Goal: Information Seeking & Learning: Learn about a topic

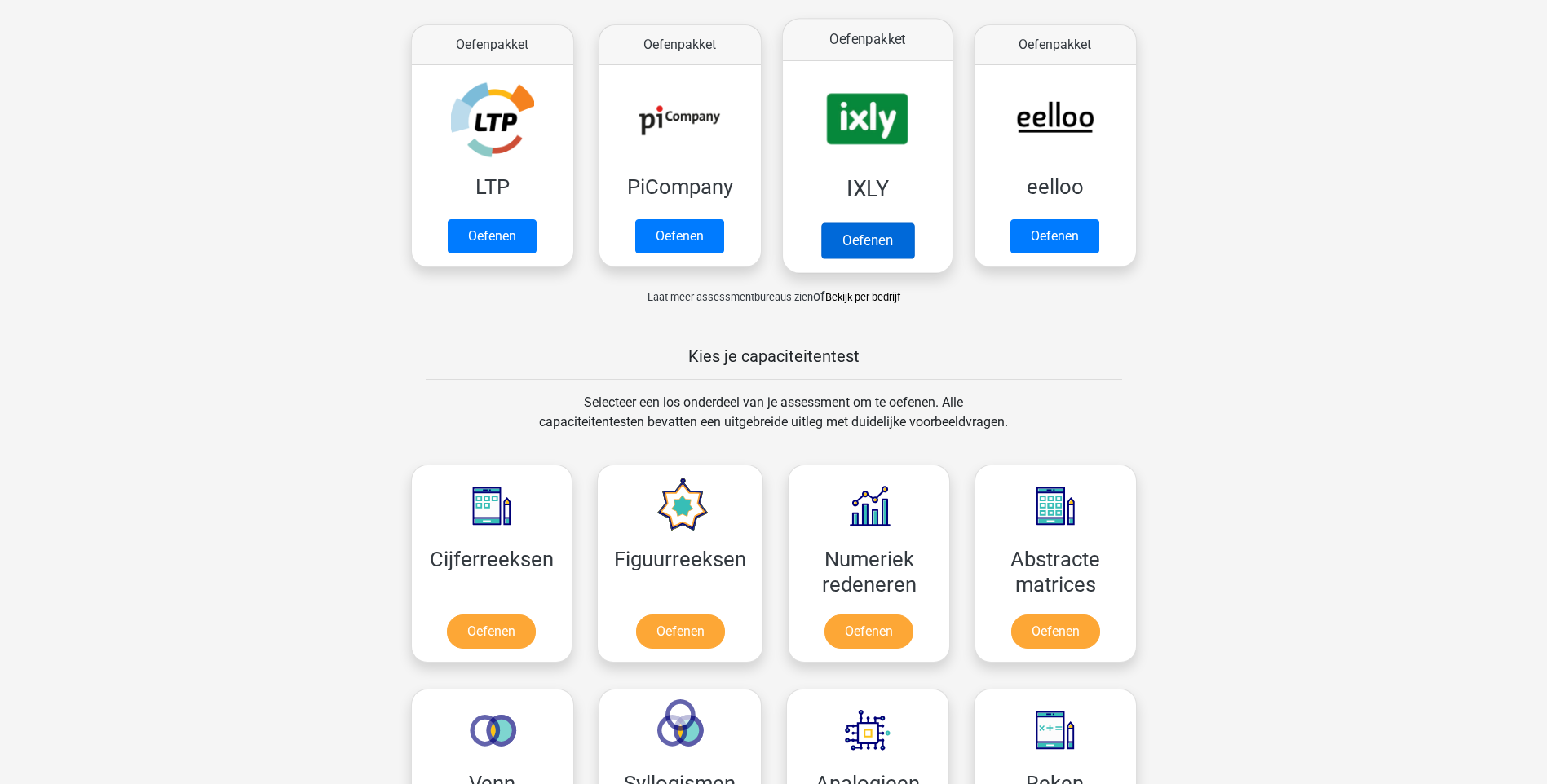
scroll to position [571, 0]
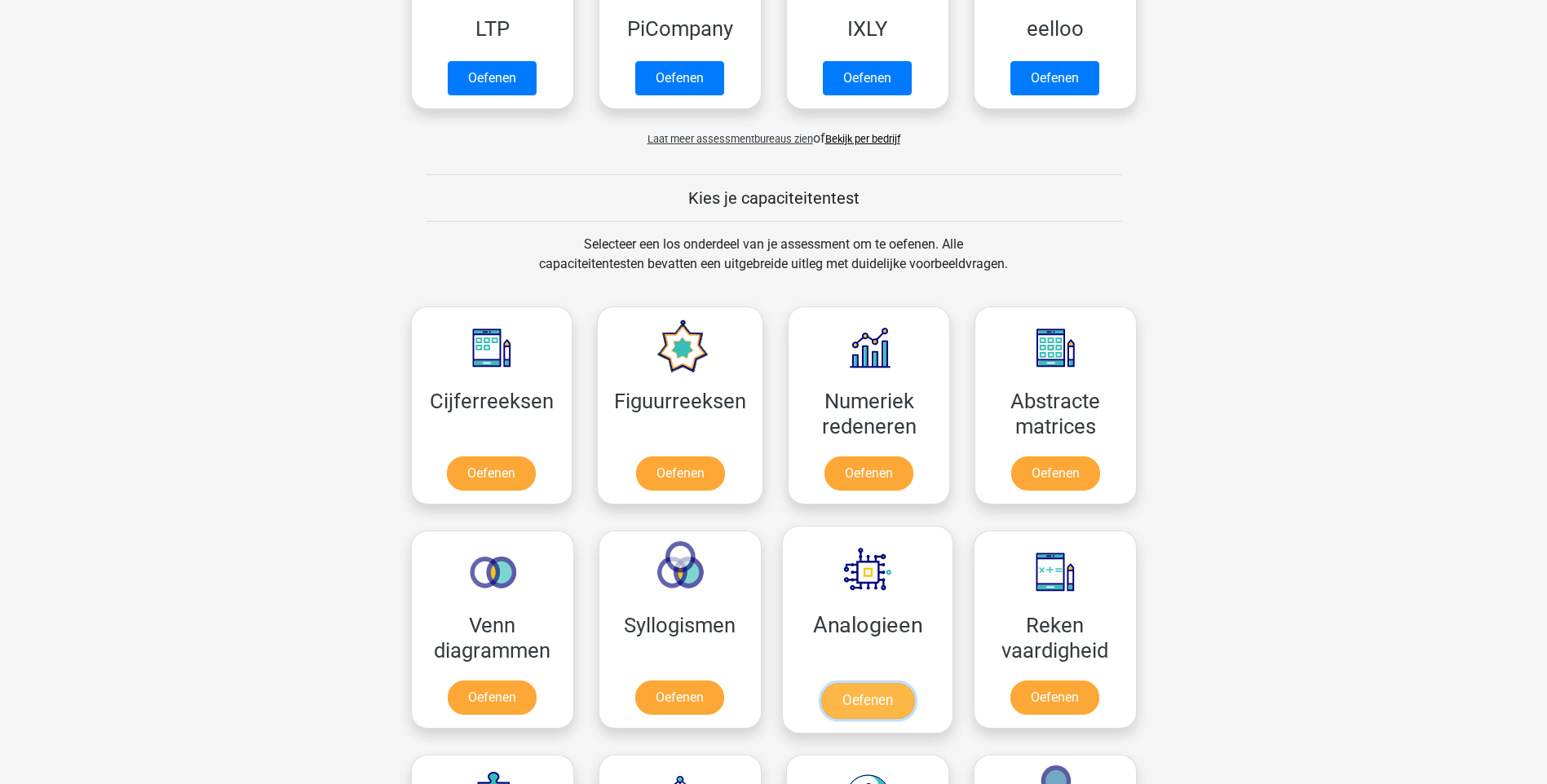
drag, startPoint x: 862, startPoint y: 687, endPoint x: 871, endPoint y: 689, distance: 9.2
click at [862, 687] on link "Oefenen" at bounding box center [867, 700] width 93 height 35
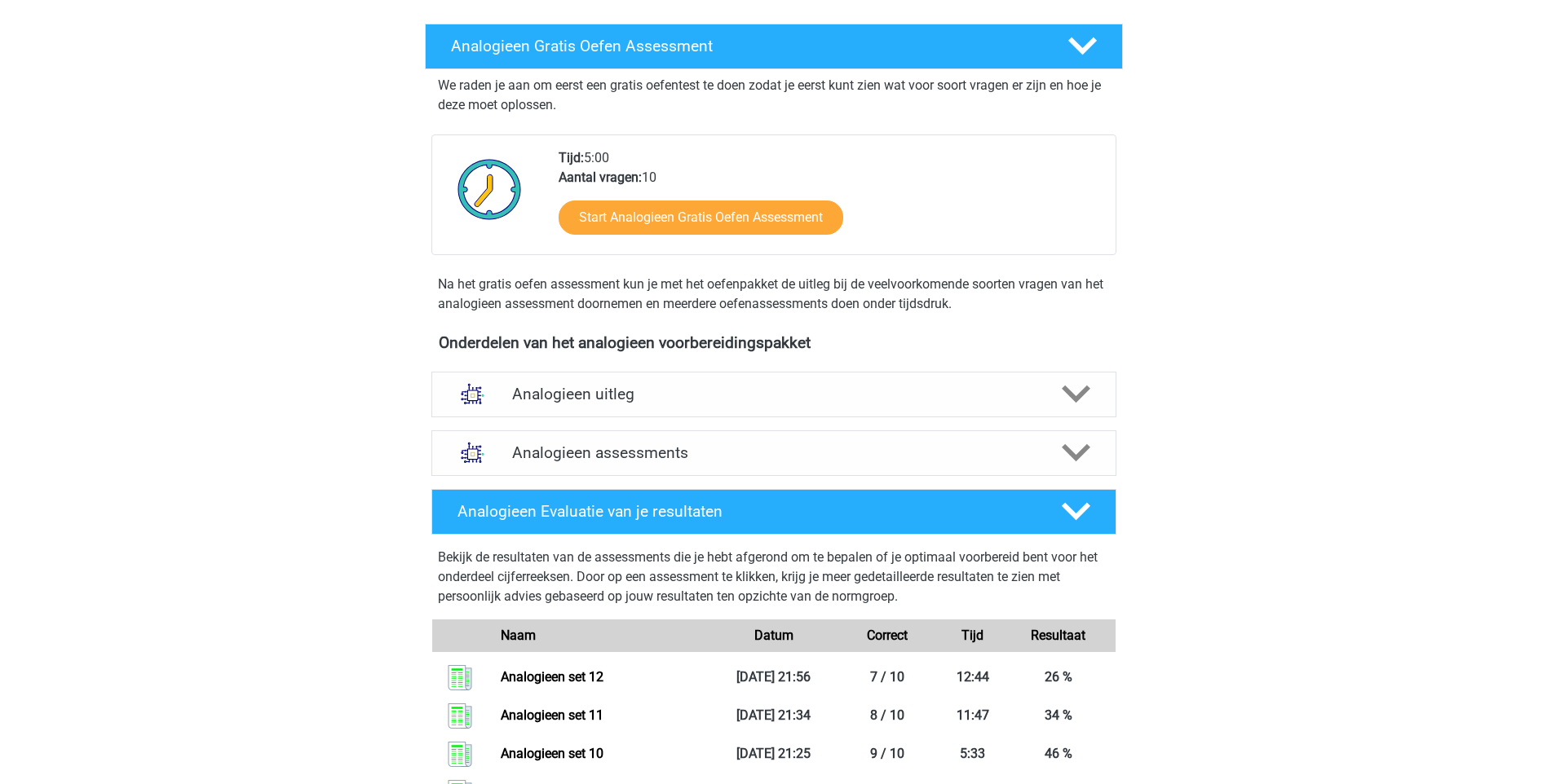
scroll to position [244, 0]
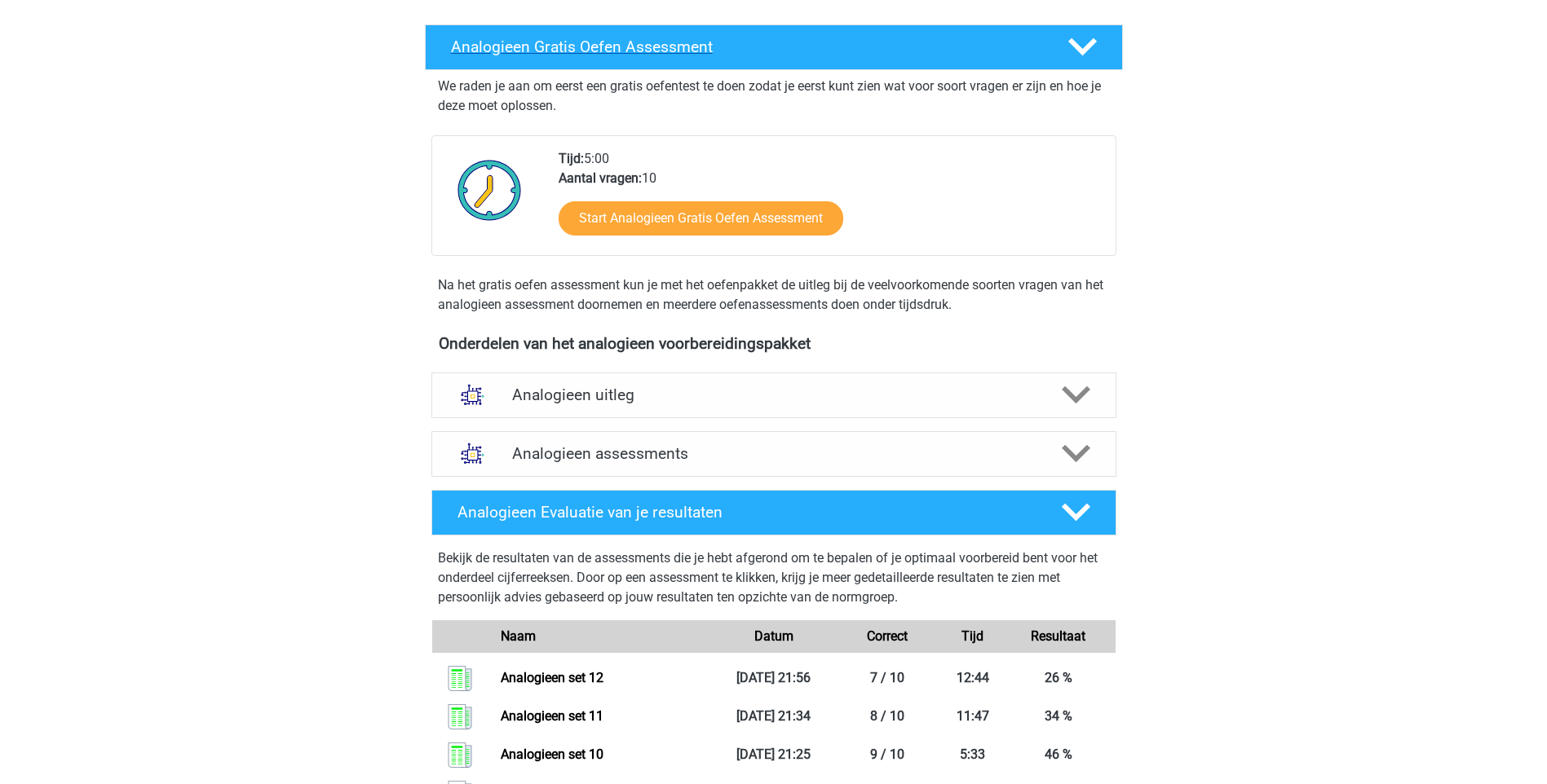
click at [1077, 41] on icon at bounding box center [1082, 46] width 28 height 28
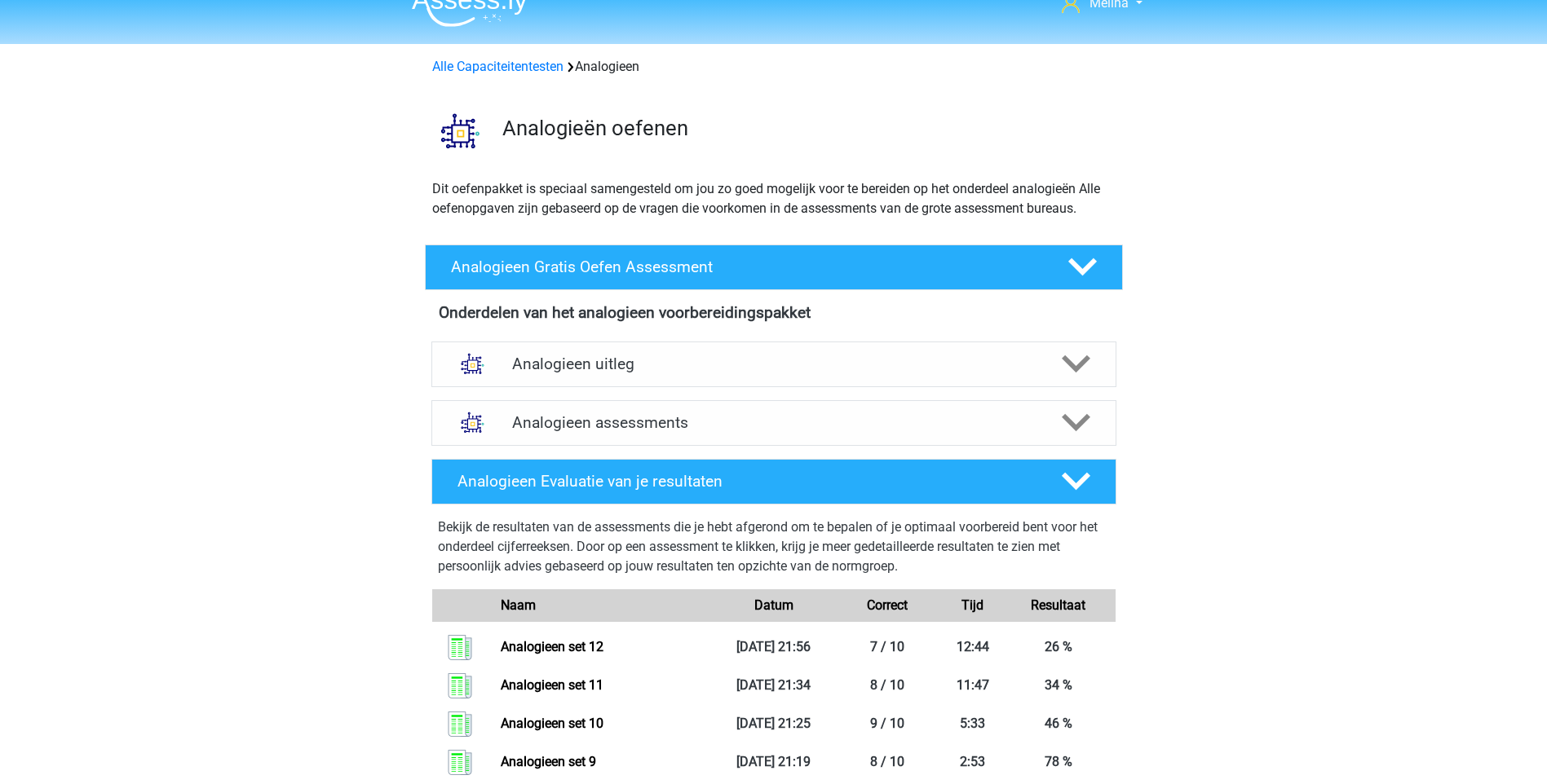
scroll to position [82, 0]
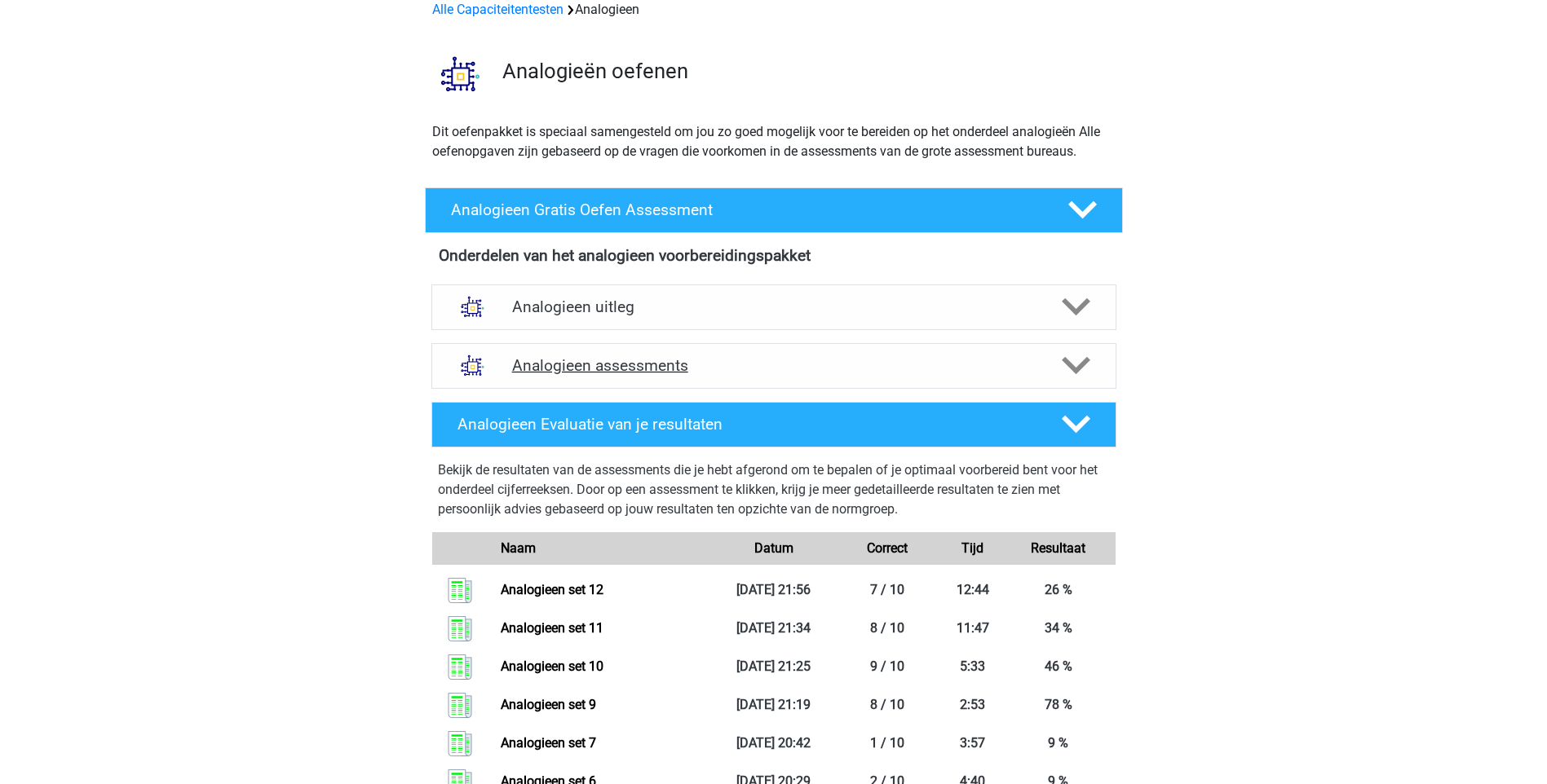
click at [1064, 371] on icon at bounding box center [1075, 365] width 28 height 28
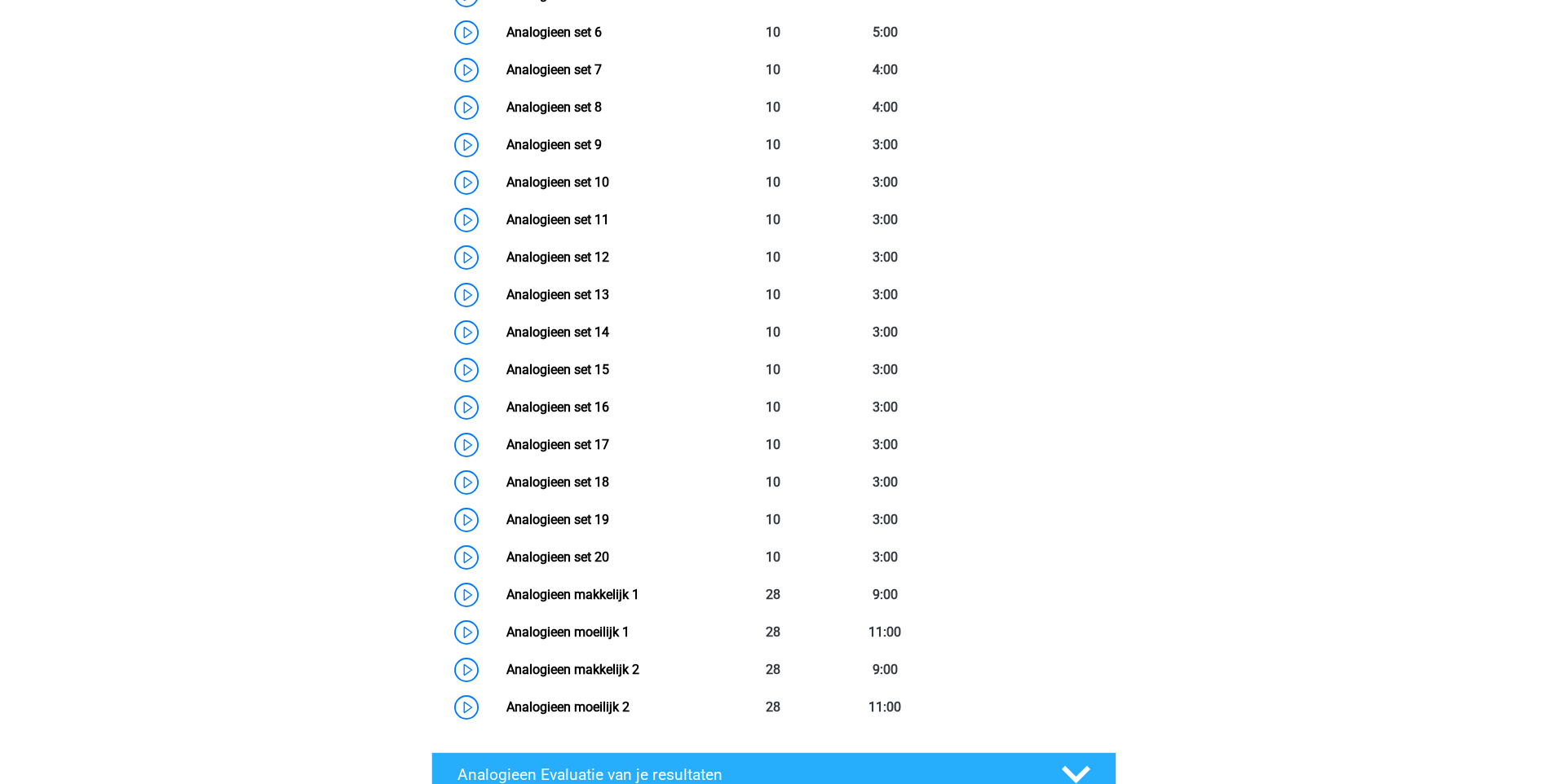
scroll to position [733, 0]
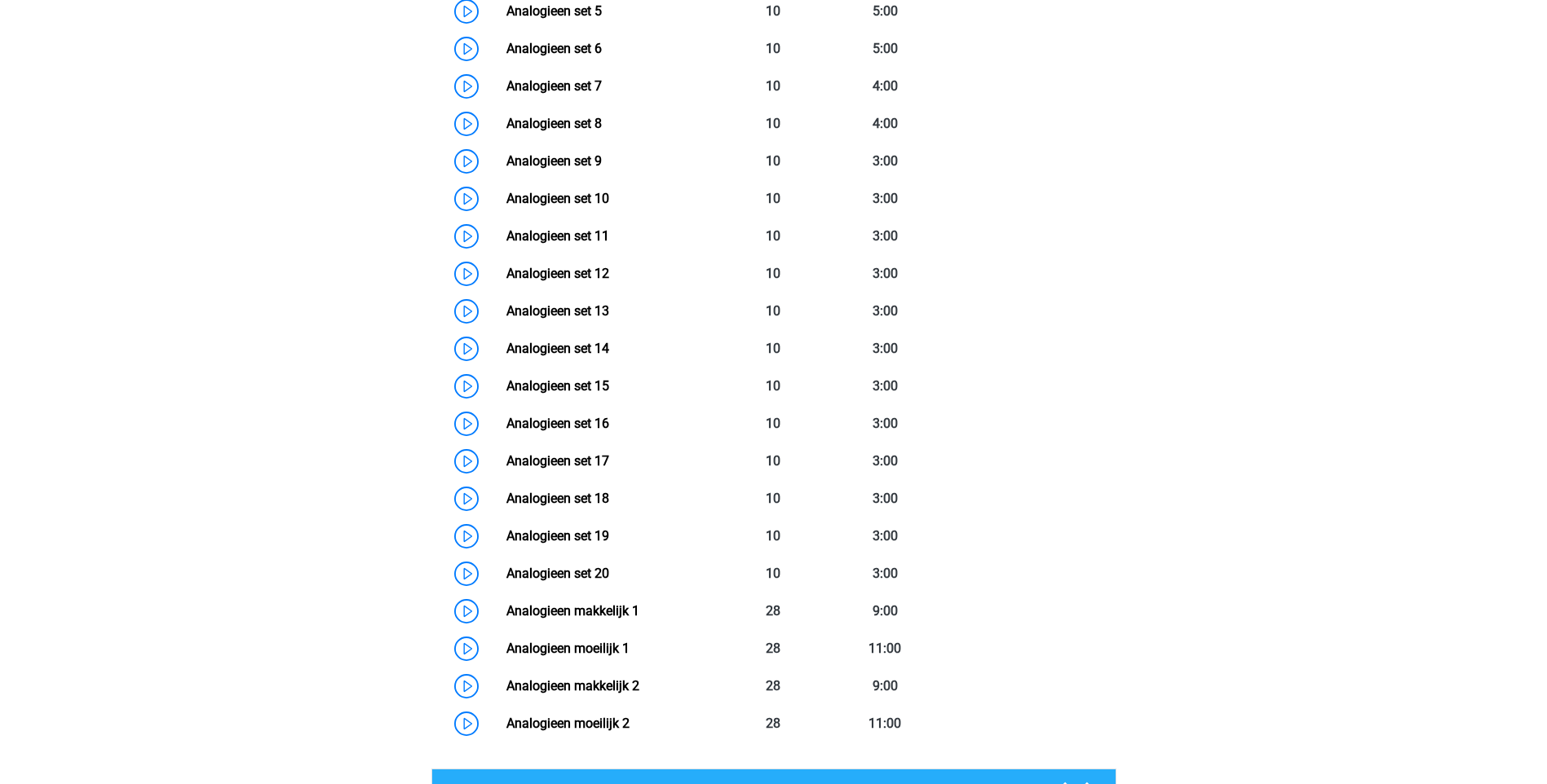
click at [54, 737] on div "Melina melina.heilbron@hotmail.com Nederlands English" at bounding box center [774, 630] width 1547 height 2728
click at [1132, 650] on div "Analogieen Gratis Oefen Assessment We raden je aan om eerst een gratis oefentes…" at bounding box center [774, 546] width 774 height 2035
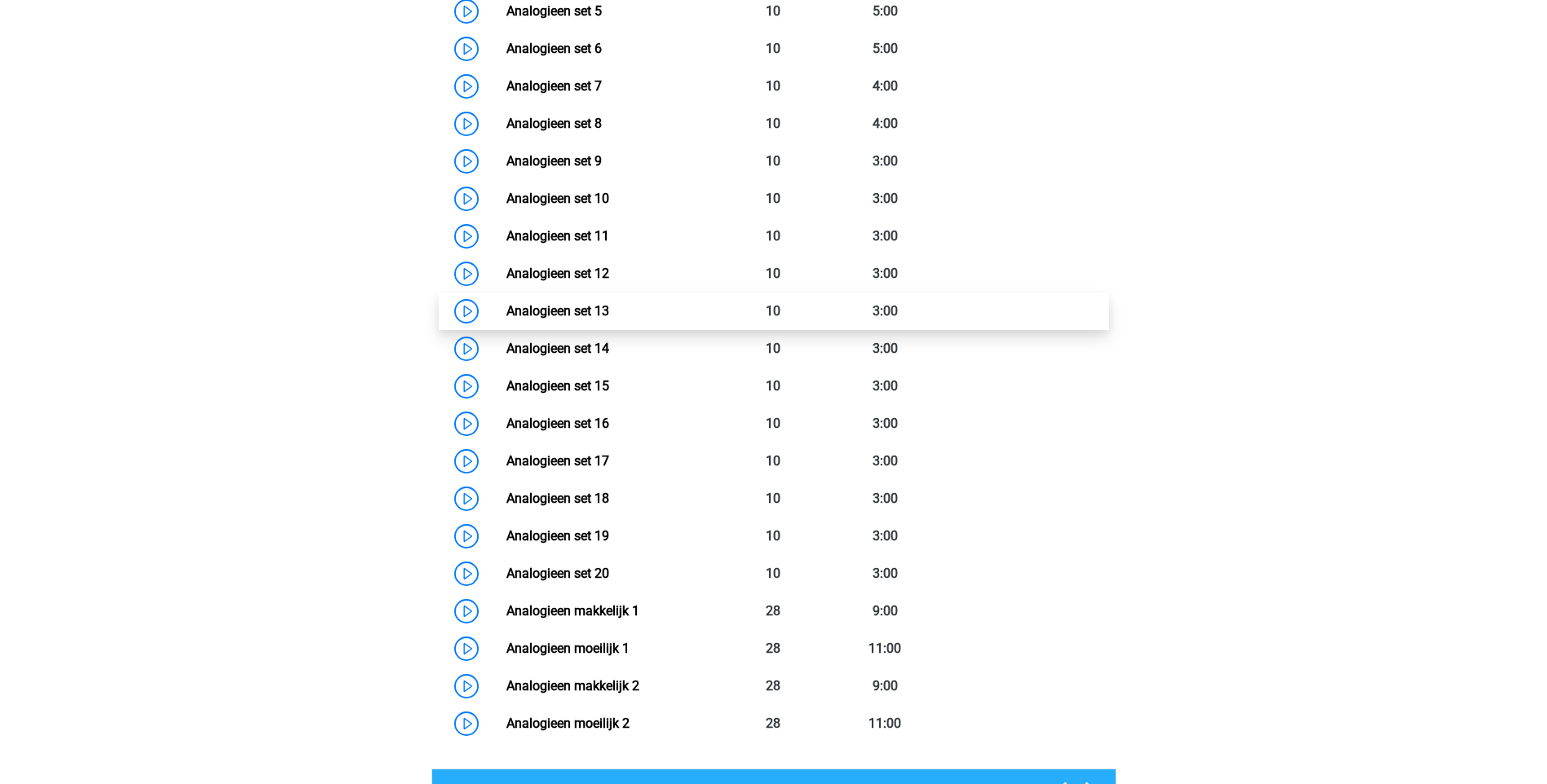
click at [609, 313] on link "Analogieen set 13" at bounding box center [557, 311] width 103 height 15
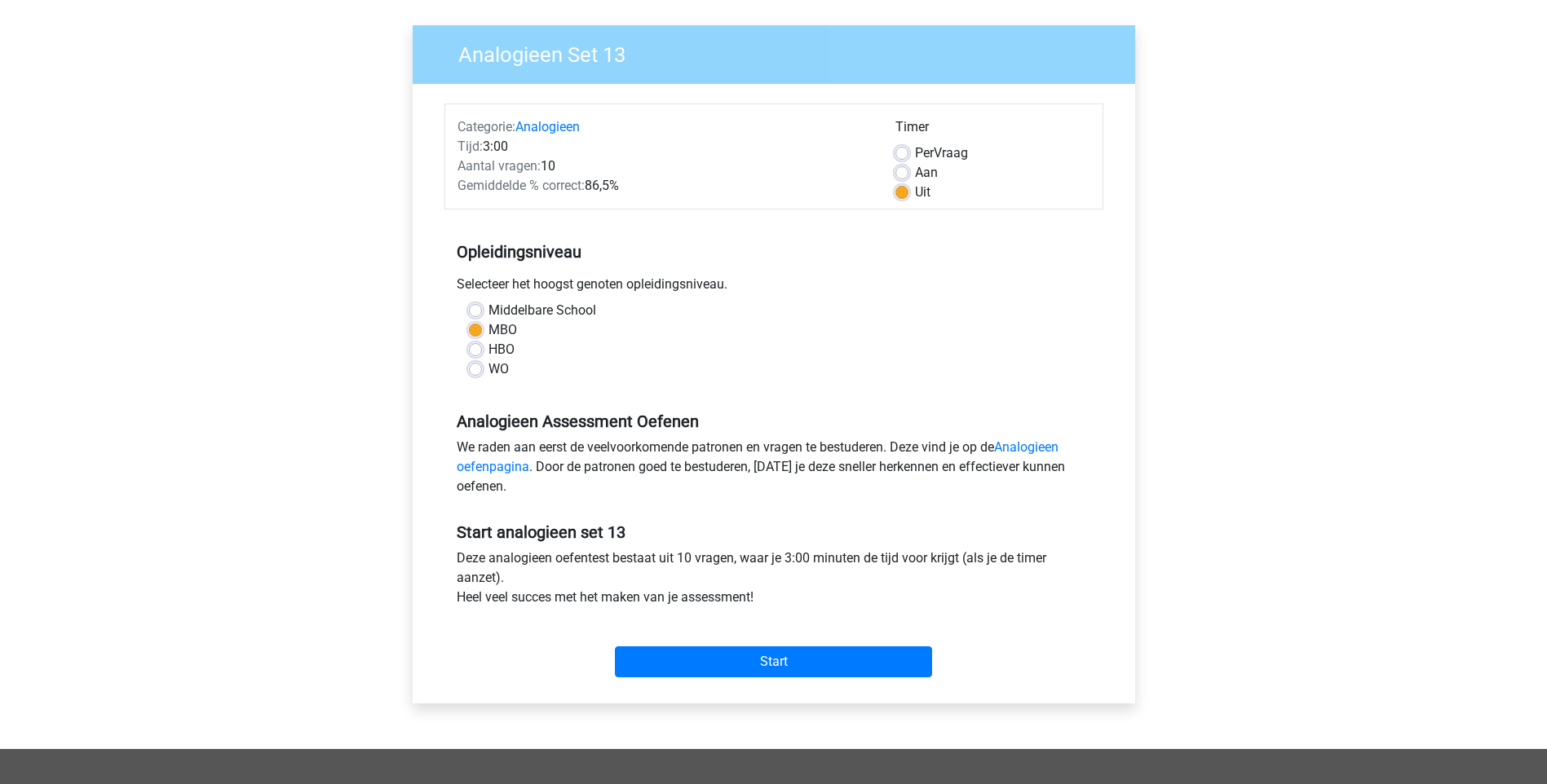
scroll to position [244, 0]
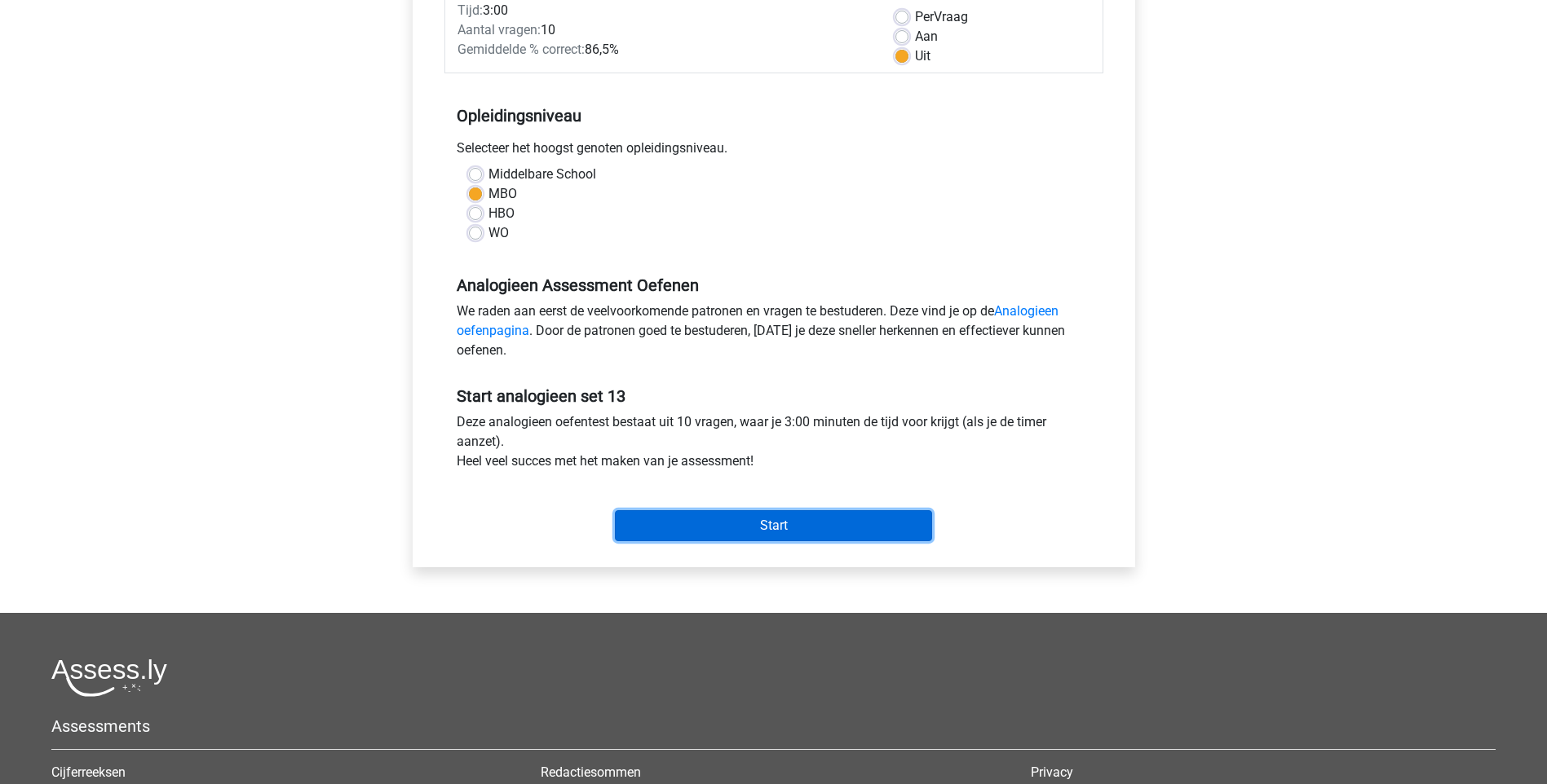
click at [866, 527] on input "Start" at bounding box center [773, 526] width 317 height 31
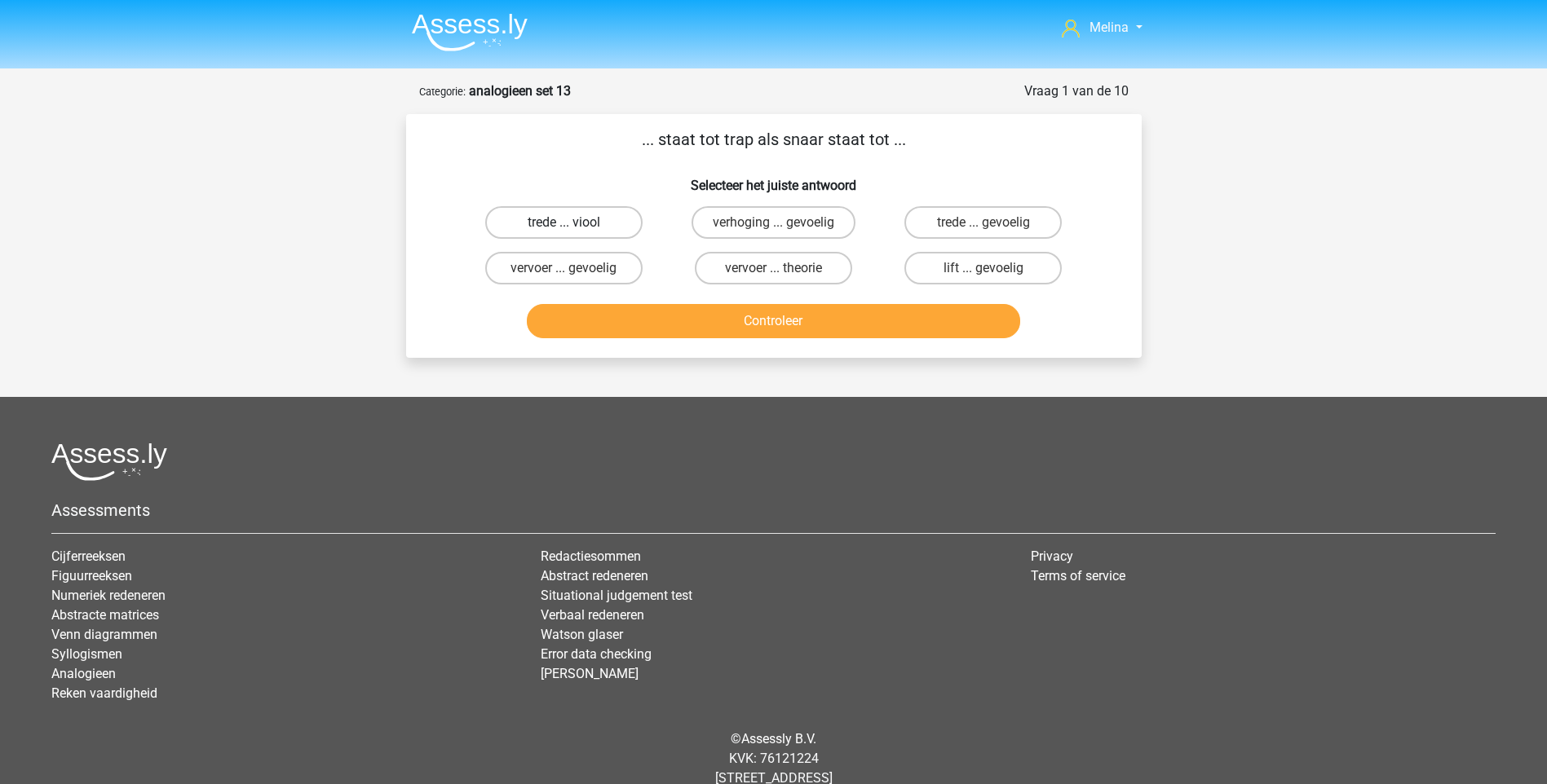
click at [599, 225] on label "trede ... viool" at bounding box center [564, 223] width 157 height 33
click at [574, 225] on input "trede ... viool" at bounding box center [569, 228] width 11 height 11
radio input "true"
click at [641, 321] on button "Controleer" at bounding box center [774, 322] width 494 height 35
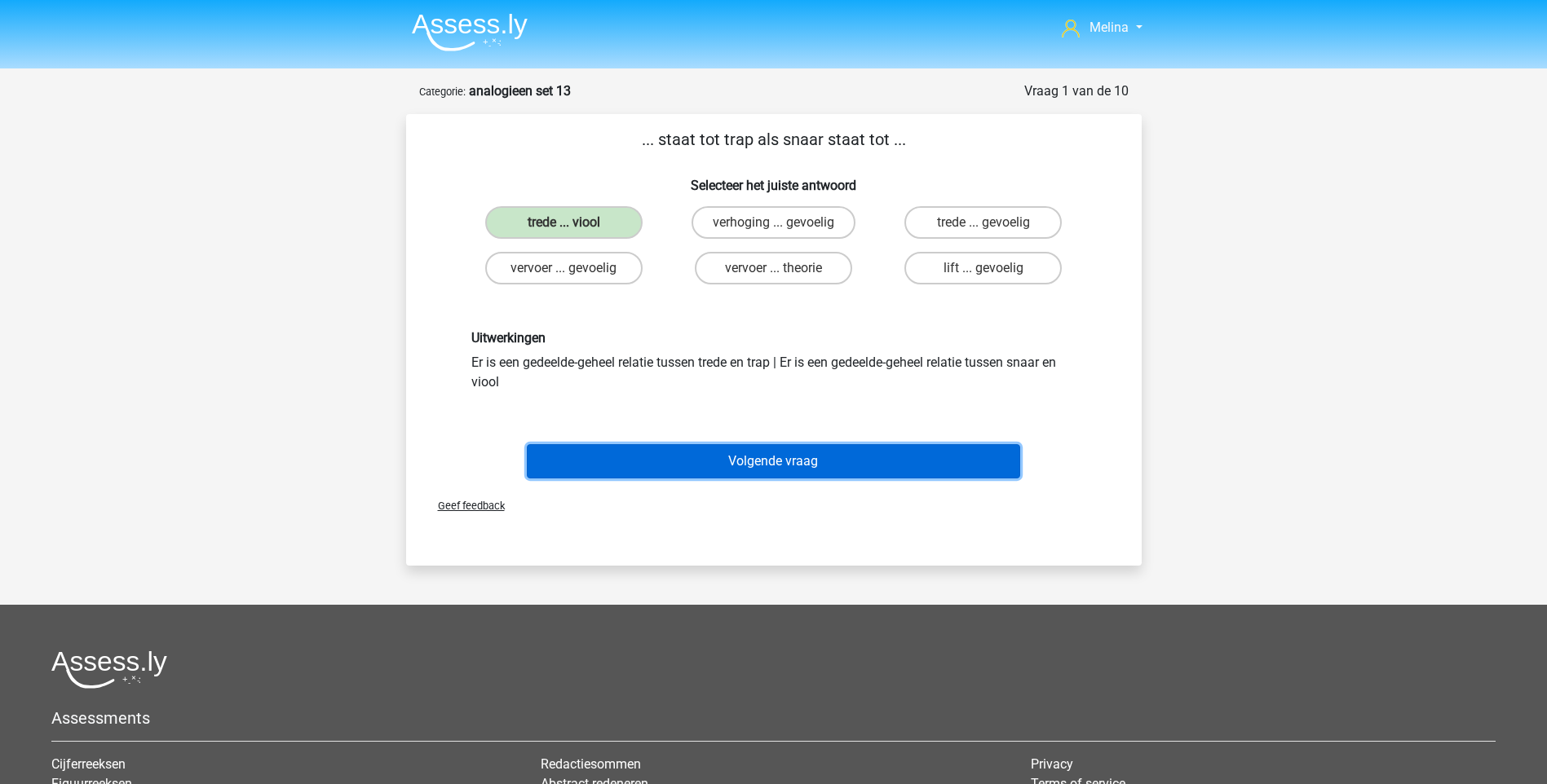
click at [822, 453] on button "Volgende vraag" at bounding box center [774, 461] width 494 height 35
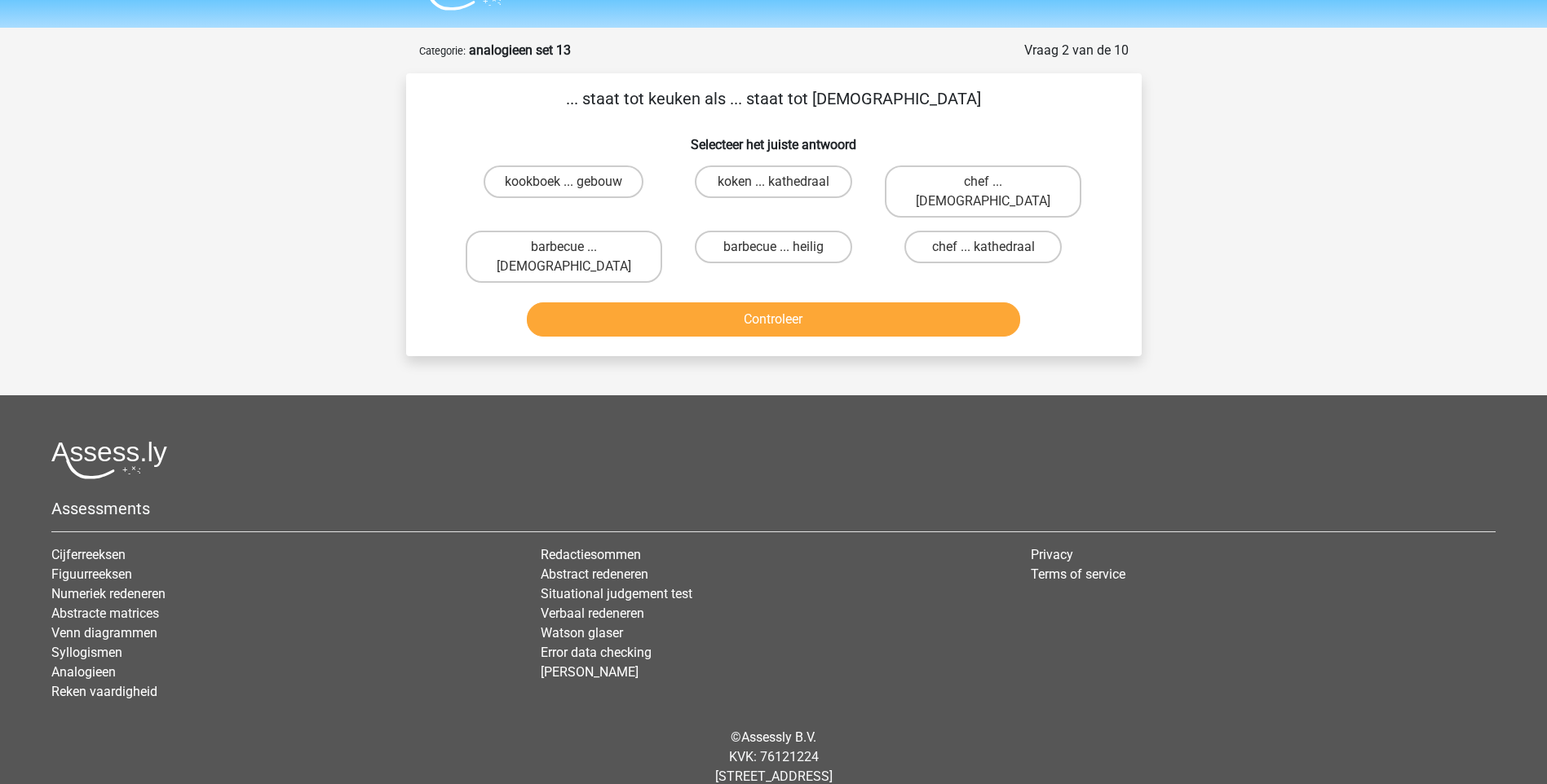
scroll to position [44, 0]
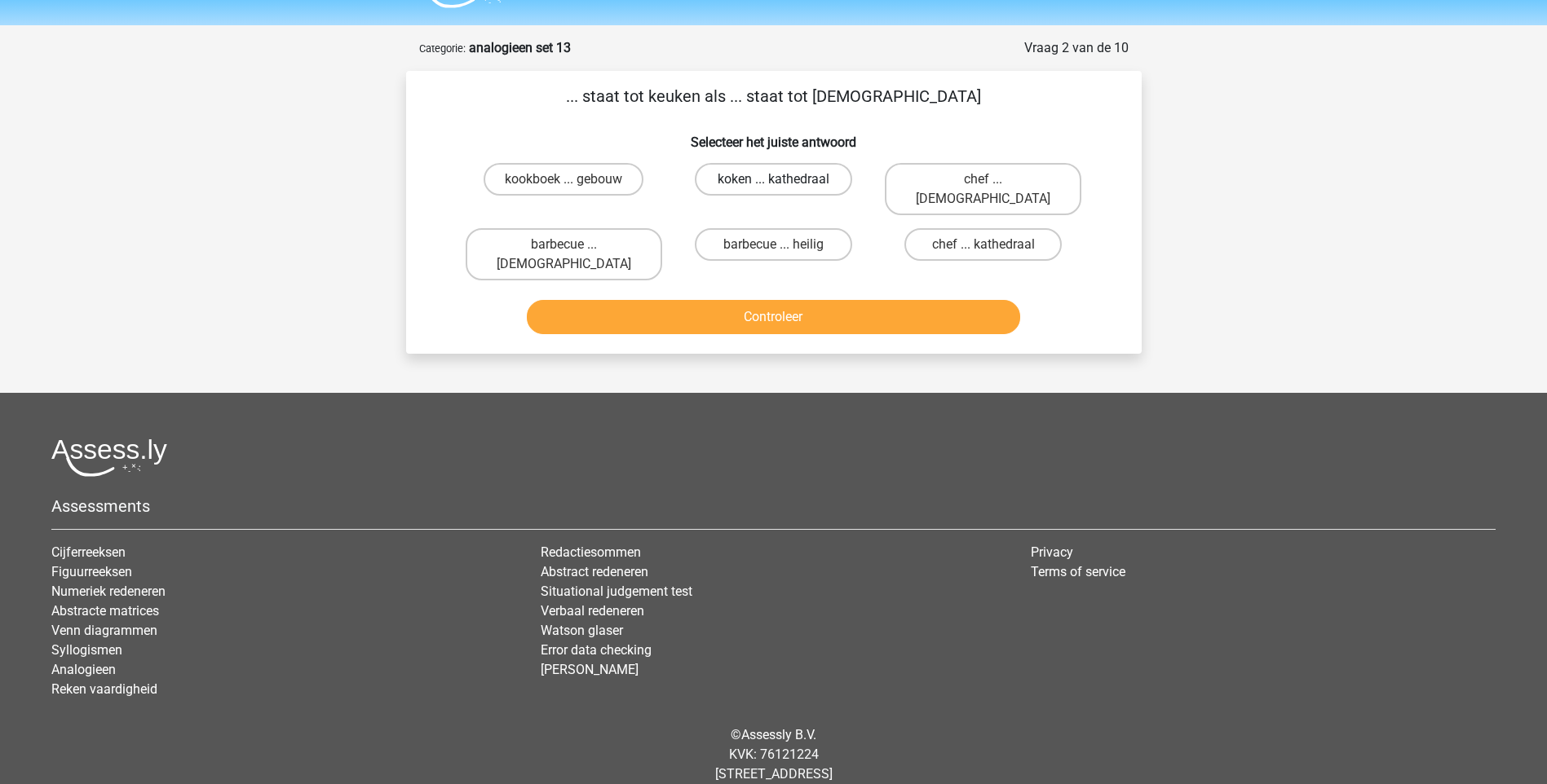
click at [789, 178] on label "koken ... kathedraal" at bounding box center [773, 179] width 157 height 33
click at [783, 179] on input "koken ... kathedraal" at bounding box center [779, 184] width 11 height 11
radio input "true"
click at [798, 300] on button "Controleer" at bounding box center [774, 317] width 494 height 35
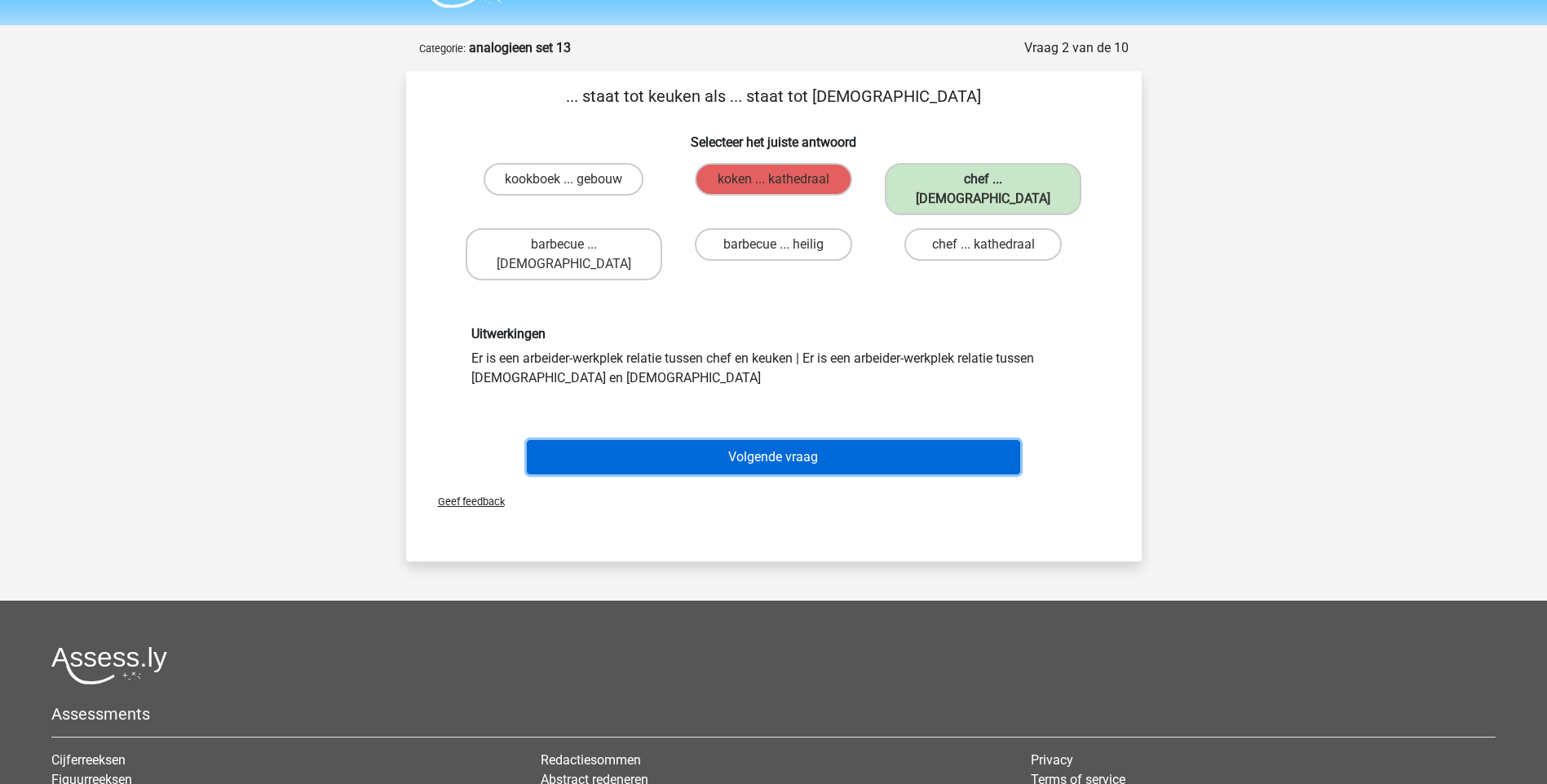
click at [797, 440] on button "Volgende vraag" at bounding box center [774, 457] width 494 height 35
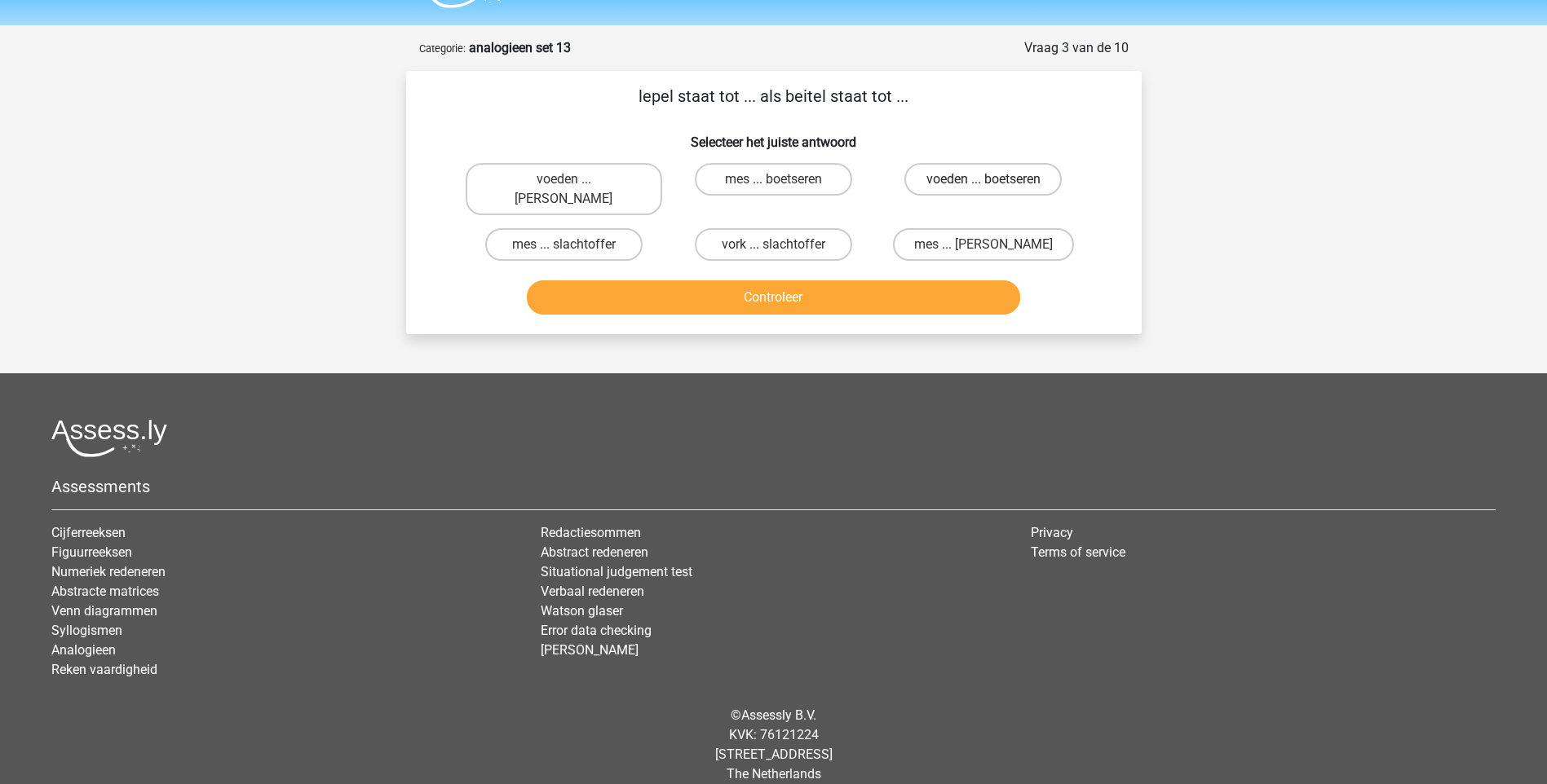
click at [977, 185] on label "voeden ... boetseren" at bounding box center [983, 179] width 157 height 33
click at [983, 185] on input "voeden ... boetseren" at bounding box center [989, 184] width 11 height 11
radio input "true"
click at [852, 281] on button "Controleer" at bounding box center [774, 298] width 494 height 35
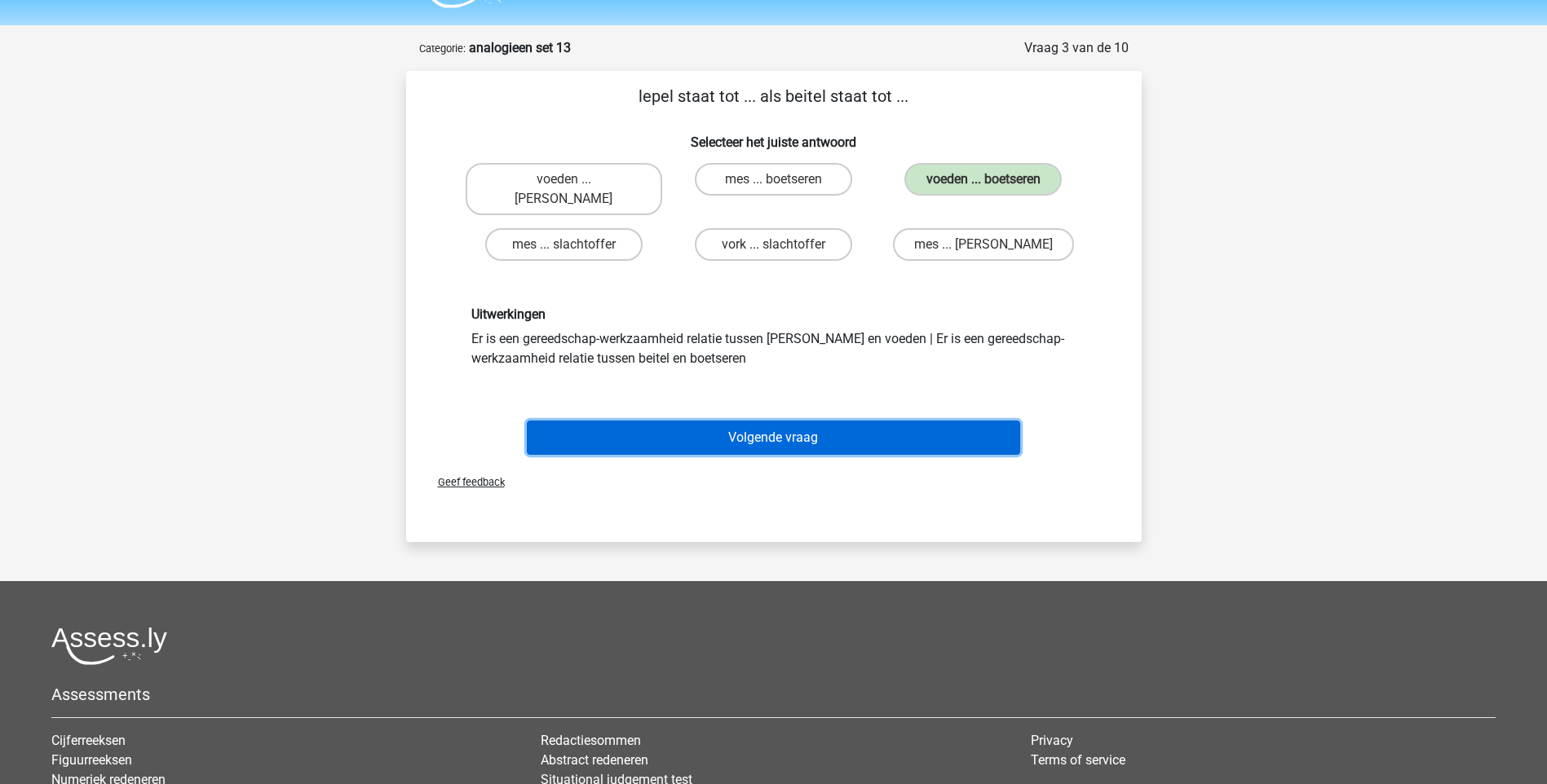
click at [750, 421] on button "Volgende vraag" at bounding box center [774, 438] width 494 height 35
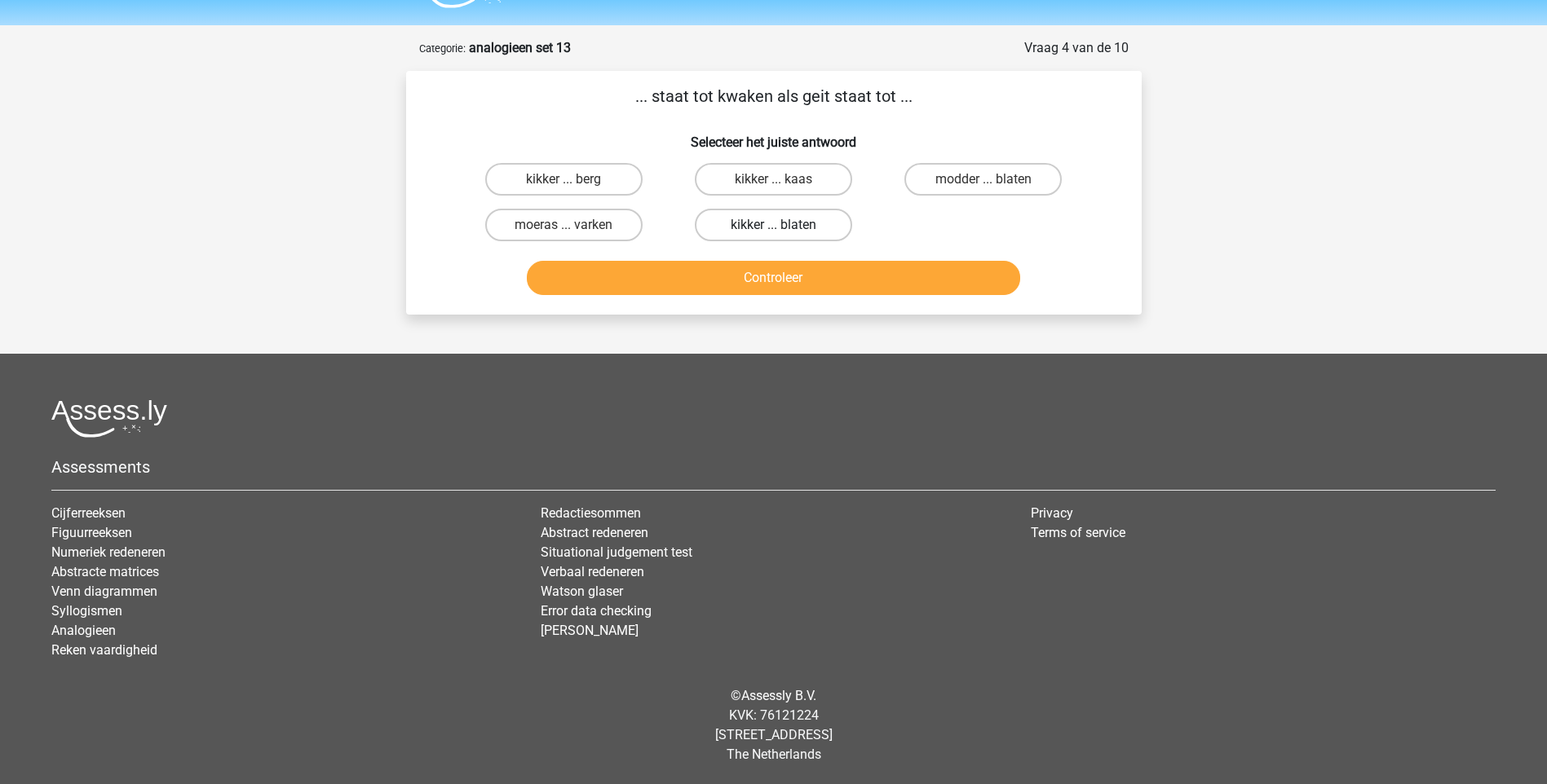
click at [798, 219] on label "kikker ... blaten" at bounding box center [773, 225] width 157 height 33
click at [783, 225] on input "kikker ... blaten" at bounding box center [779, 231] width 11 height 11
radio input "true"
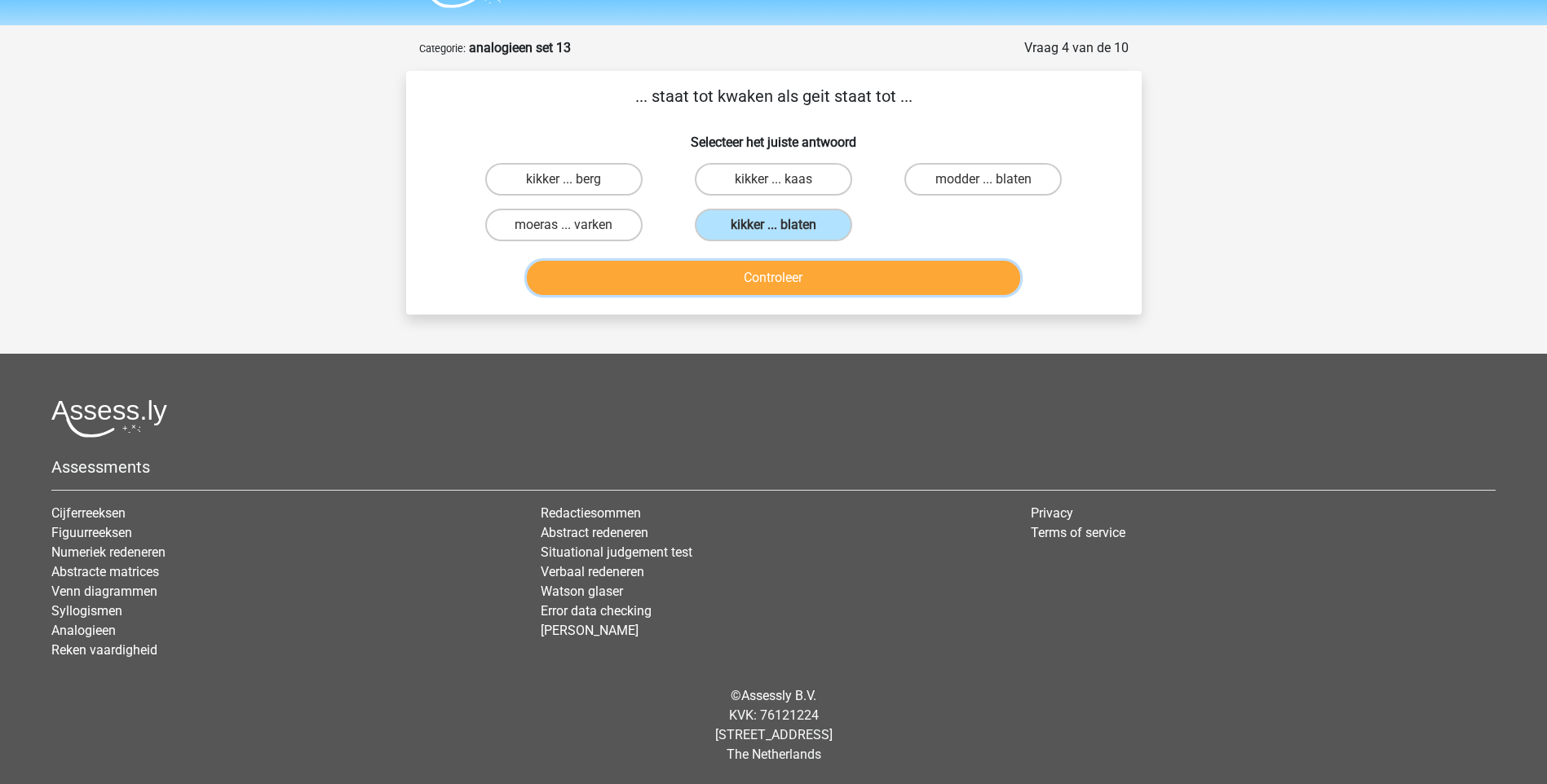
click at [796, 272] on button "Controleer" at bounding box center [774, 278] width 494 height 35
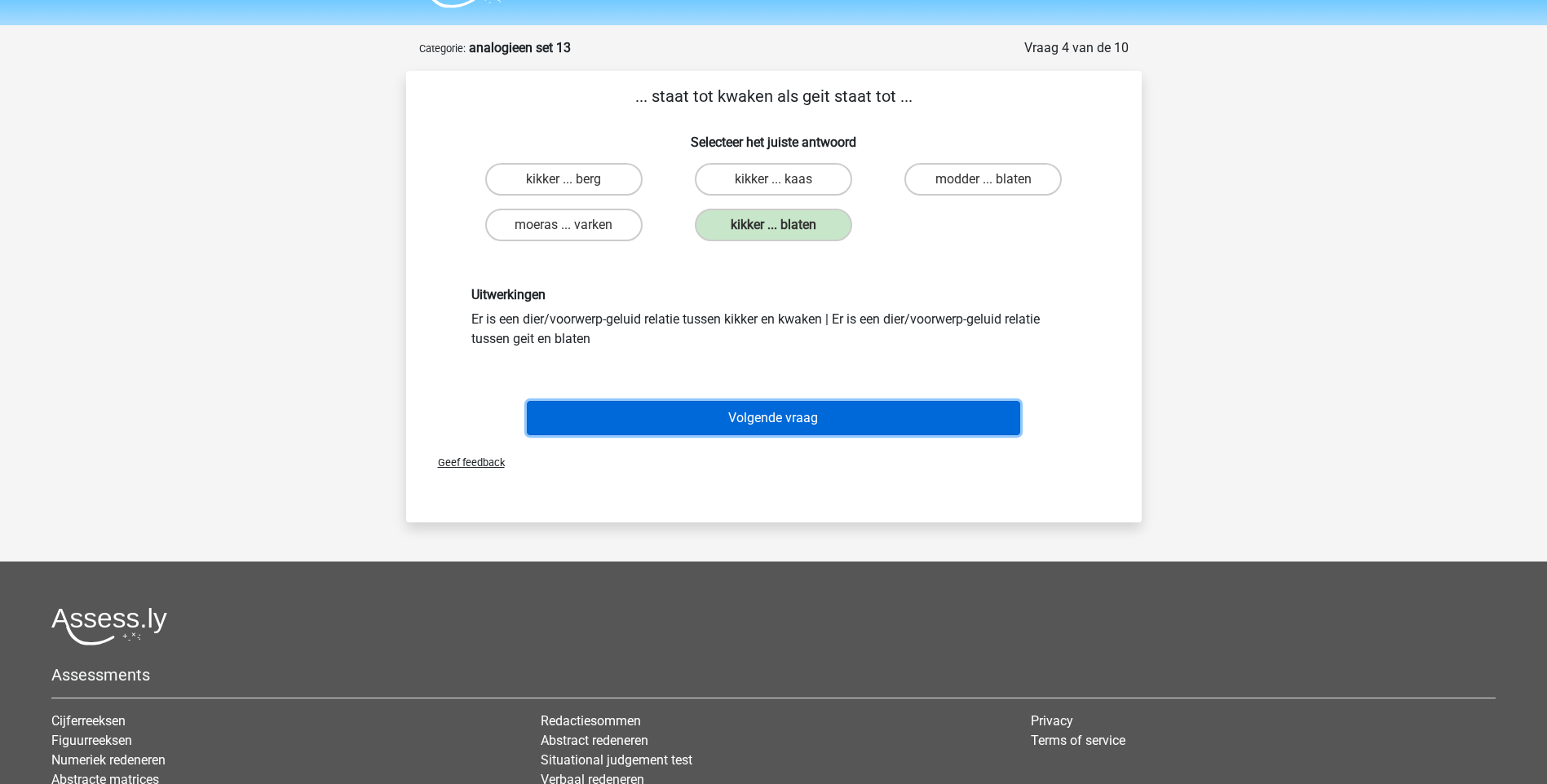
click at [742, 413] on button "Volgende vraag" at bounding box center [774, 418] width 494 height 35
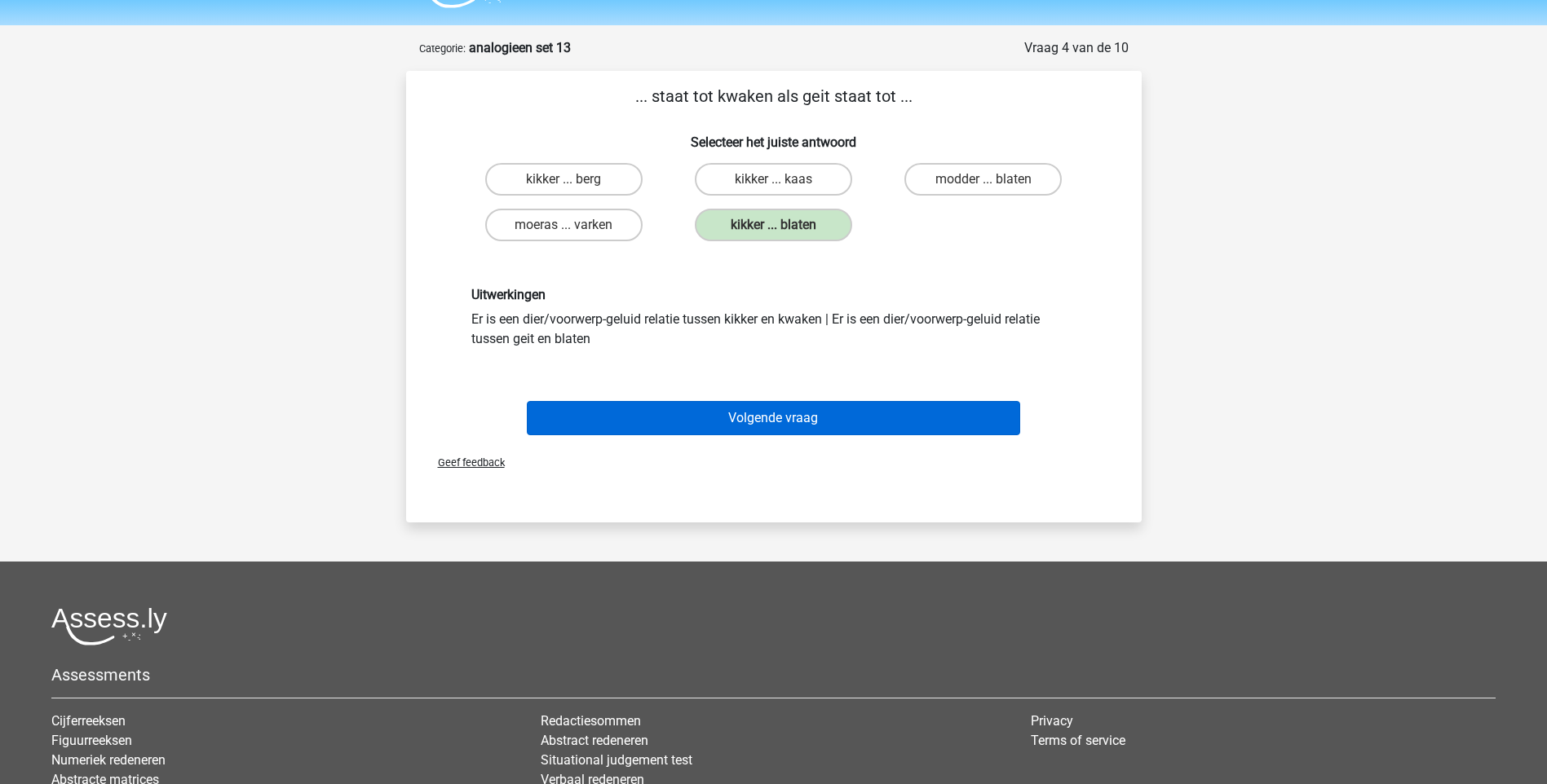
scroll to position [82, 0]
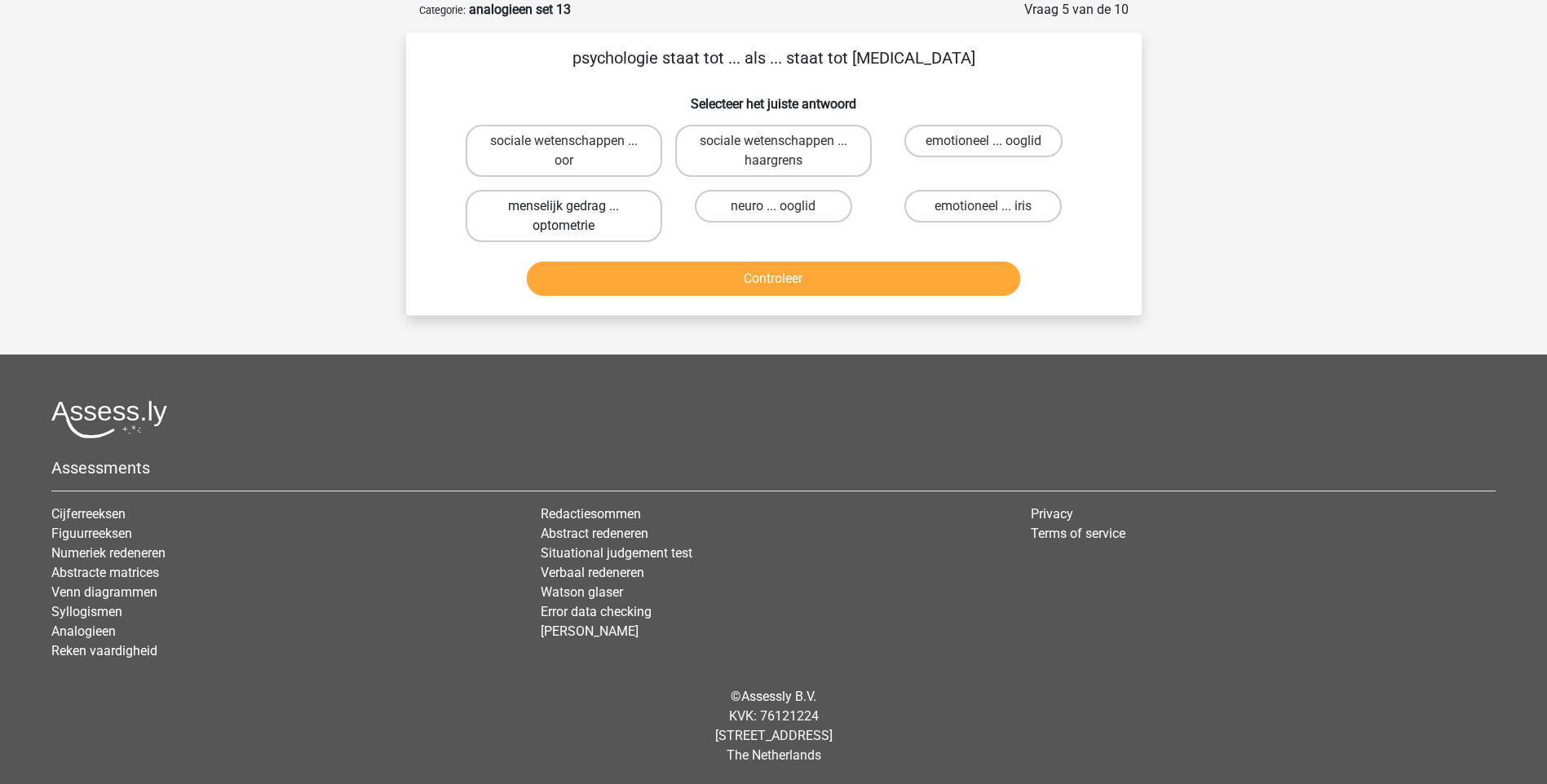
click at [591, 226] on label "menselijk gedrag ... optometrie" at bounding box center [564, 215] width 196 height 52
click at [574, 217] on input "menselijk gedrag ... optometrie" at bounding box center [569, 212] width 11 height 11
radio input "true"
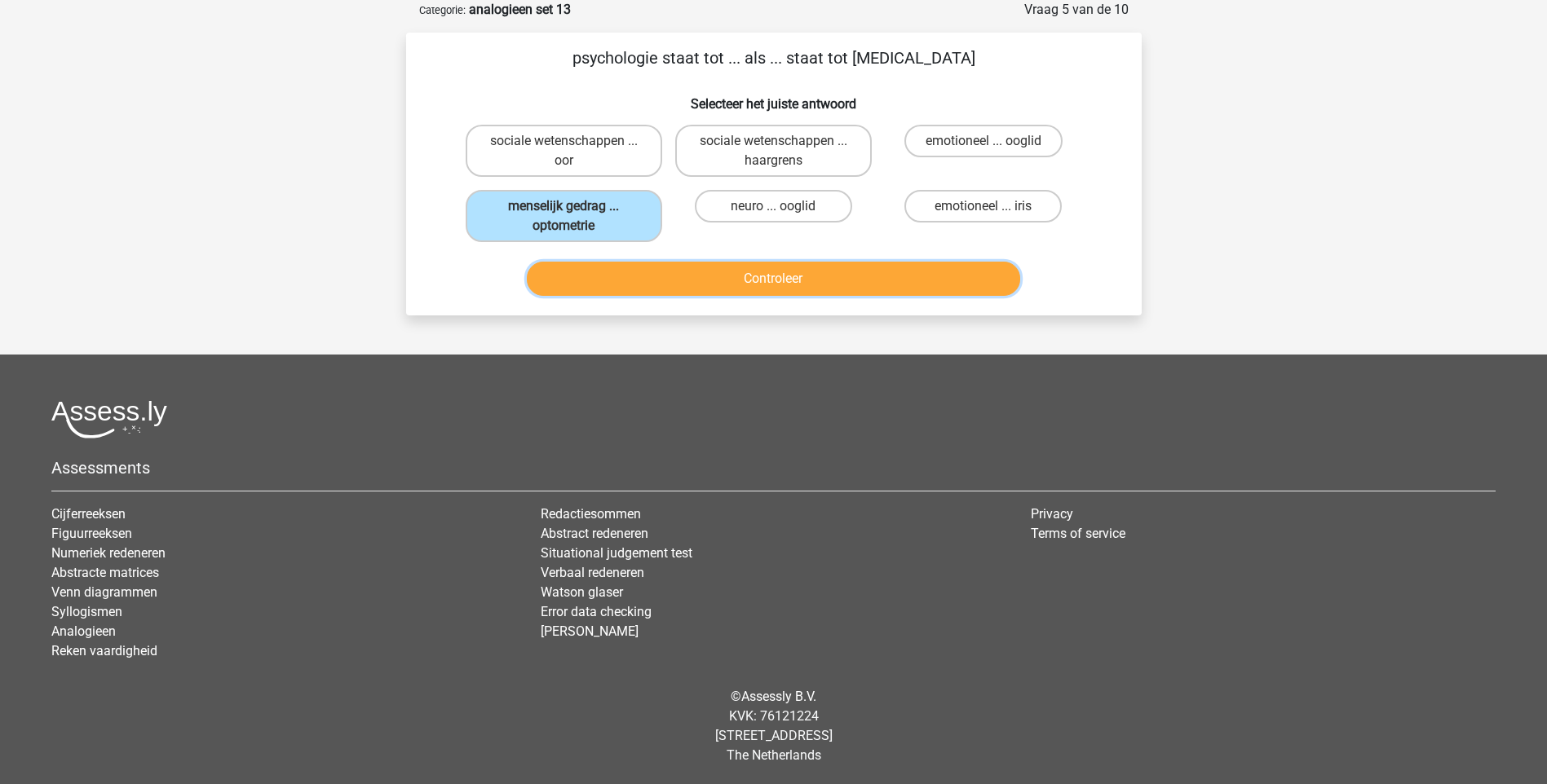
click at [705, 283] on button "Controleer" at bounding box center [774, 279] width 494 height 35
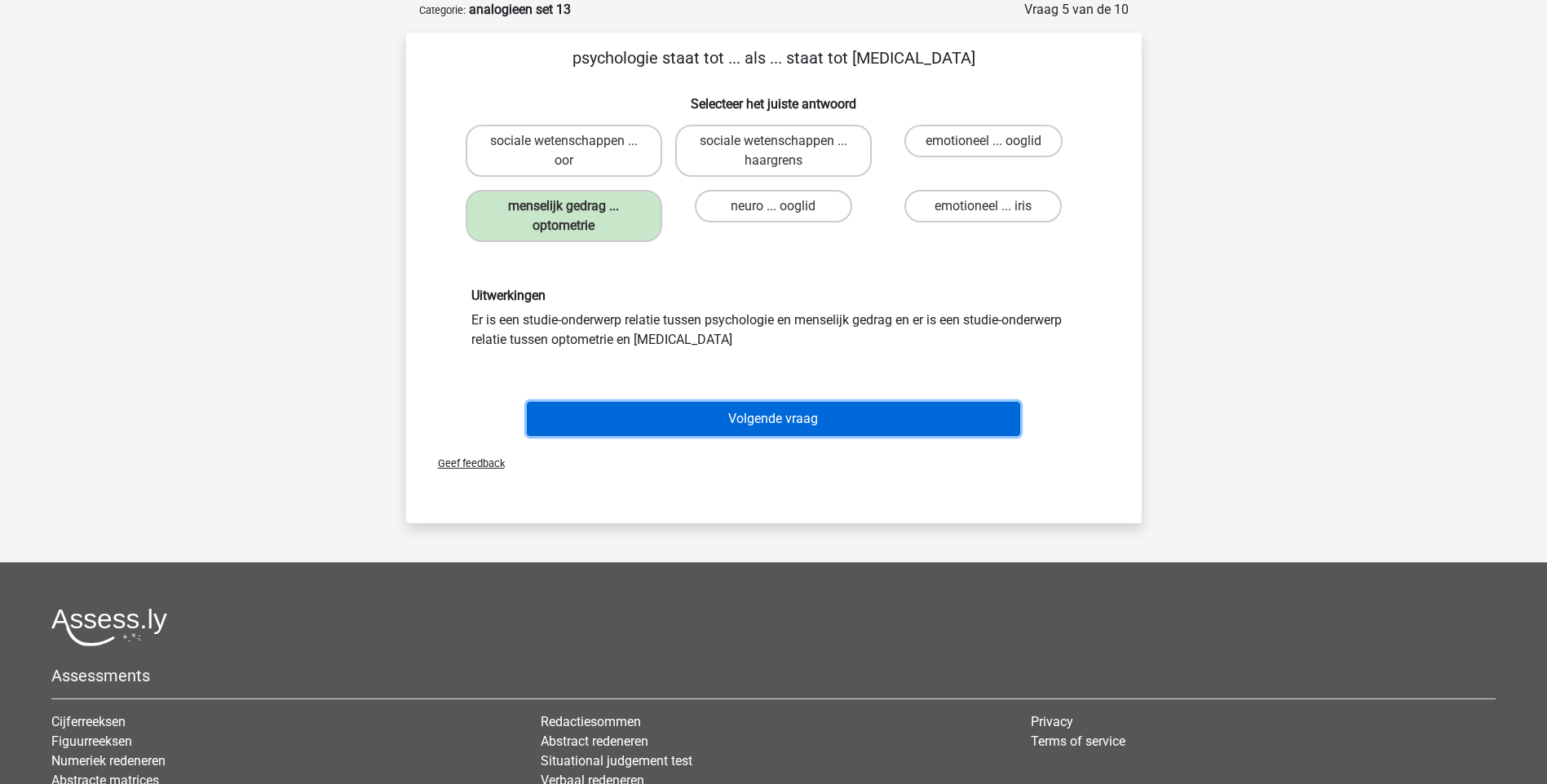
click at [821, 414] on button "Volgende vraag" at bounding box center [774, 419] width 494 height 35
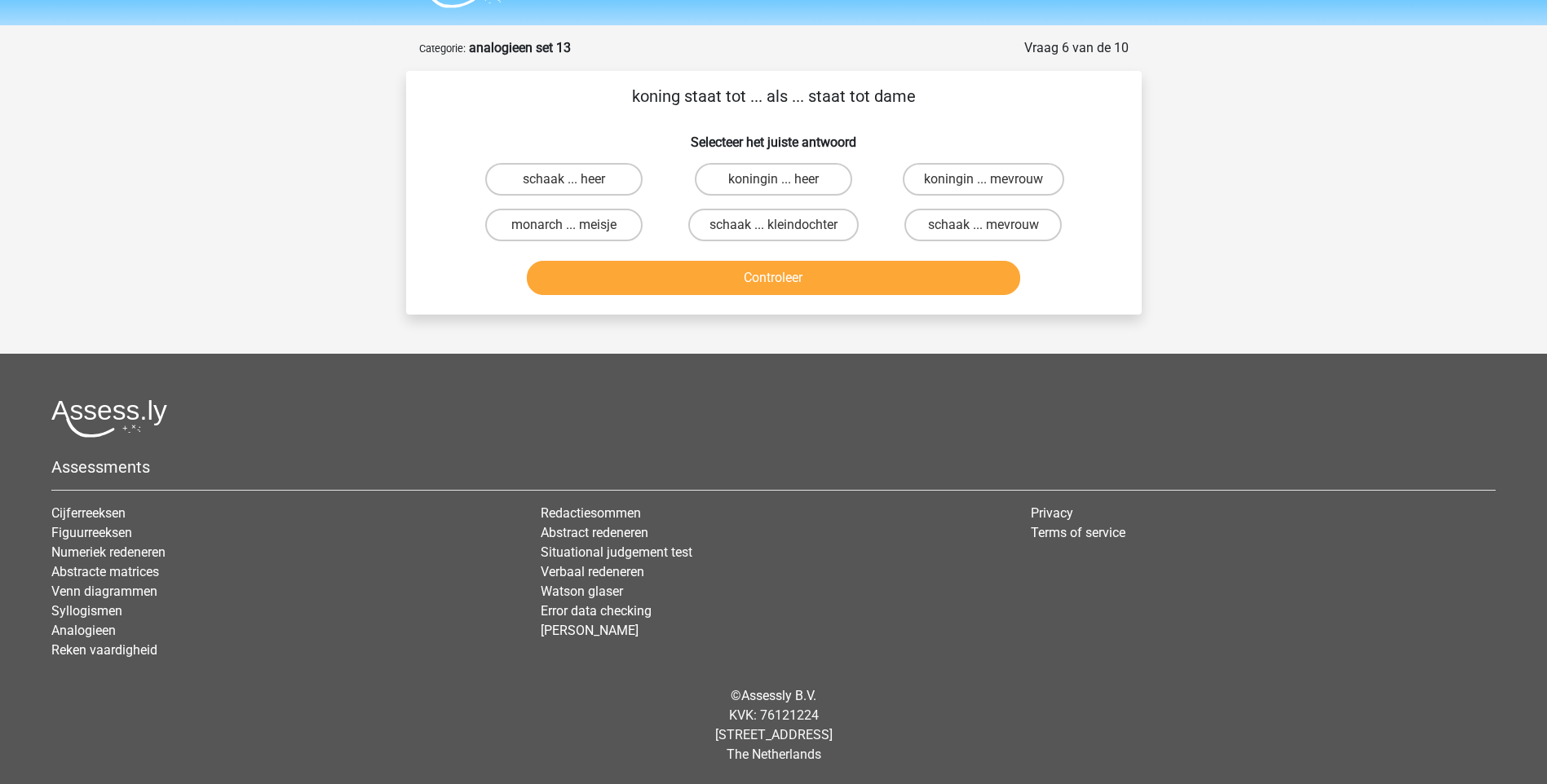
scroll to position [44, 0]
click at [770, 181] on label "koningin ... heer" at bounding box center [773, 179] width 157 height 33
click at [774, 181] on input "koningin ... heer" at bounding box center [779, 184] width 11 height 11
radio input "true"
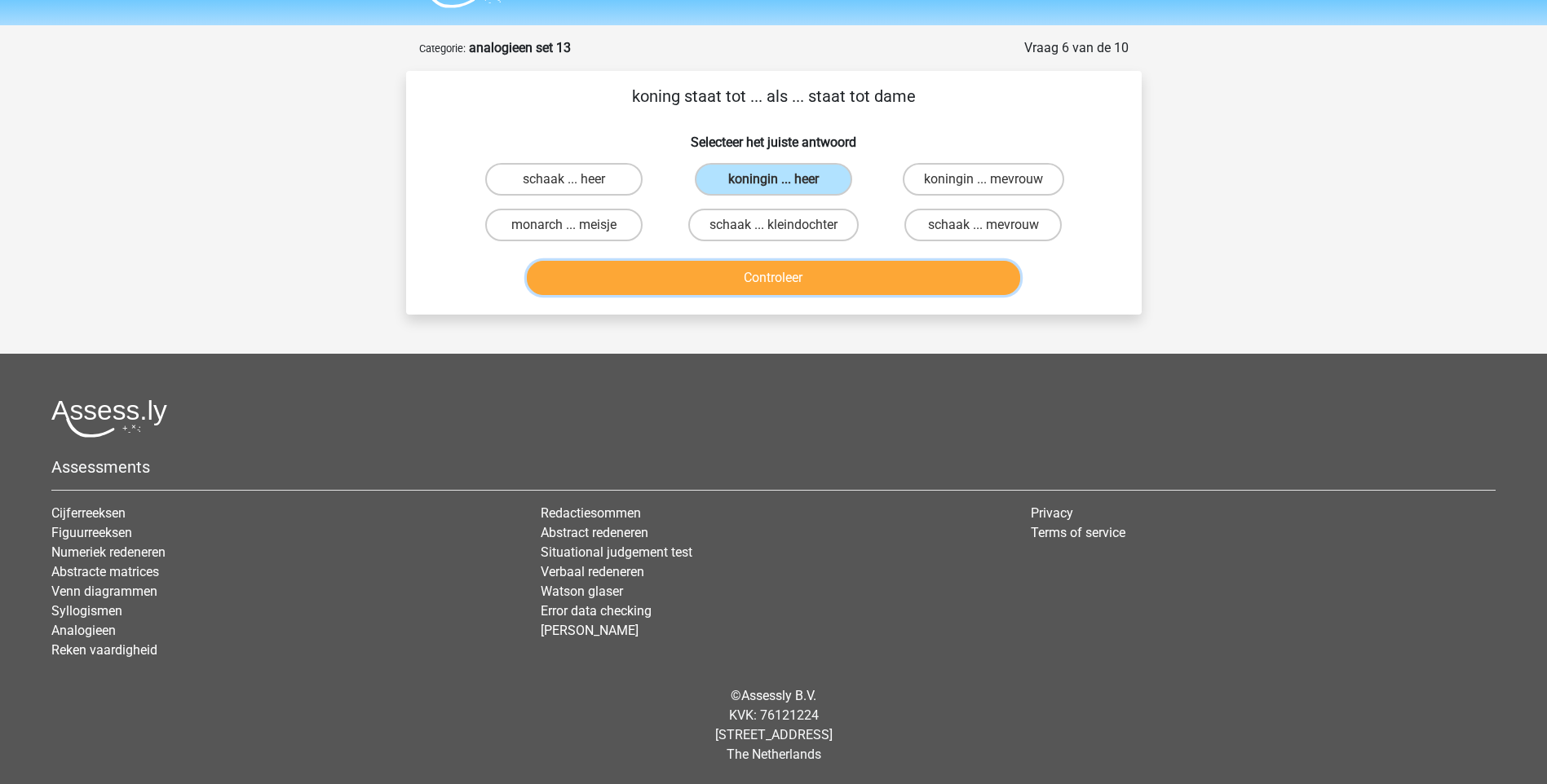
click at [773, 282] on button "Controleer" at bounding box center [774, 278] width 494 height 35
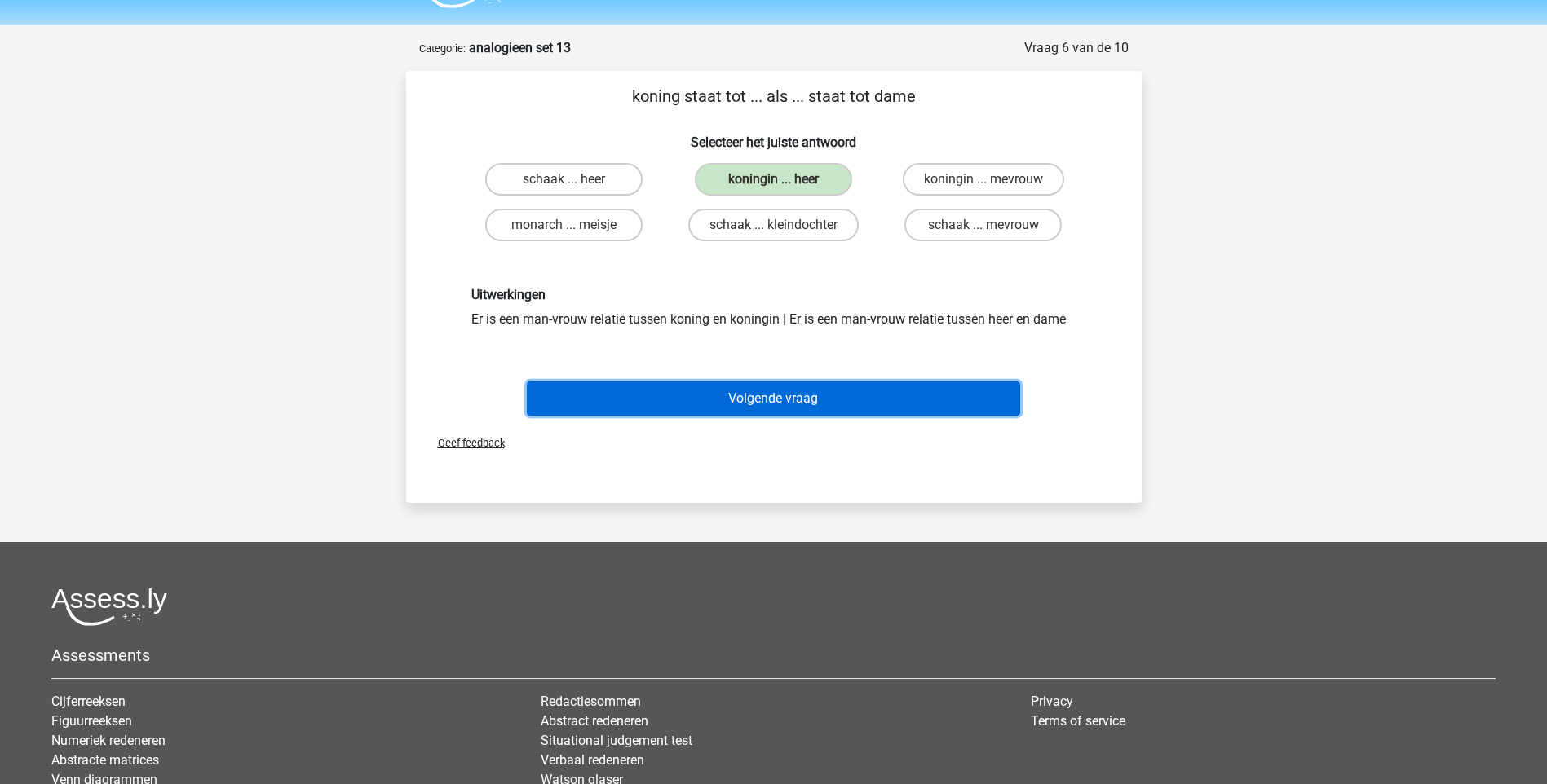
click at [838, 393] on button "Volgende vraag" at bounding box center [774, 399] width 494 height 35
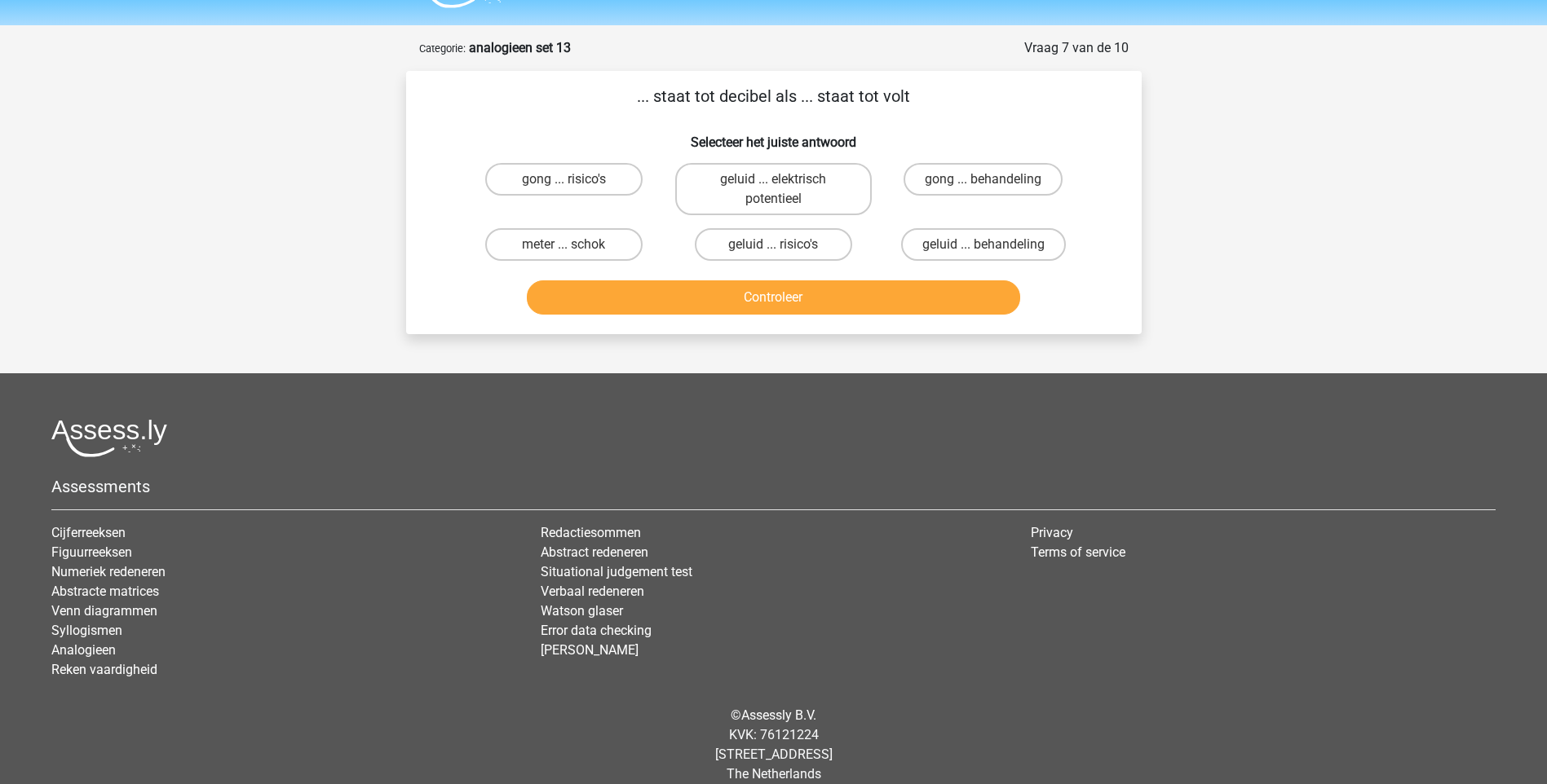
scroll to position [63, 0]
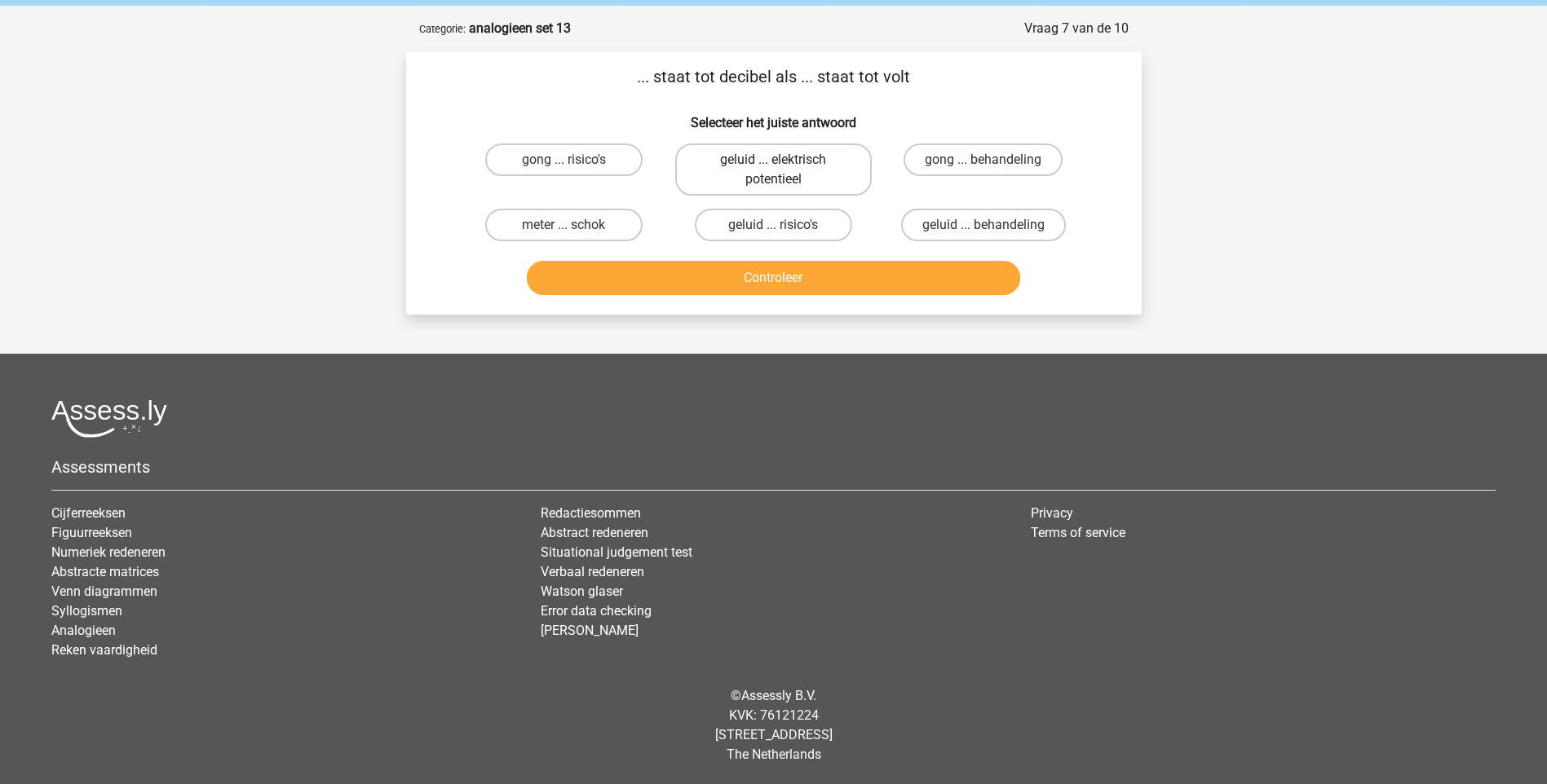
click at [811, 159] on label "geluid ... elektrisch potentieel" at bounding box center [774, 169] width 196 height 52
click at [783, 160] on input "geluid ... elektrisch potentieel" at bounding box center [779, 165] width 11 height 11
radio input "true"
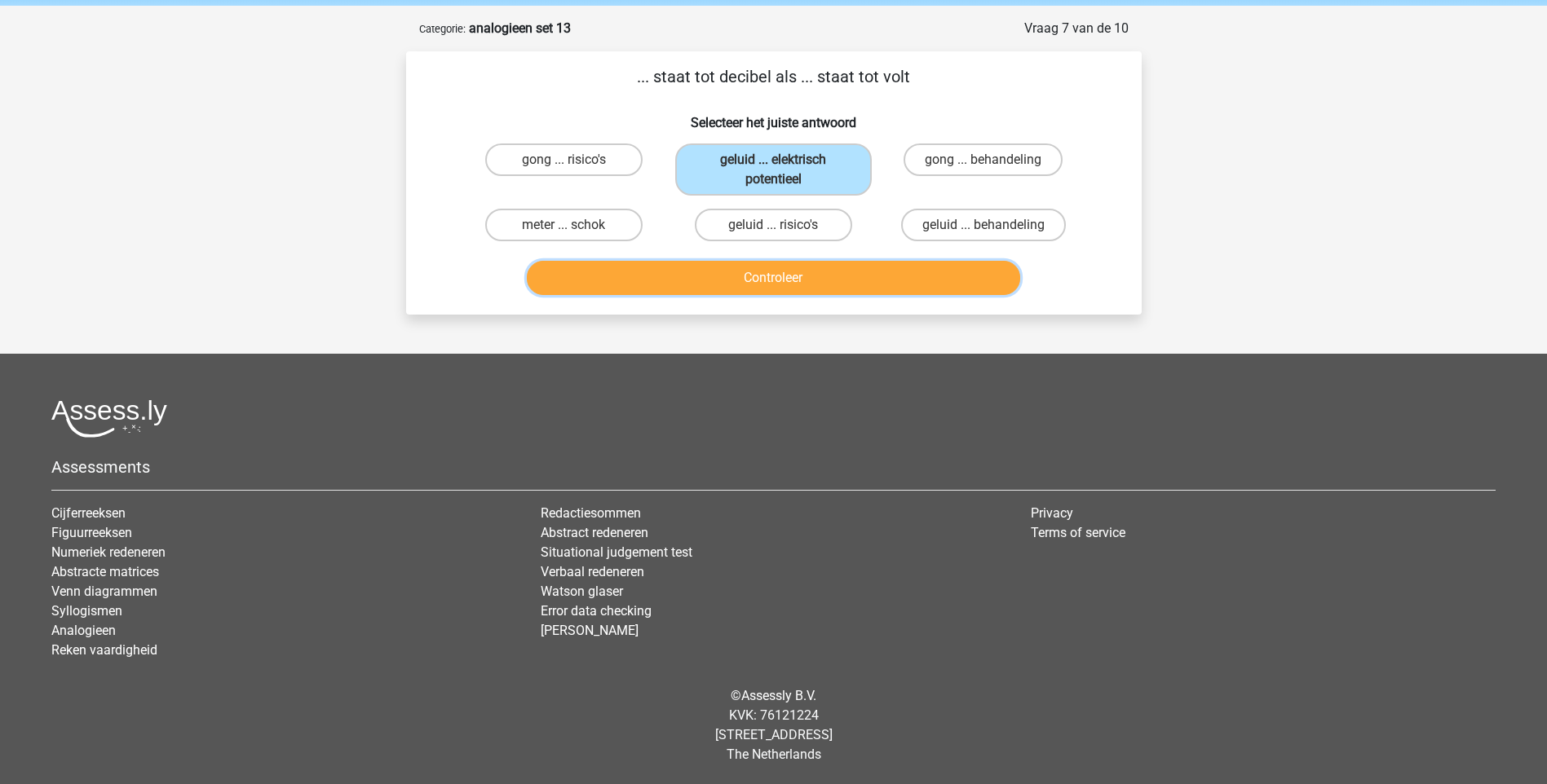
click at [813, 268] on button "Controleer" at bounding box center [774, 278] width 494 height 35
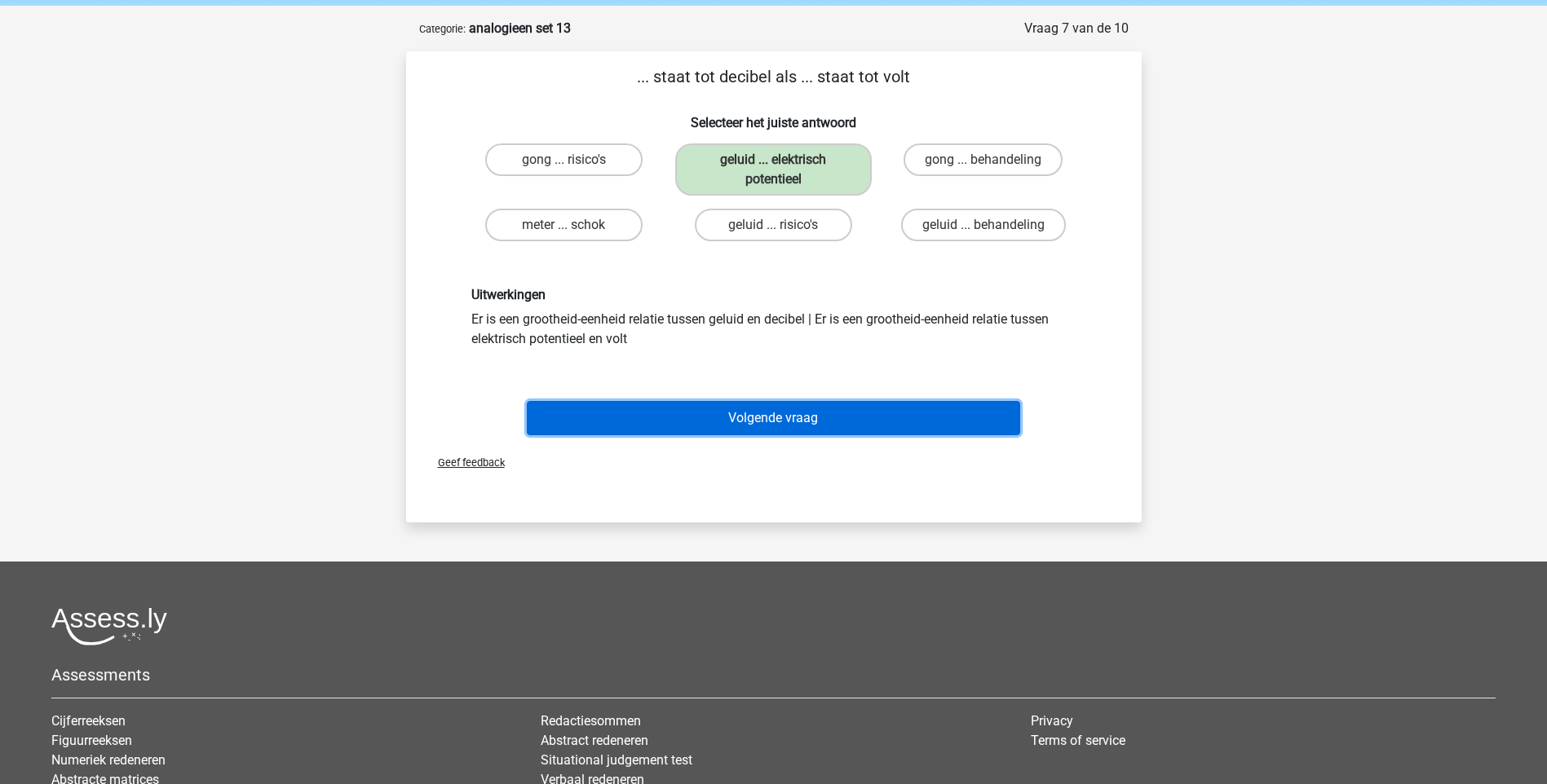
click at [782, 416] on button "Volgende vraag" at bounding box center [774, 418] width 494 height 35
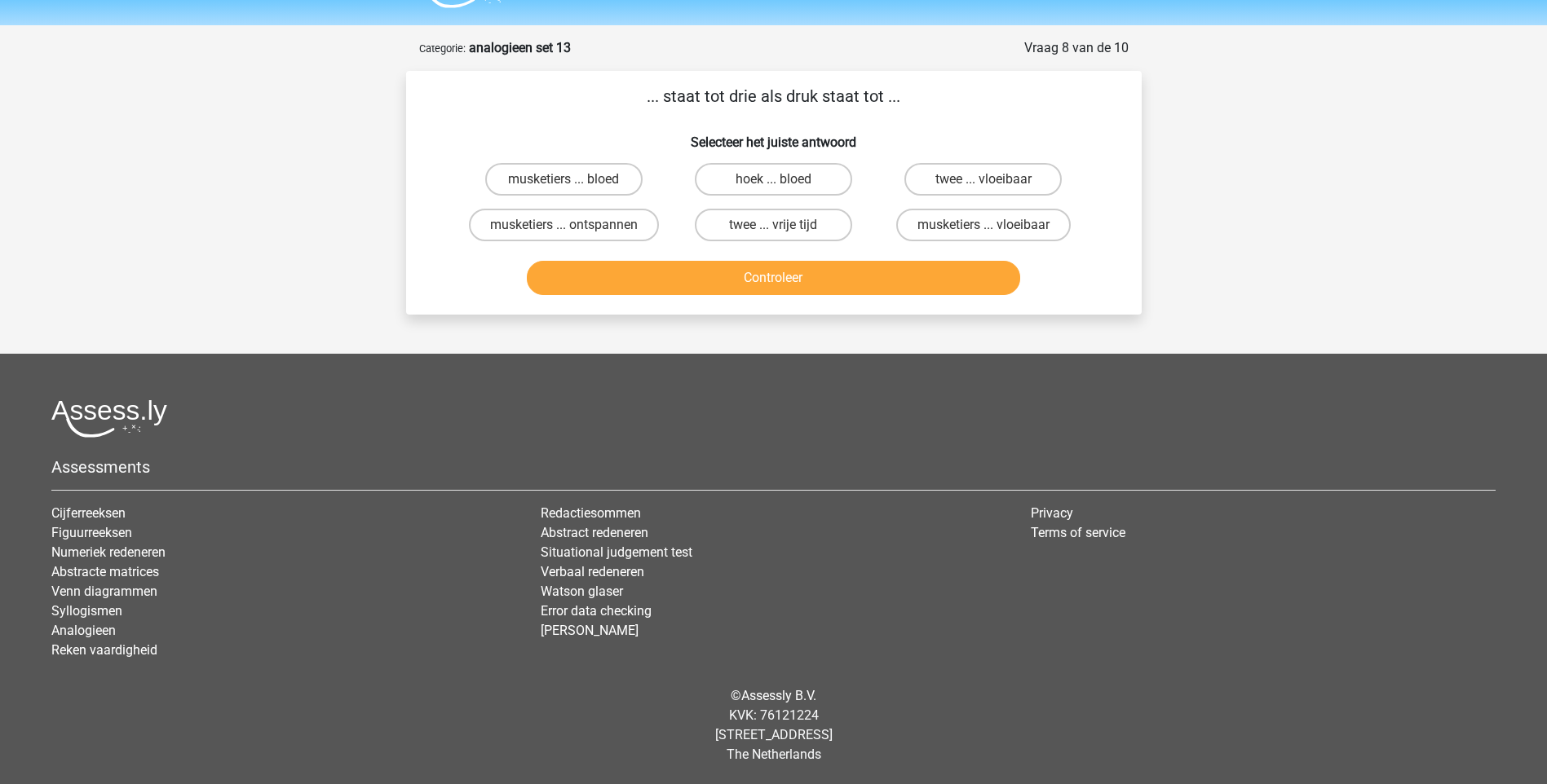
scroll to position [44, 0]
click at [605, 226] on label "musketiers ... ontspannen" at bounding box center [564, 225] width 190 height 33
click at [574, 226] on input "musketiers ... ontspannen" at bounding box center [569, 231] width 11 height 11
radio input "true"
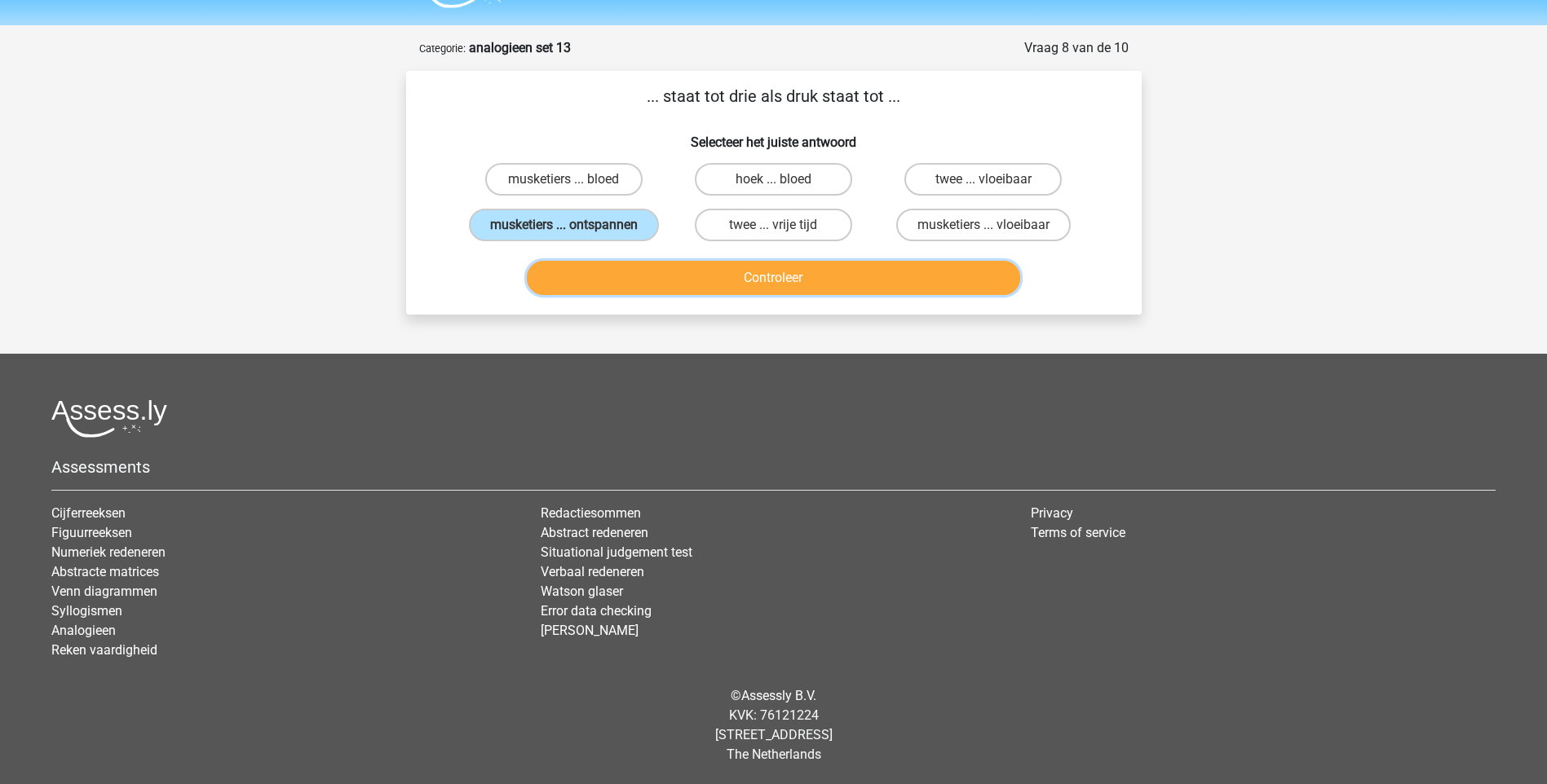
click at [670, 274] on button "Controleer" at bounding box center [774, 278] width 494 height 35
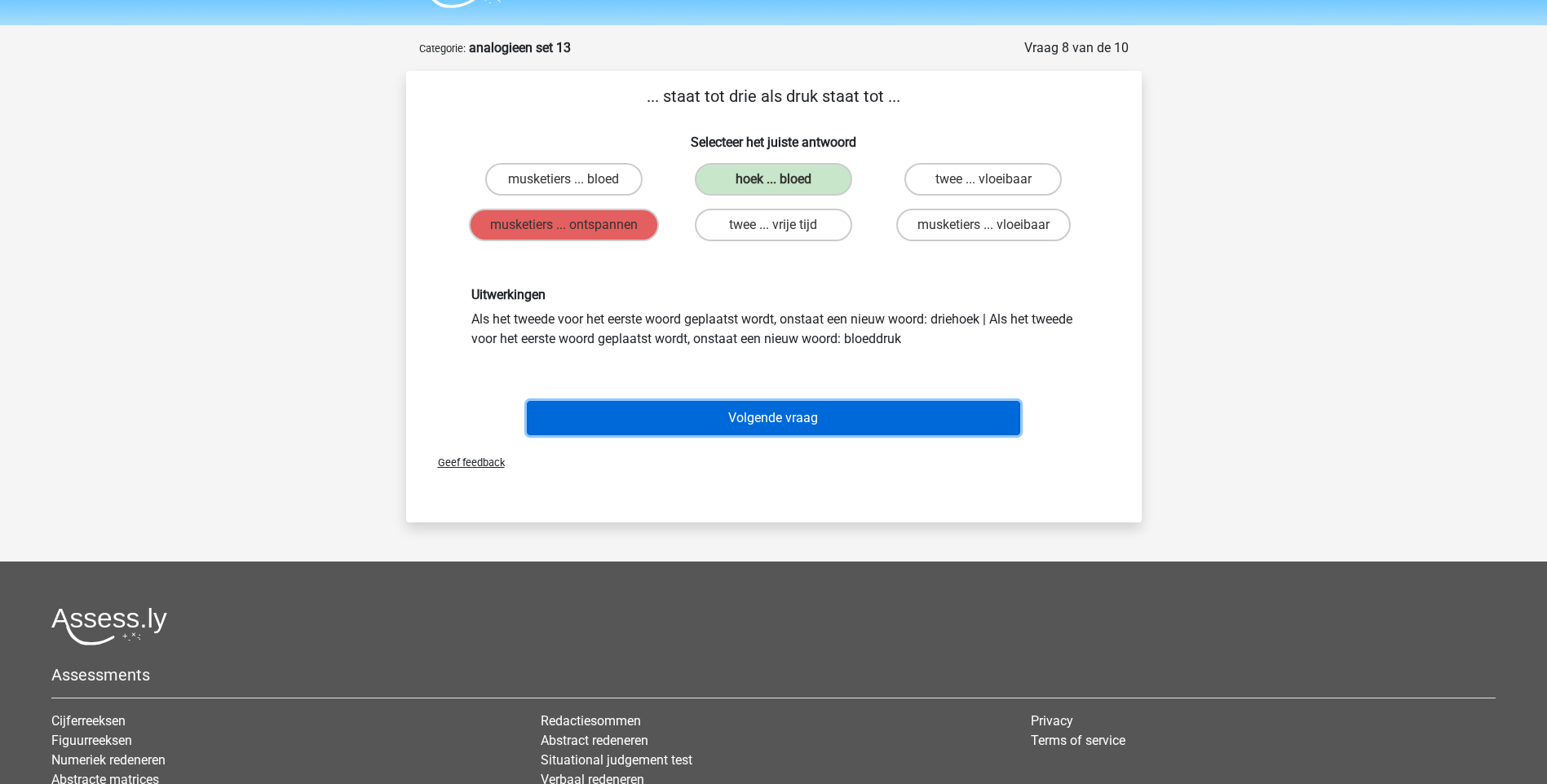
click at [801, 415] on button "Volgende vraag" at bounding box center [774, 418] width 494 height 35
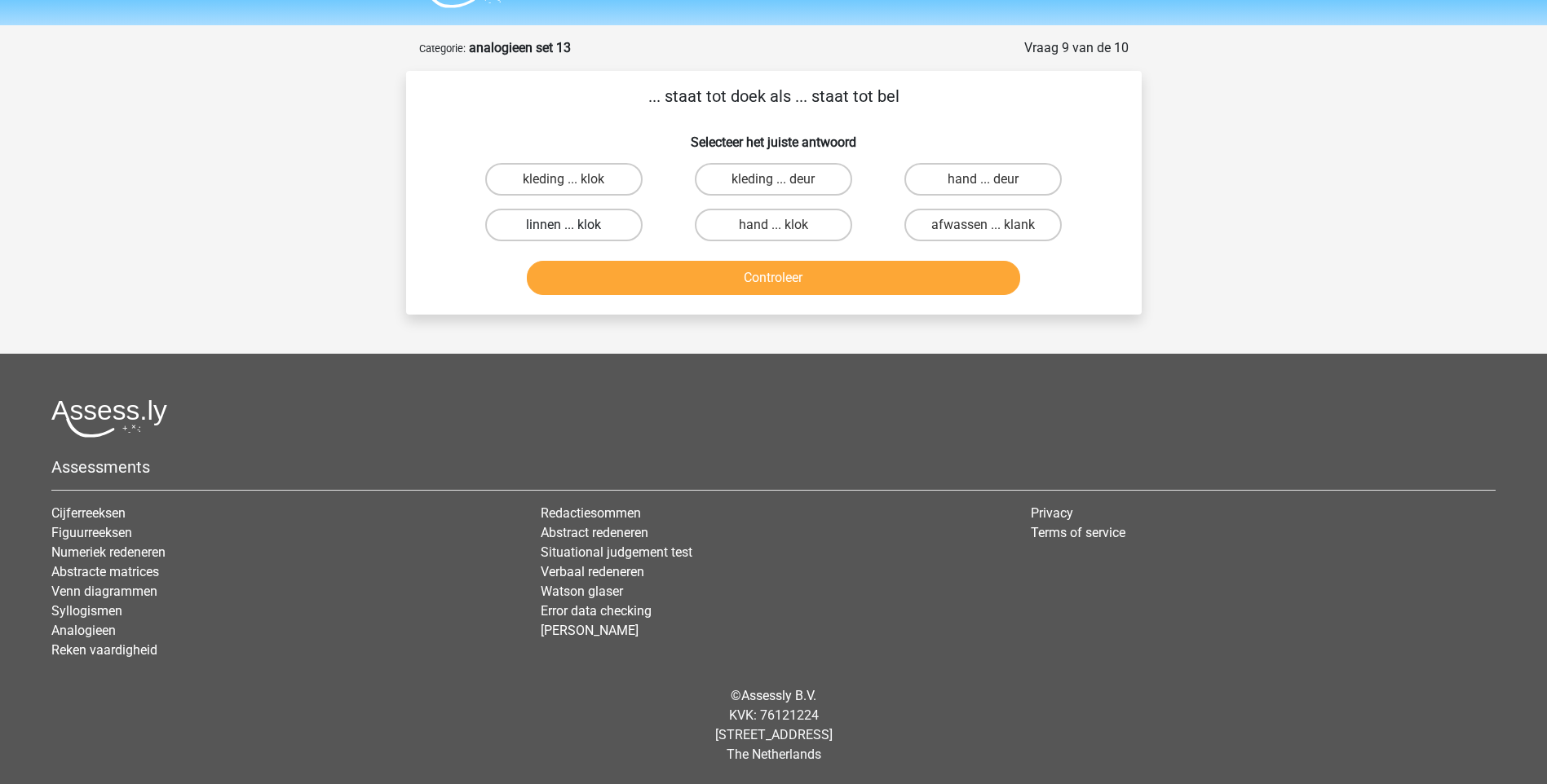
click at [590, 218] on label "linnen ... klok" at bounding box center [564, 225] width 157 height 33
click at [574, 225] on input "linnen ... klok" at bounding box center [569, 231] width 11 height 11
radio input "true"
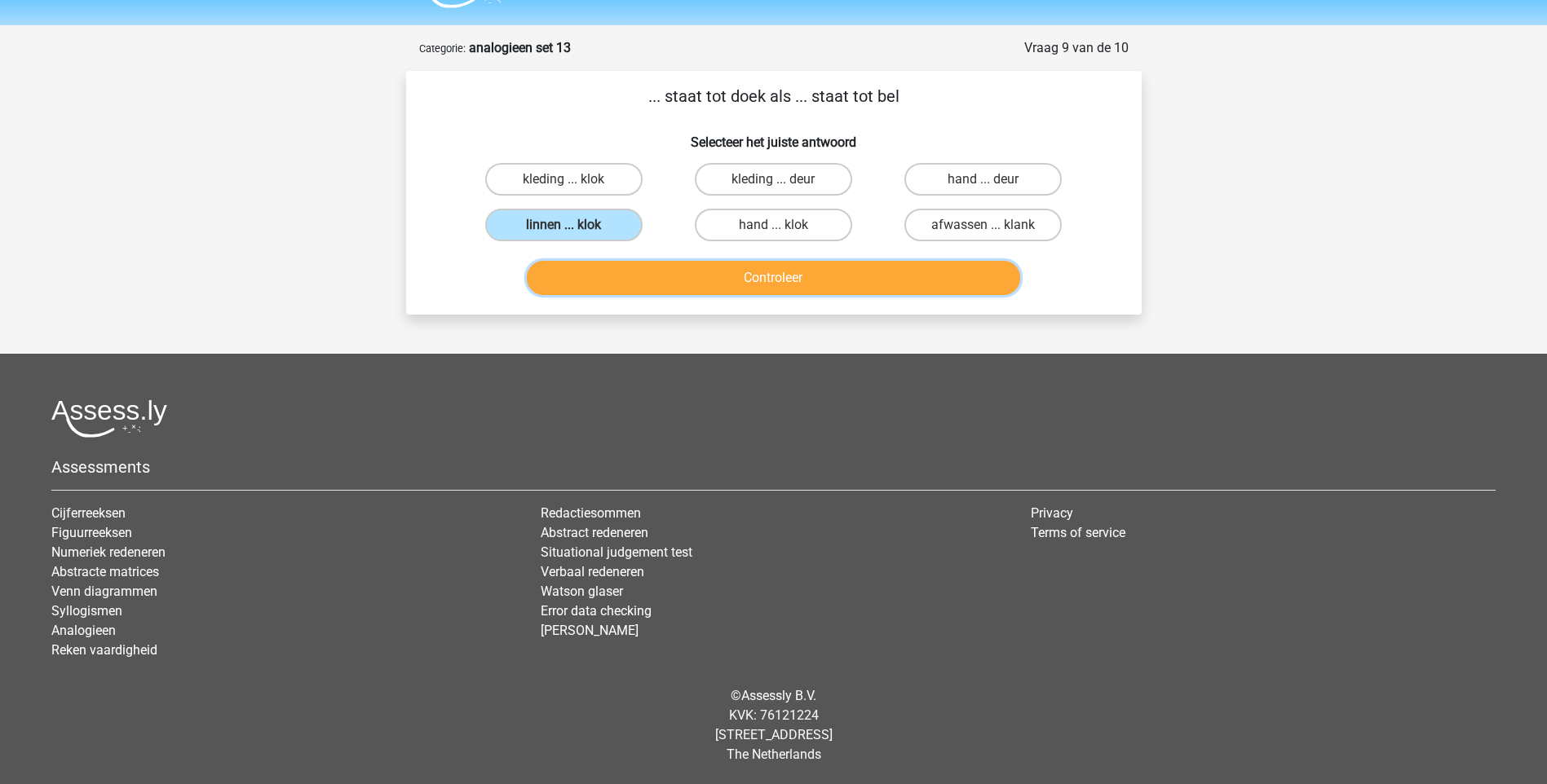
click at [649, 282] on button "Controleer" at bounding box center [774, 278] width 494 height 35
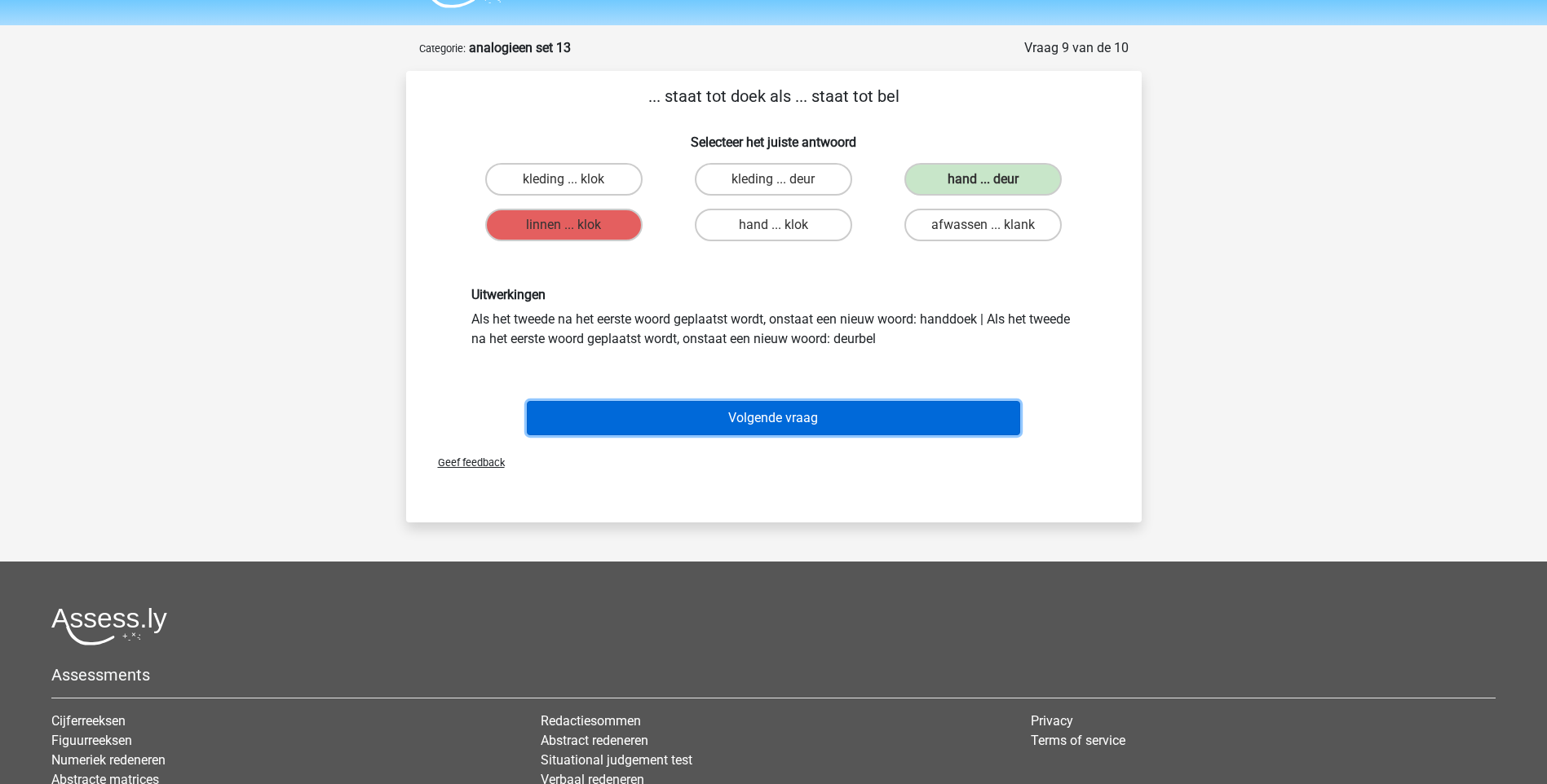
click at [800, 426] on button "Volgende vraag" at bounding box center [774, 418] width 494 height 35
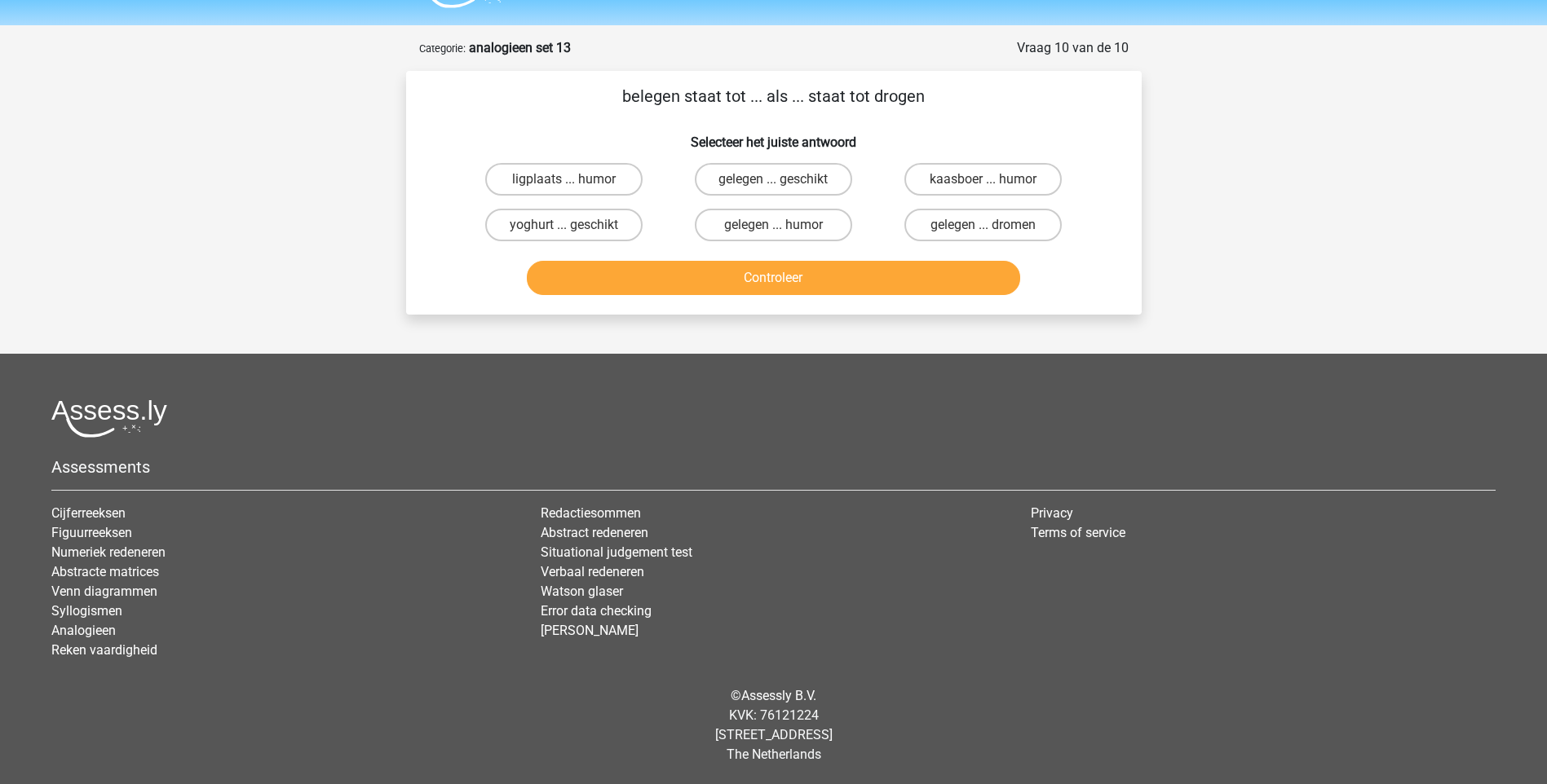
drag, startPoint x: 749, startPoint y: 178, endPoint x: 762, endPoint y: 197, distance: 23.0
click at [749, 183] on label "gelegen ... geschikt" at bounding box center [773, 179] width 157 height 33
click at [774, 183] on input "gelegen ... geschikt" at bounding box center [779, 184] width 11 height 11
radio input "true"
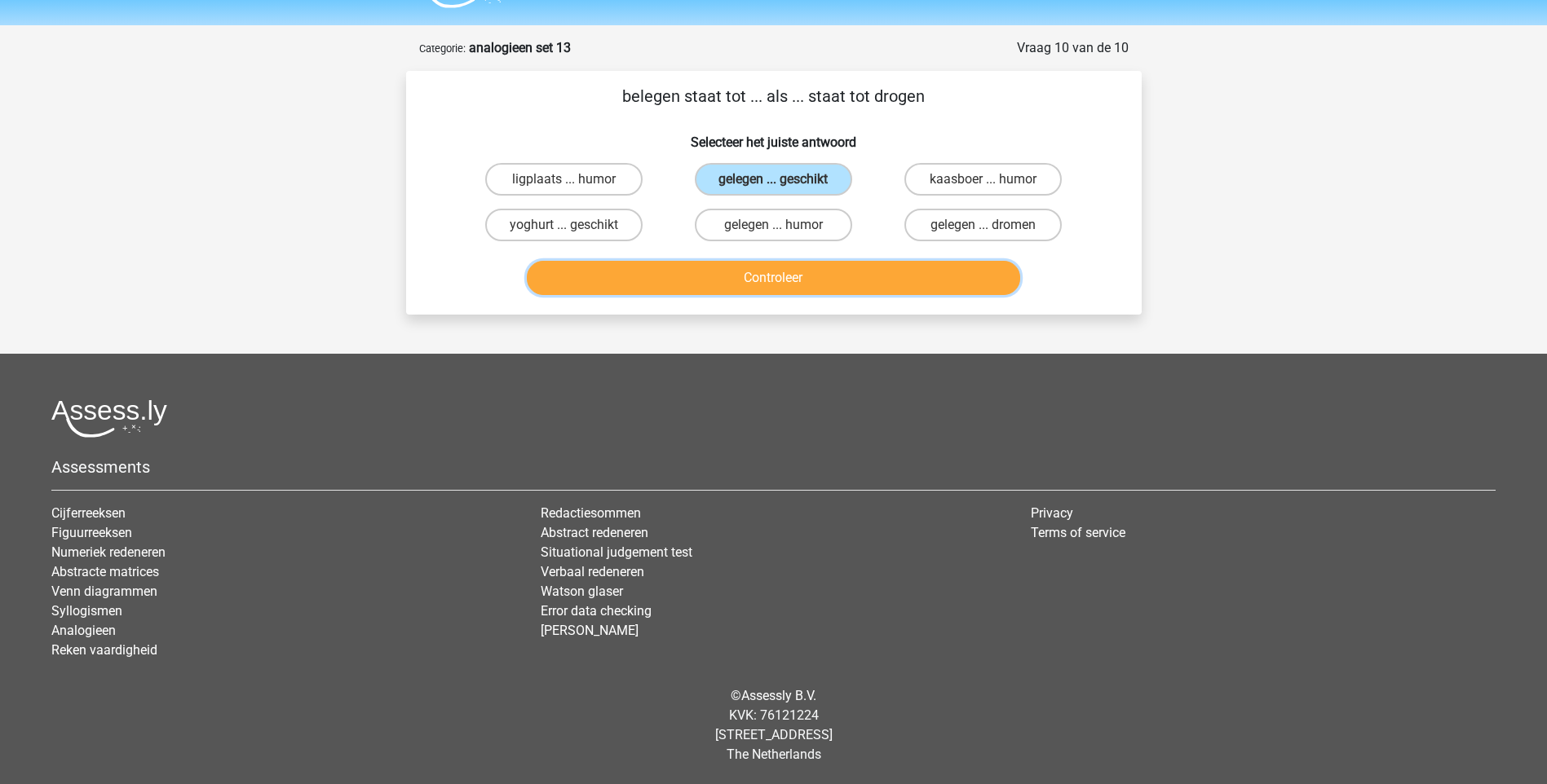
click at [783, 271] on button "Controleer" at bounding box center [774, 278] width 494 height 35
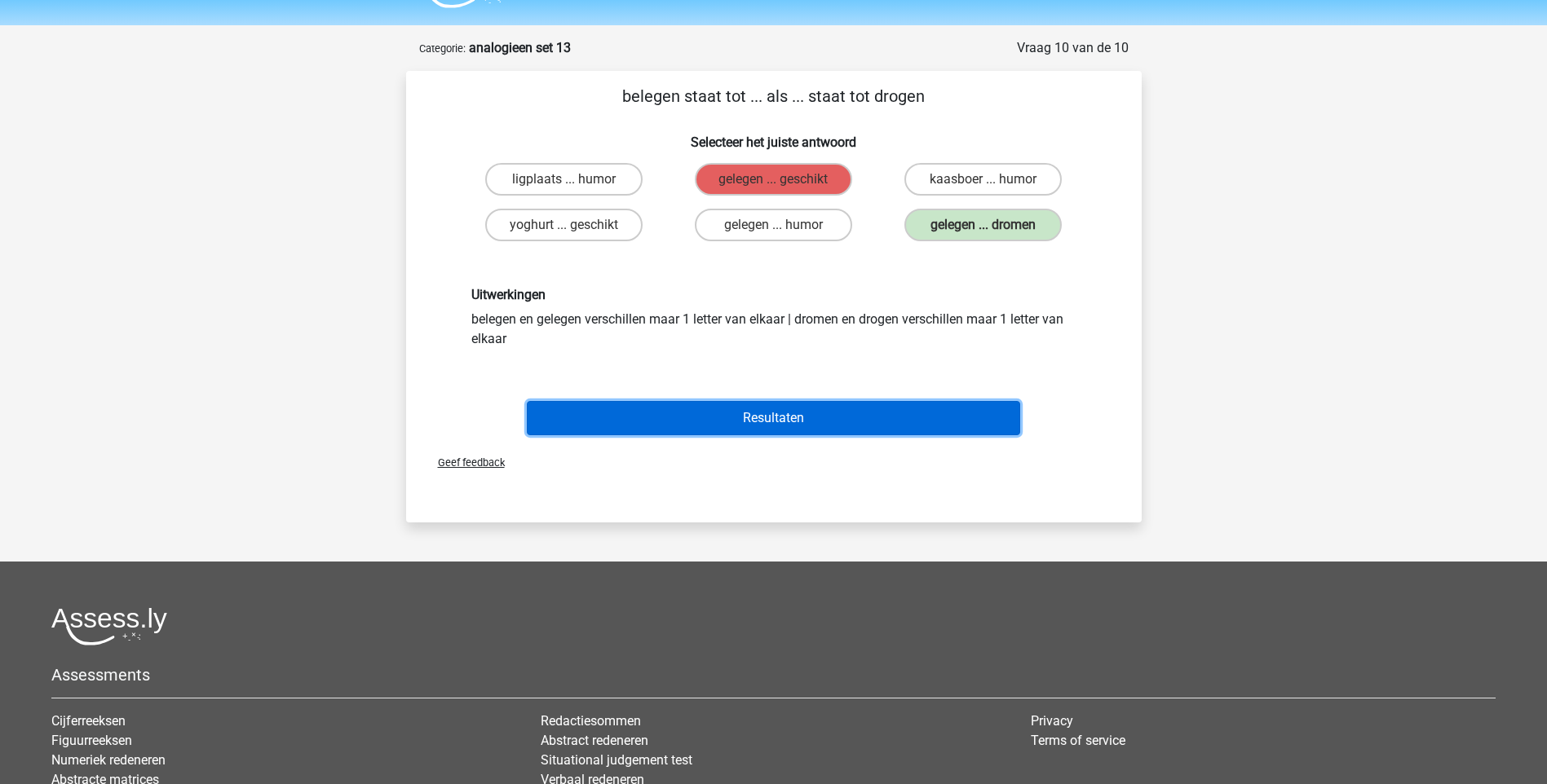
click at [776, 420] on button "Resultaten" at bounding box center [774, 418] width 494 height 35
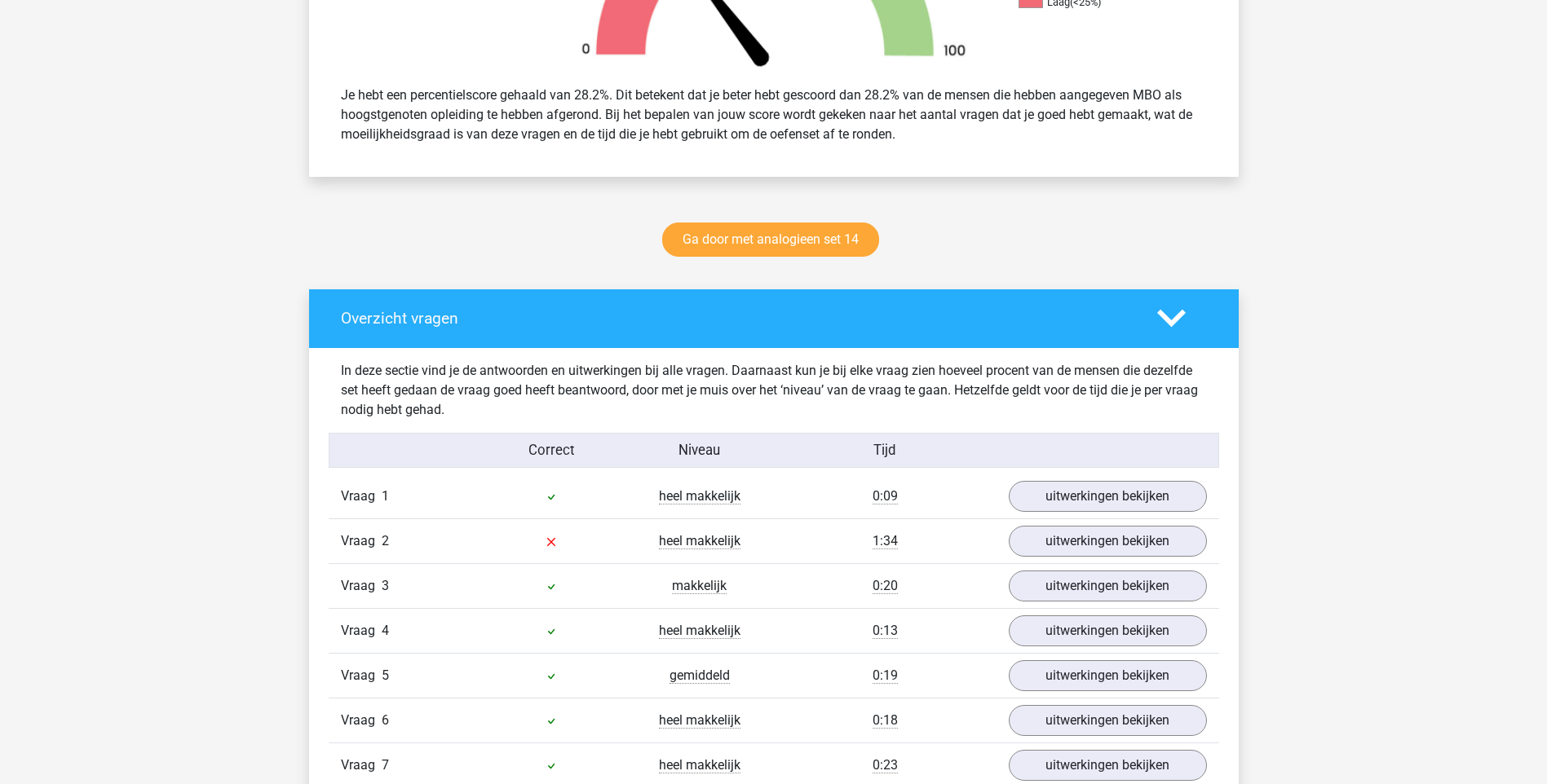
scroll to position [652, 0]
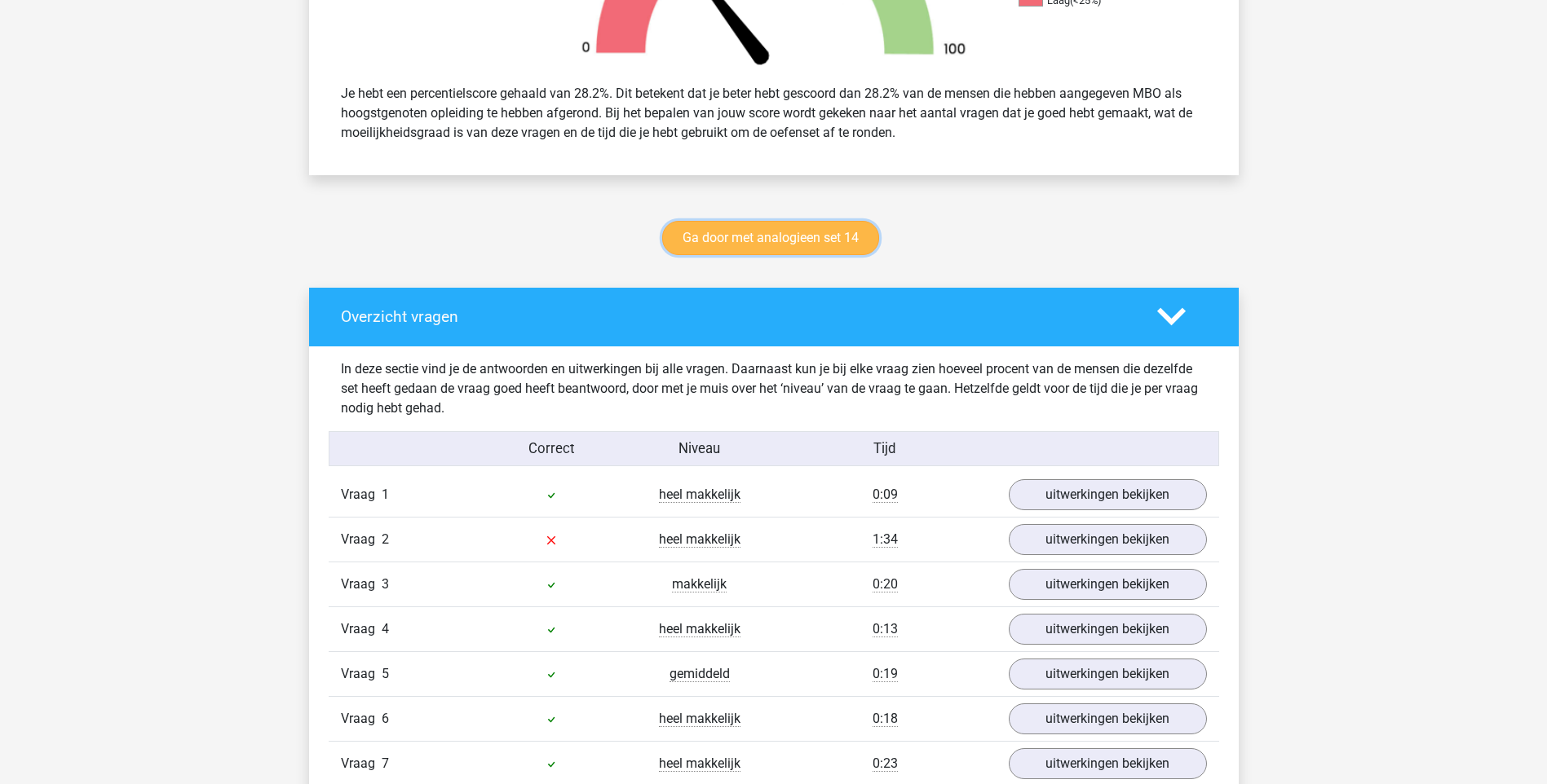
click at [823, 246] on link "Ga door met analogieen set 14" at bounding box center [770, 238] width 217 height 35
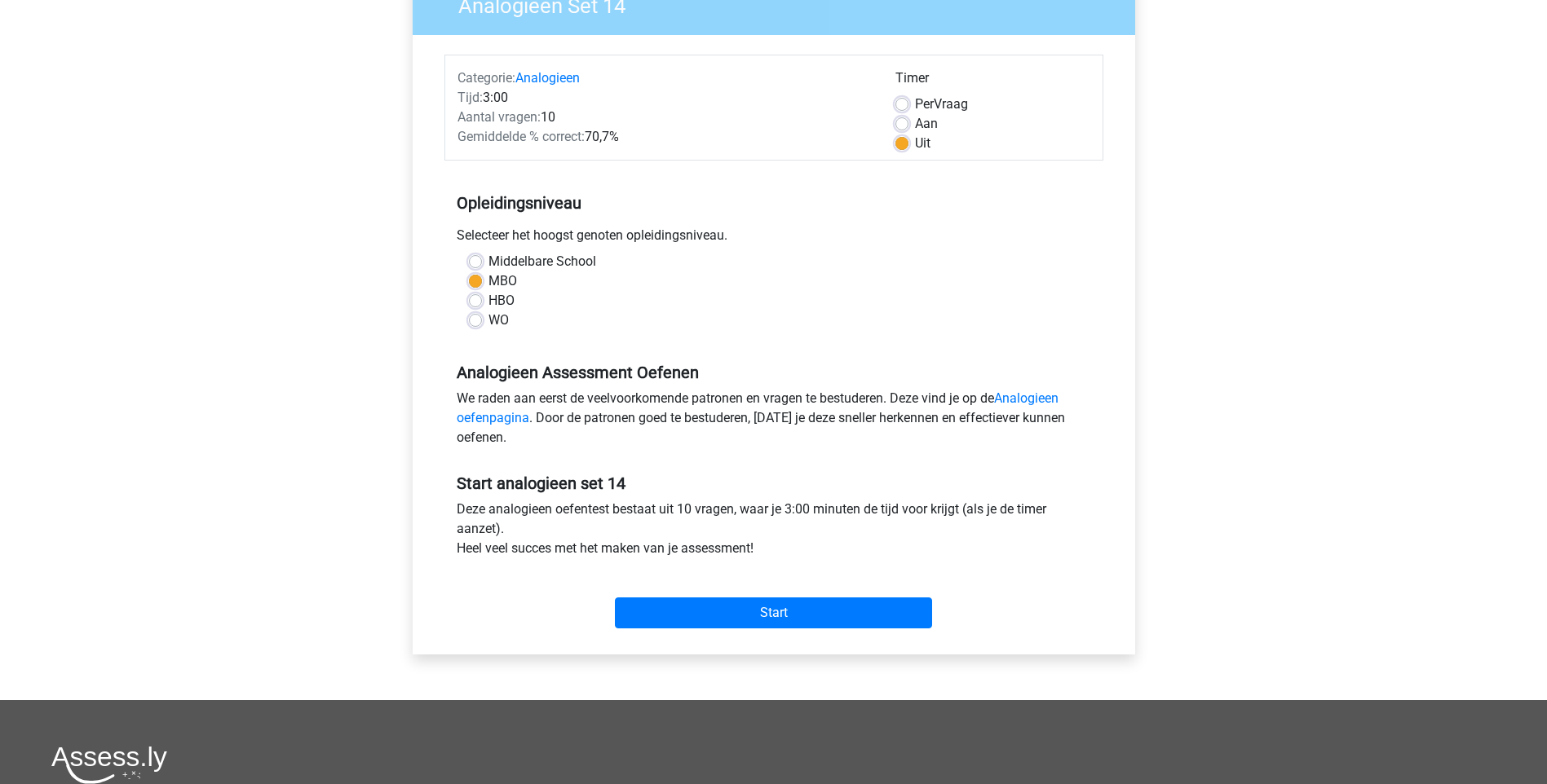
scroll to position [244, 0]
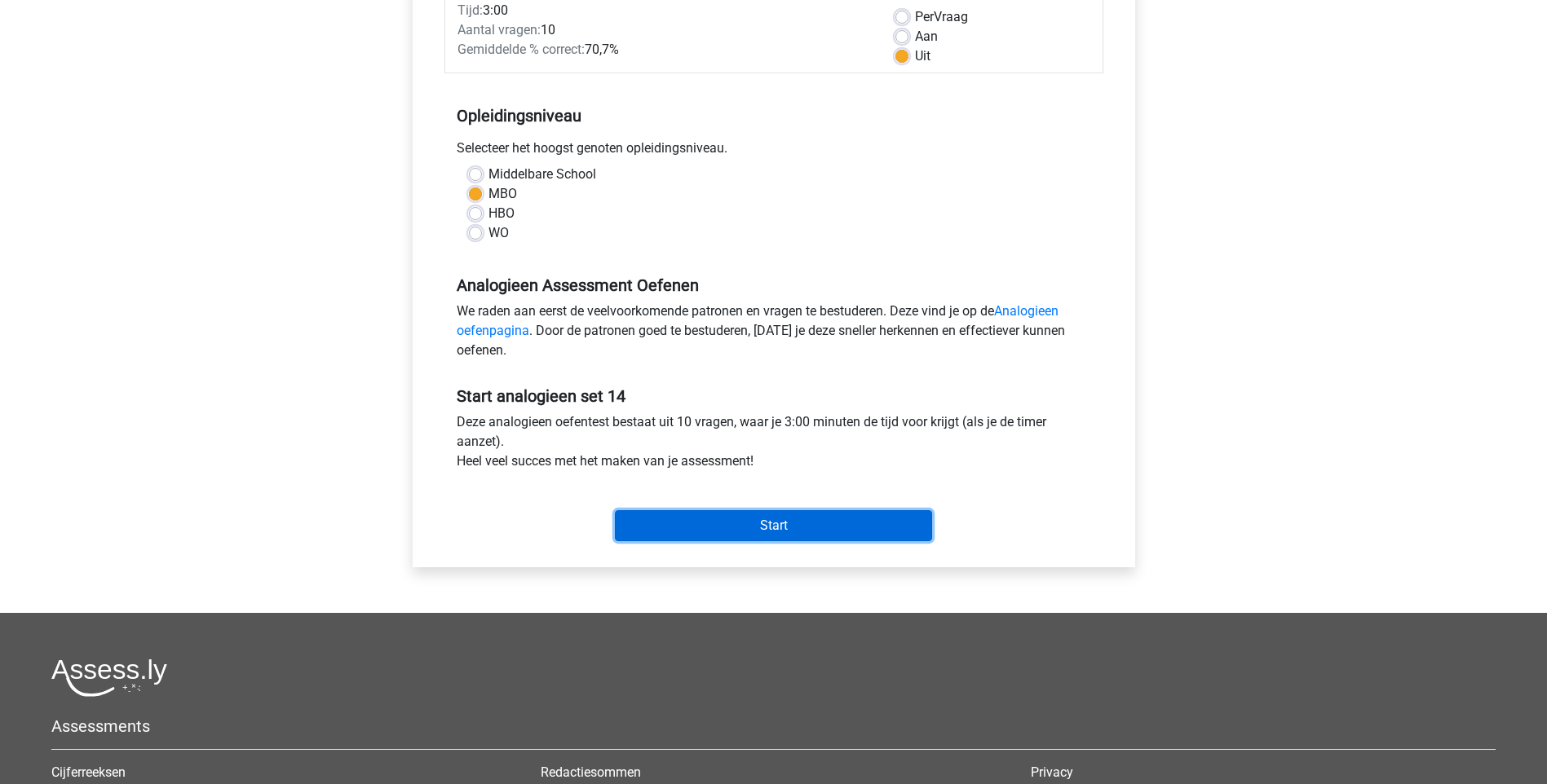
click at [858, 528] on input "Start" at bounding box center [773, 526] width 317 height 31
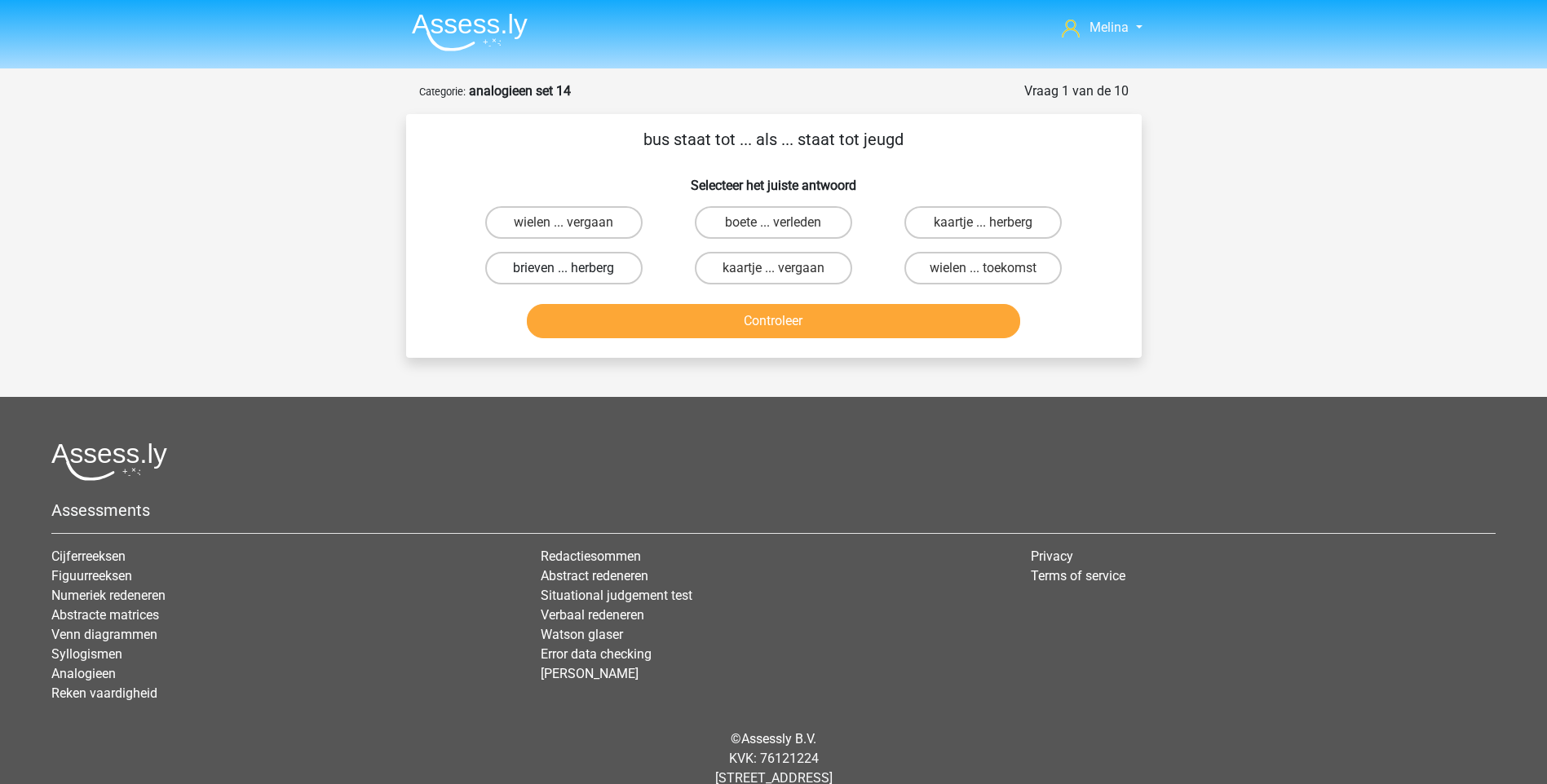
click at [614, 260] on label "brieven ... herberg" at bounding box center [564, 268] width 157 height 33
click at [574, 268] on input "brieven ... herberg" at bounding box center [569, 273] width 11 height 11
radio input "true"
click at [678, 313] on button "Controleer" at bounding box center [774, 322] width 494 height 35
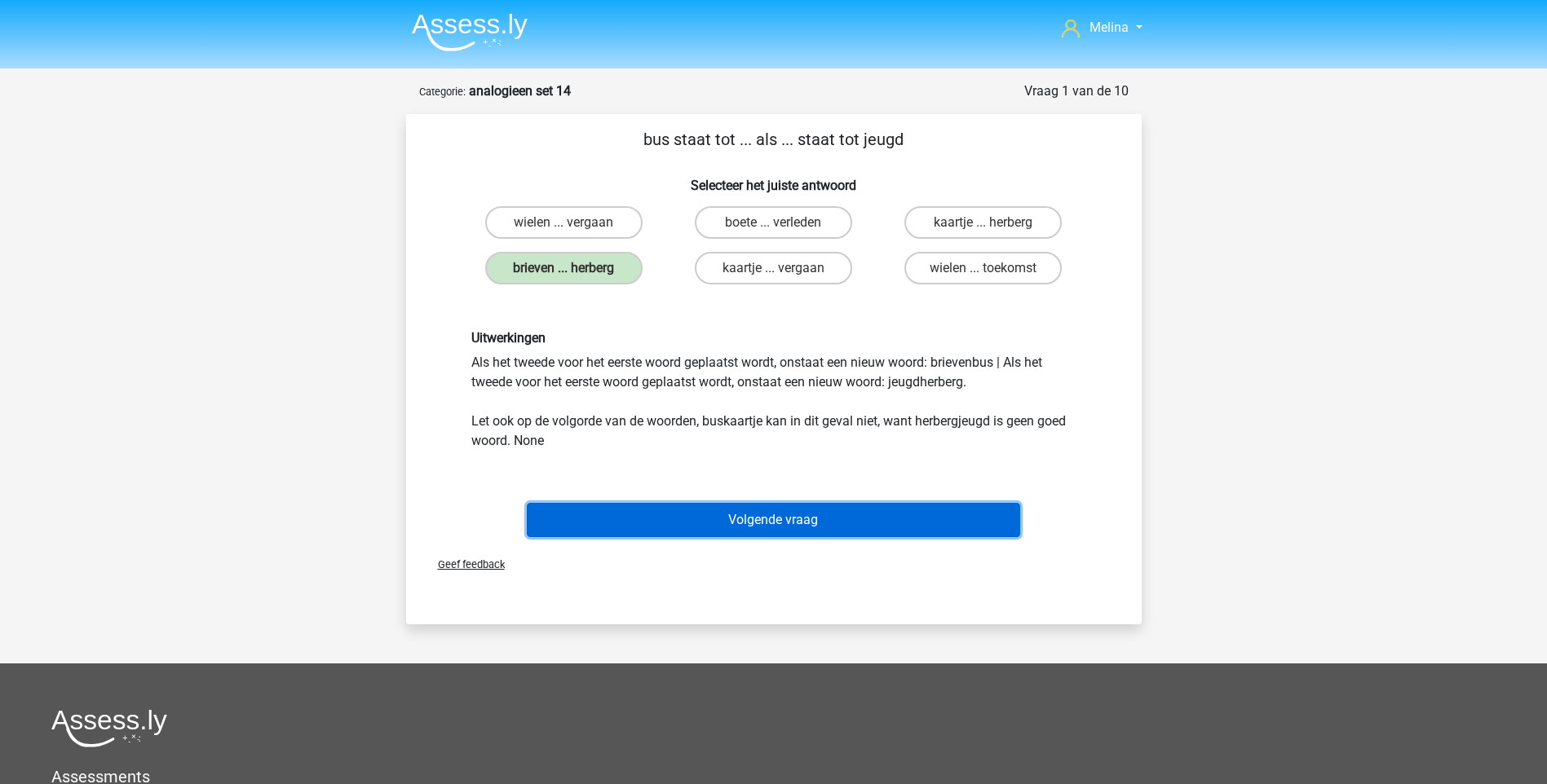
click at [853, 515] on button "Volgende vraag" at bounding box center [774, 521] width 494 height 35
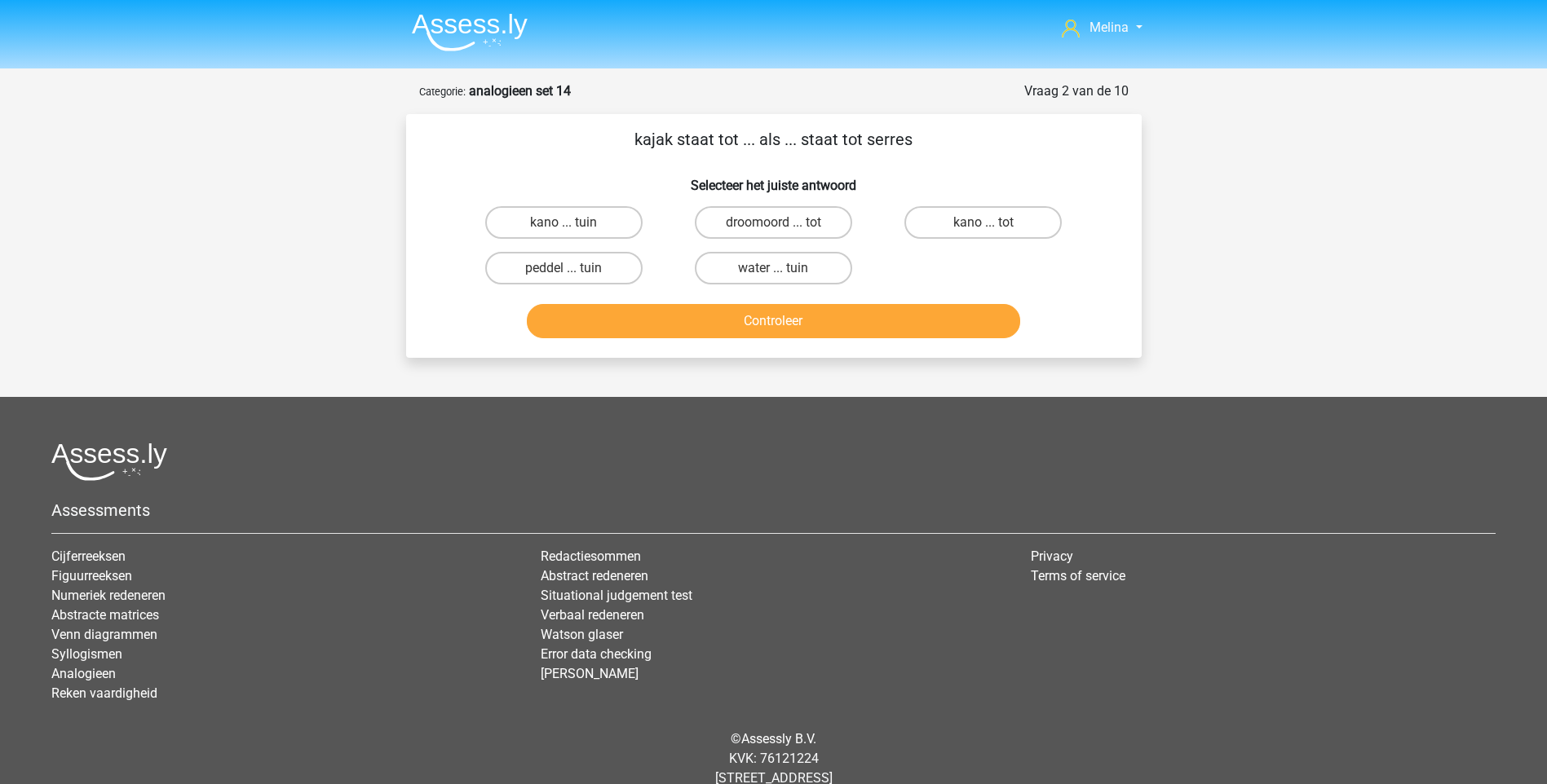
scroll to position [44, 0]
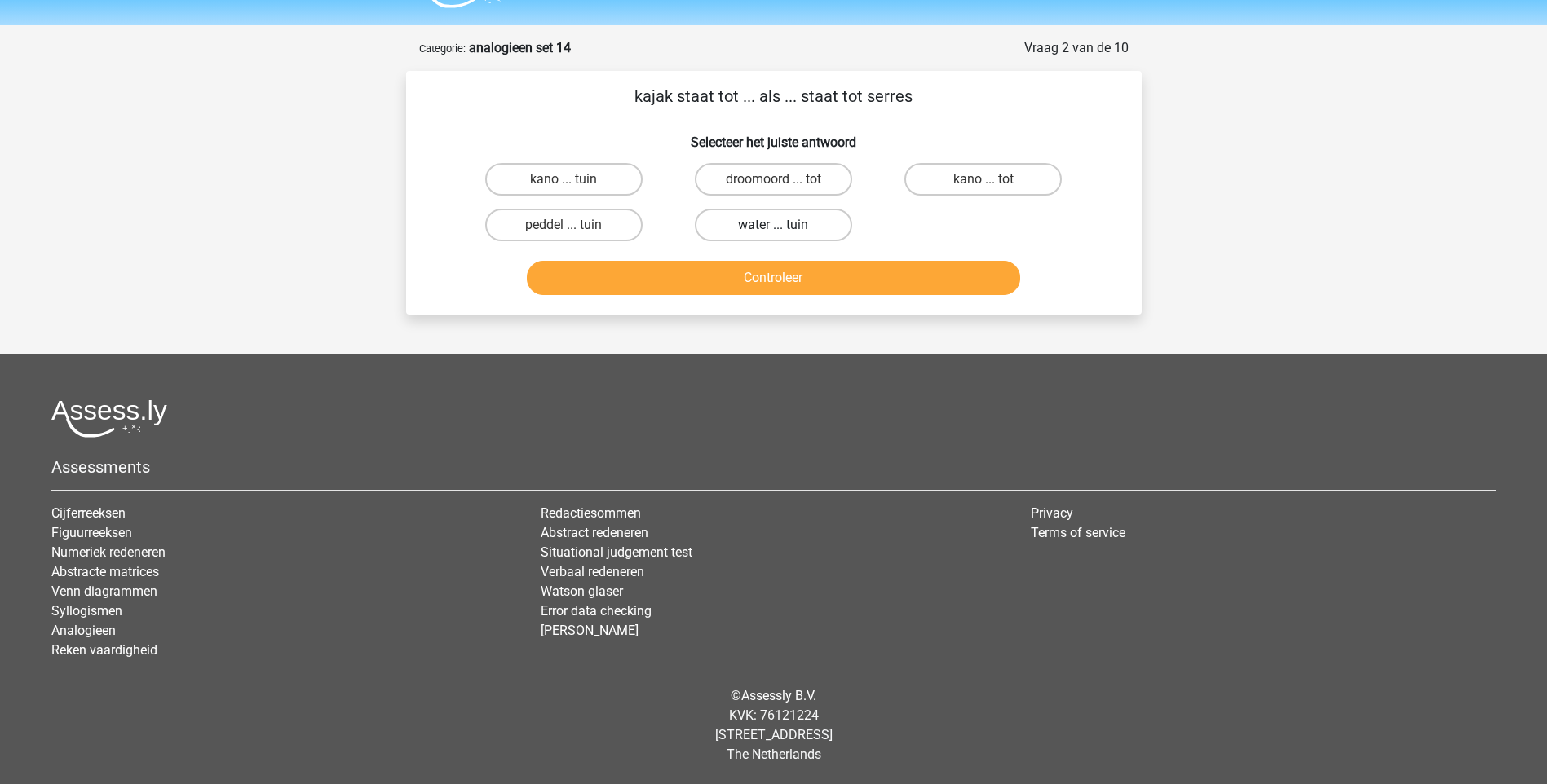
click at [822, 223] on label "water ... tuin" at bounding box center [773, 225] width 157 height 33
click at [783, 225] on input "water ... tuin" at bounding box center [779, 231] width 11 height 11
radio input "true"
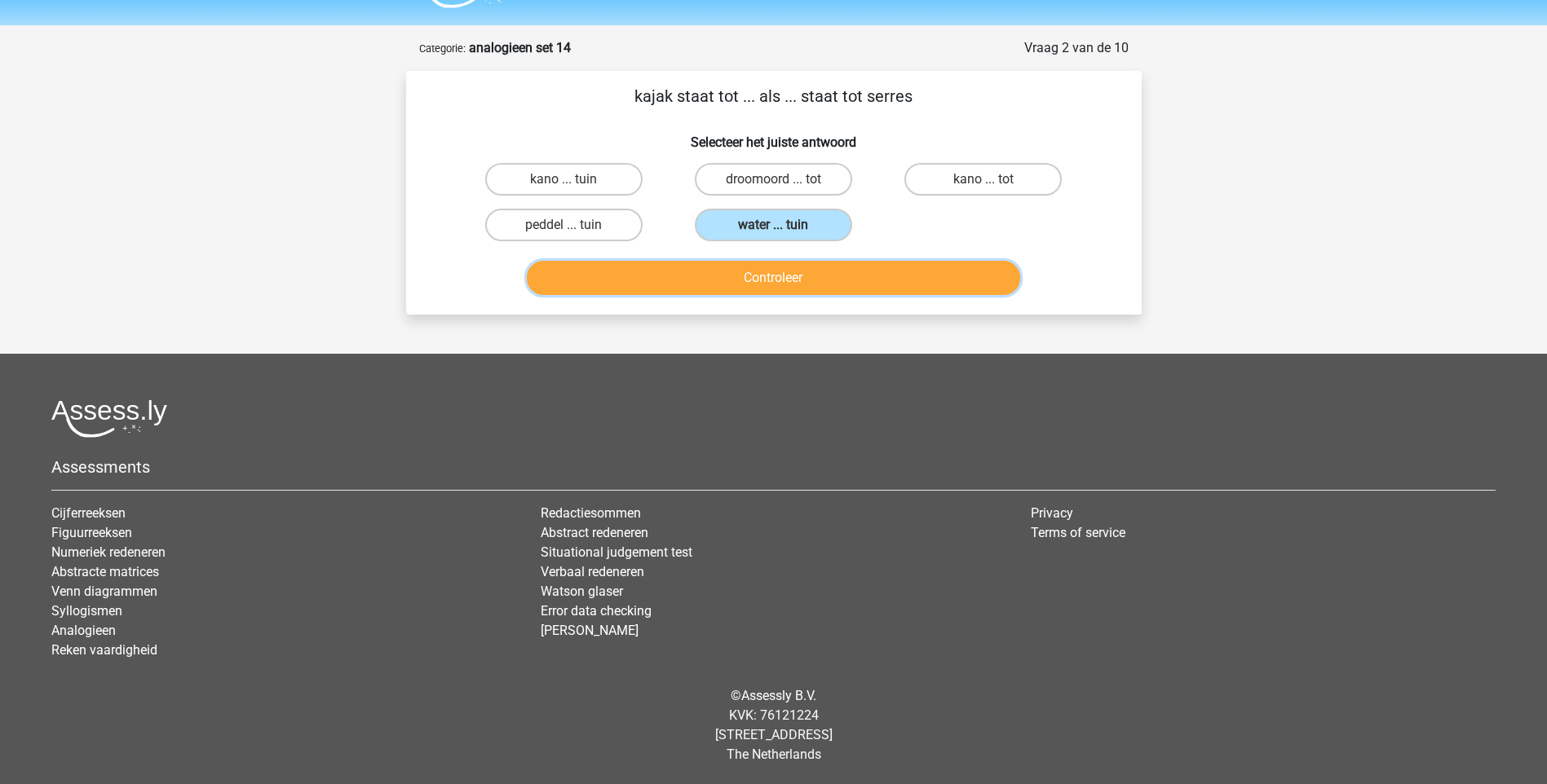
click at [817, 283] on button "Controleer" at bounding box center [774, 278] width 494 height 35
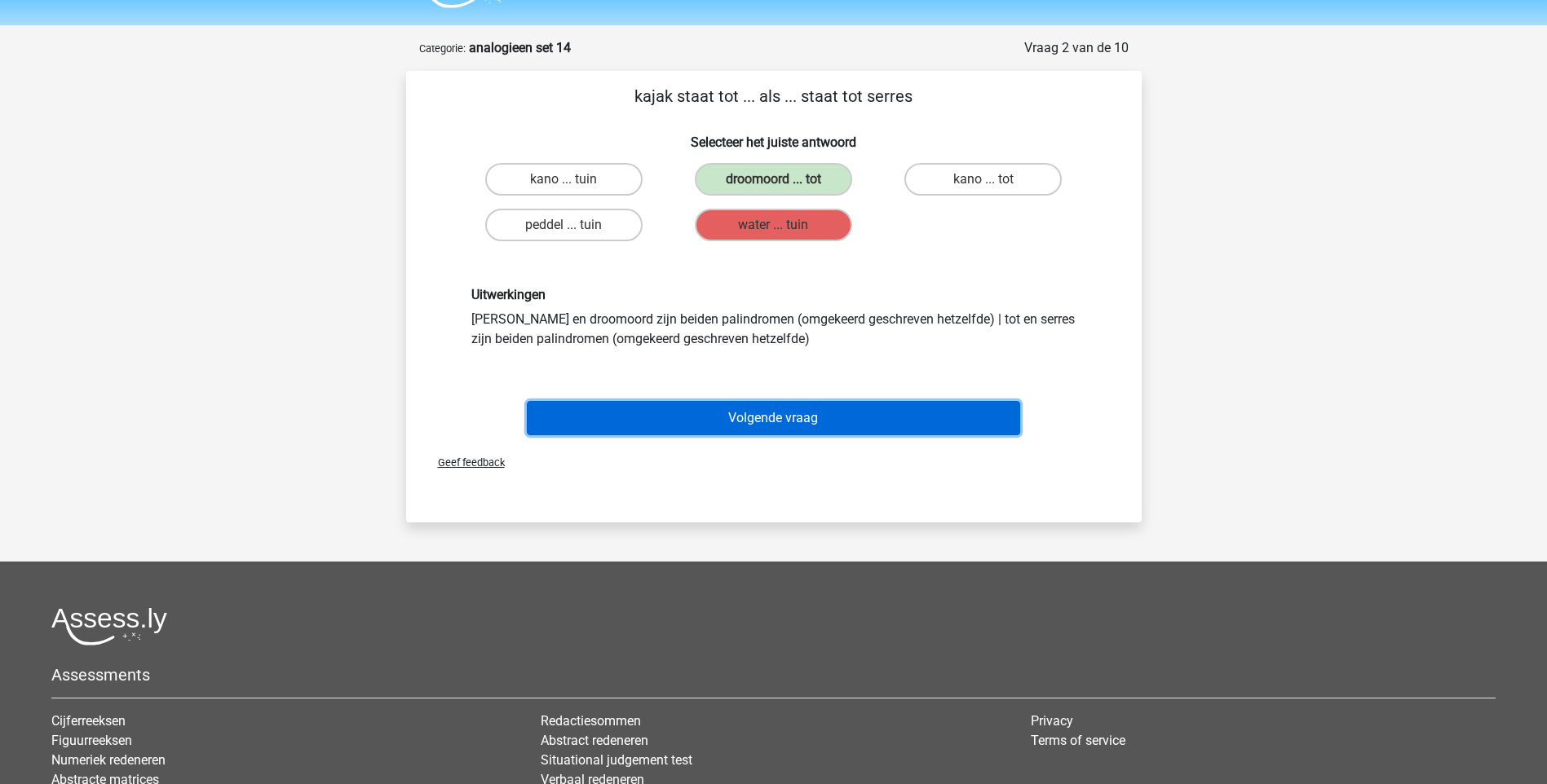
click at [784, 422] on button "Volgende vraag" at bounding box center [774, 418] width 494 height 35
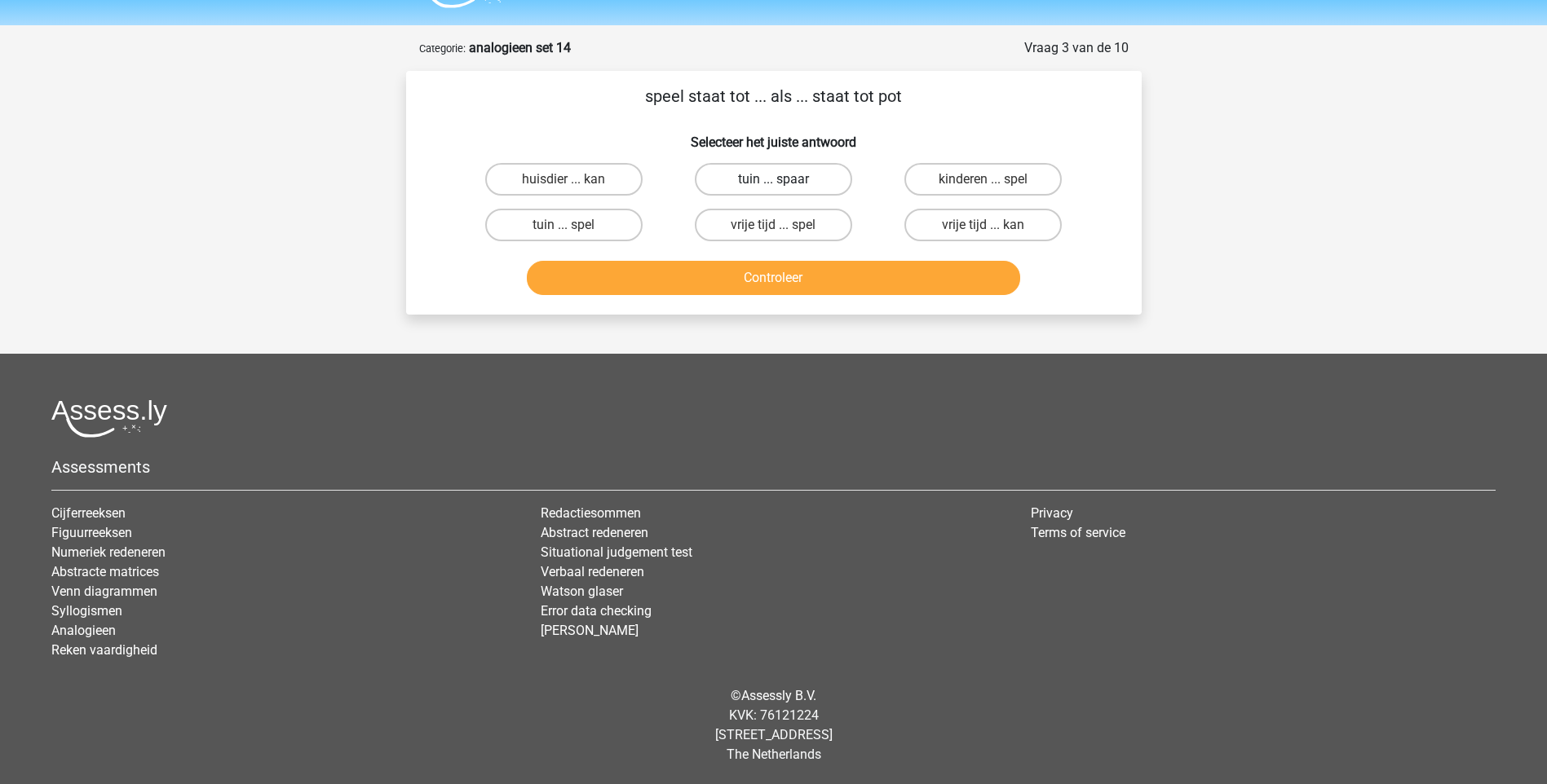
click at [821, 180] on label "tuin ... spaar" at bounding box center [773, 179] width 157 height 33
click at [783, 180] on input "tuin ... spaar" at bounding box center [779, 184] width 11 height 11
radio input "true"
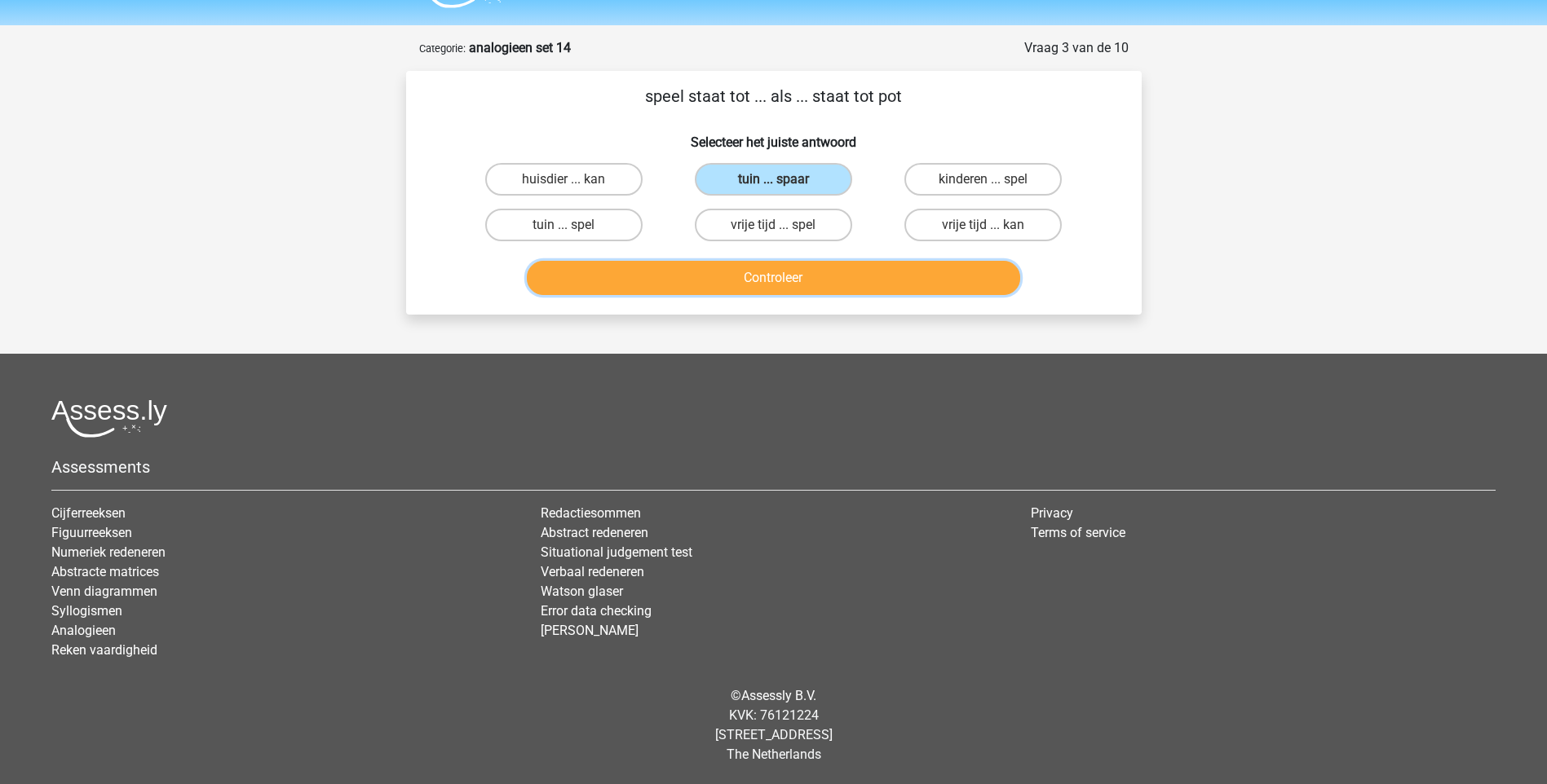
click at [809, 286] on button "Controleer" at bounding box center [774, 278] width 494 height 35
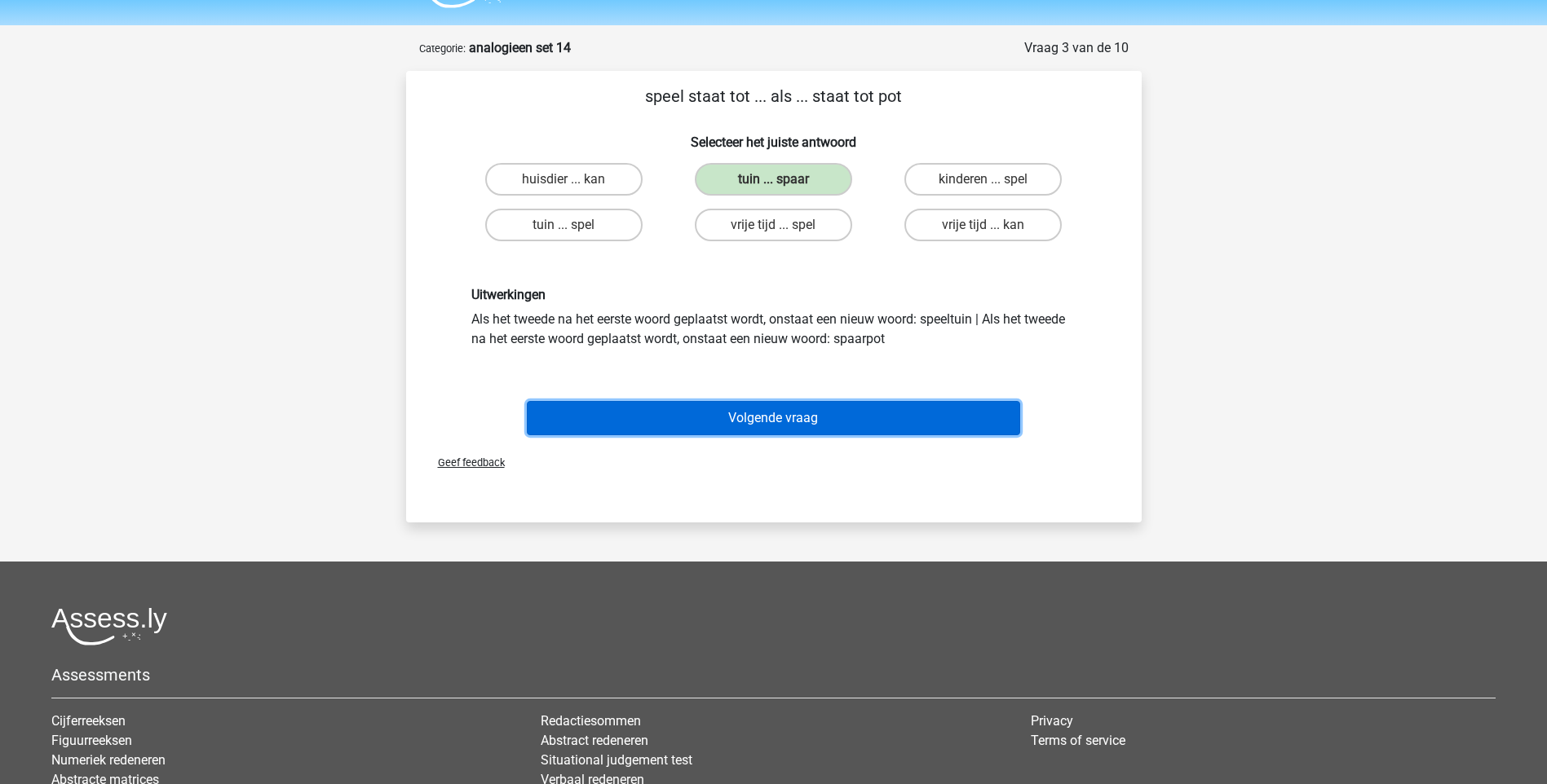
click at [829, 417] on button "Volgende vraag" at bounding box center [774, 418] width 494 height 35
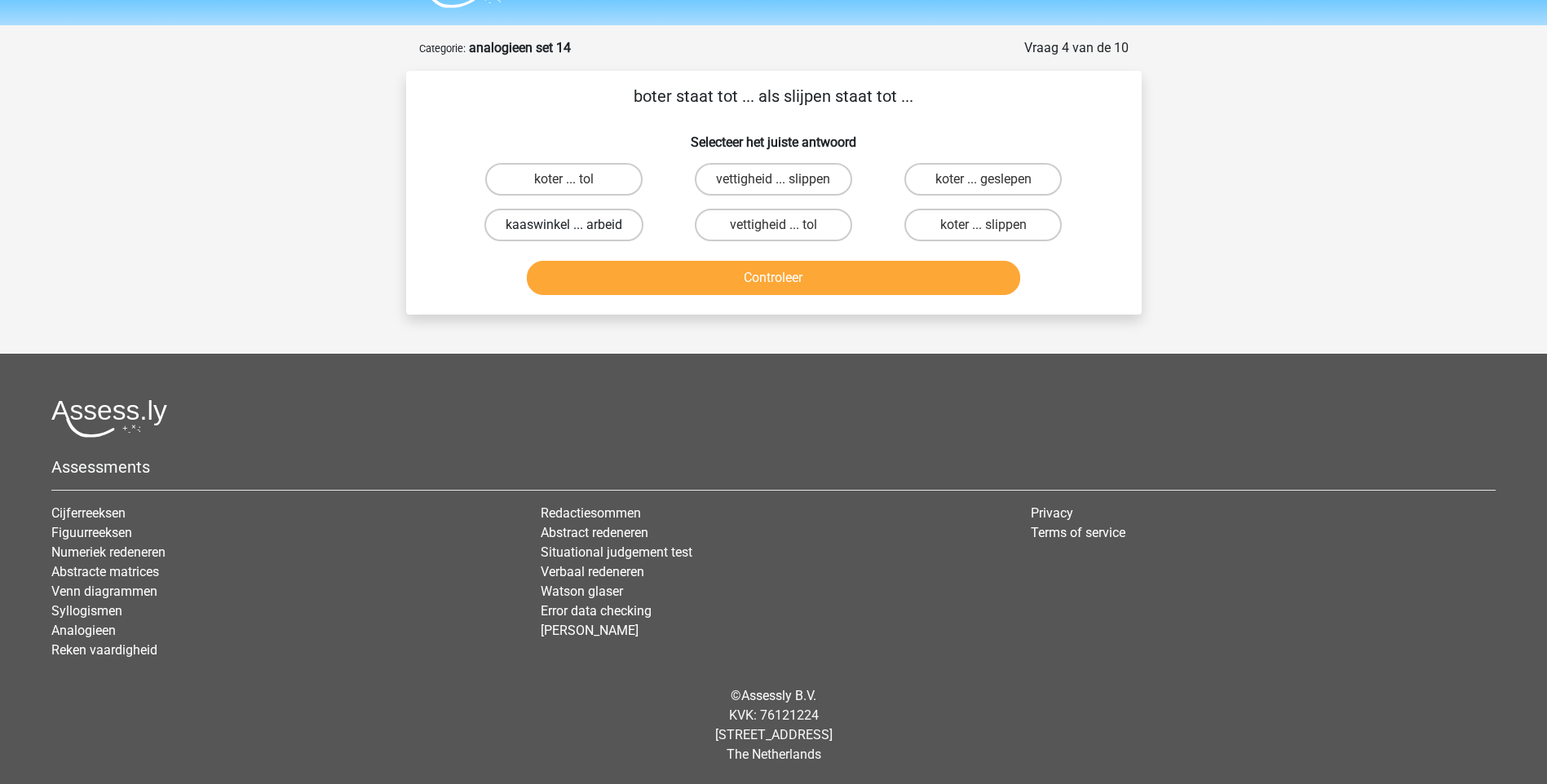
click at [614, 222] on label "kaaswinkel ... arbeid" at bounding box center [564, 225] width 159 height 33
click at [574, 225] on input "kaaswinkel ... arbeid" at bounding box center [569, 231] width 11 height 11
radio input "true"
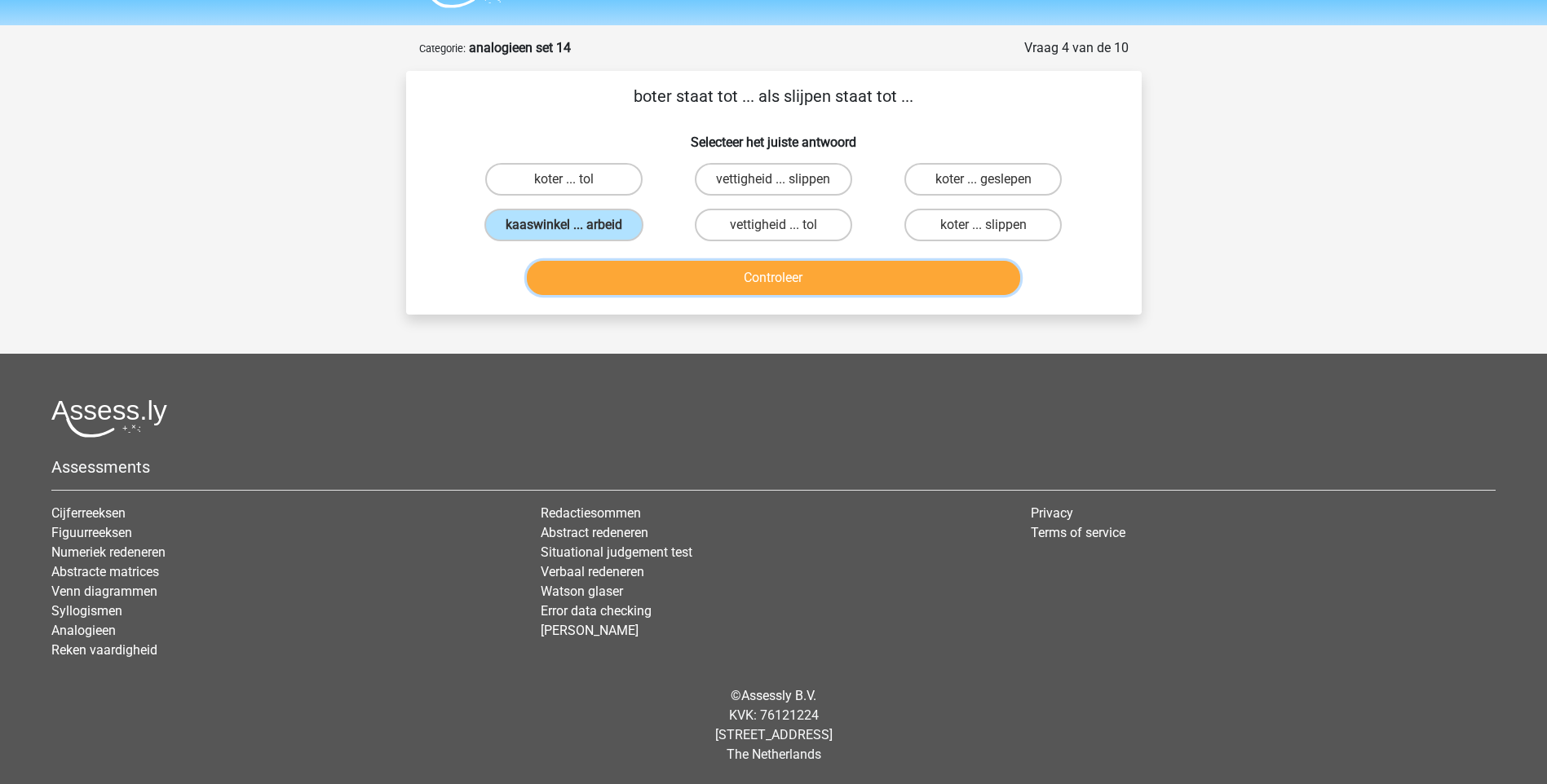
click at [682, 279] on button "Controleer" at bounding box center [774, 278] width 494 height 35
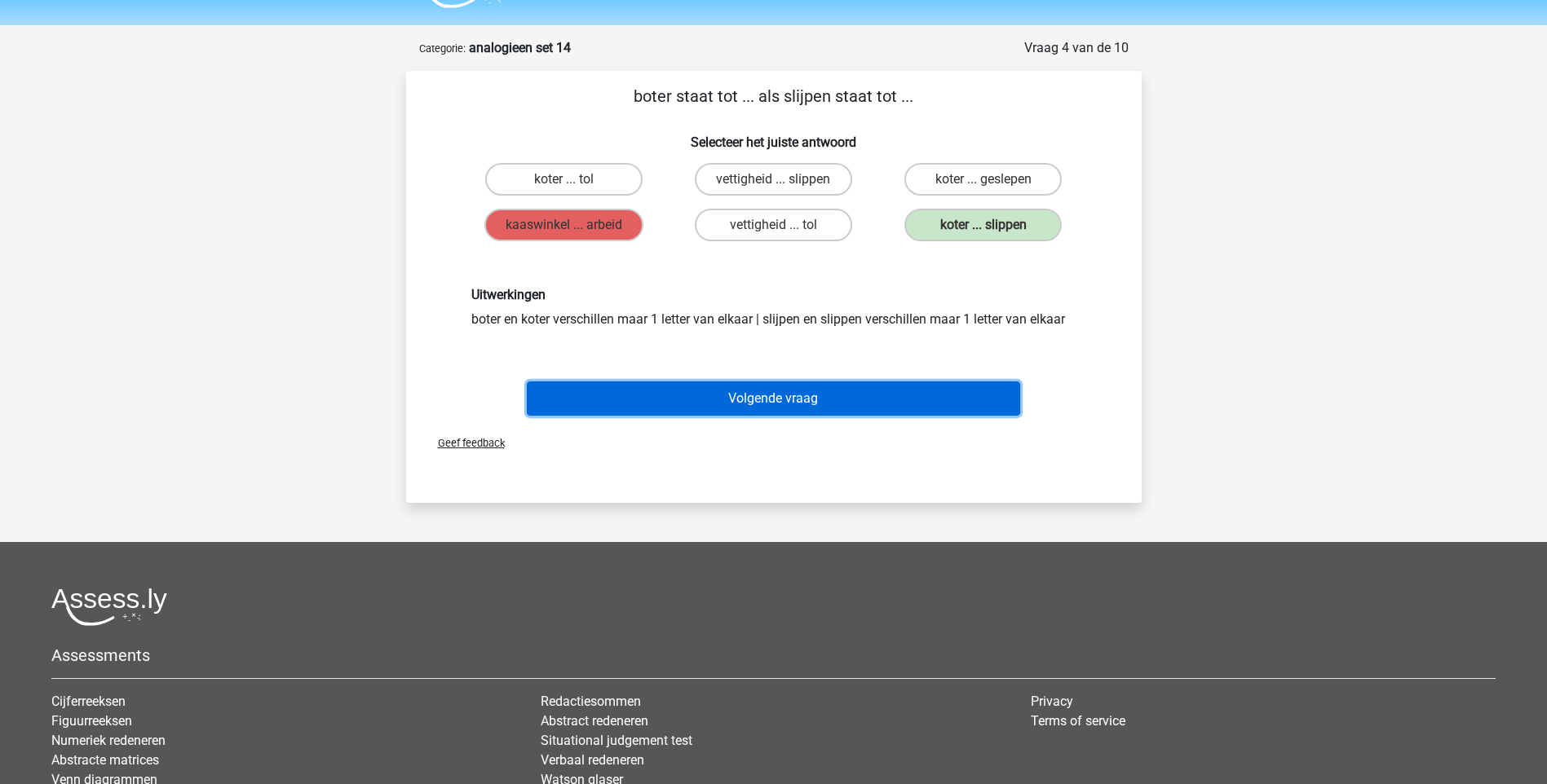
click at [740, 392] on button "Volgende vraag" at bounding box center [774, 399] width 494 height 35
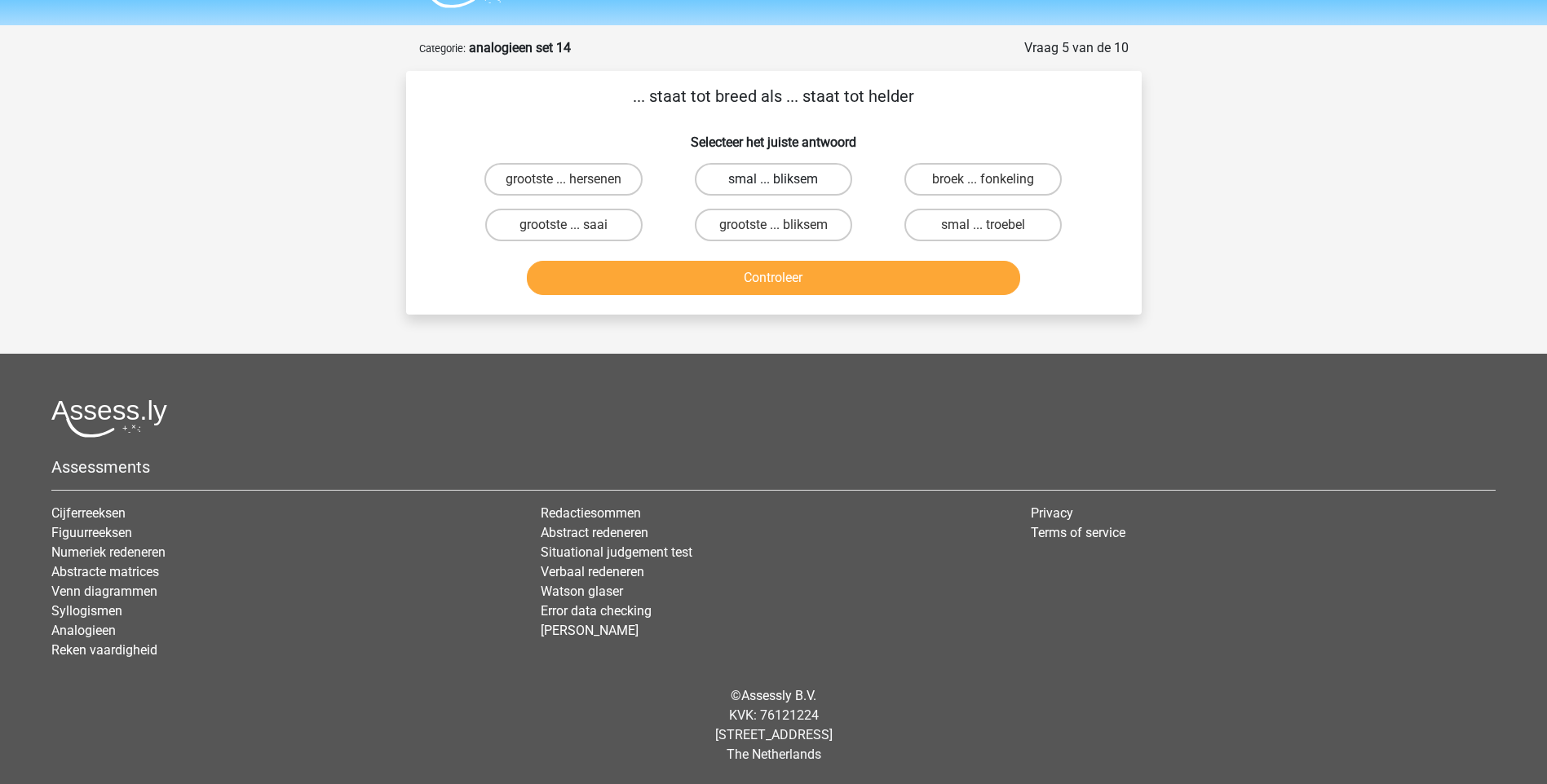
click at [741, 183] on label "smal ... bliksem" at bounding box center [773, 179] width 157 height 33
click at [774, 183] on input "smal ... bliksem" at bounding box center [779, 184] width 11 height 11
radio input "true"
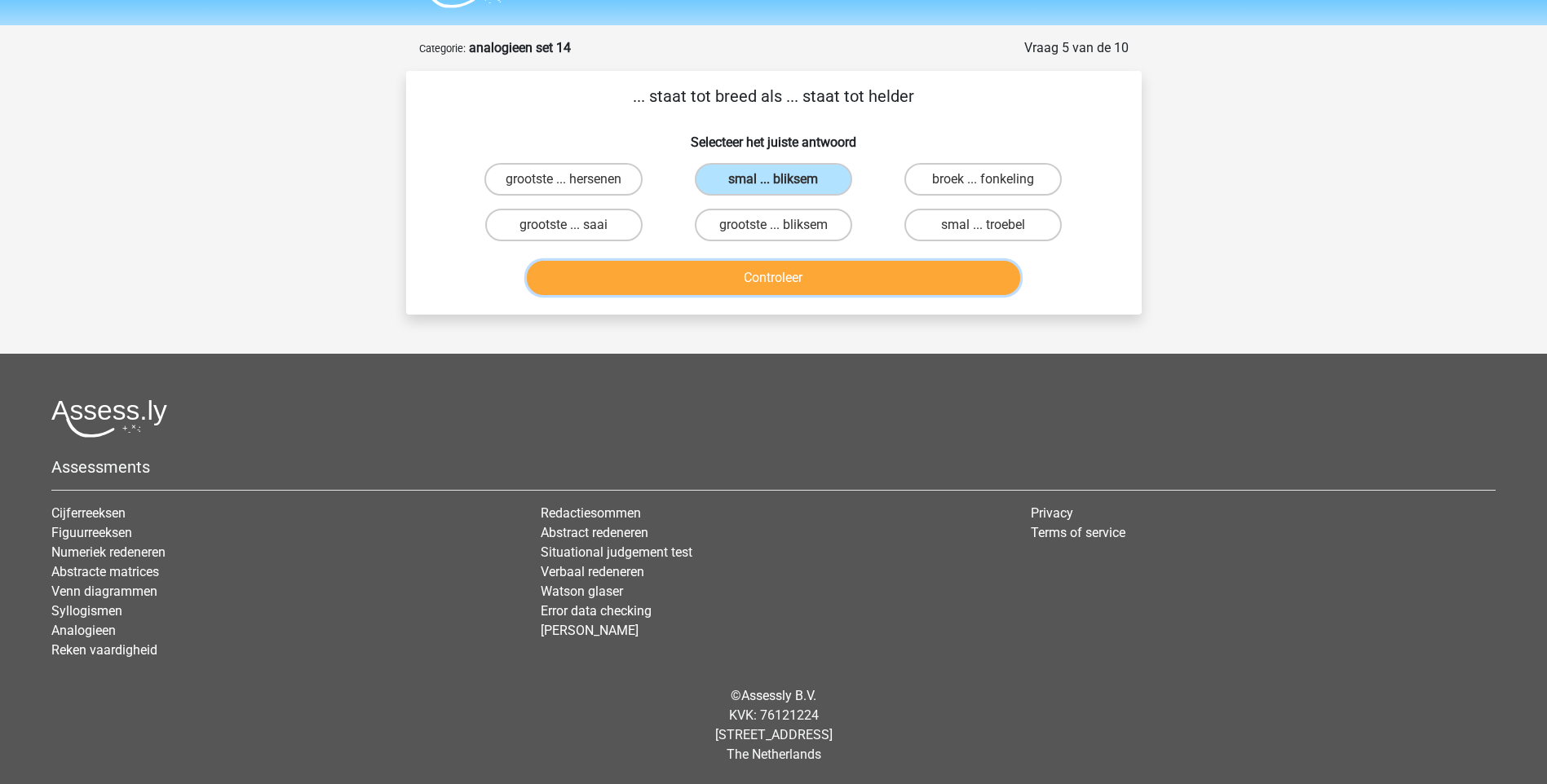
click at [755, 279] on button "Controleer" at bounding box center [774, 278] width 494 height 35
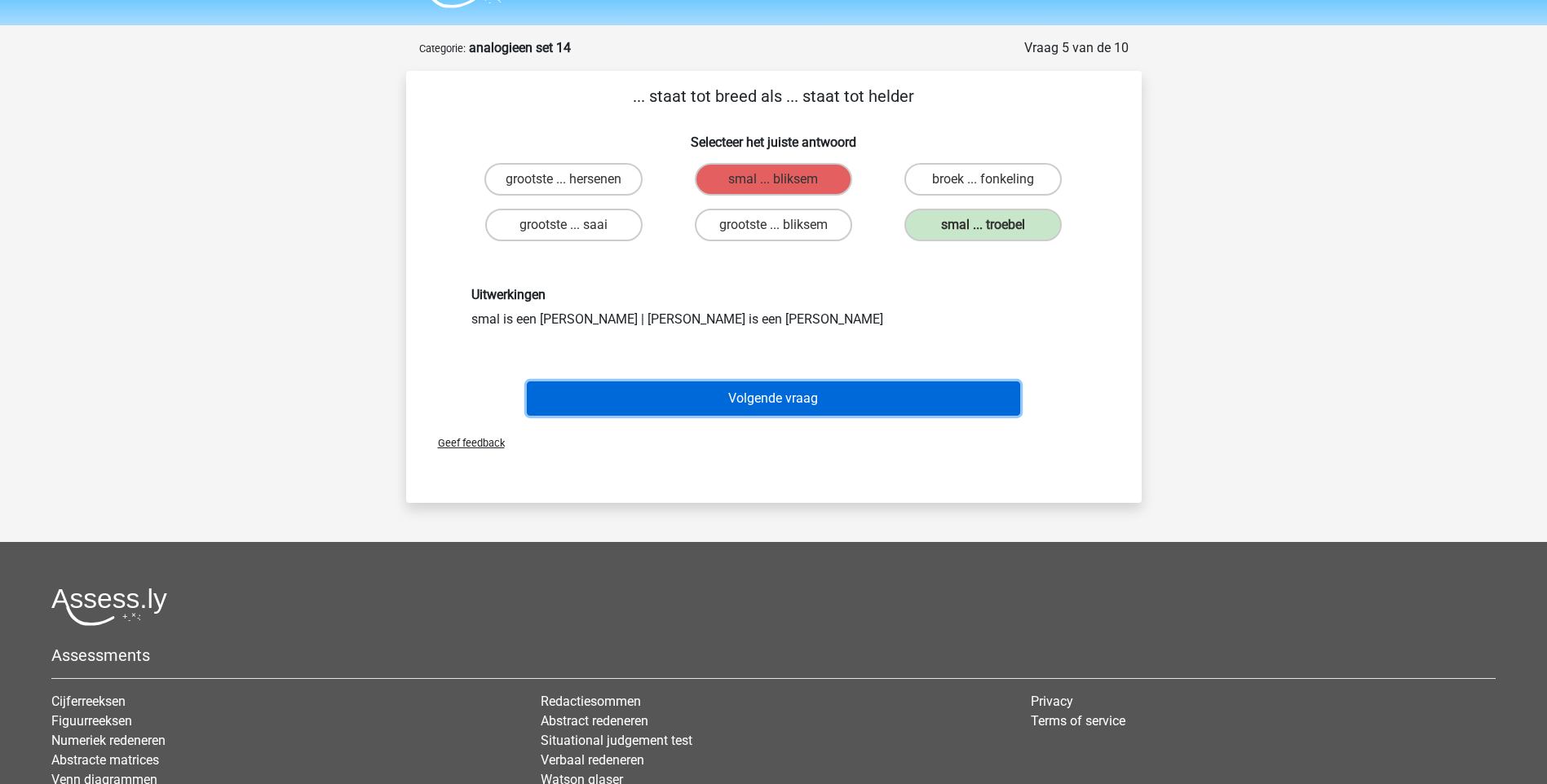
click at [873, 393] on button "Volgende vraag" at bounding box center [774, 399] width 494 height 35
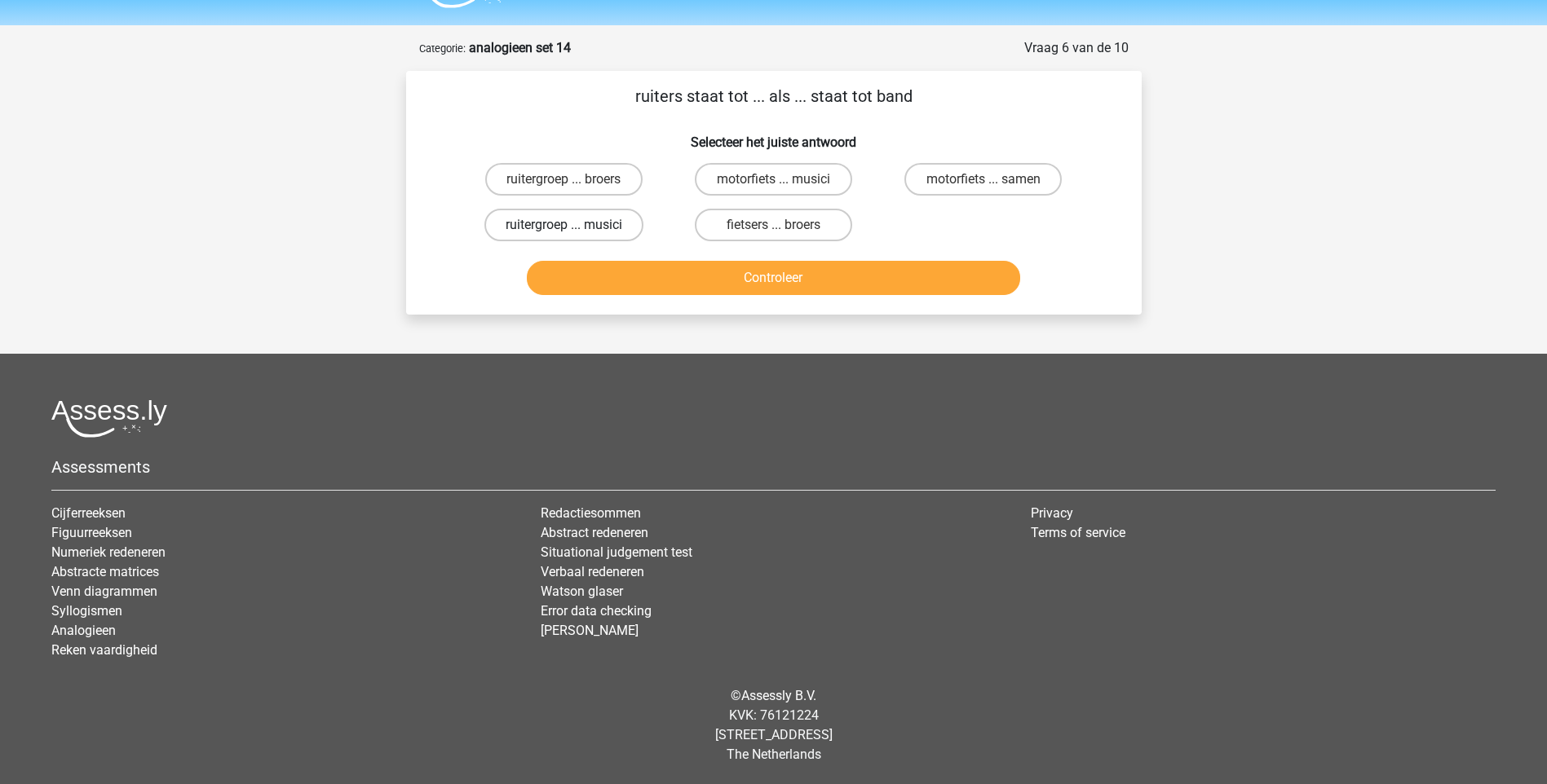
click at [601, 226] on label "ruitergroep ... musici" at bounding box center [564, 225] width 159 height 33
click at [574, 226] on input "ruitergroep ... musici" at bounding box center [569, 231] width 11 height 11
radio input "true"
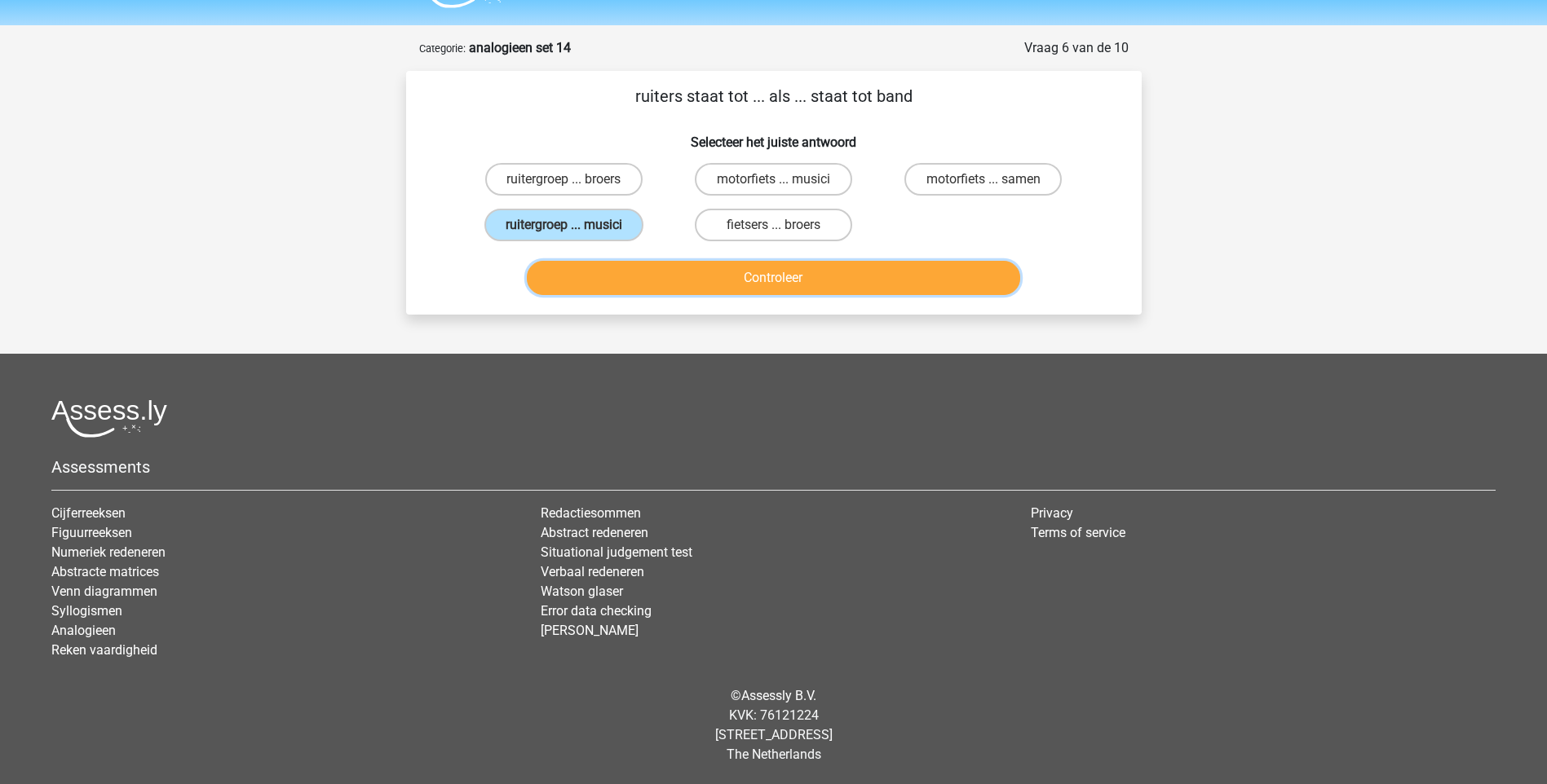
click at [678, 276] on button "Controleer" at bounding box center [774, 278] width 494 height 35
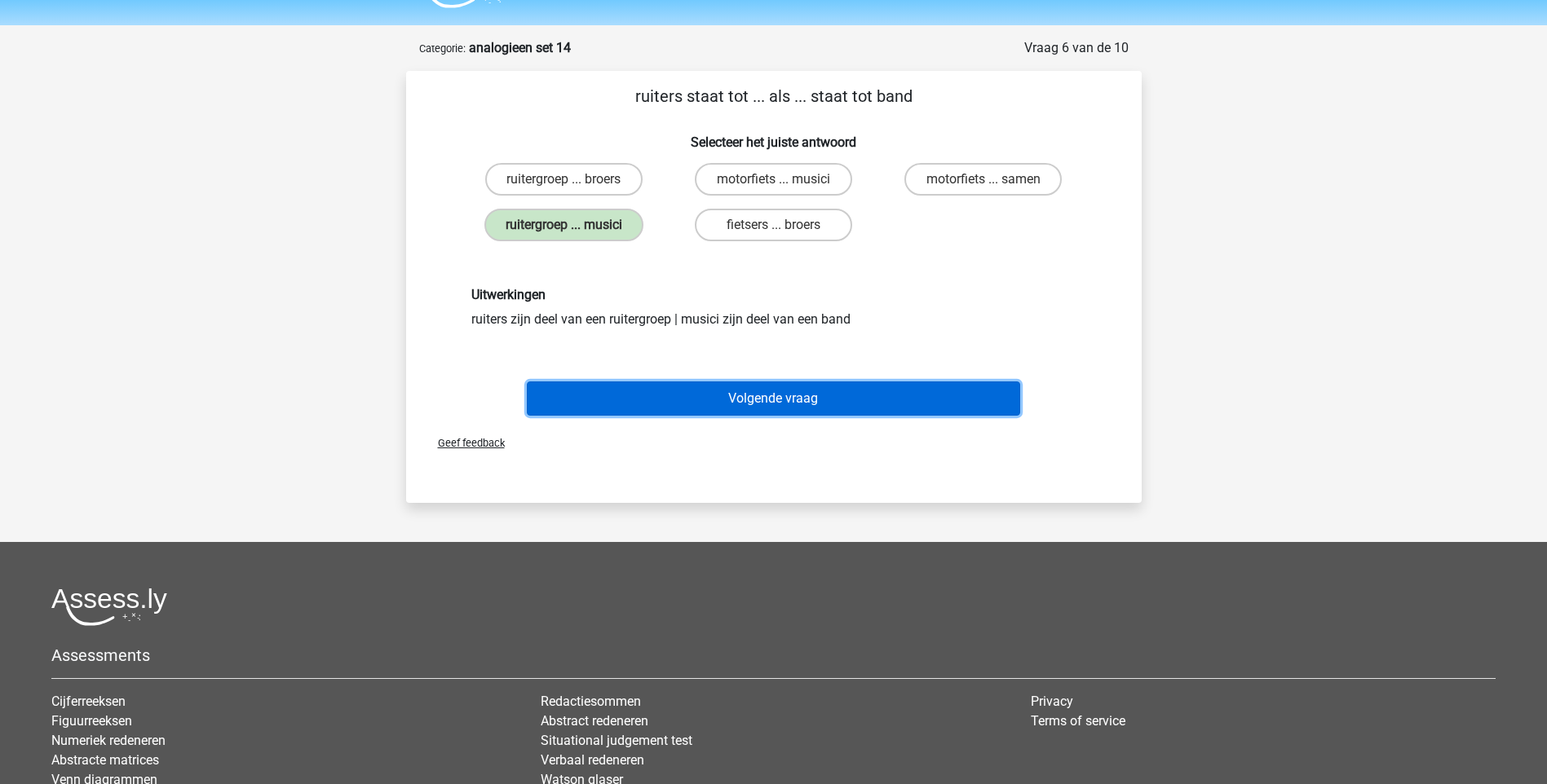
click at [793, 398] on button "Volgende vraag" at bounding box center [774, 399] width 494 height 35
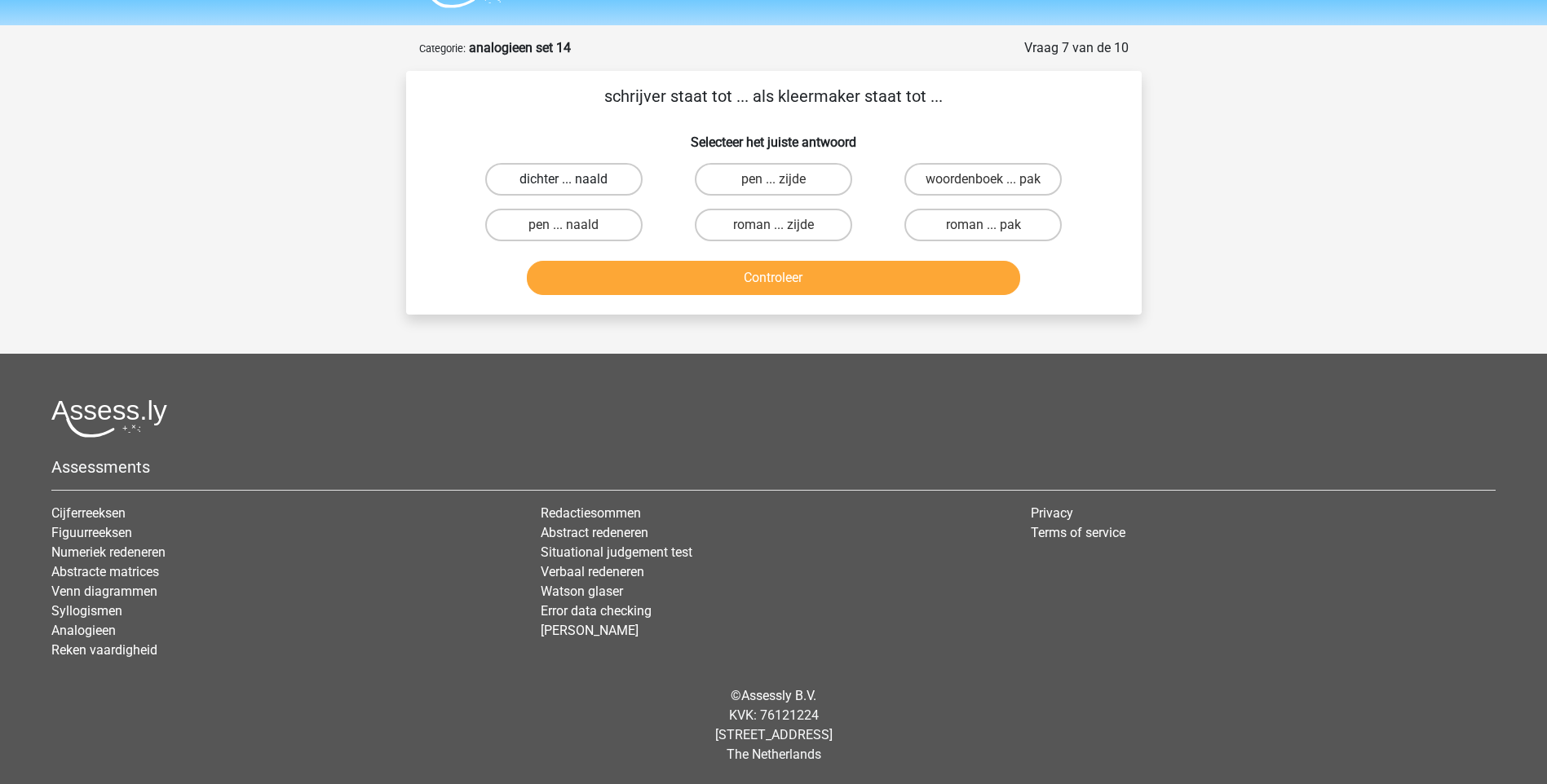
click at [599, 173] on label "dichter ... naald" at bounding box center [564, 179] width 157 height 33
click at [574, 179] on input "dichter ... naald" at bounding box center [569, 184] width 11 height 11
radio input "true"
click at [589, 216] on label "pen ... naald" at bounding box center [564, 225] width 157 height 33
click at [574, 225] on input "pen ... naald" at bounding box center [569, 231] width 11 height 11
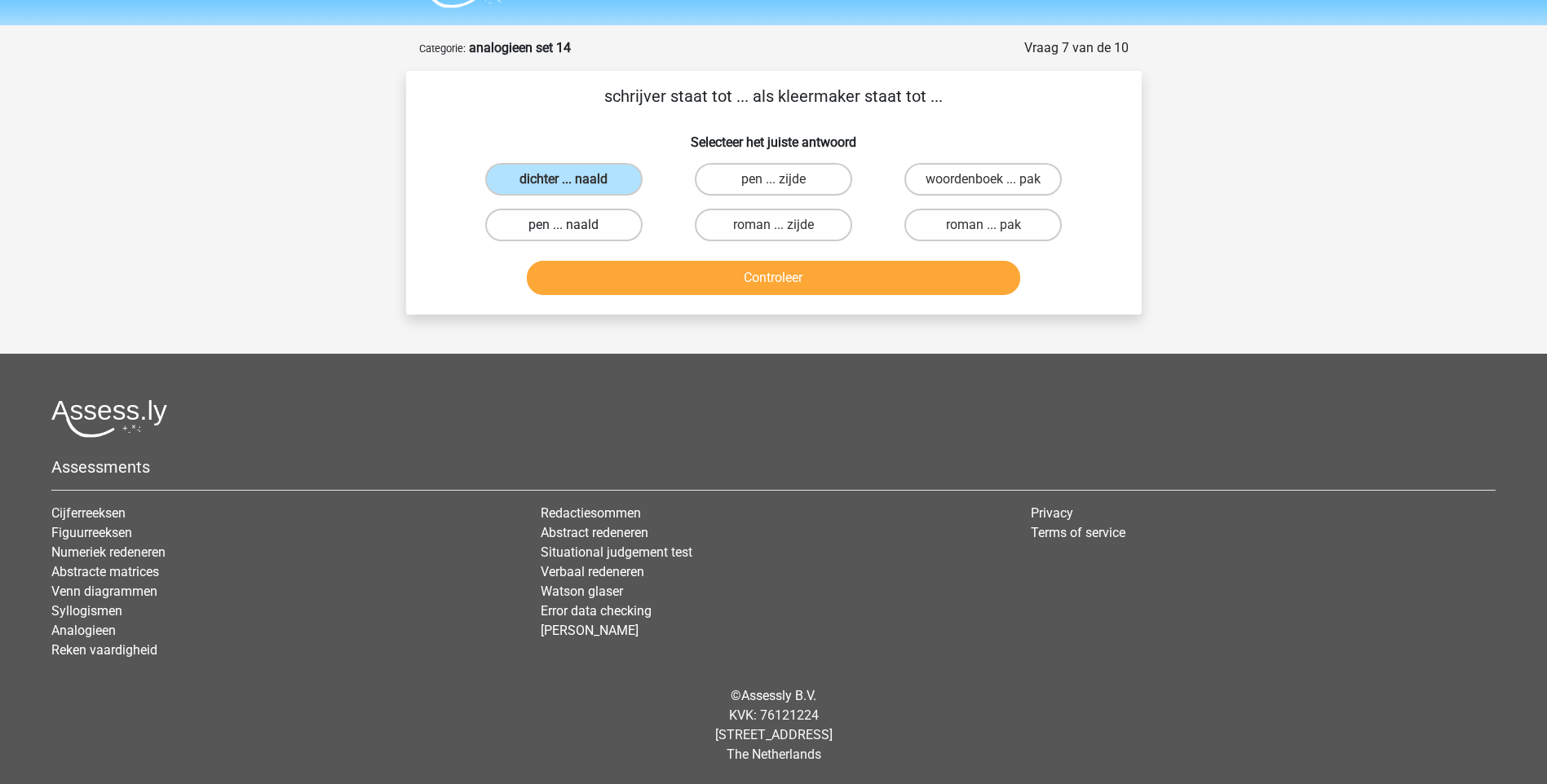
radio input "true"
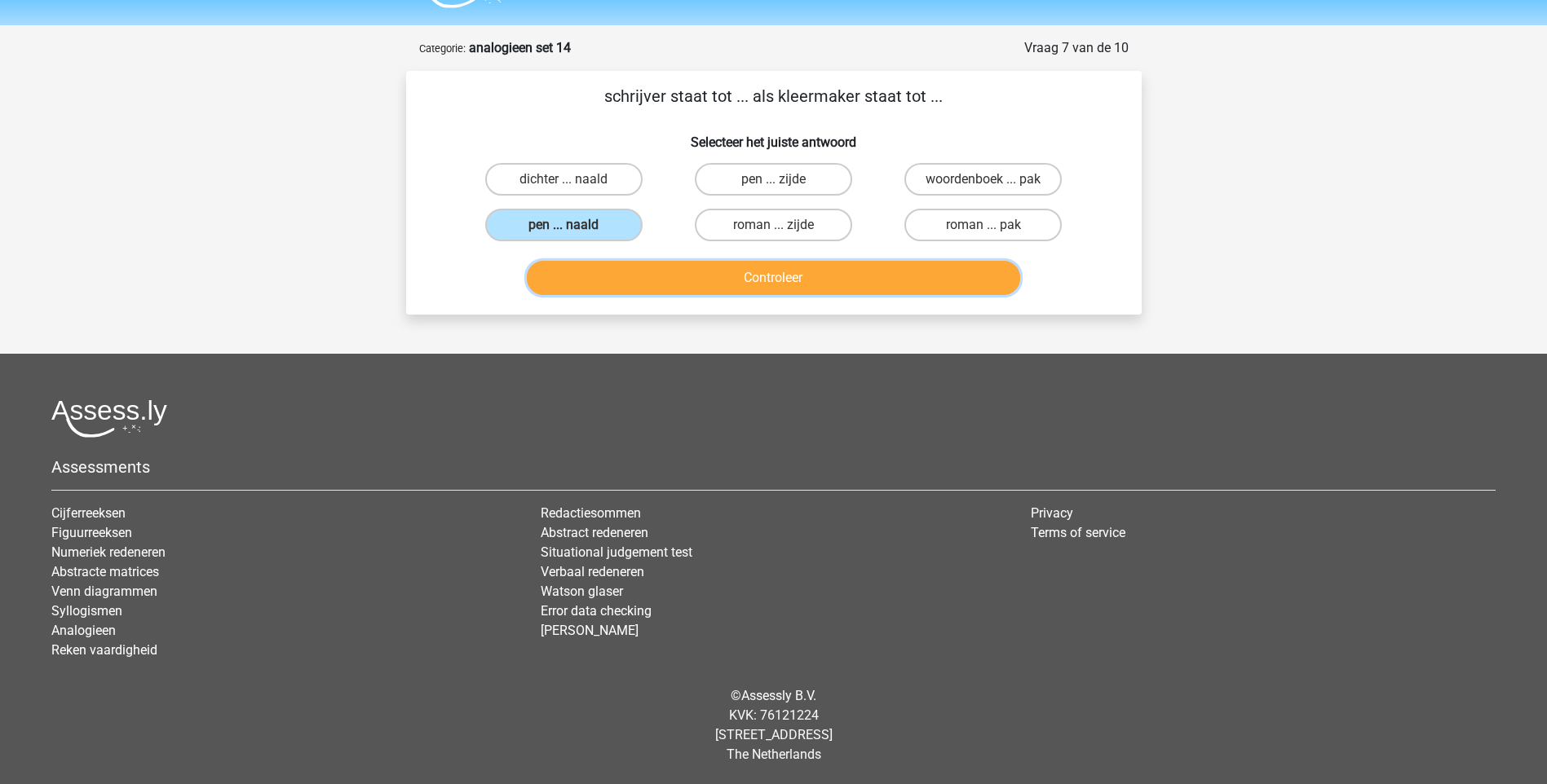
click at [637, 270] on button "Controleer" at bounding box center [774, 278] width 494 height 35
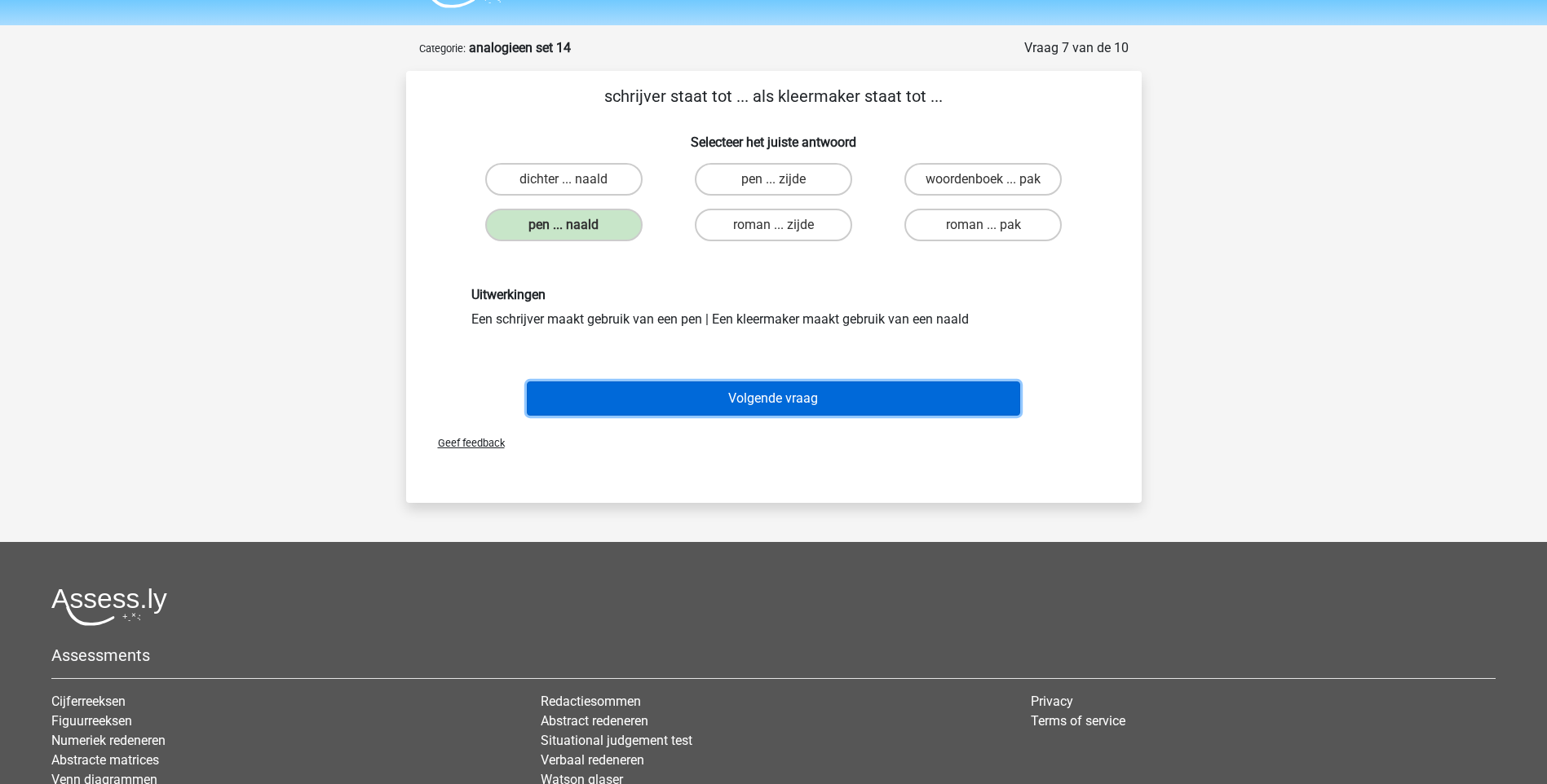
click at [838, 405] on button "Volgende vraag" at bounding box center [774, 399] width 494 height 35
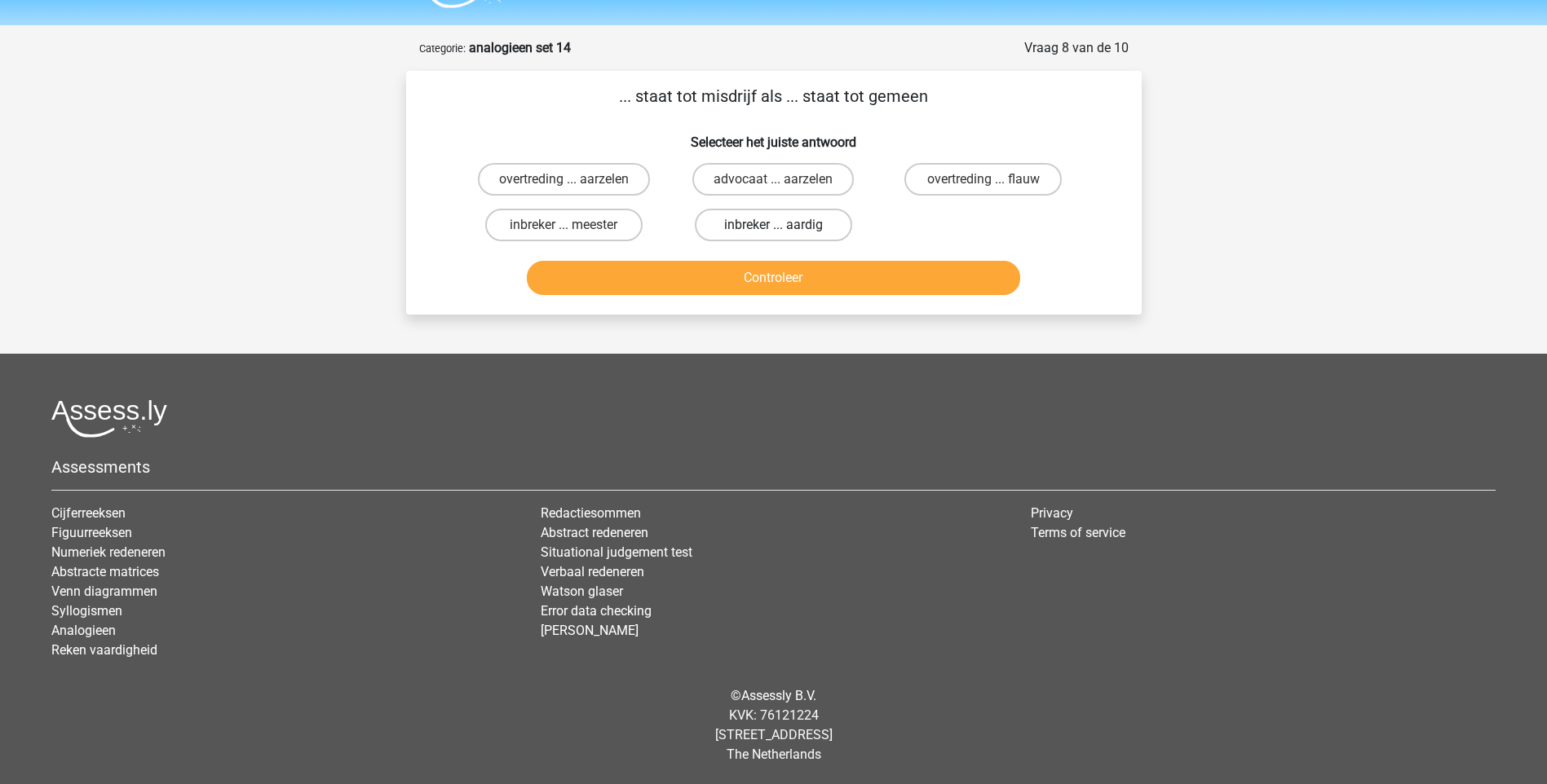
click at [740, 216] on label "inbreker ... aardig" at bounding box center [773, 225] width 157 height 33
click at [774, 225] on input "inbreker ... aardig" at bounding box center [779, 231] width 11 height 11
radio input "true"
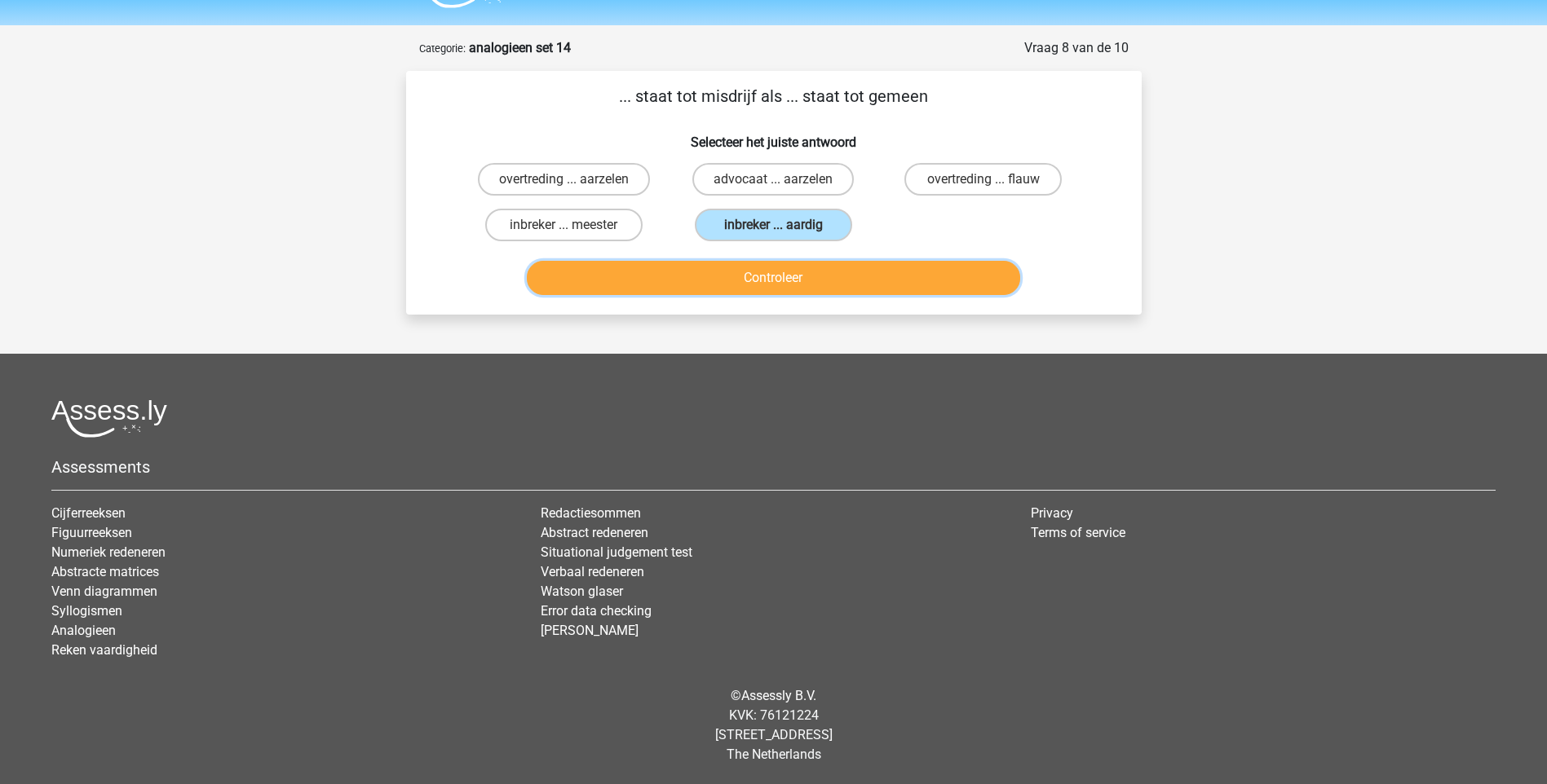
click at [754, 282] on button "Controleer" at bounding box center [774, 278] width 494 height 35
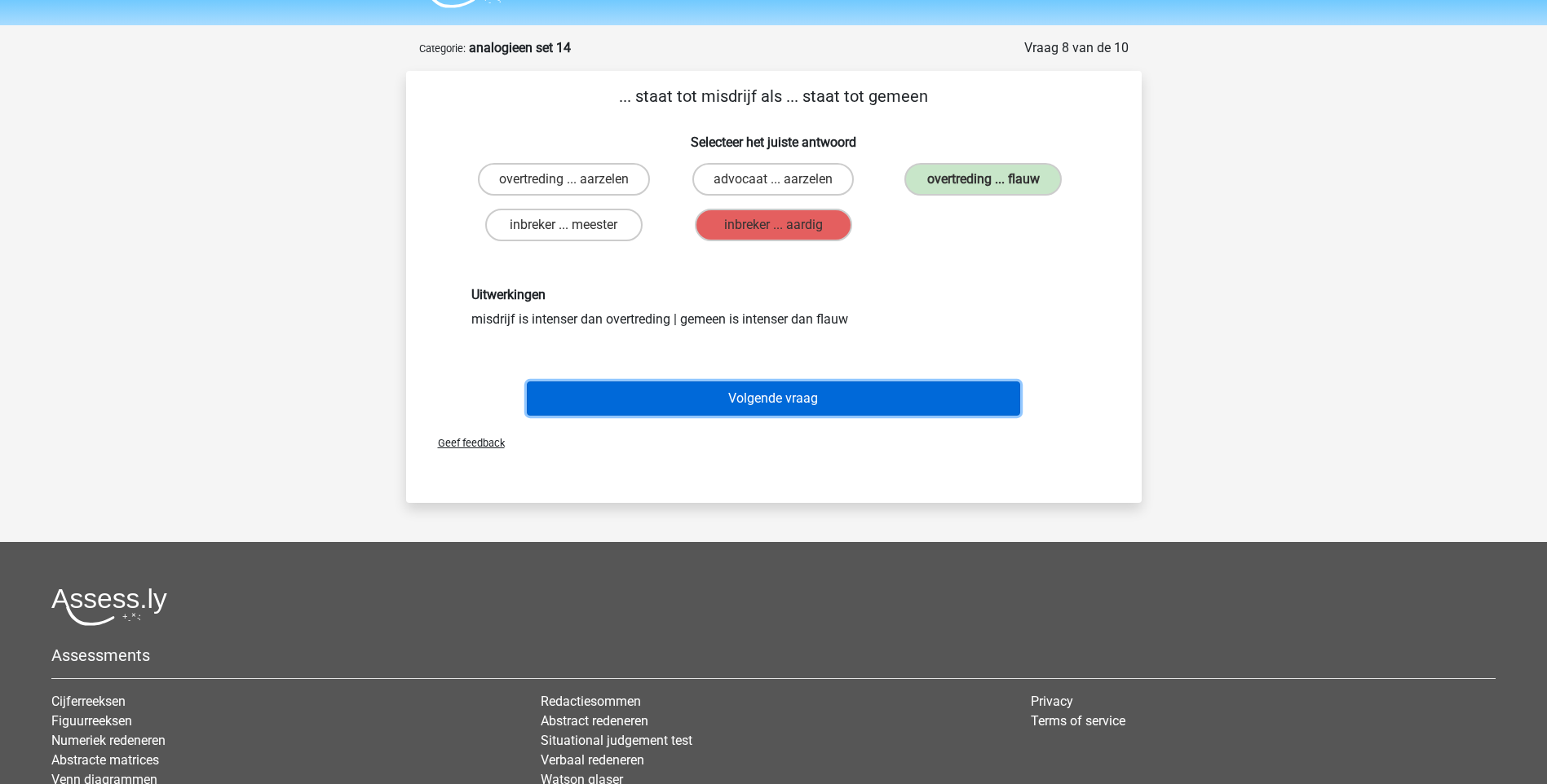
click at [725, 386] on button "Volgende vraag" at bounding box center [774, 399] width 494 height 35
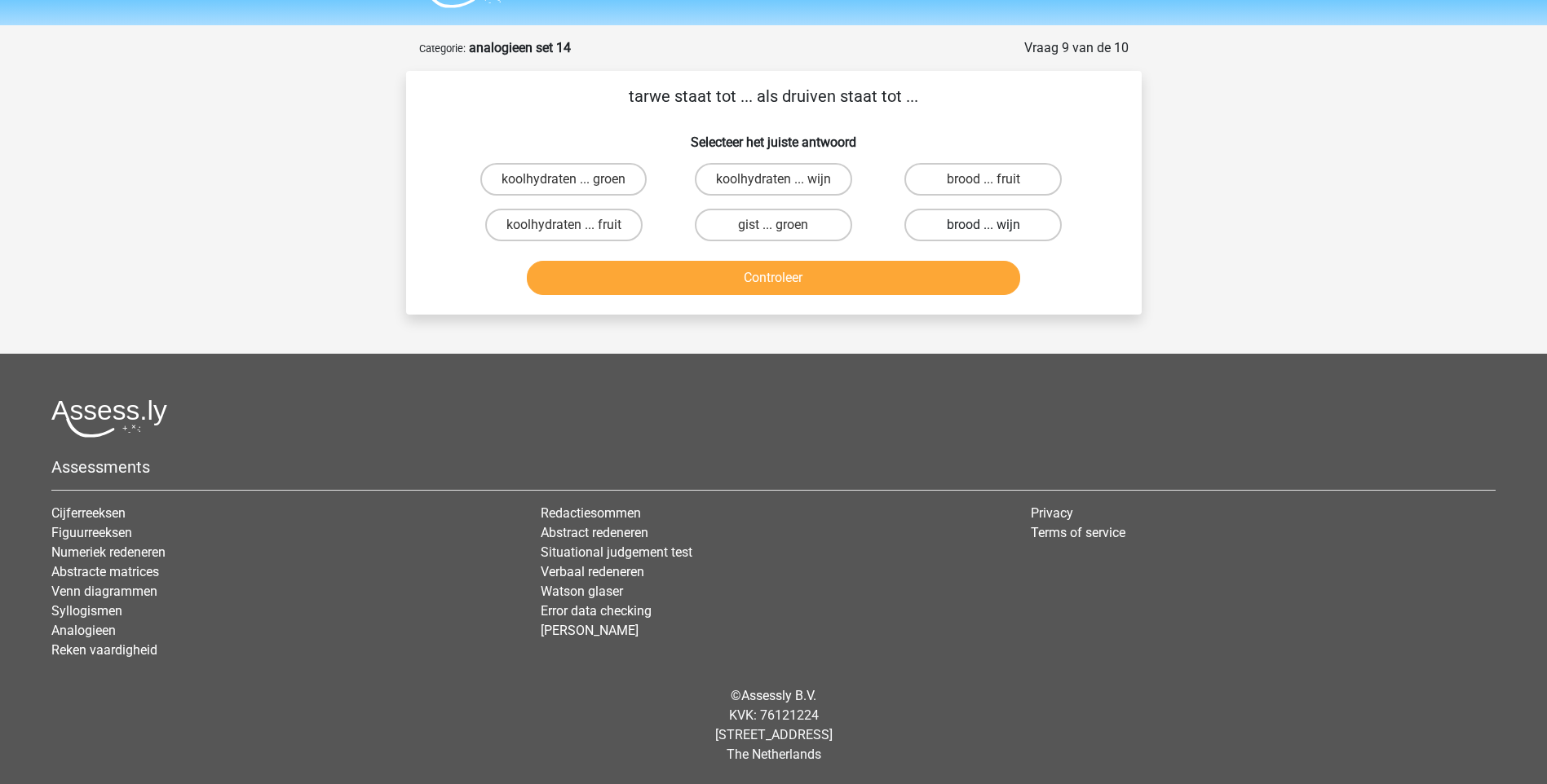
click at [971, 233] on label "brood ... wijn" at bounding box center [983, 225] width 157 height 33
click at [983, 233] on input "brood ... wijn" at bounding box center [989, 231] width 11 height 11
radio input "true"
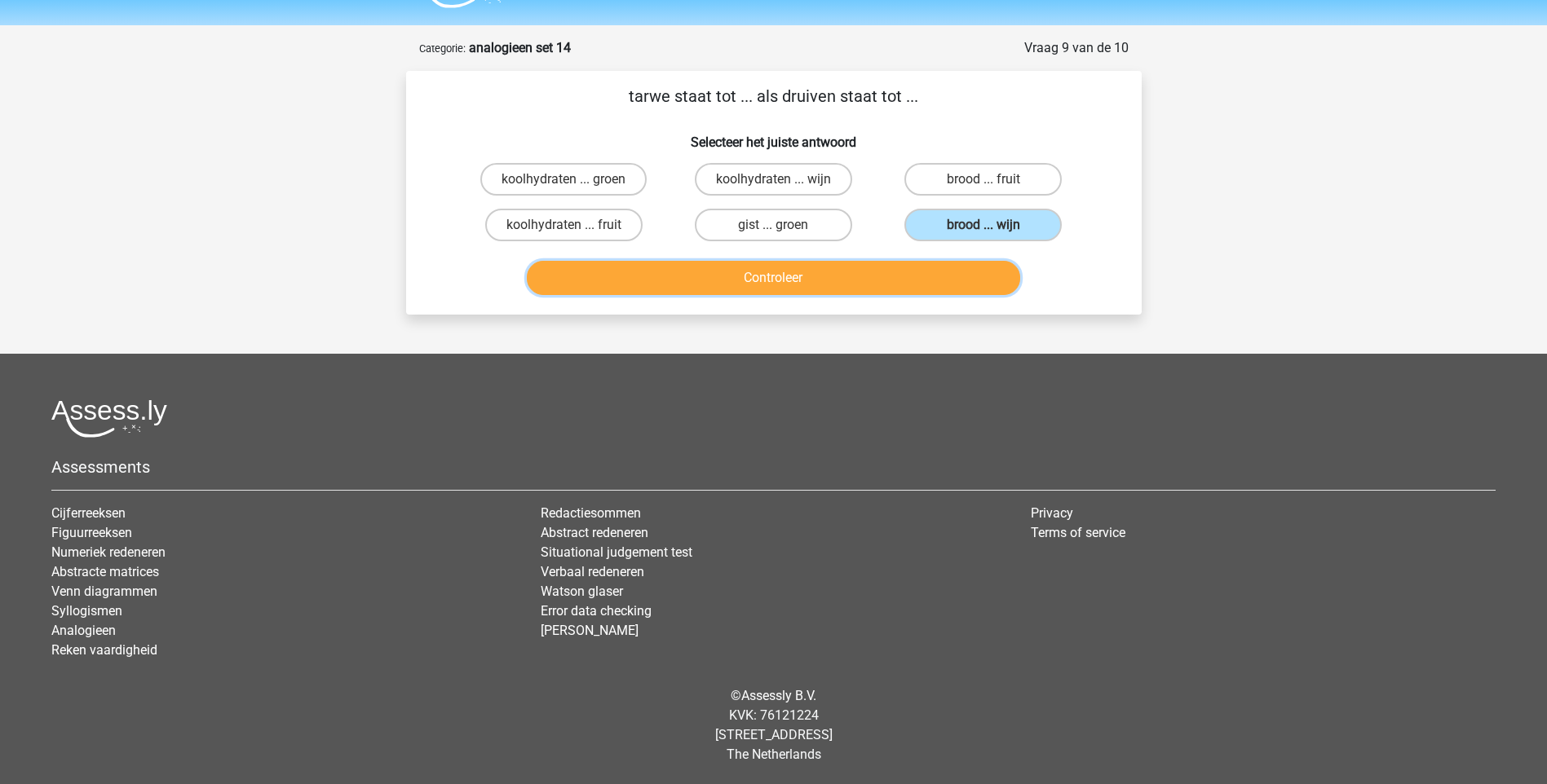
click at [964, 266] on button "Controleer" at bounding box center [774, 278] width 494 height 35
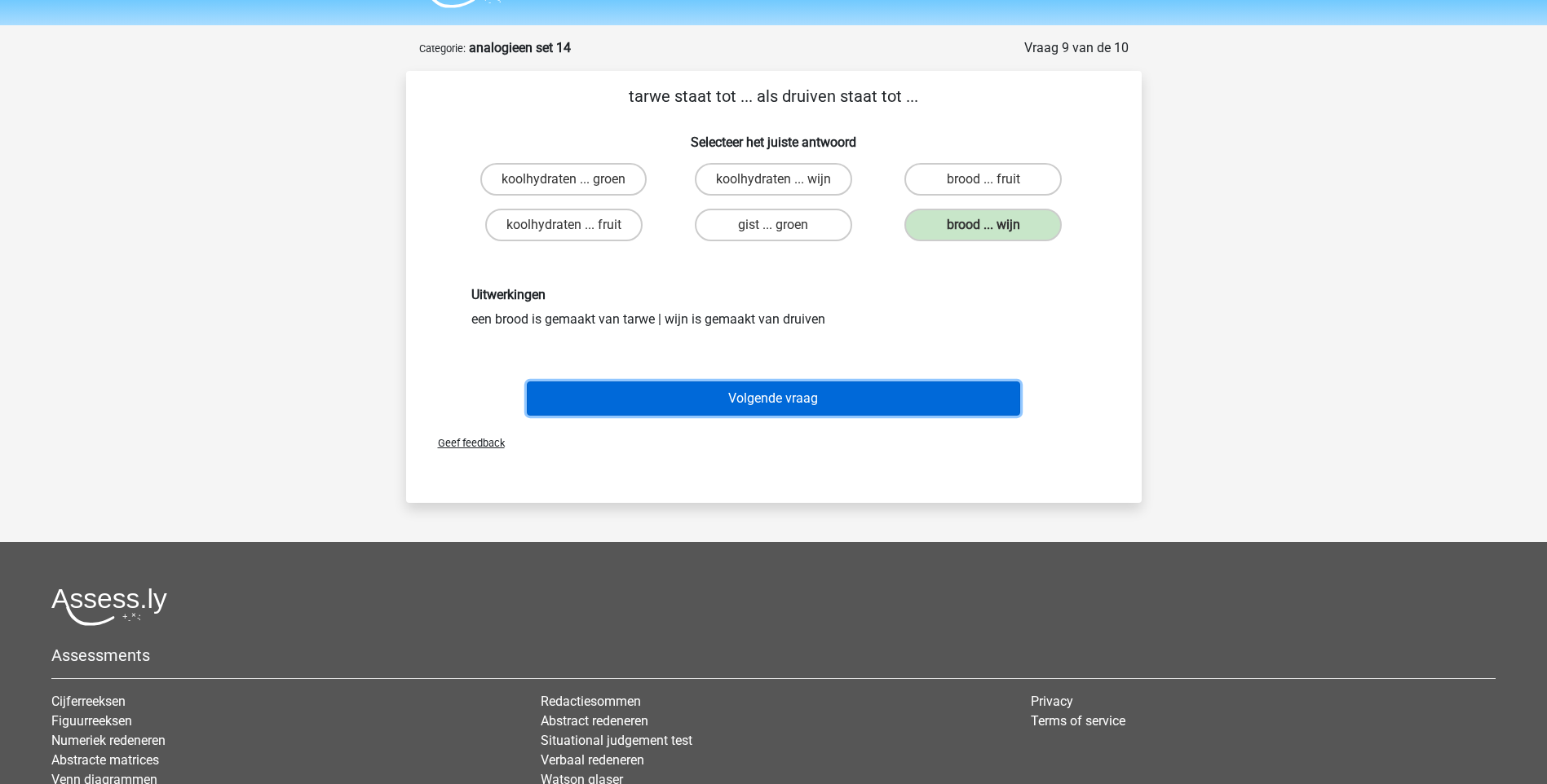
click at [870, 401] on button "Volgende vraag" at bounding box center [774, 399] width 494 height 35
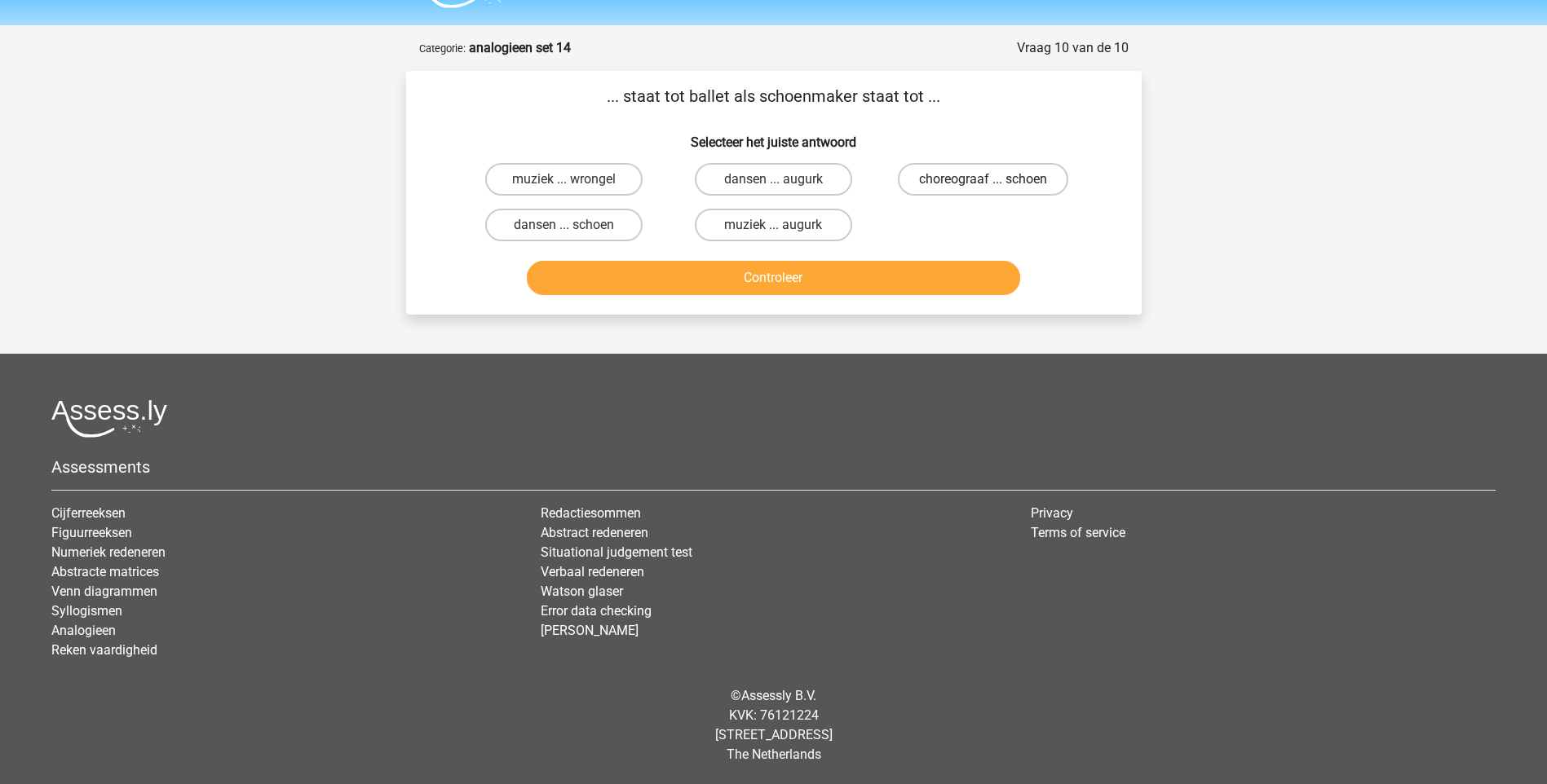
click at [1037, 188] on label "choreograaf ... schoen" at bounding box center [983, 179] width 171 height 33
click at [994, 188] on input "choreograaf ... schoen" at bounding box center [989, 184] width 11 height 11
radio input "true"
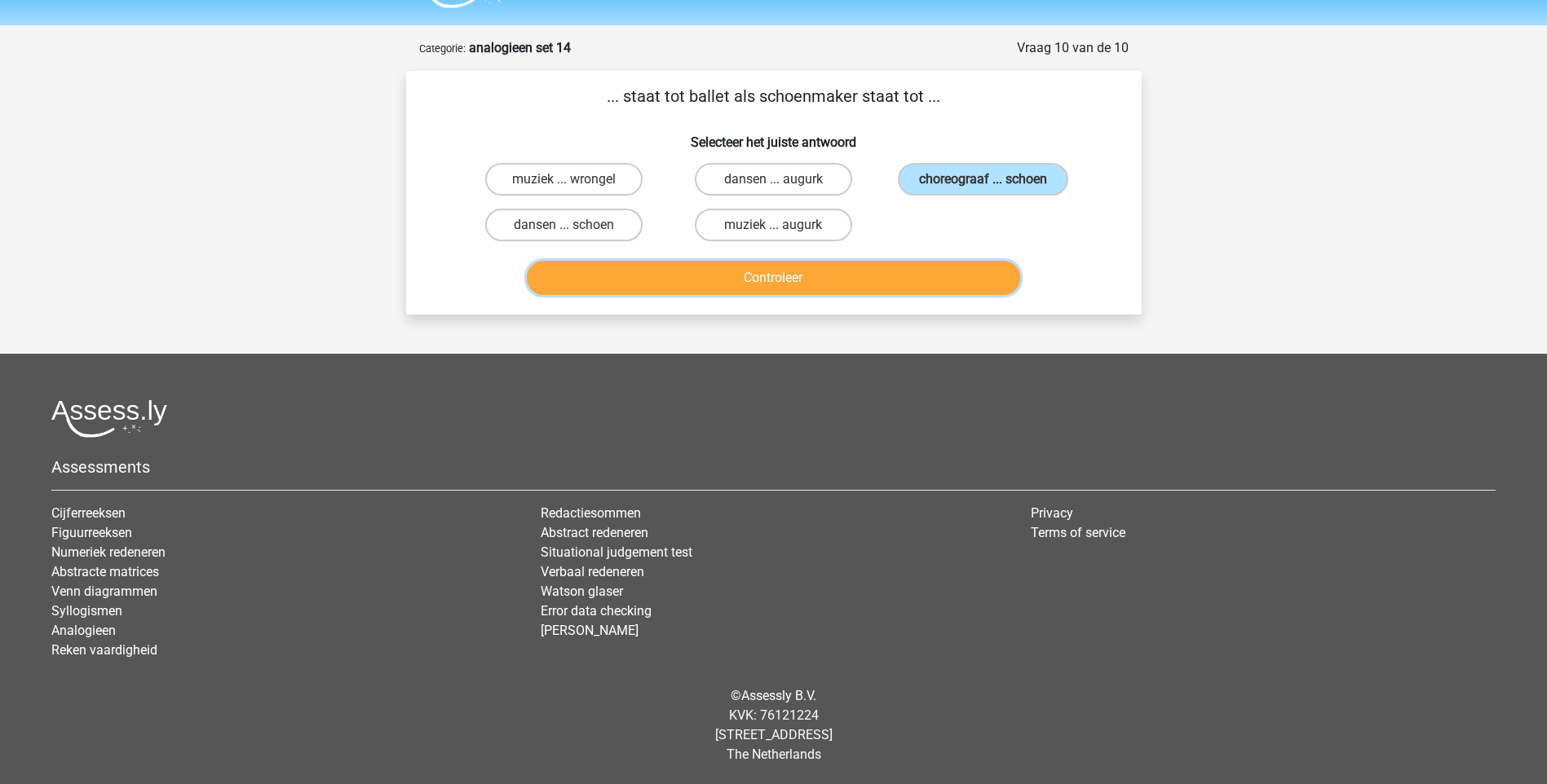
click at [860, 276] on button "Controleer" at bounding box center [774, 278] width 494 height 35
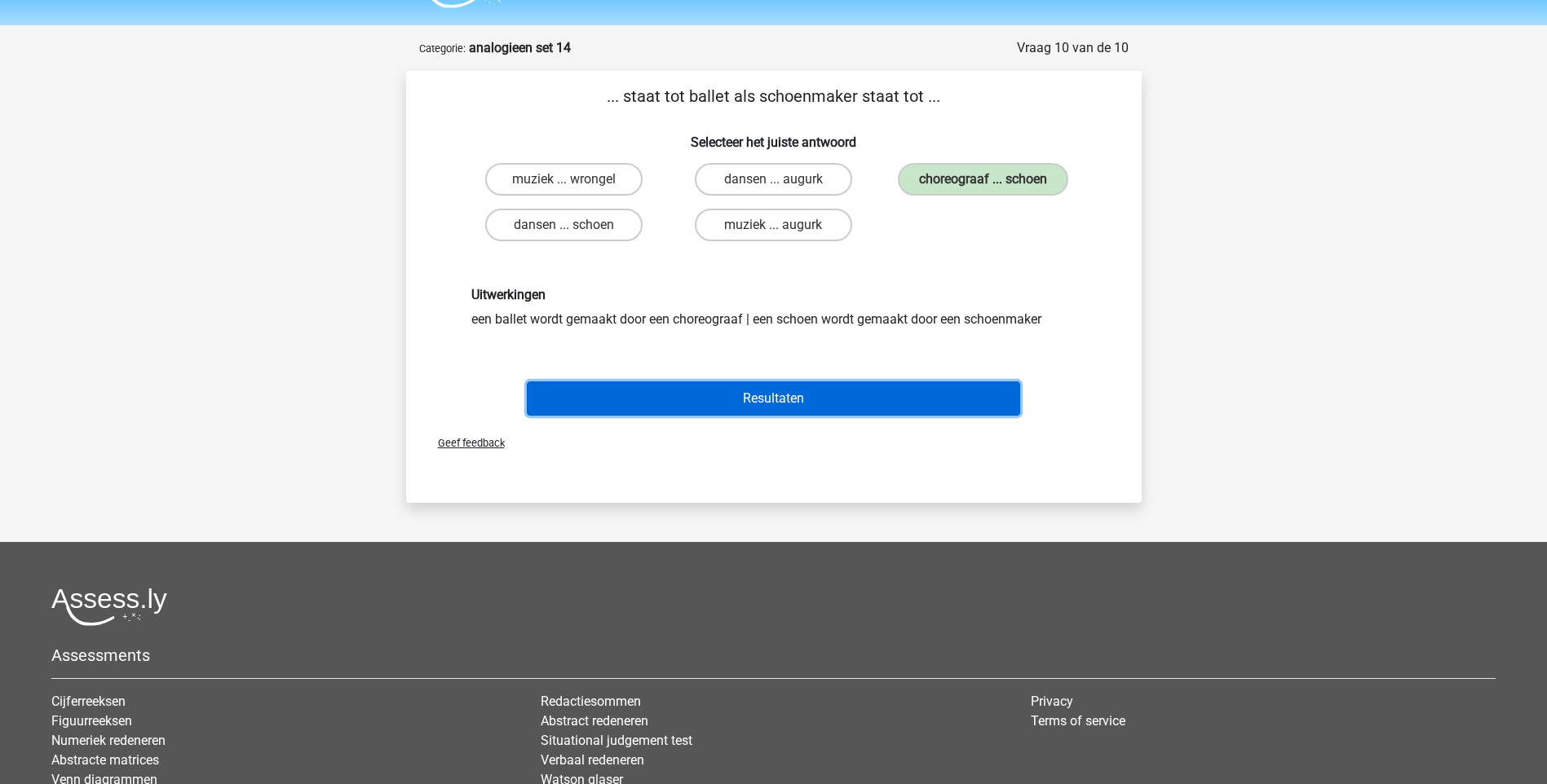
click at [833, 392] on button "Resultaten" at bounding box center [774, 399] width 494 height 35
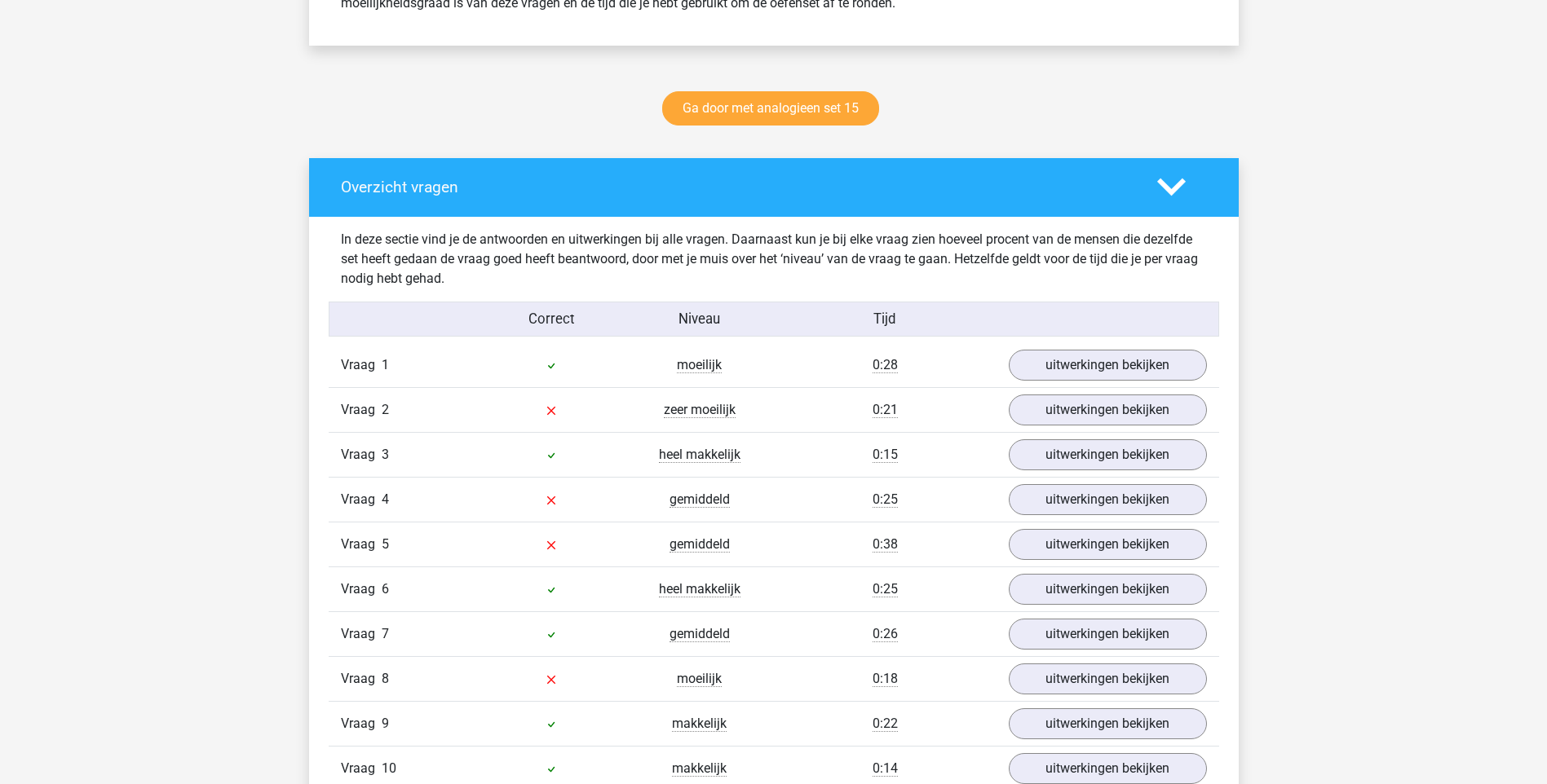
scroll to position [897, 0]
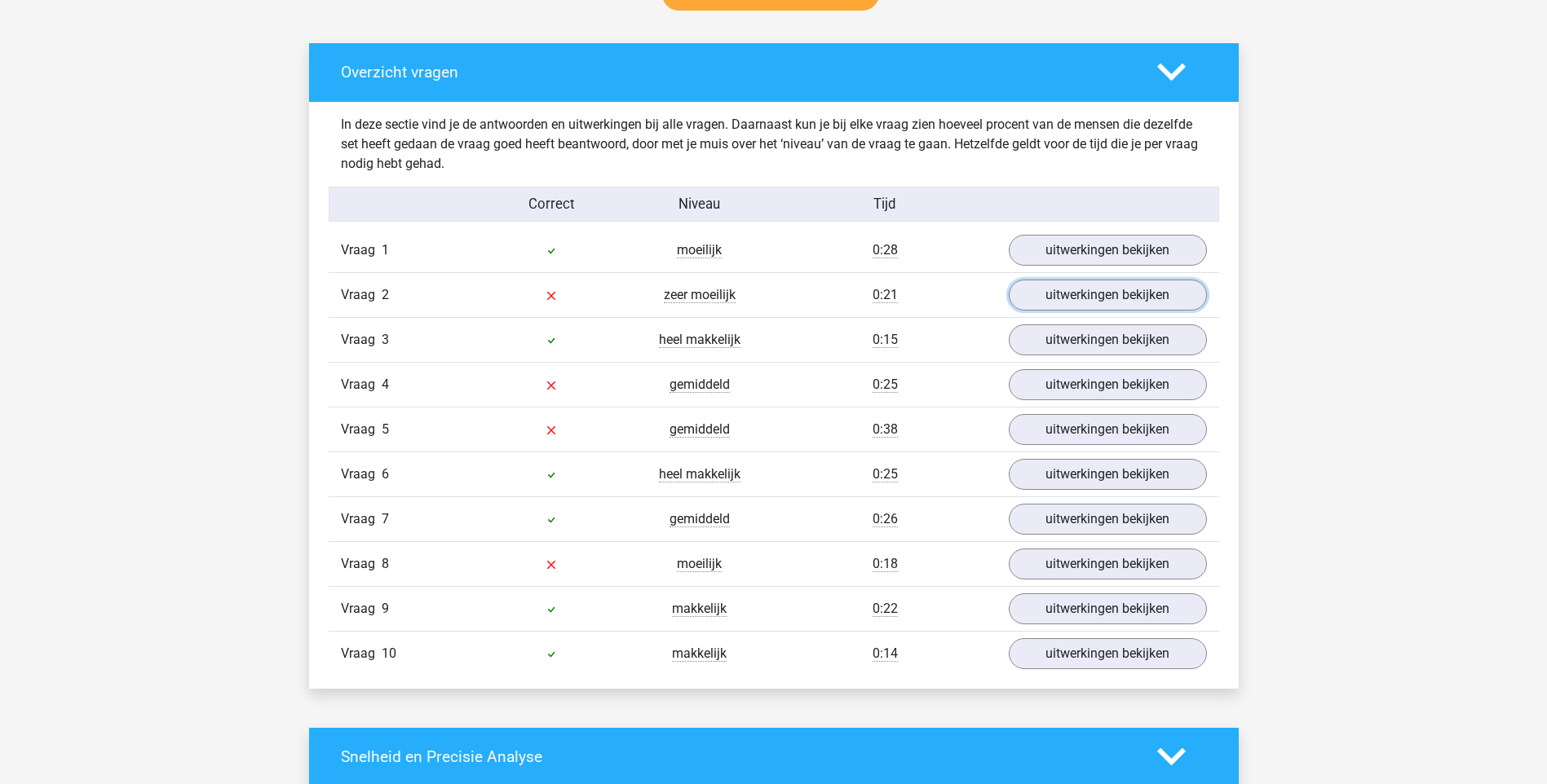
drag, startPoint x: 1084, startPoint y: 299, endPoint x: 1051, endPoint y: 321, distance: 39.7
click at [1084, 299] on link "uitwerkingen bekijken" at bounding box center [1108, 295] width 198 height 31
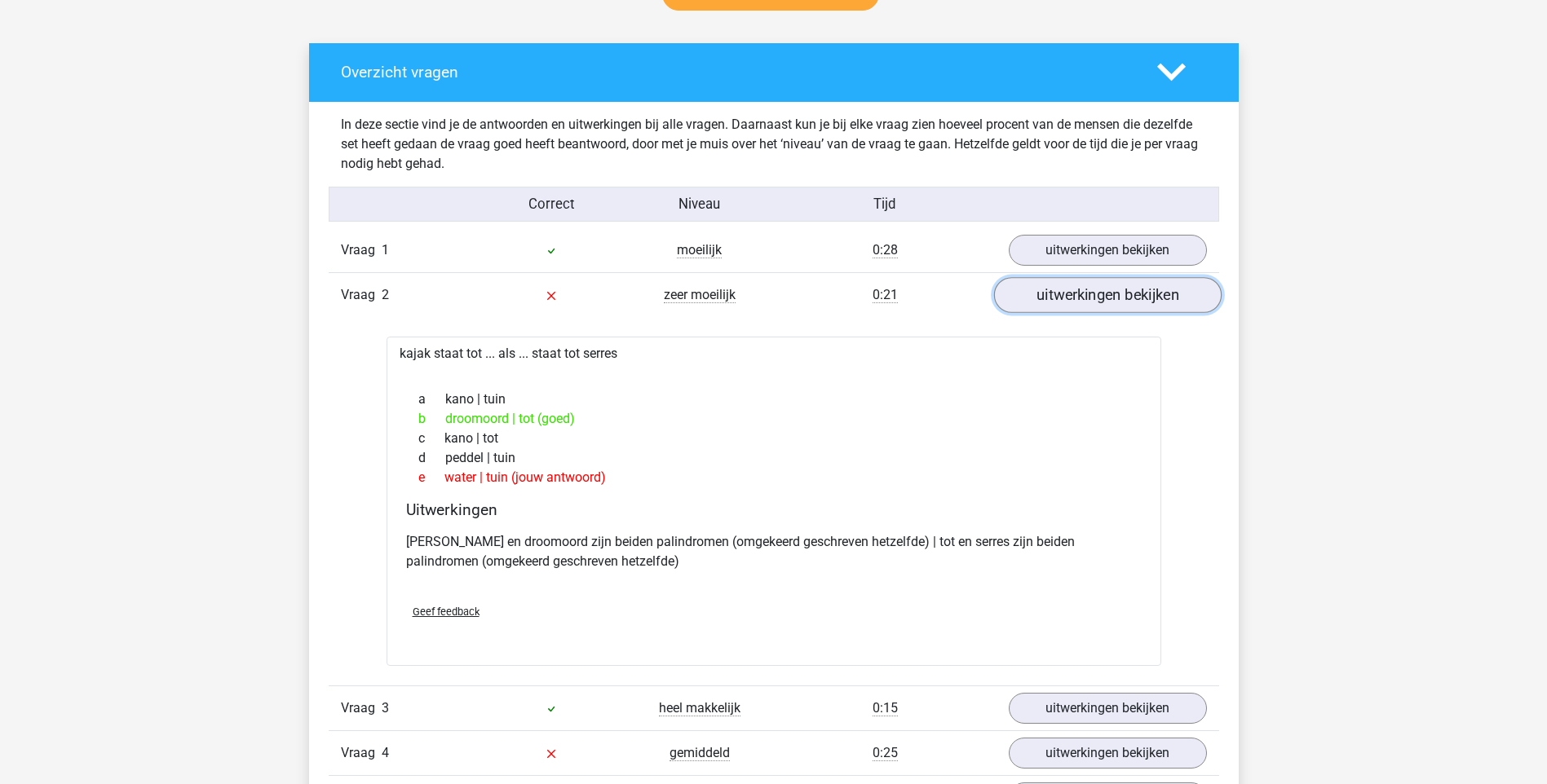
click at [1063, 303] on link "uitwerkingen bekijken" at bounding box center [1107, 294] width 227 height 35
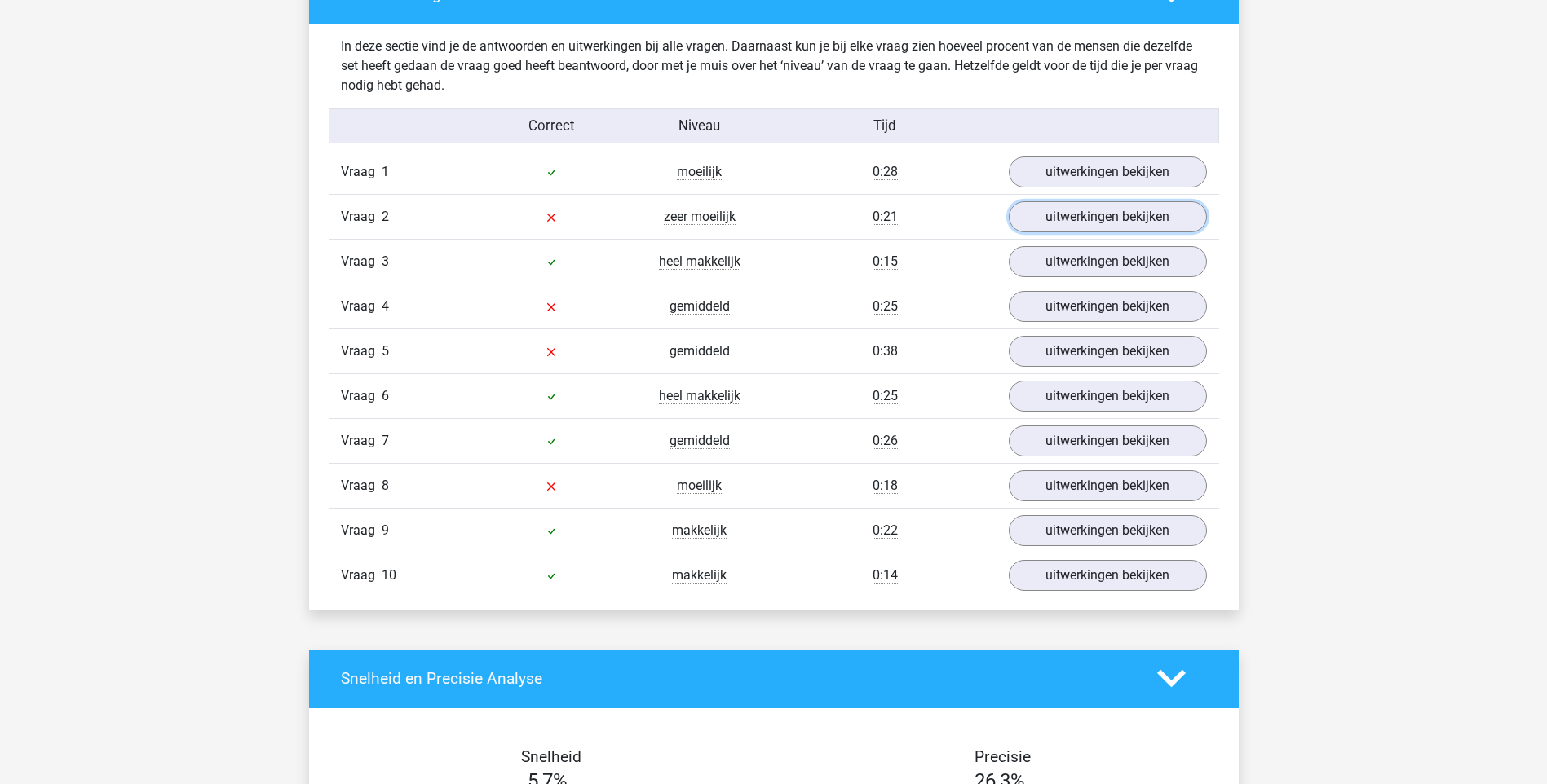
scroll to position [978, 0]
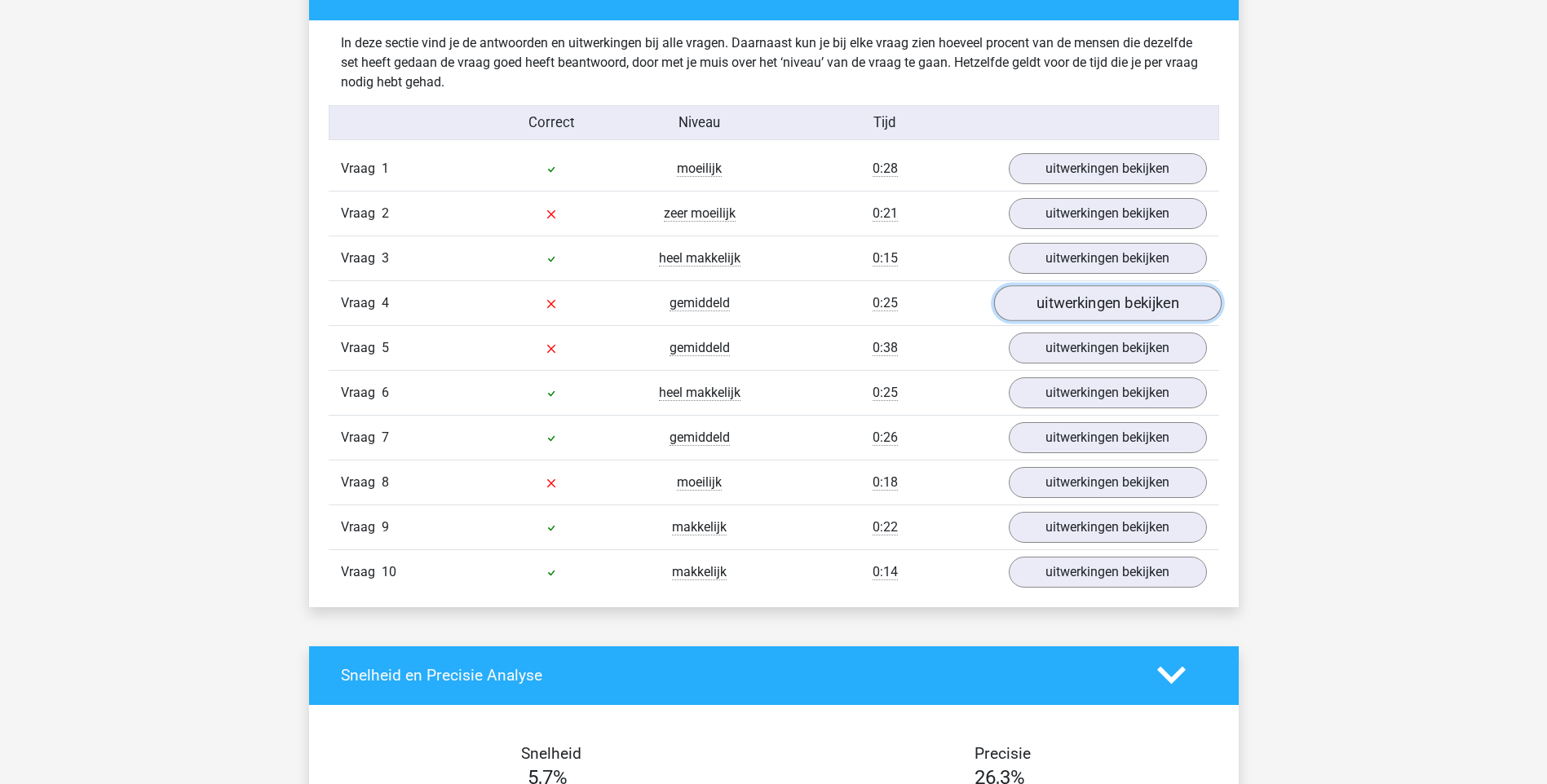
click at [1066, 306] on link "uitwerkingen bekijken" at bounding box center [1107, 303] width 227 height 35
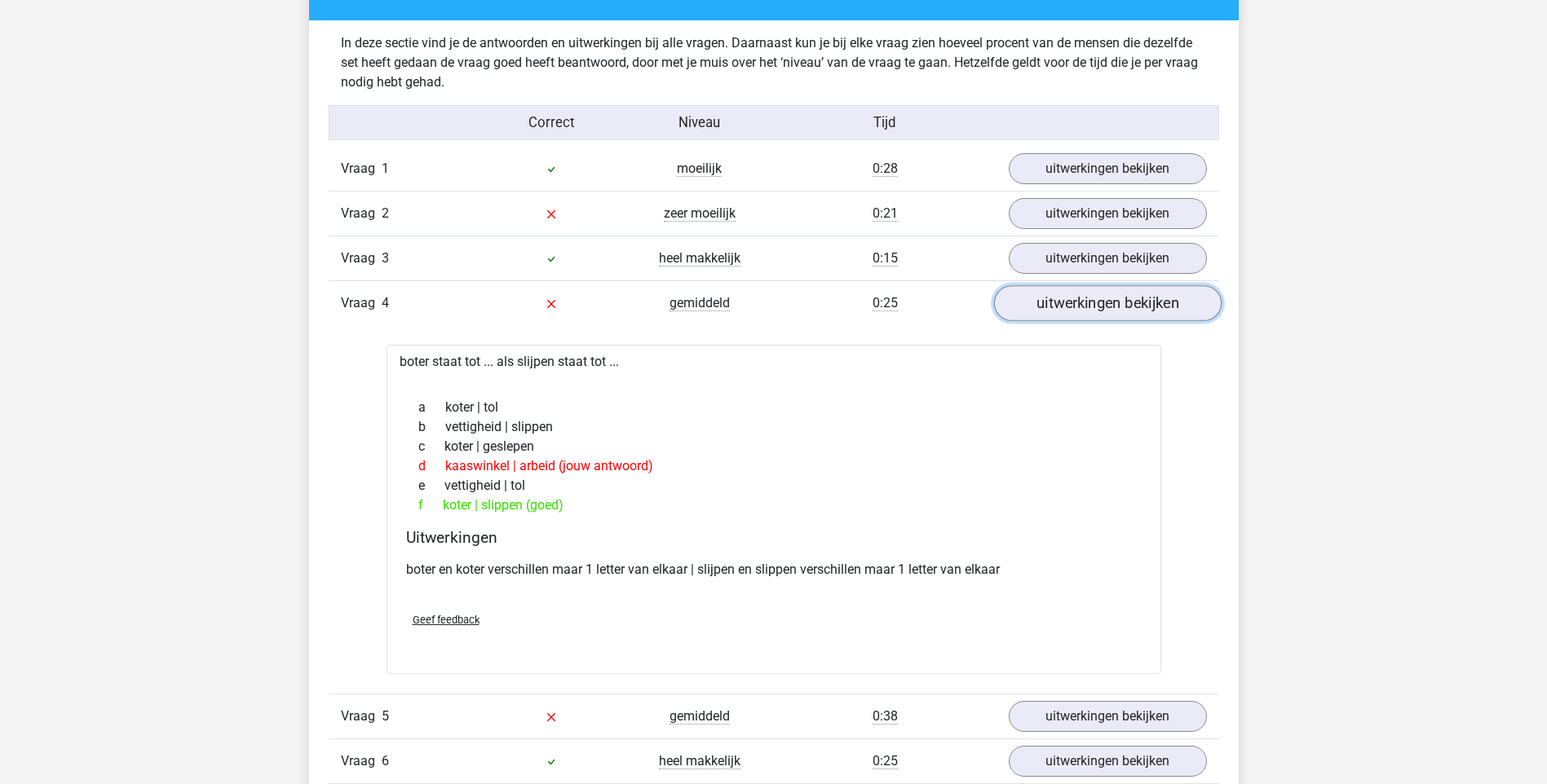
click at [1083, 310] on link "uitwerkingen bekijken" at bounding box center [1107, 303] width 227 height 35
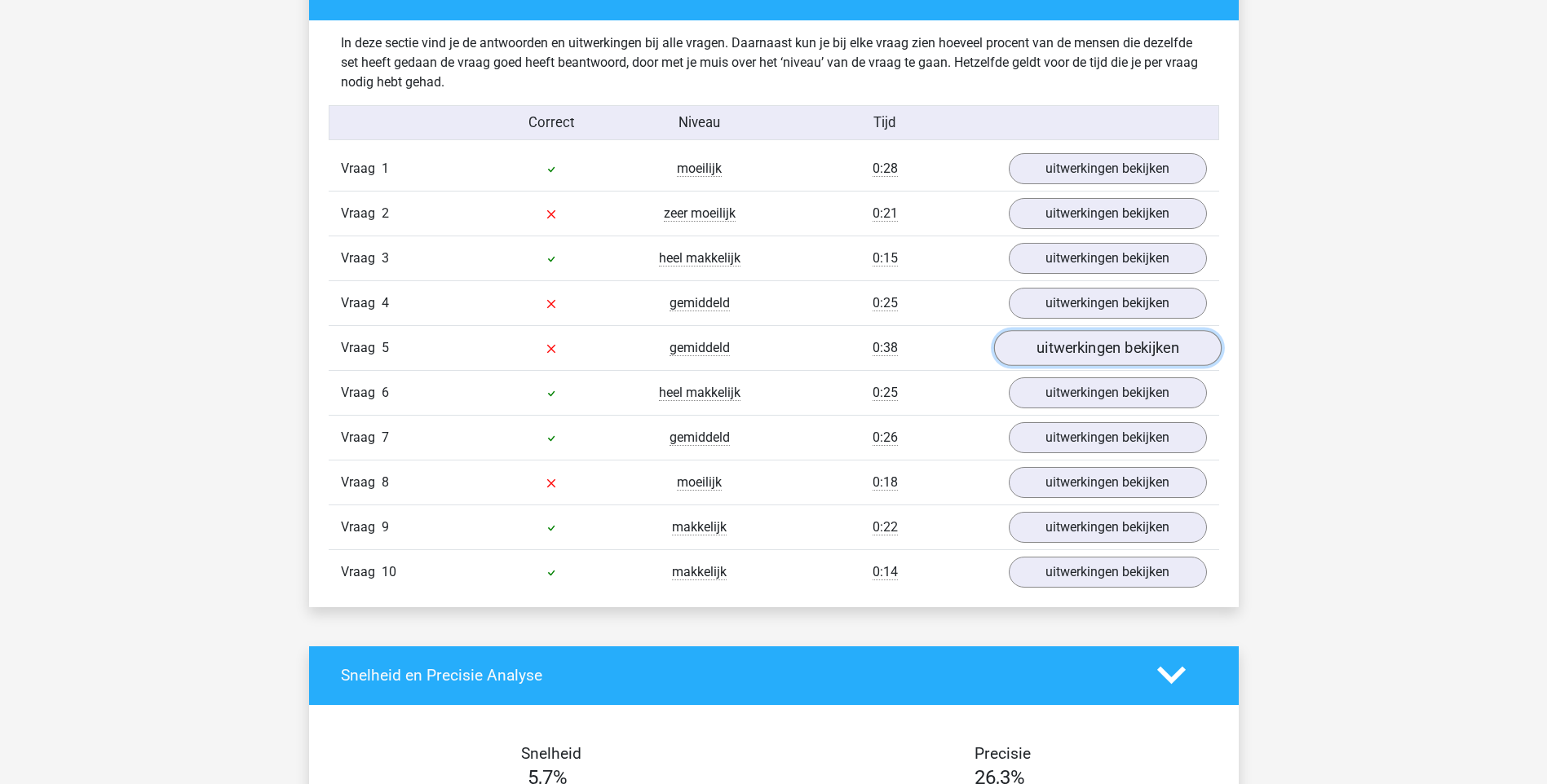
click at [1074, 346] on link "uitwerkingen bekijken" at bounding box center [1107, 347] width 227 height 35
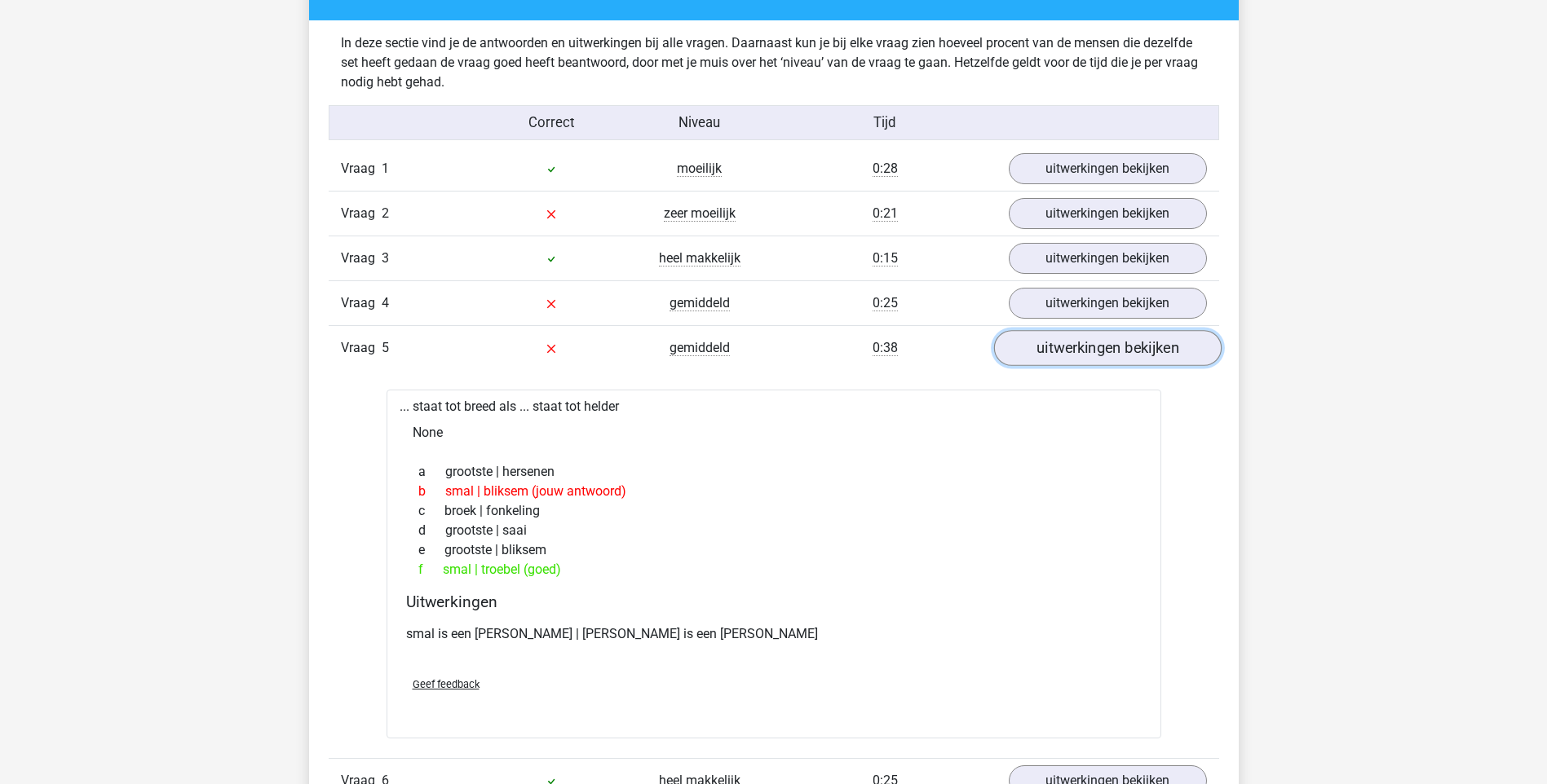
click at [1137, 349] on link "uitwerkingen bekijken" at bounding box center [1107, 347] width 227 height 35
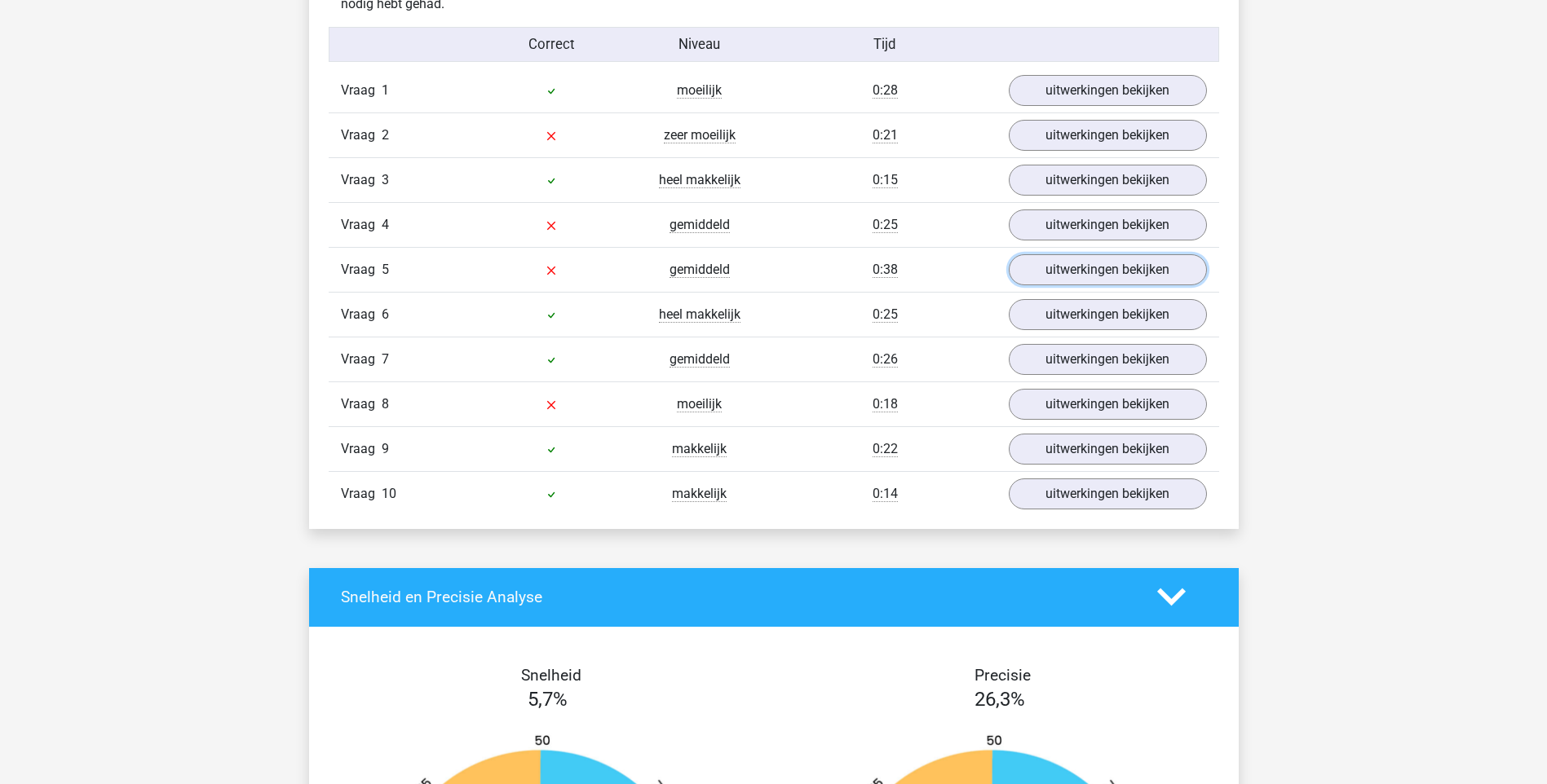
scroll to position [1059, 0]
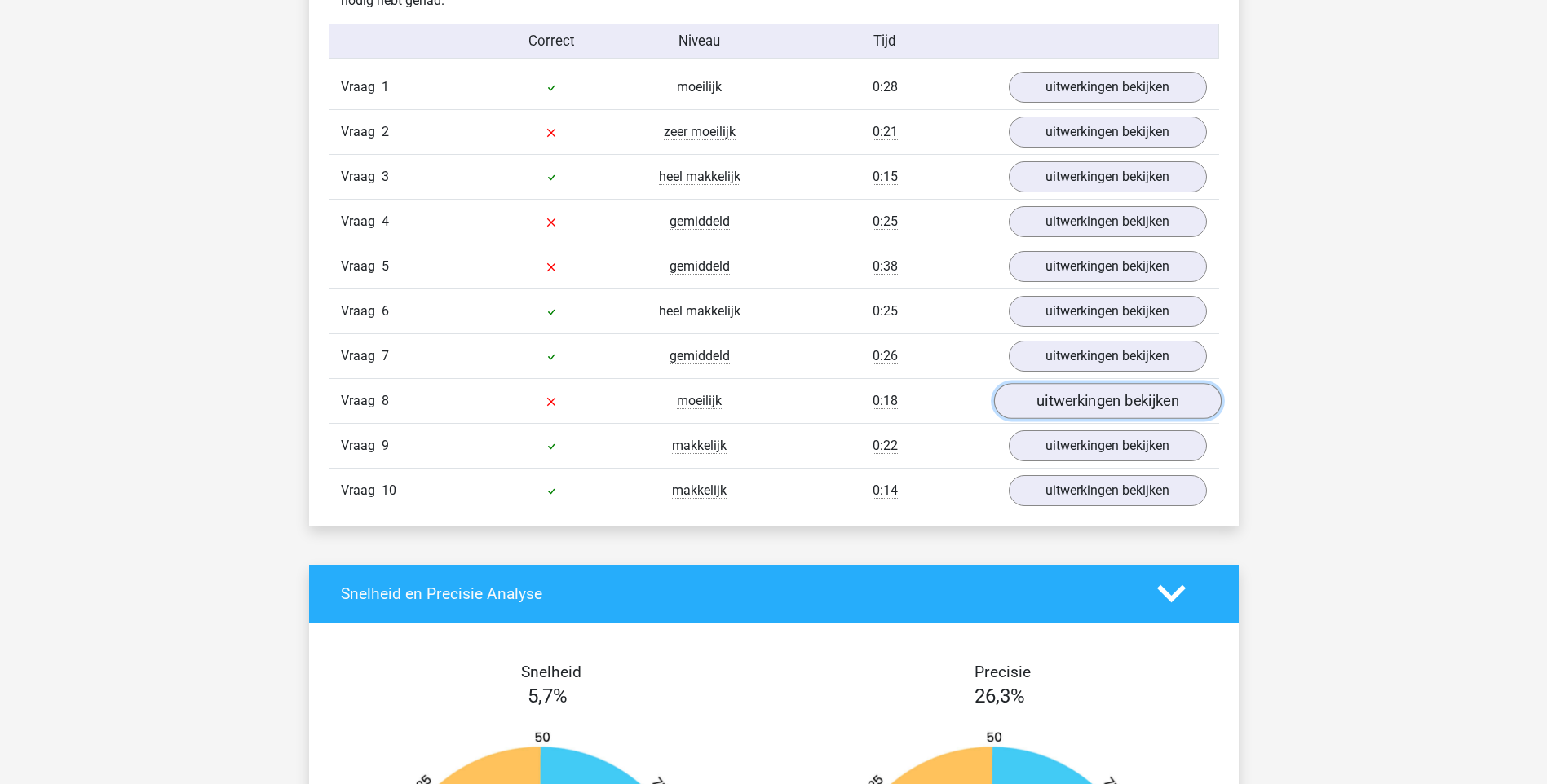
click at [1103, 404] on link "uitwerkingen bekijken" at bounding box center [1107, 401] width 227 height 35
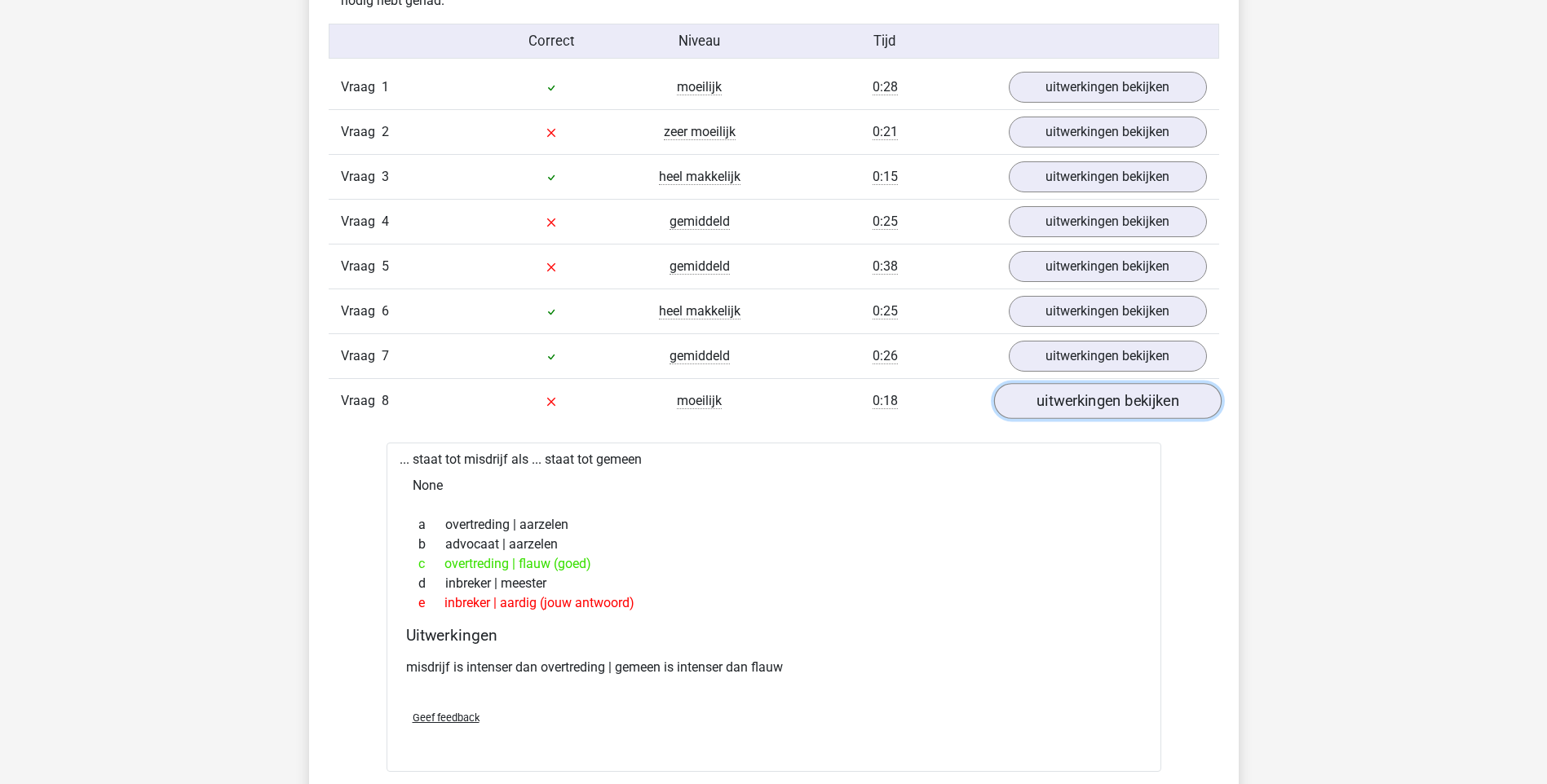
click at [1126, 396] on link "uitwerkingen bekijken" at bounding box center [1107, 401] width 227 height 35
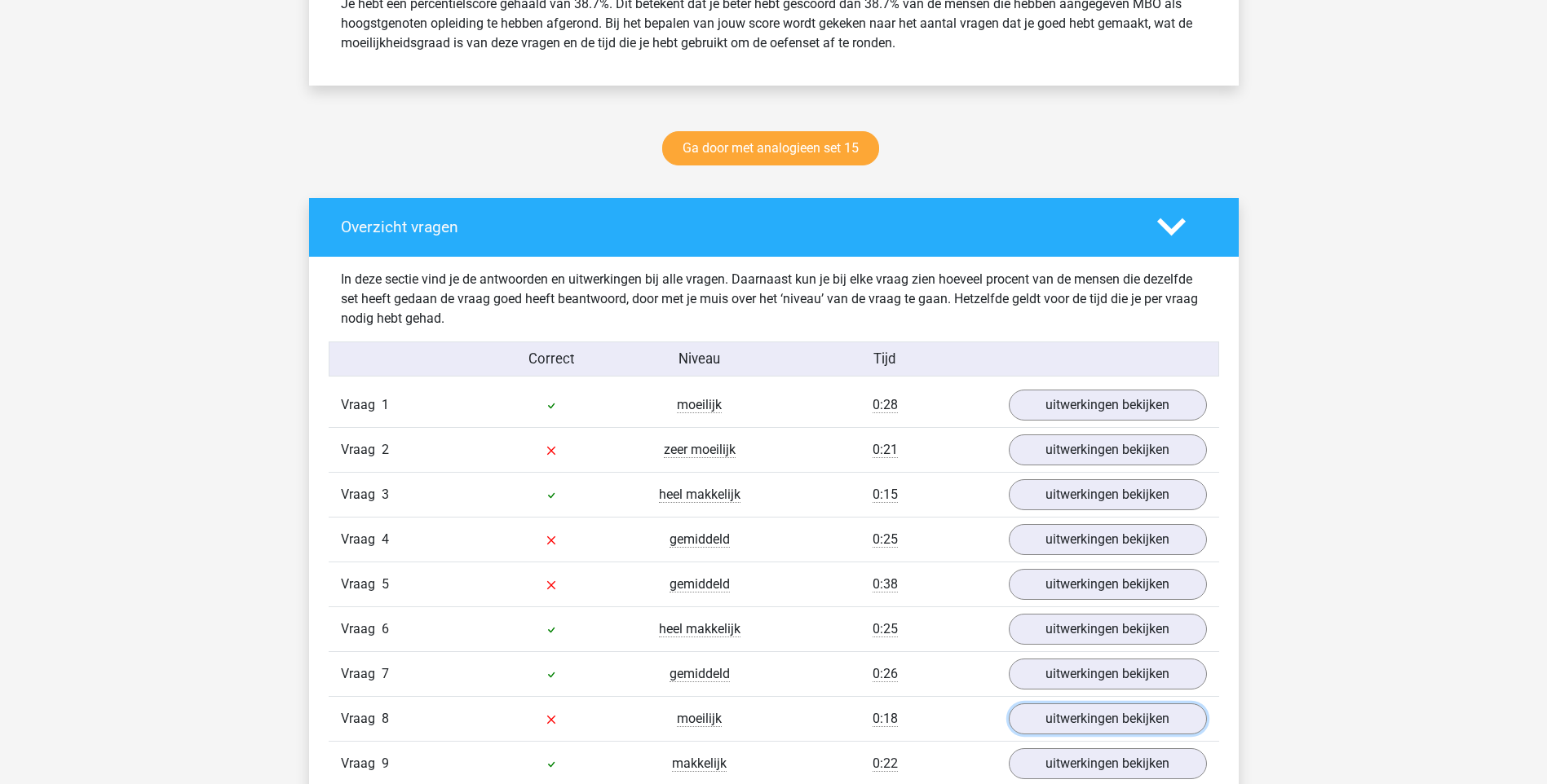
scroll to position [571, 0]
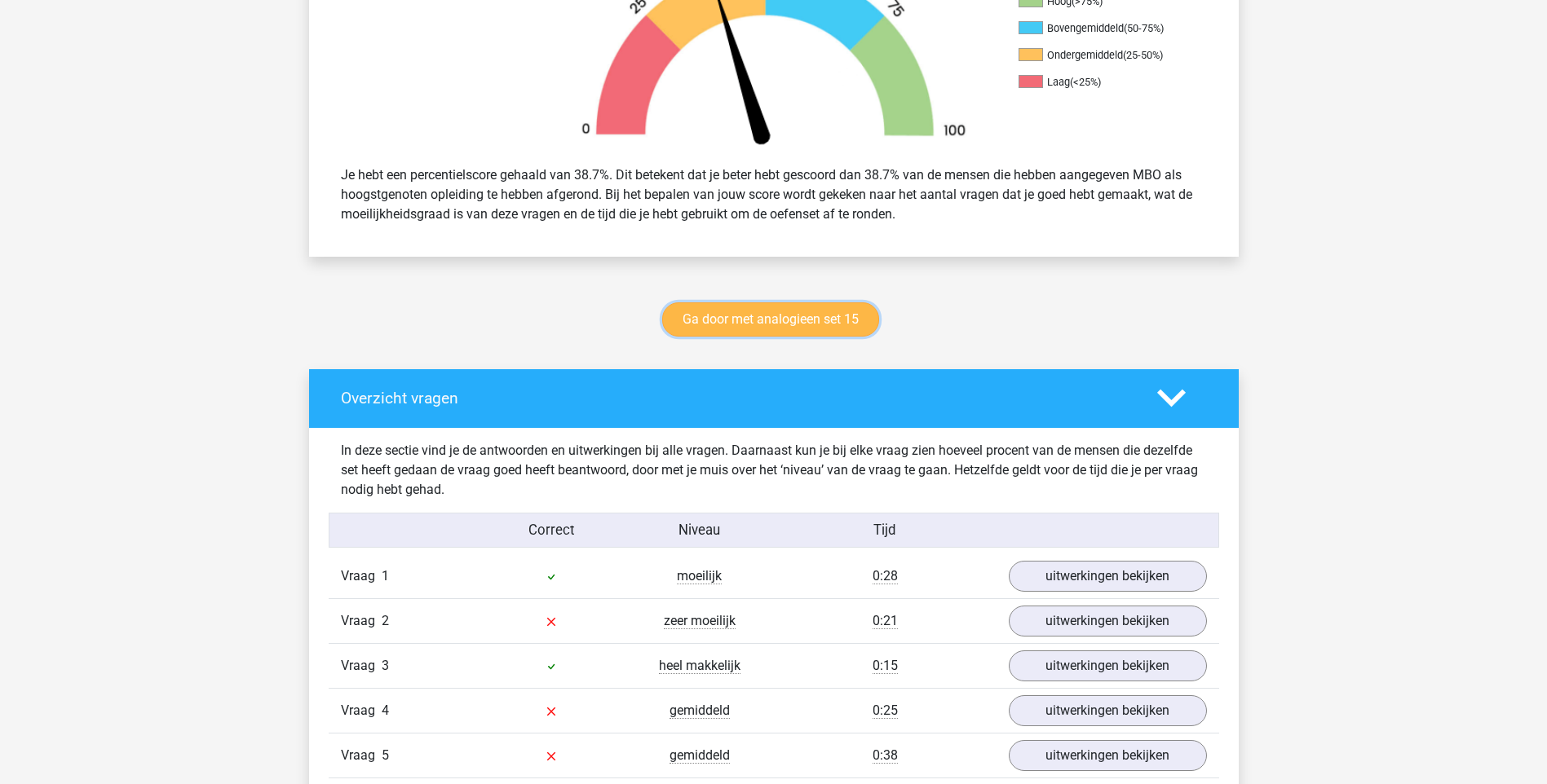
click at [728, 323] on link "Ga door met analogieen set 15" at bounding box center [770, 320] width 217 height 35
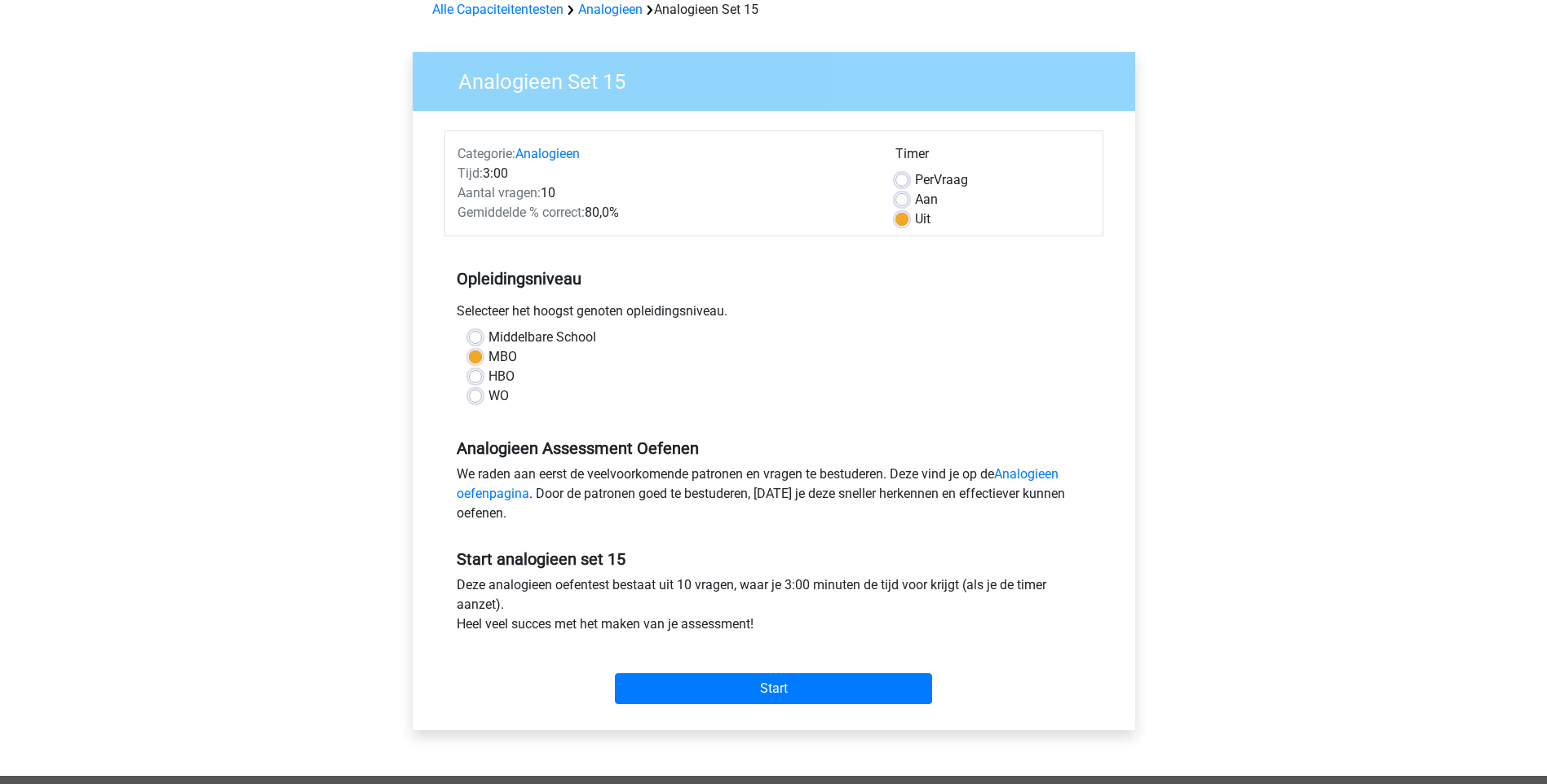
scroll to position [163, 0]
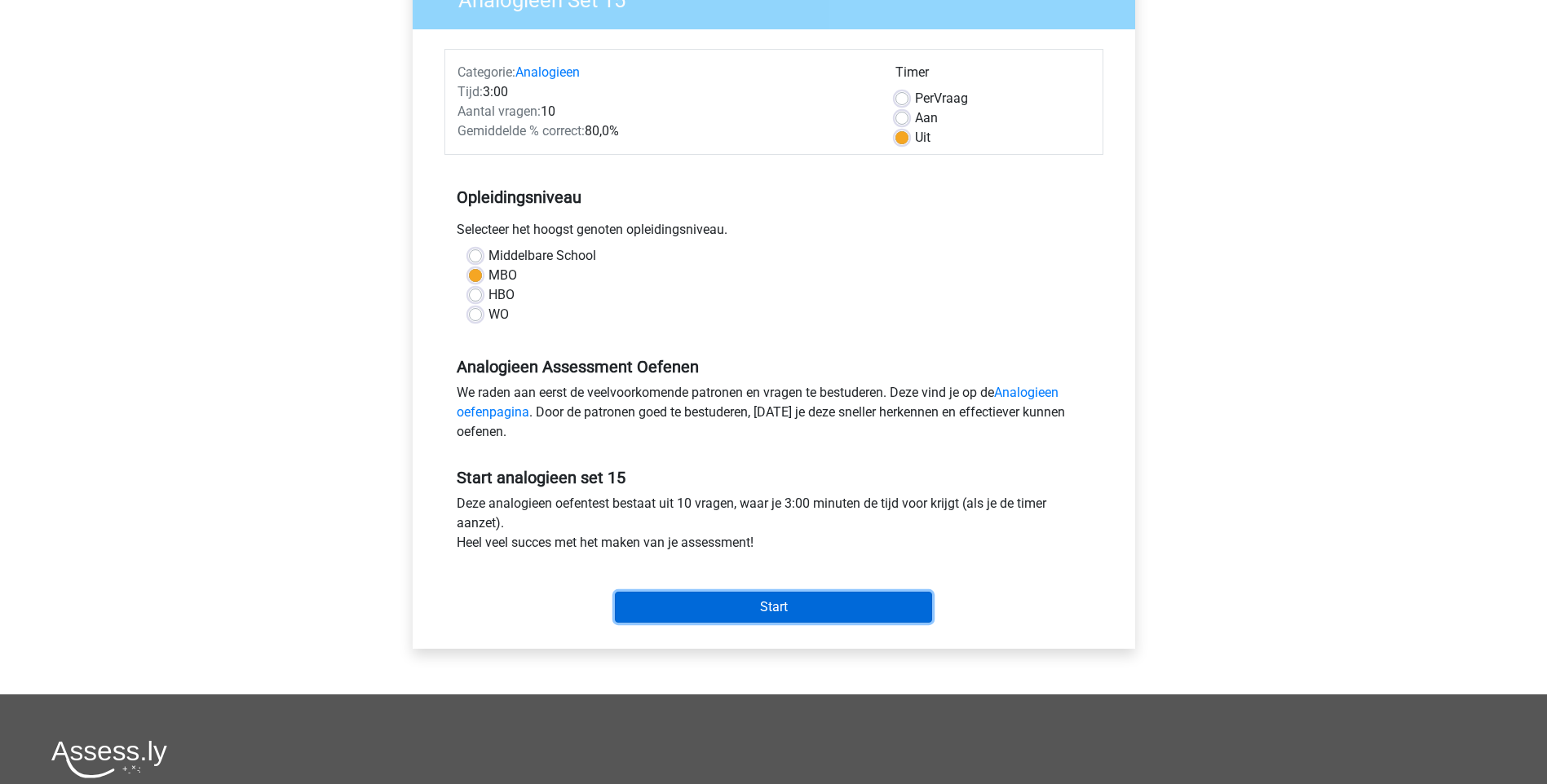
click at [832, 601] on input "Start" at bounding box center [773, 607] width 317 height 31
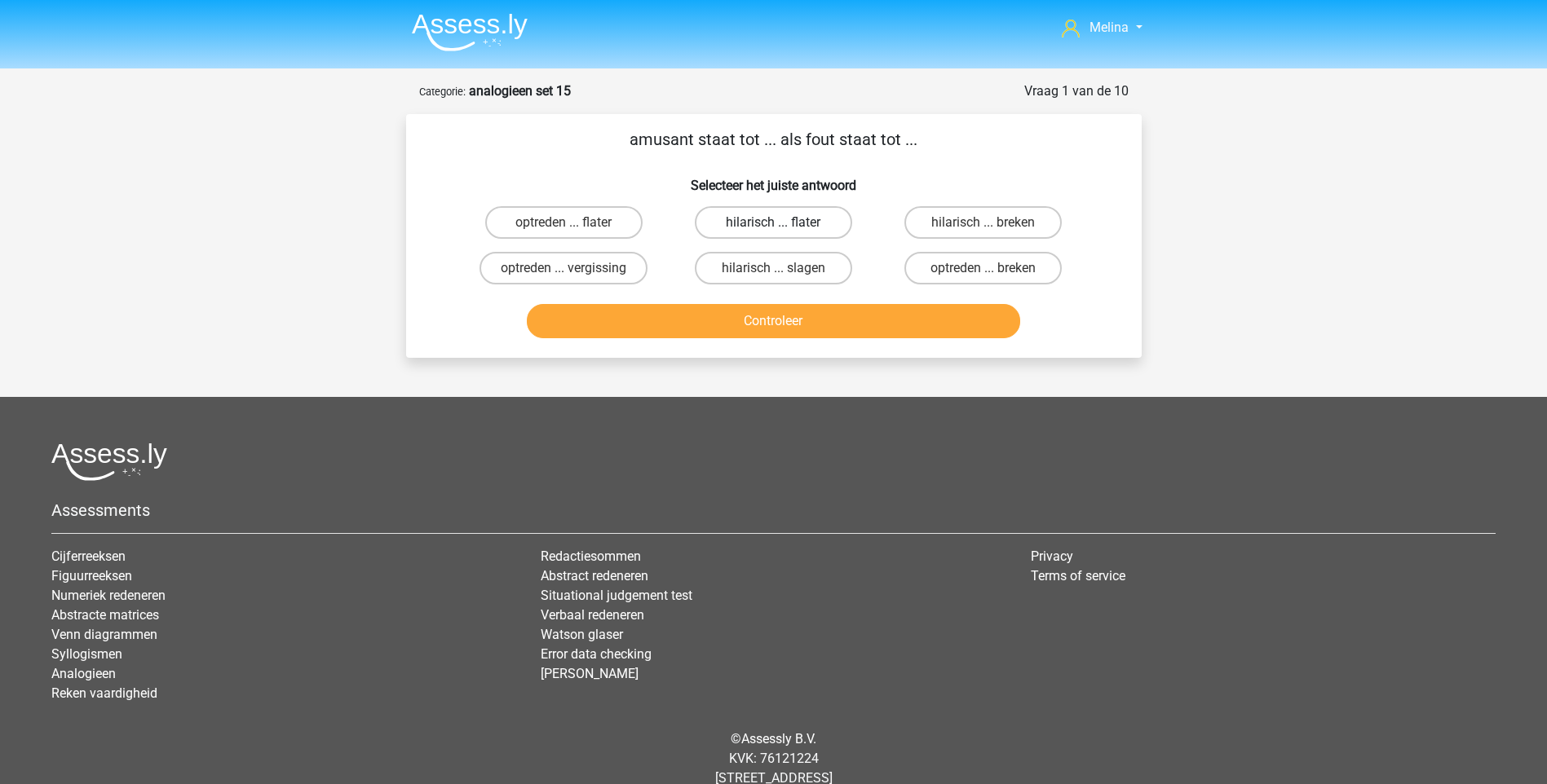
click at [803, 215] on label "hilarisch ... flater" at bounding box center [773, 223] width 157 height 33
click at [783, 223] on input "hilarisch ... flater" at bounding box center [779, 228] width 11 height 11
radio input "true"
click at [776, 313] on button "Controleer" at bounding box center [774, 322] width 494 height 35
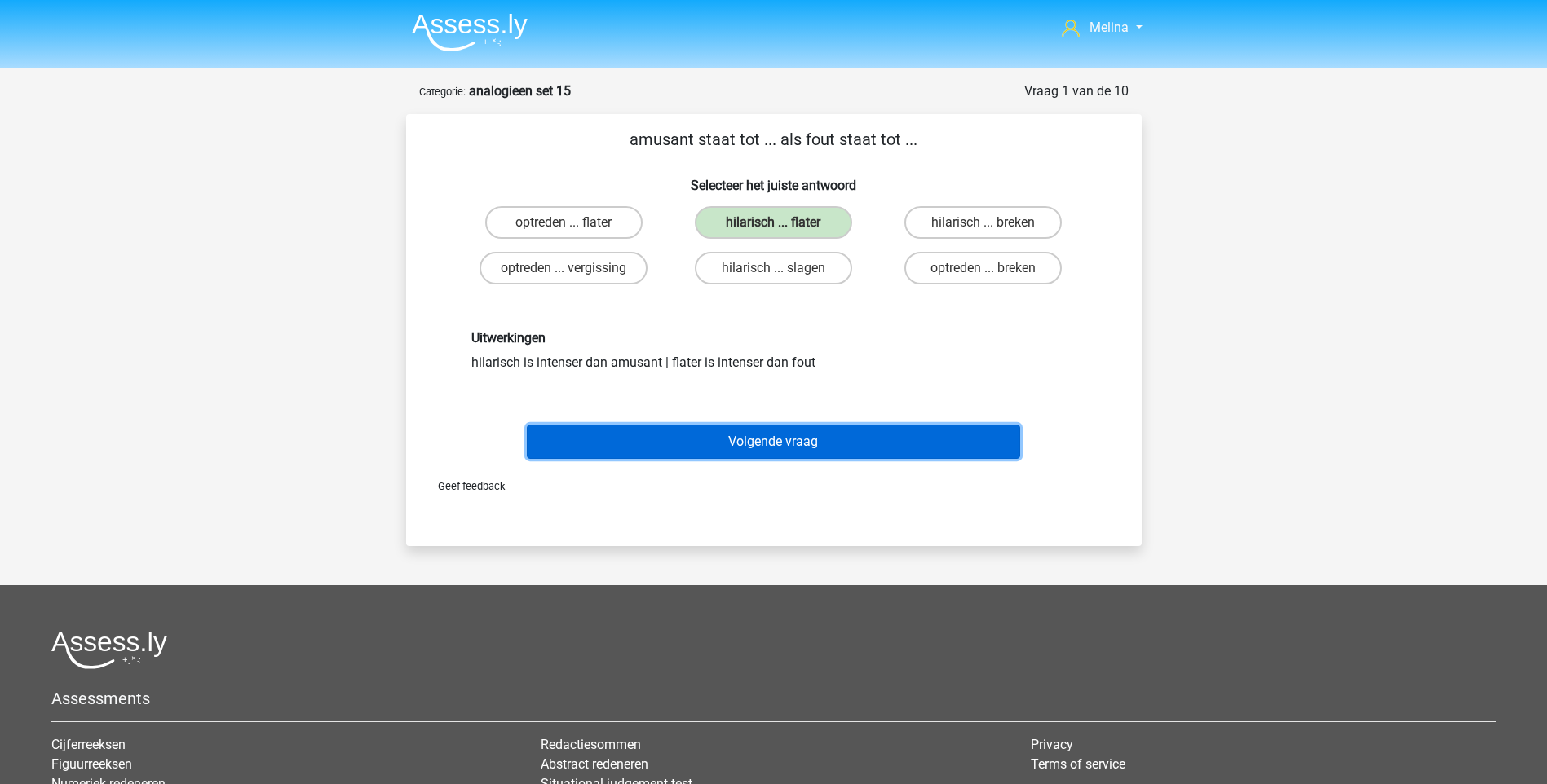
click at [742, 439] on button "Volgende vraag" at bounding box center [774, 442] width 494 height 35
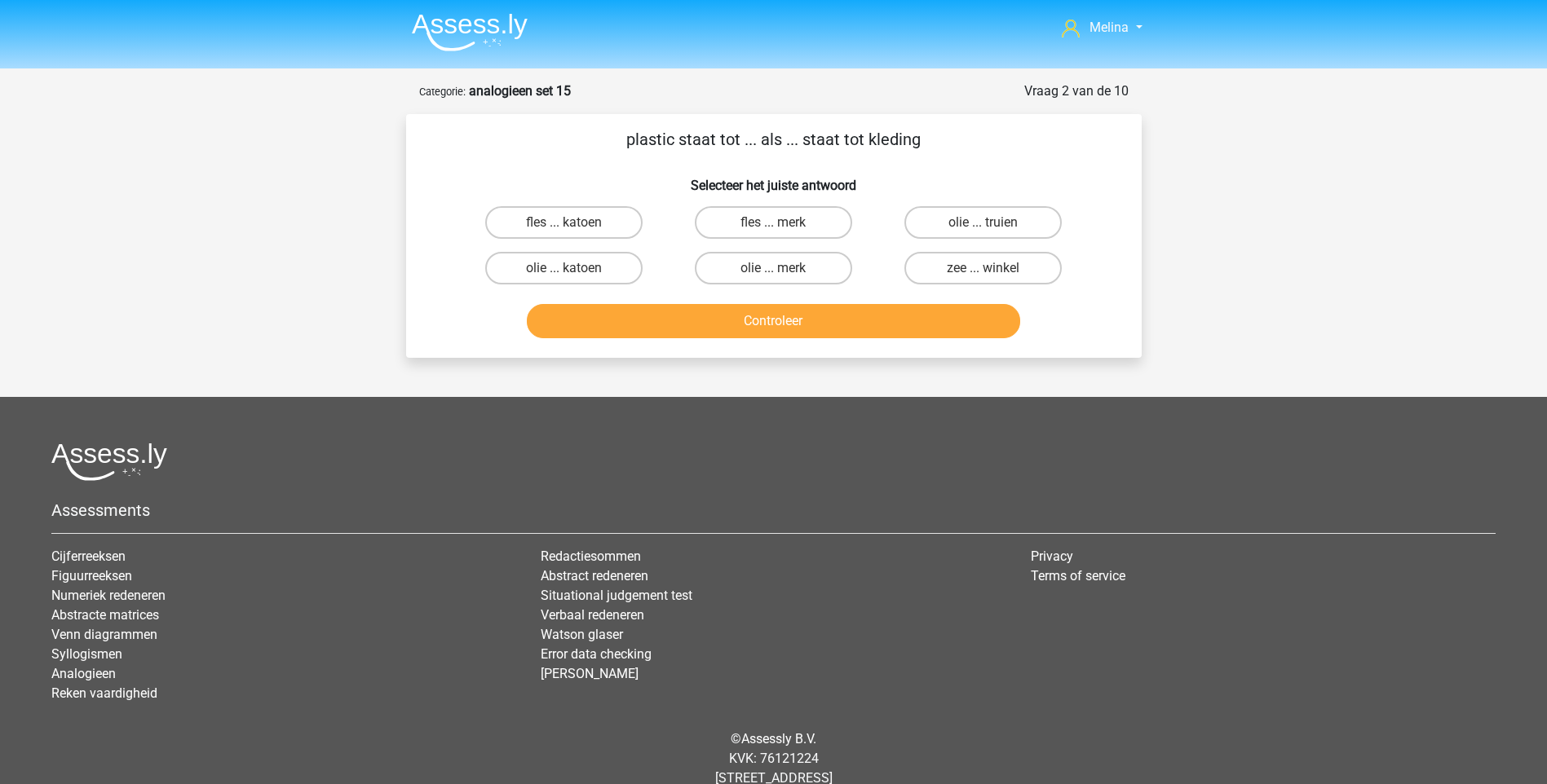
scroll to position [44, 0]
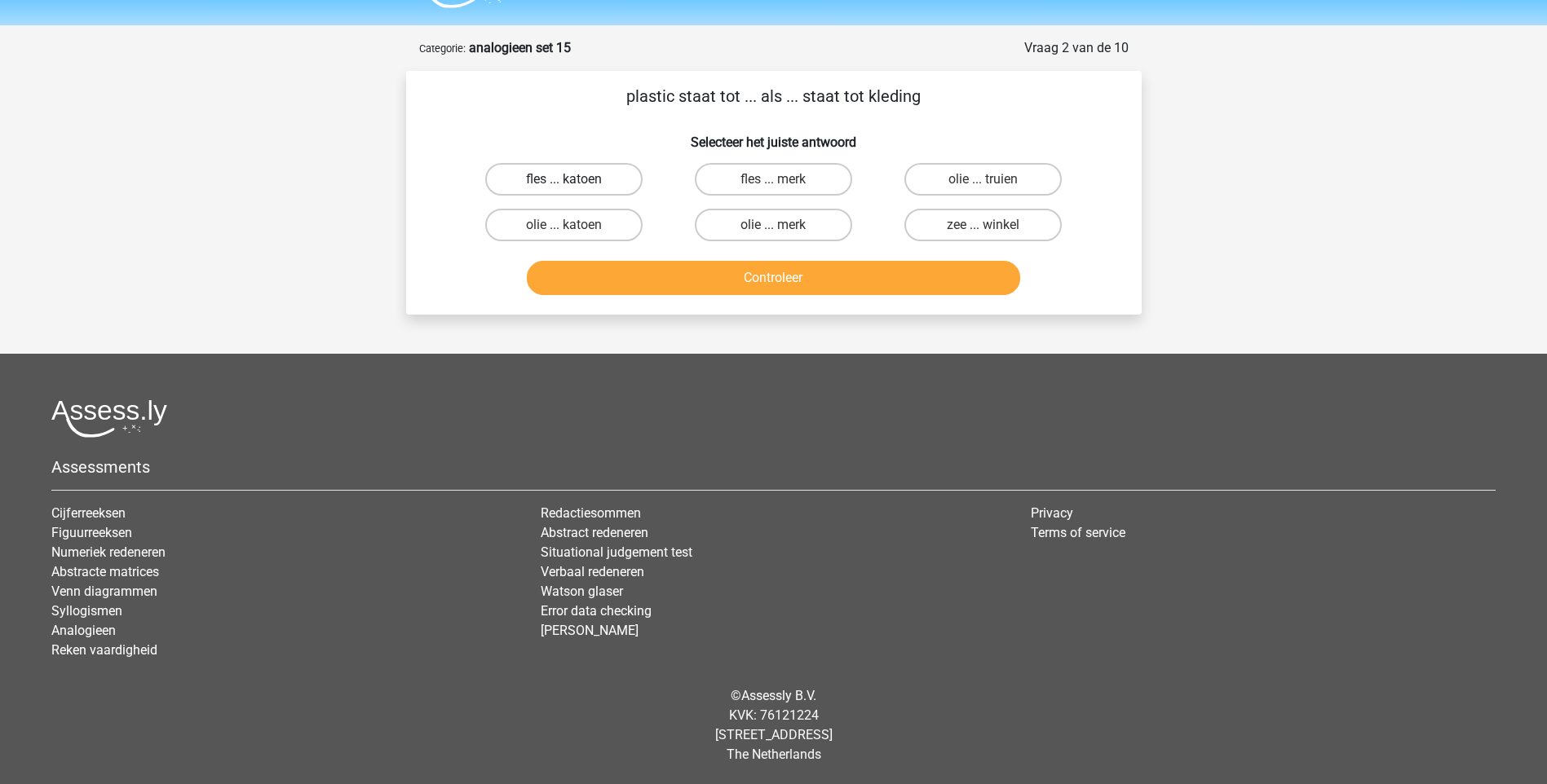
click at [604, 177] on label "fles ... katoen" at bounding box center [564, 179] width 157 height 33
click at [574, 179] on input "fles ... katoen" at bounding box center [569, 184] width 11 height 11
radio input "true"
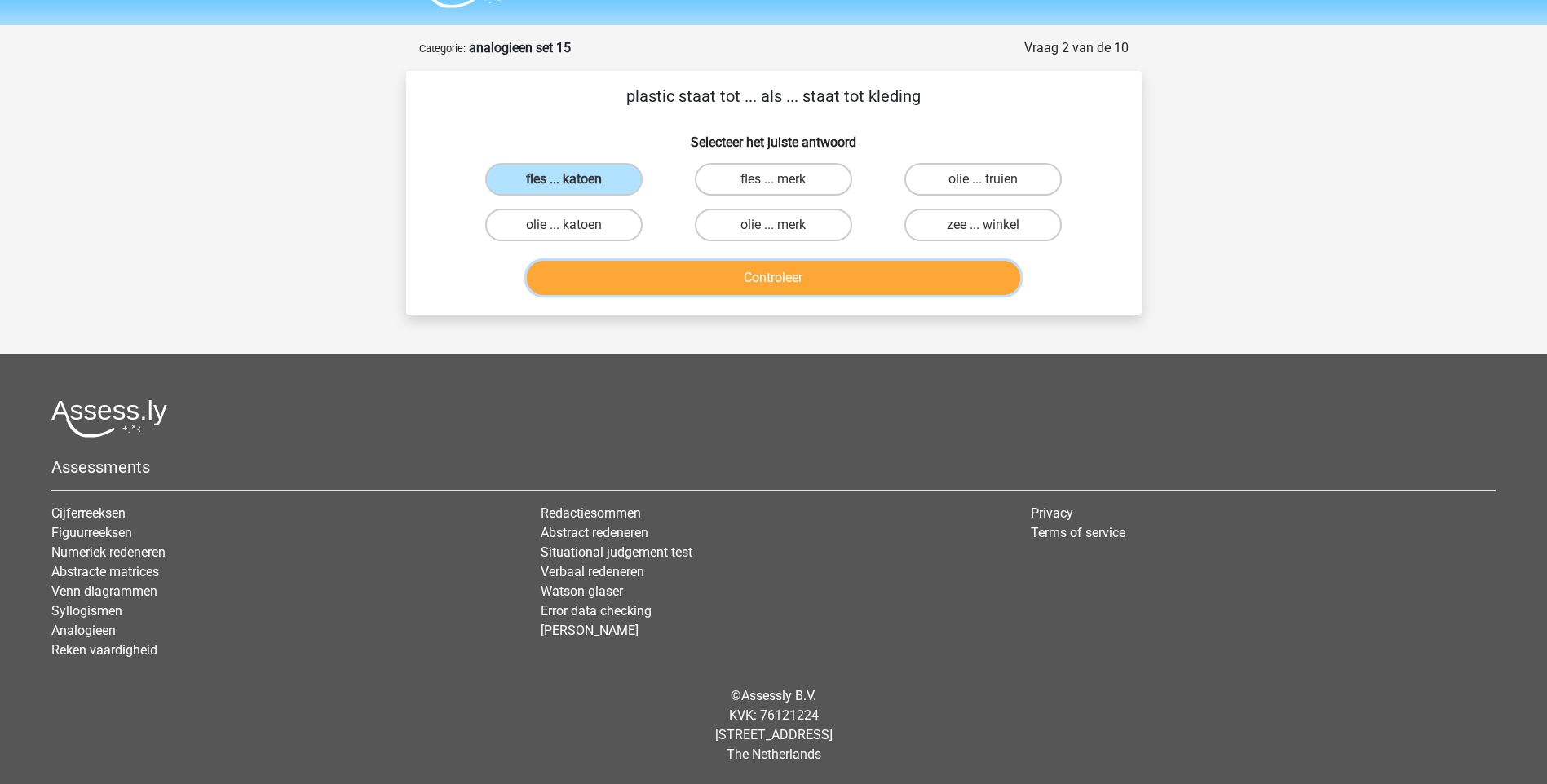
click at [654, 271] on button "Controleer" at bounding box center [774, 278] width 494 height 35
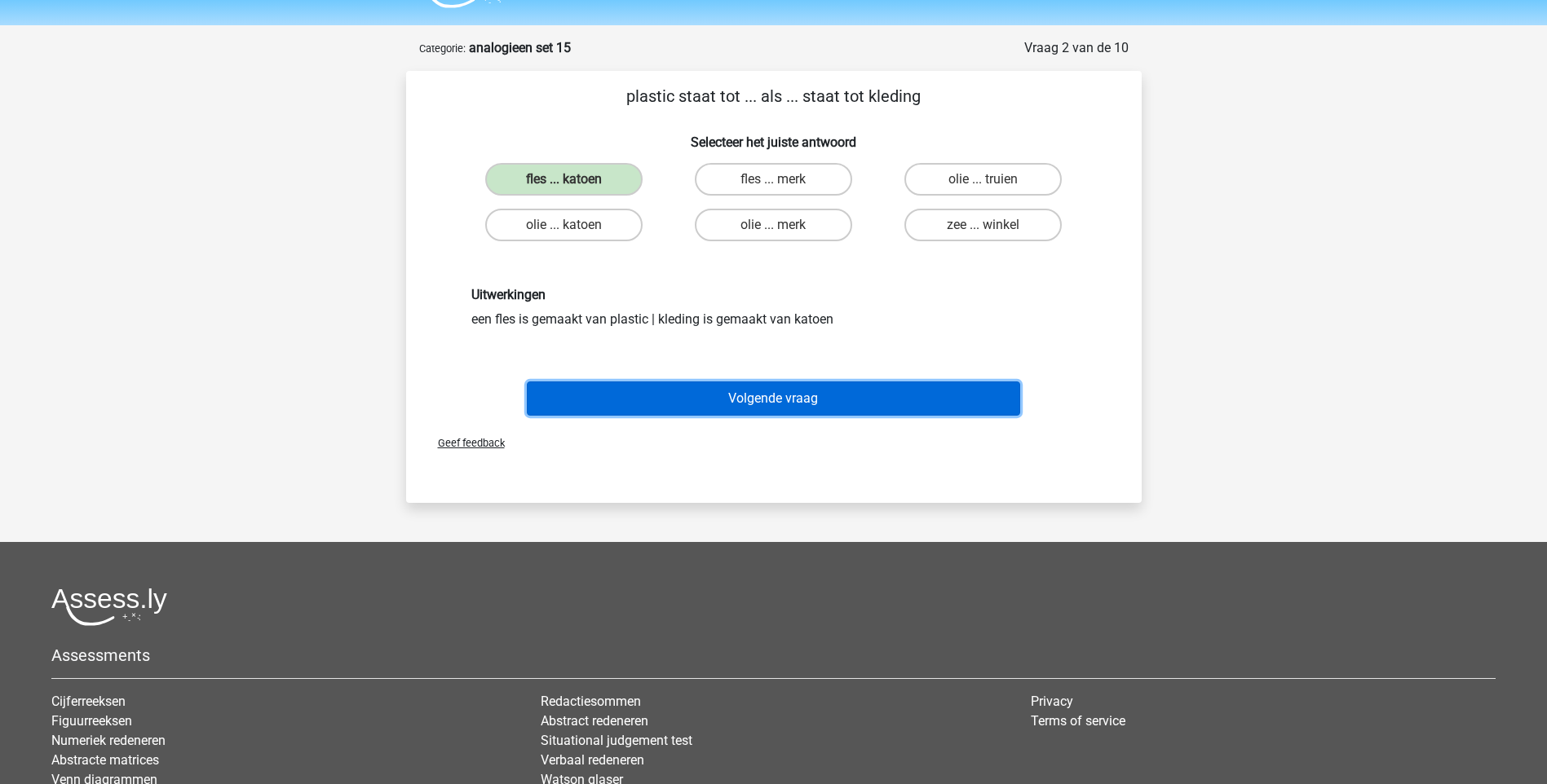
click at [702, 396] on button "Volgende vraag" at bounding box center [774, 399] width 494 height 35
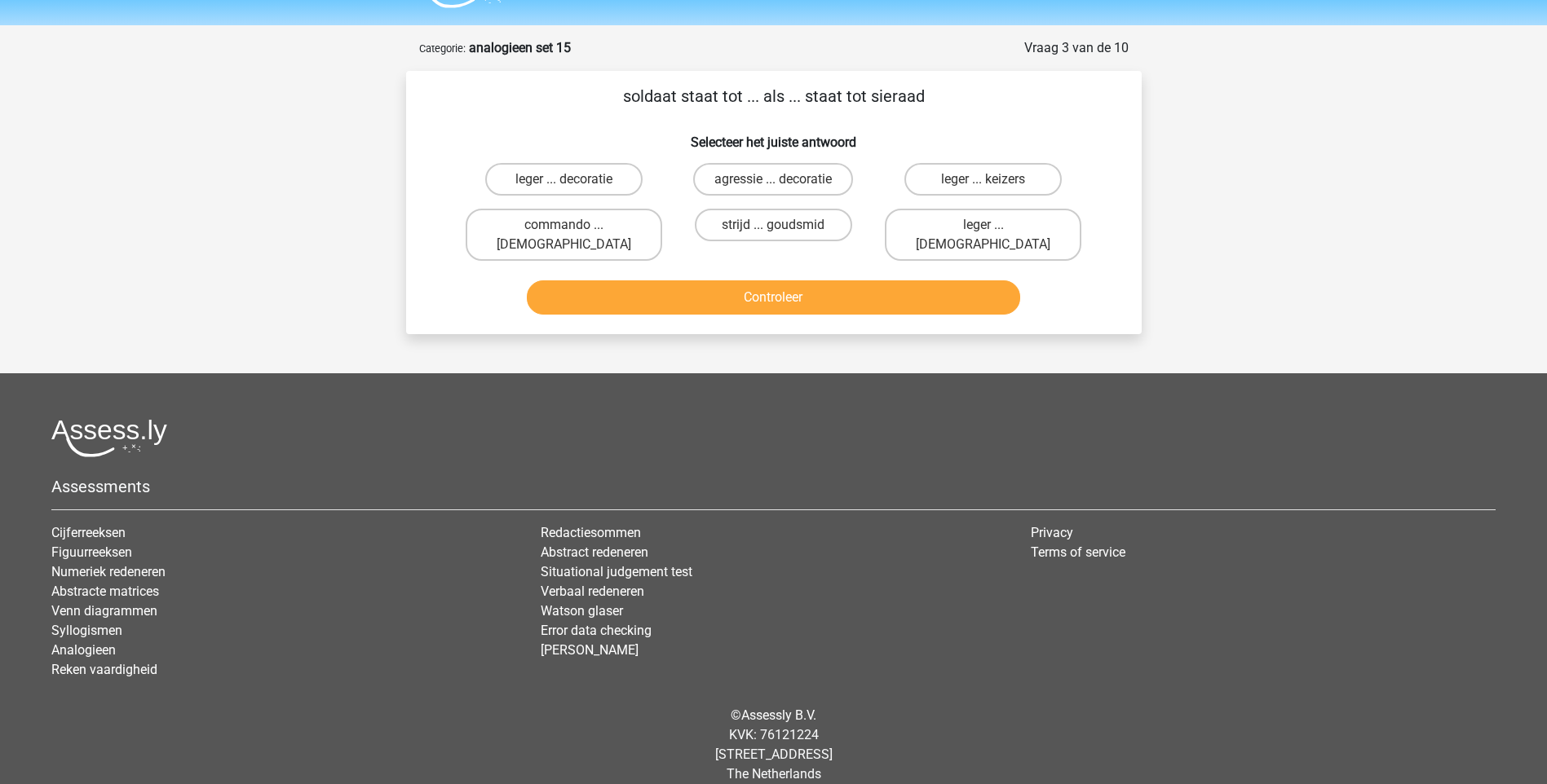
click at [777, 229] on input "strijd ... goudsmid" at bounding box center [779, 231] width 11 height 11
radio input "true"
click at [755, 283] on button "Controleer" at bounding box center [774, 298] width 494 height 35
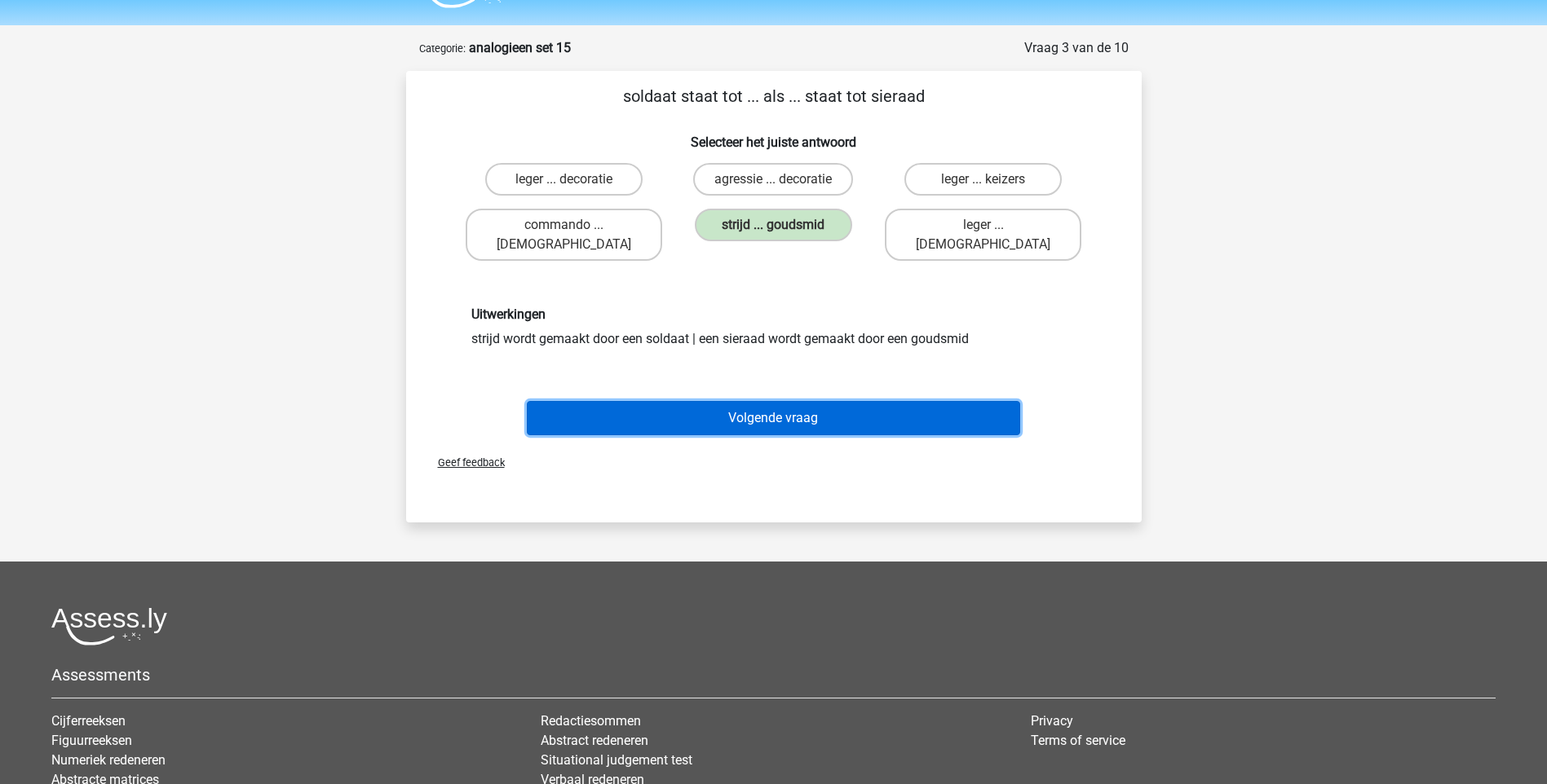
click at [734, 402] on button "Volgende vraag" at bounding box center [774, 418] width 494 height 35
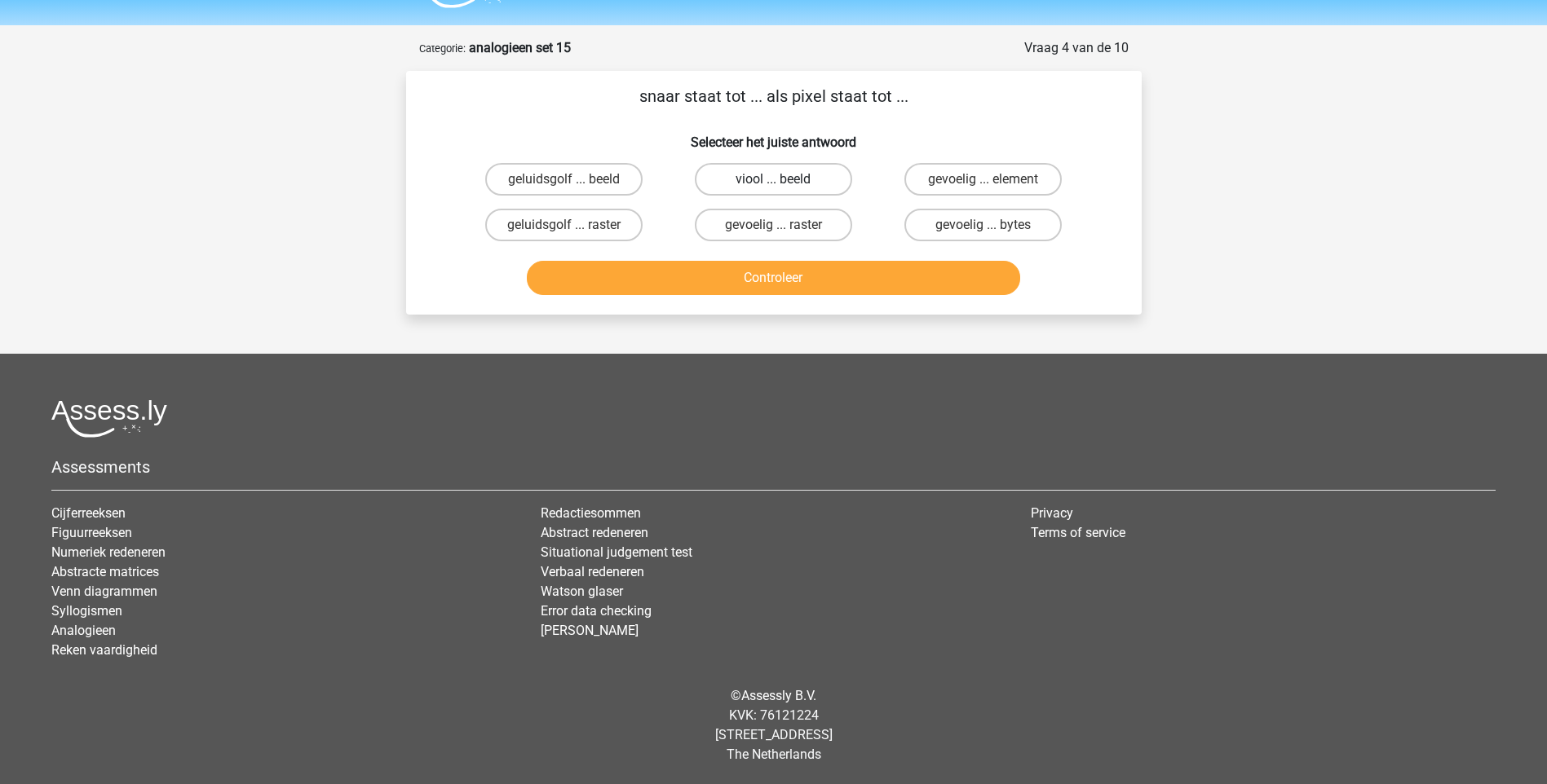
click at [753, 181] on label "viool ... beeld" at bounding box center [773, 179] width 157 height 33
click at [774, 181] on input "viool ... beeld" at bounding box center [779, 184] width 11 height 11
radio input "true"
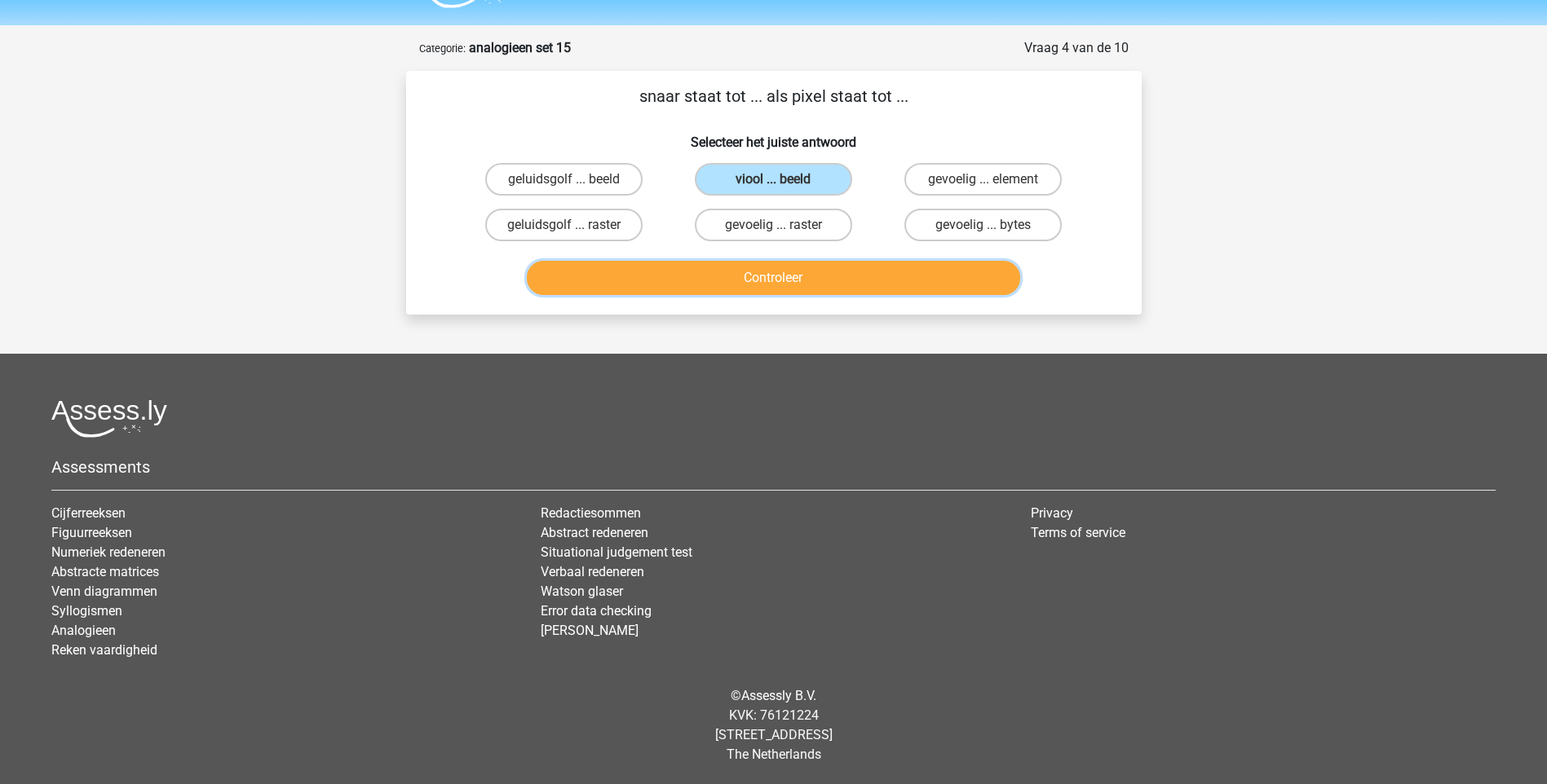
click at [753, 275] on button "Controleer" at bounding box center [774, 278] width 494 height 35
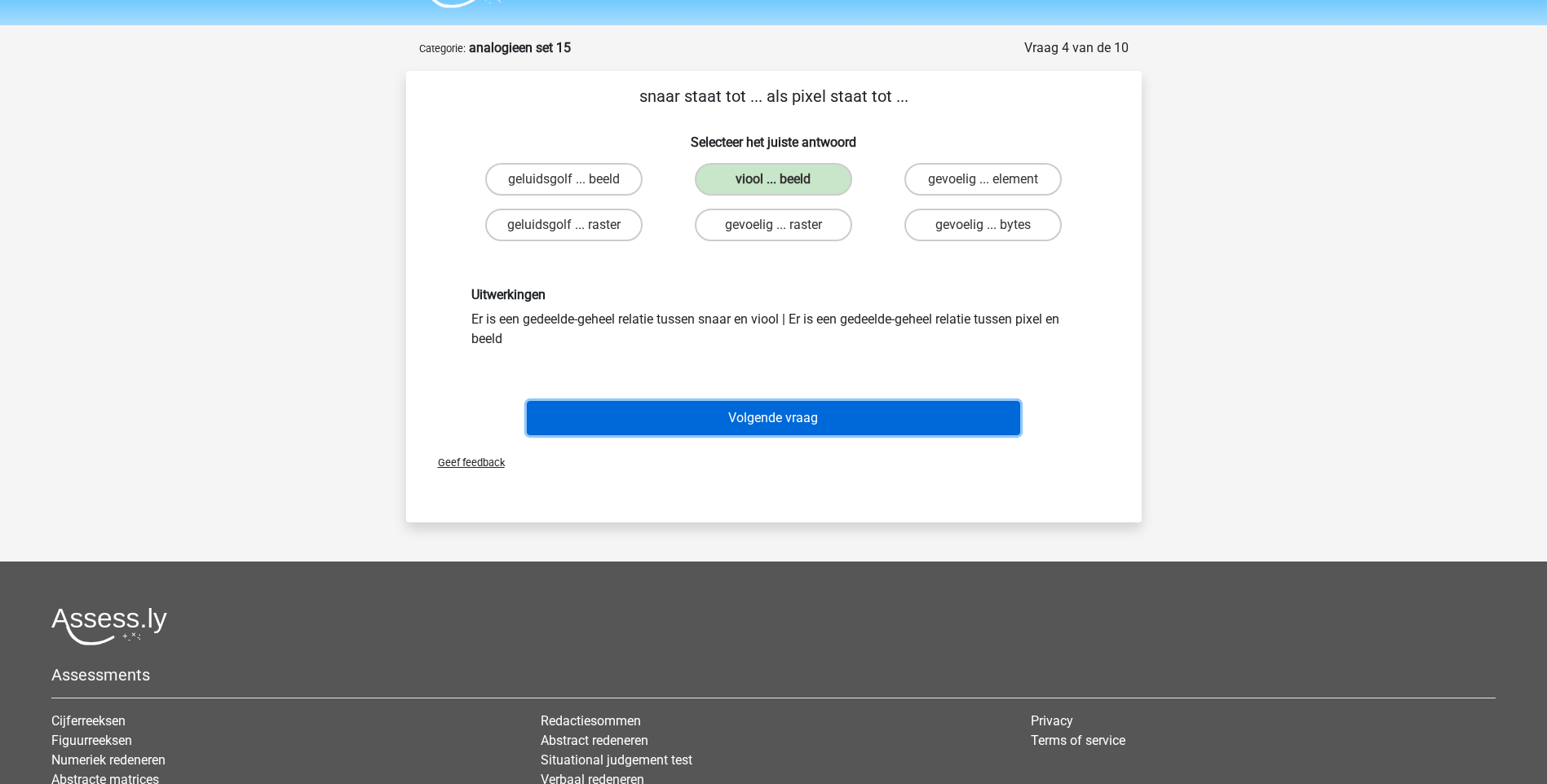
click at [730, 414] on button "Volgende vraag" at bounding box center [774, 418] width 494 height 35
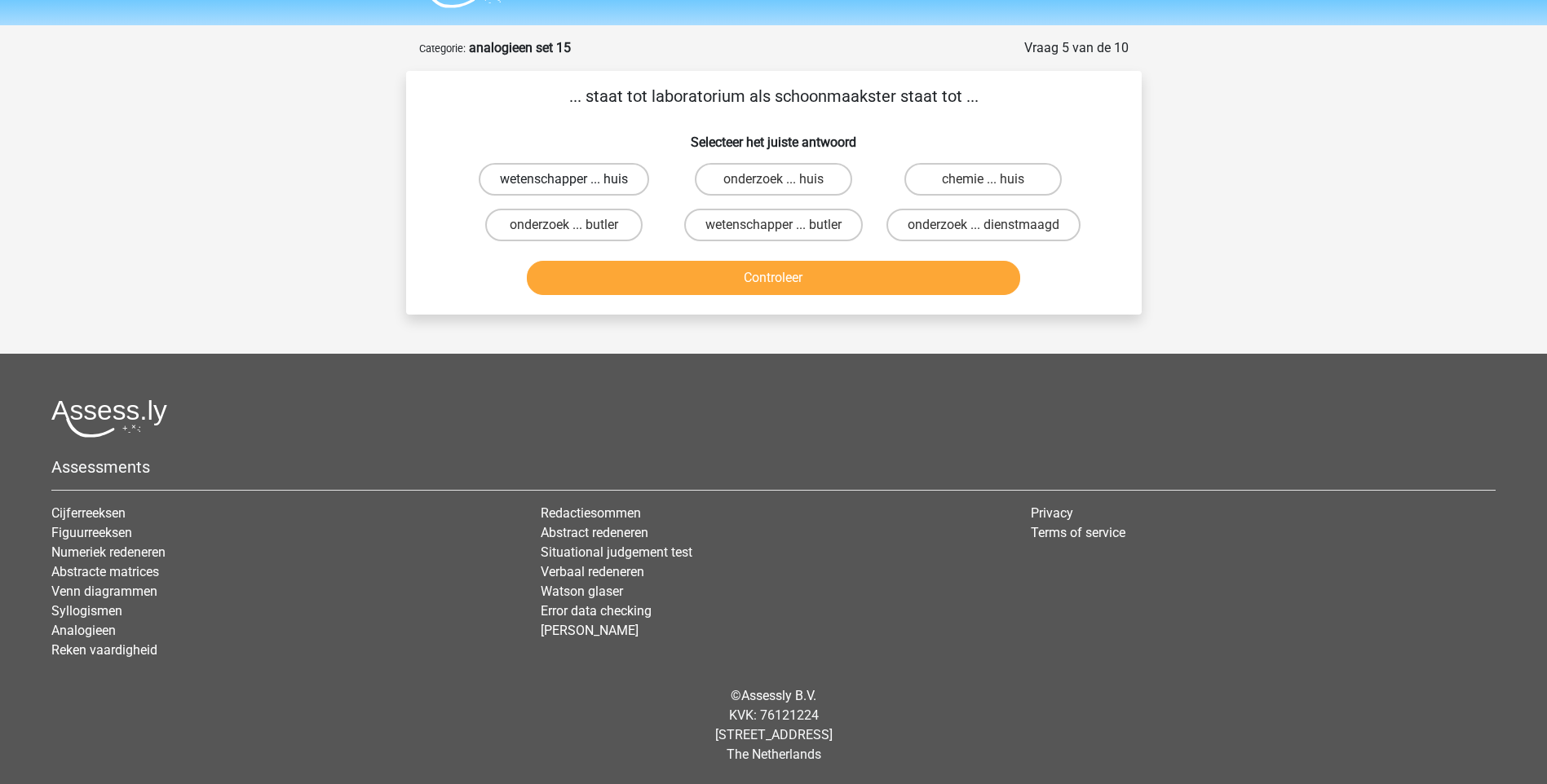
click at [563, 174] on label "wetenschapper ... huis" at bounding box center [564, 179] width 171 height 33
click at [564, 179] on input "wetenschapper ... huis" at bounding box center [569, 184] width 11 height 11
radio input "true"
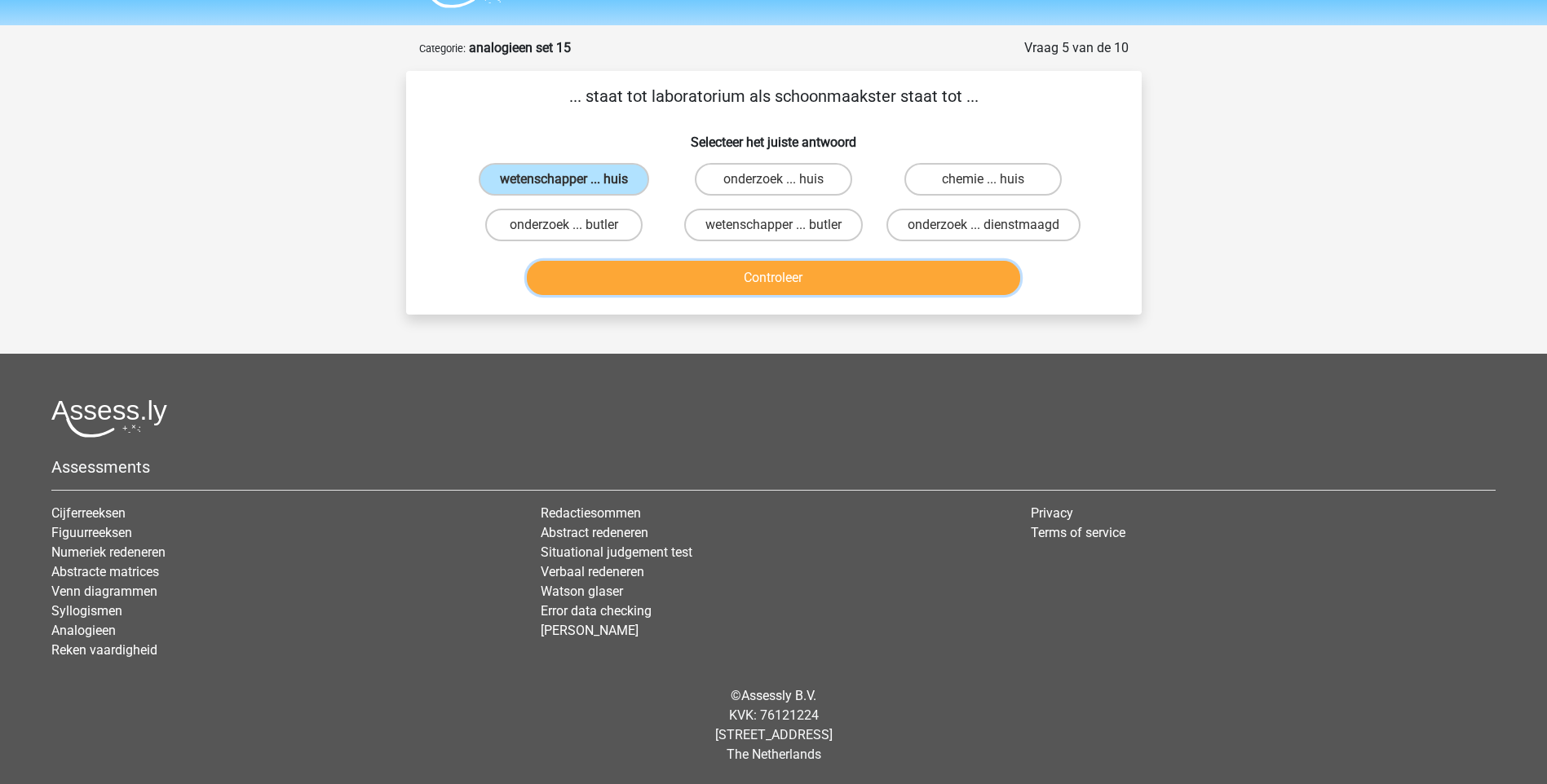
click at [729, 276] on button "Controleer" at bounding box center [774, 278] width 494 height 35
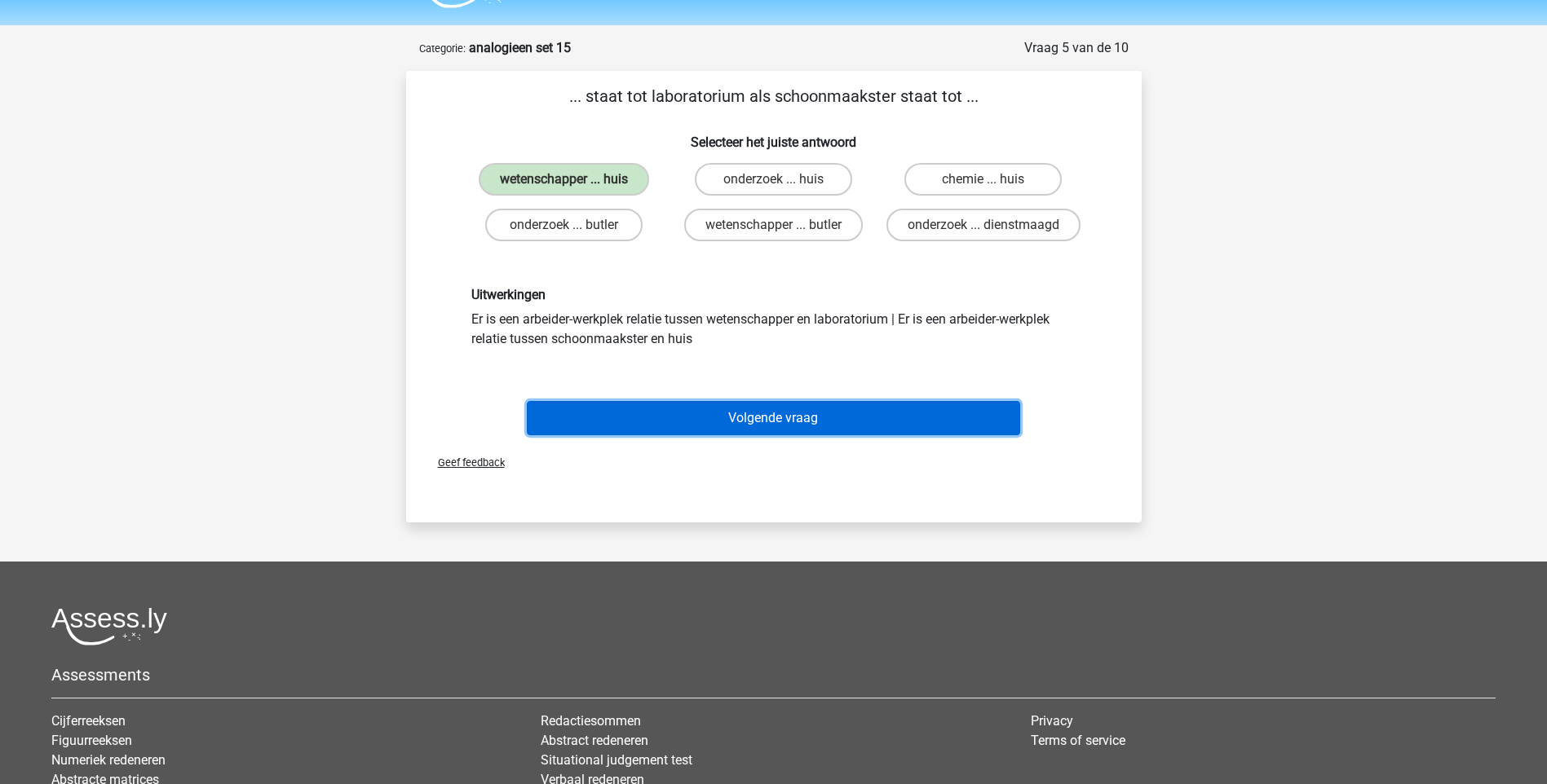
click at [783, 422] on button "Volgende vraag" at bounding box center [774, 418] width 494 height 35
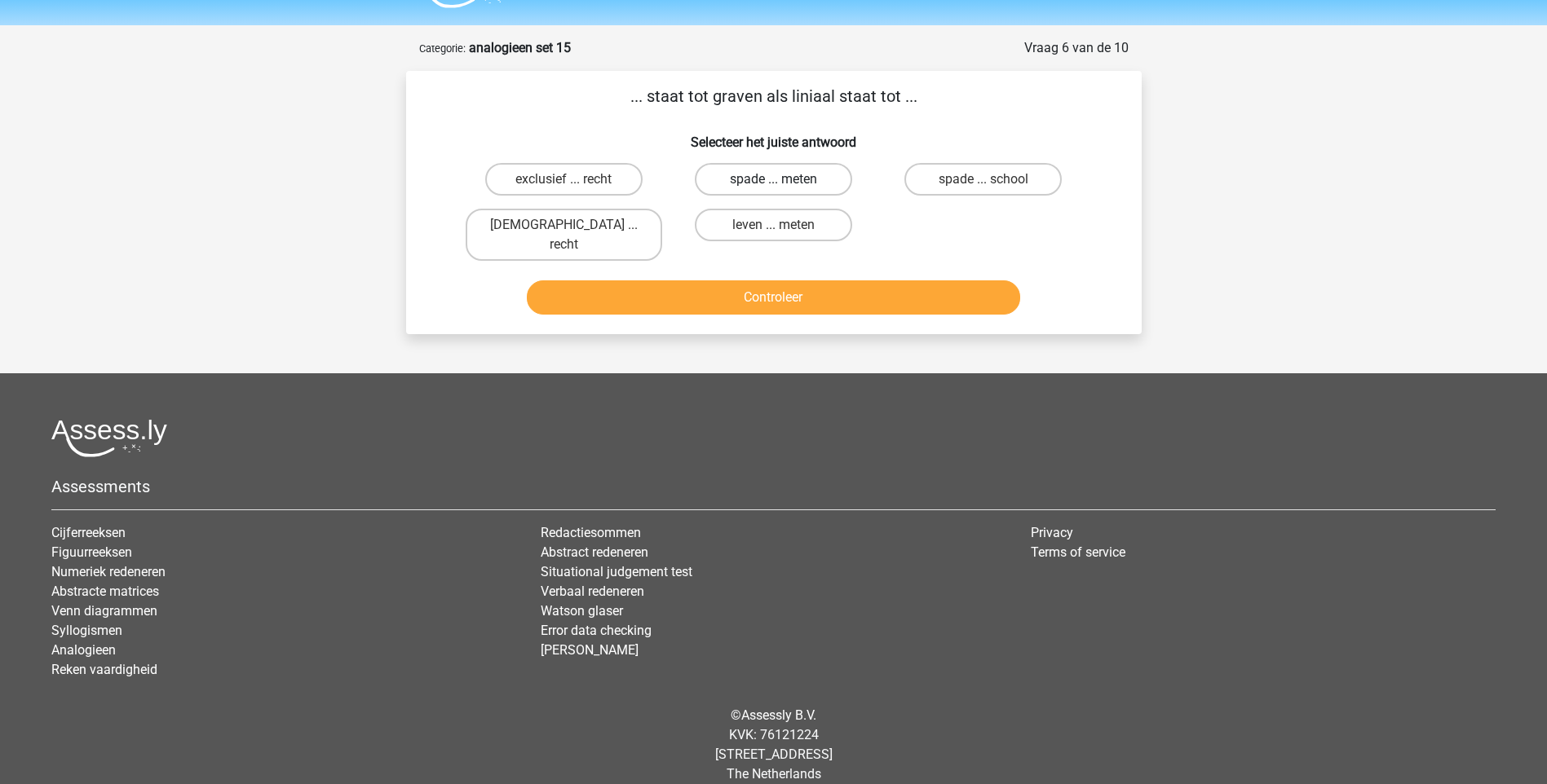
click at [809, 181] on label "spade ... meten" at bounding box center [773, 179] width 157 height 33
click at [783, 181] on input "spade ... meten" at bounding box center [779, 184] width 11 height 11
radio input "true"
click at [825, 289] on button "Controleer" at bounding box center [774, 298] width 494 height 35
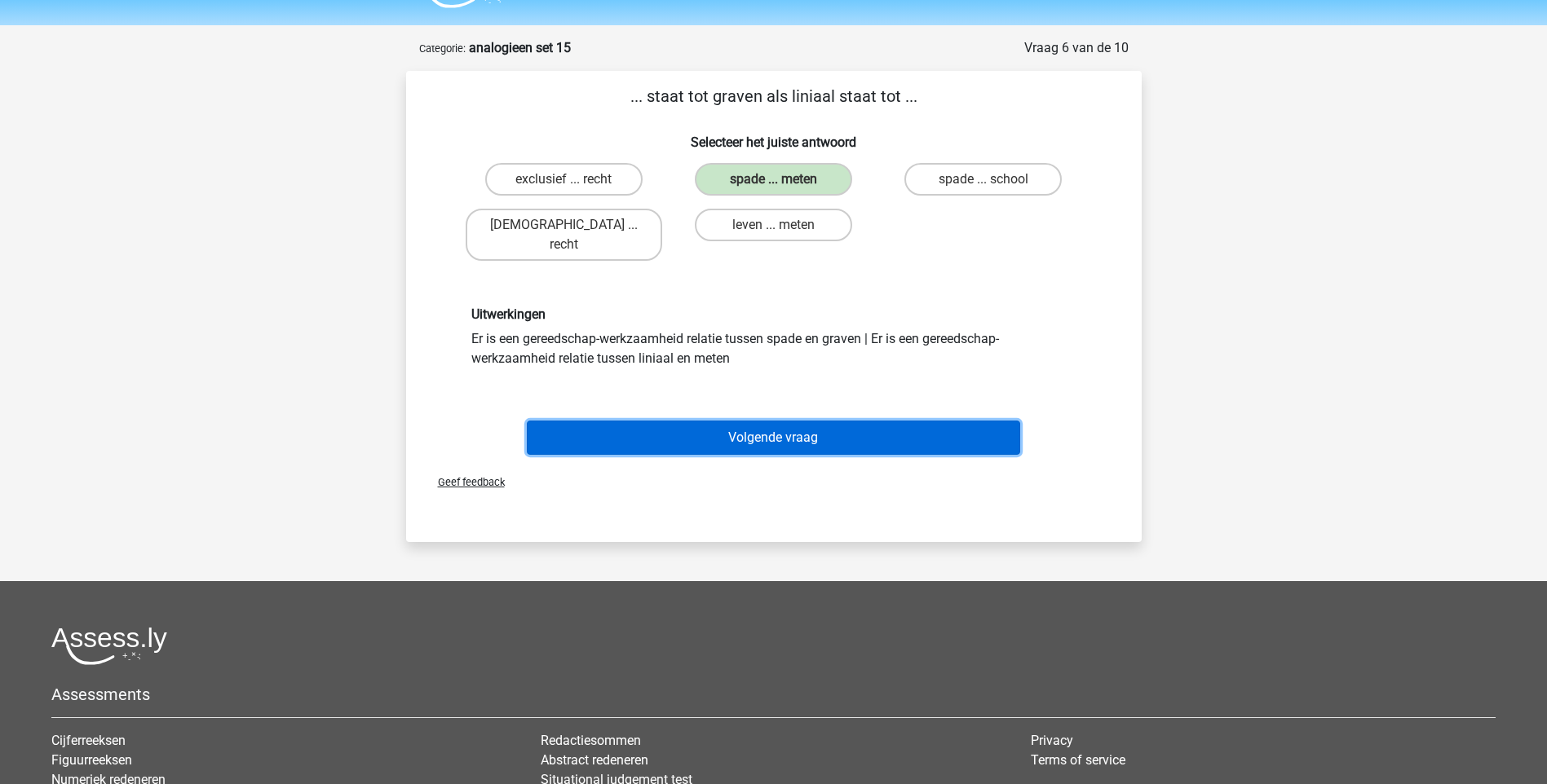
click at [746, 421] on button "Volgende vraag" at bounding box center [774, 438] width 494 height 35
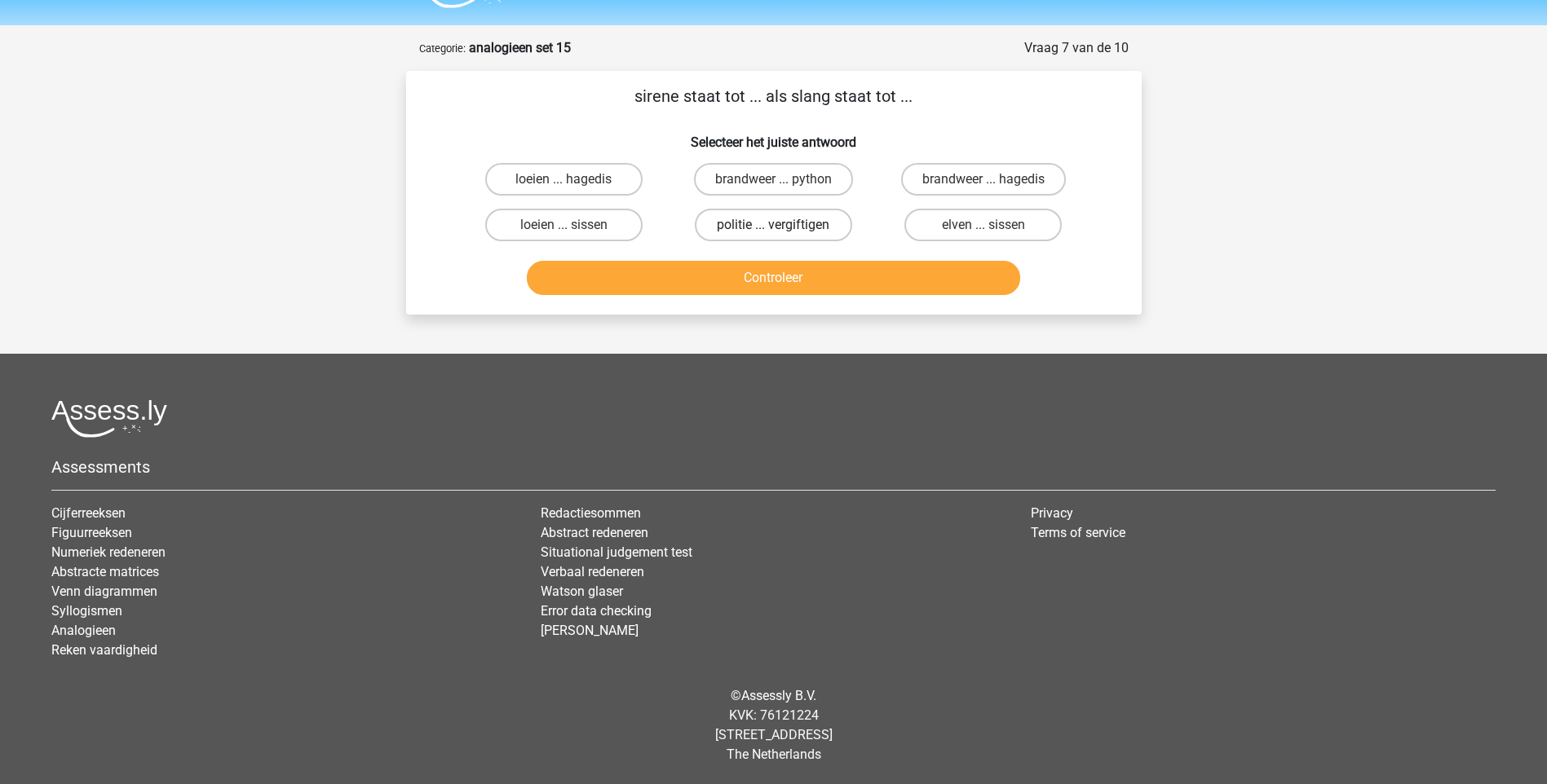
click at [802, 226] on label "politie ... vergiftigen" at bounding box center [773, 225] width 157 height 33
click at [783, 226] on input "politie ... vergiftigen" at bounding box center [779, 231] width 11 height 11
radio input "true"
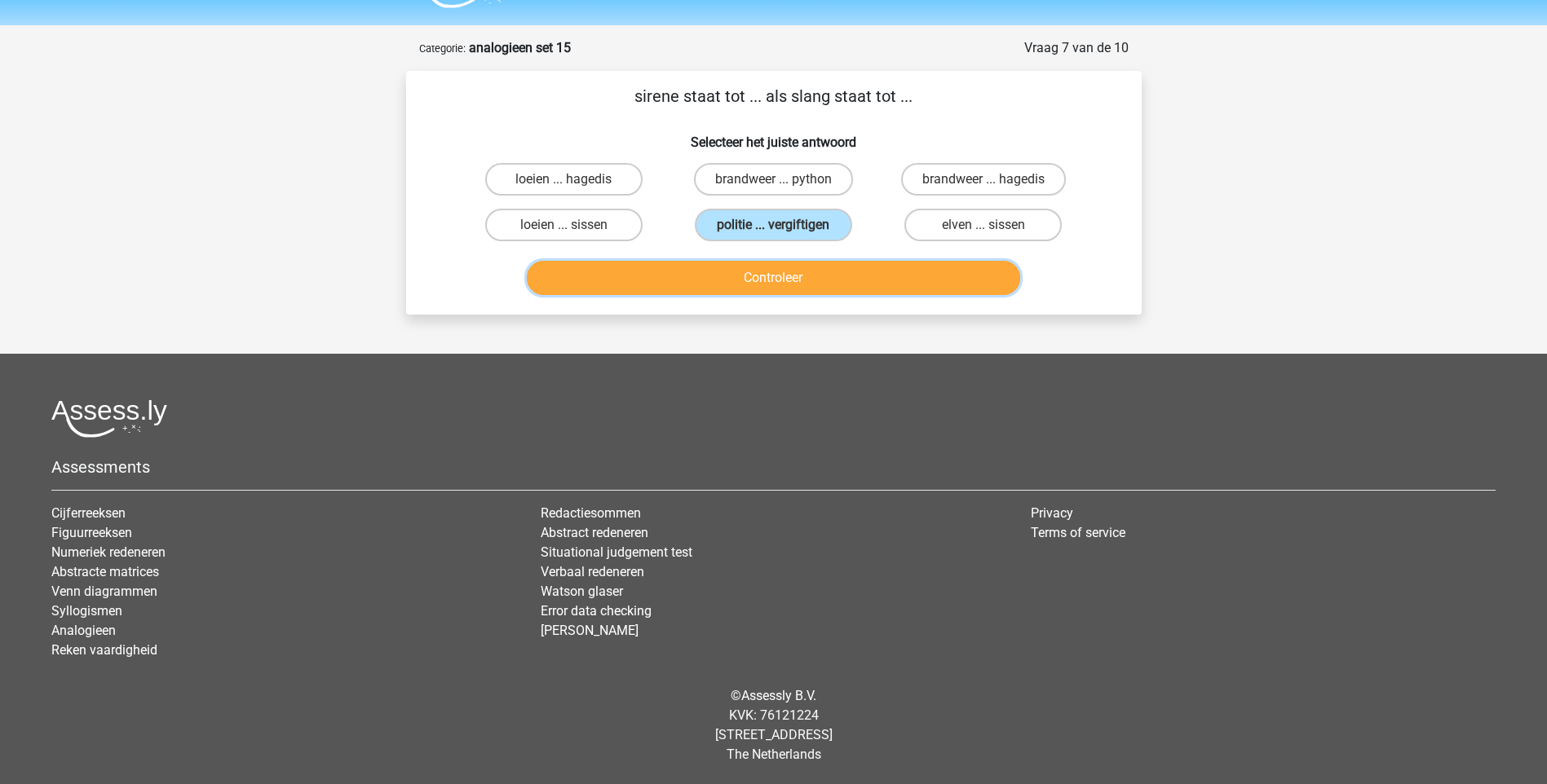
click at [791, 283] on button "Controleer" at bounding box center [774, 278] width 494 height 35
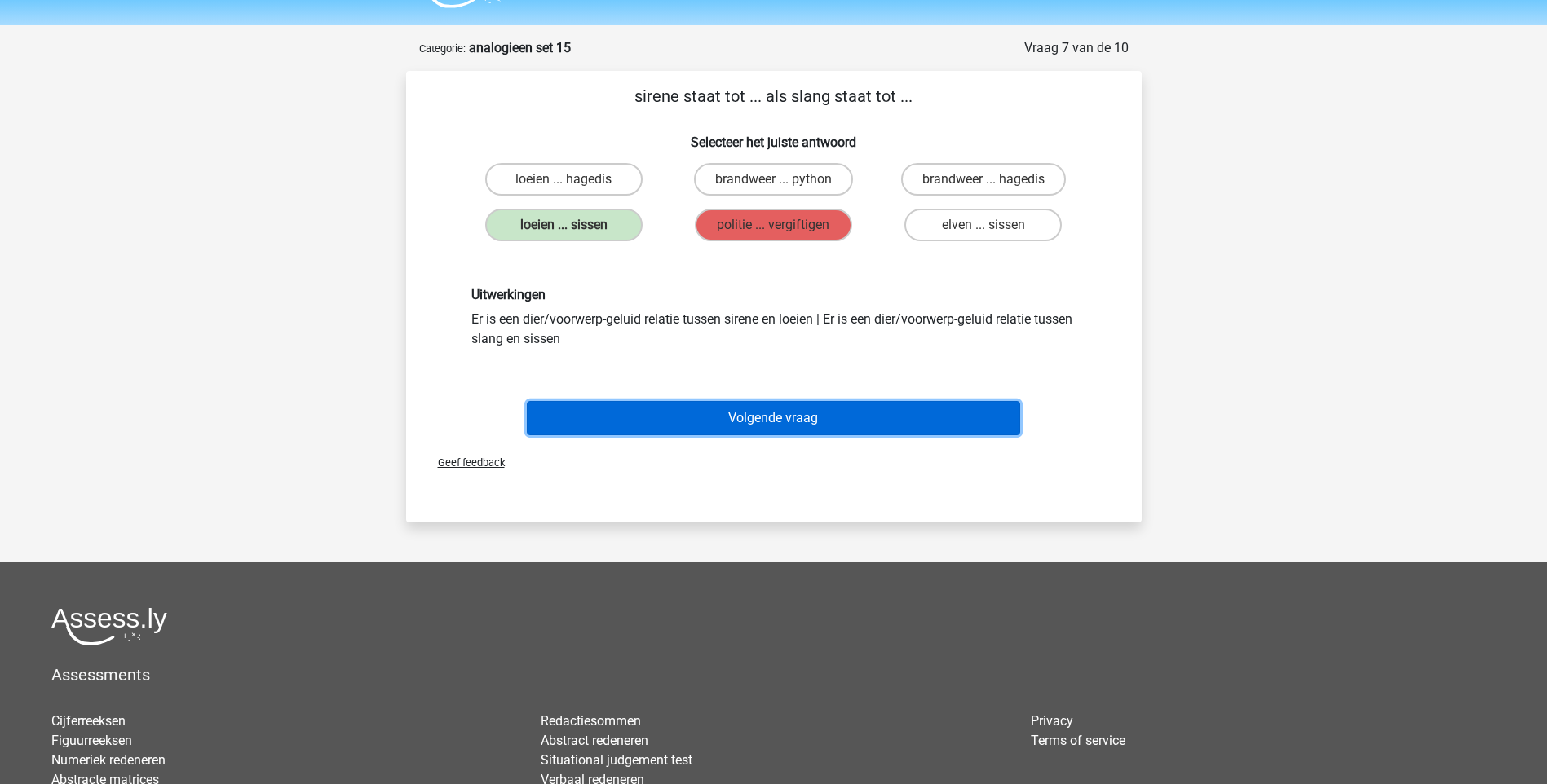
click at [749, 420] on button "Volgende vraag" at bounding box center [774, 418] width 494 height 35
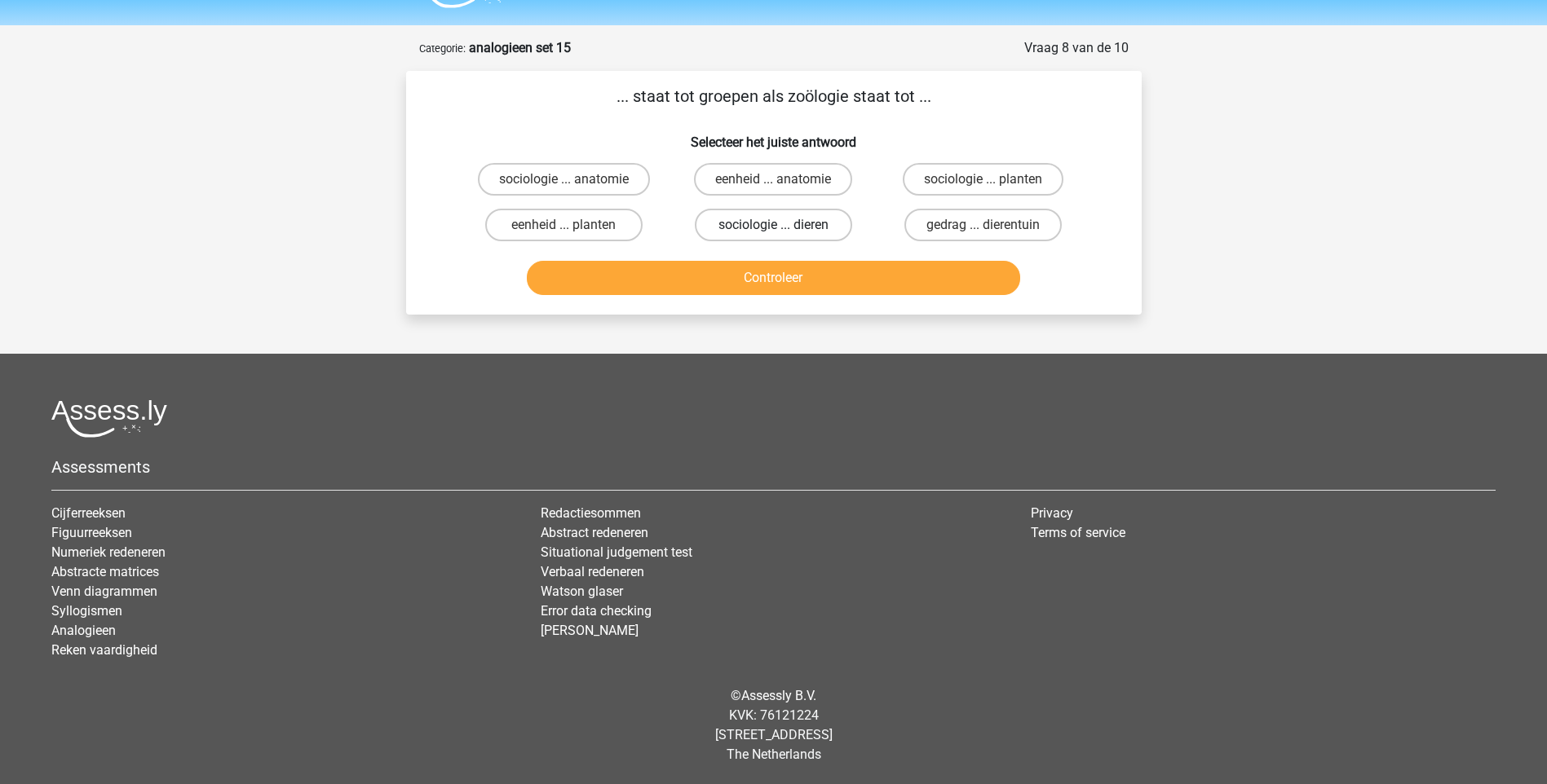
click at [784, 226] on label "sociologie ... dieren" at bounding box center [773, 225] width 157 height 33
click at [783, 226] on input "sociologie ... dieren" at bounding box center [779, 231] width 11 height 11
radio input "true"
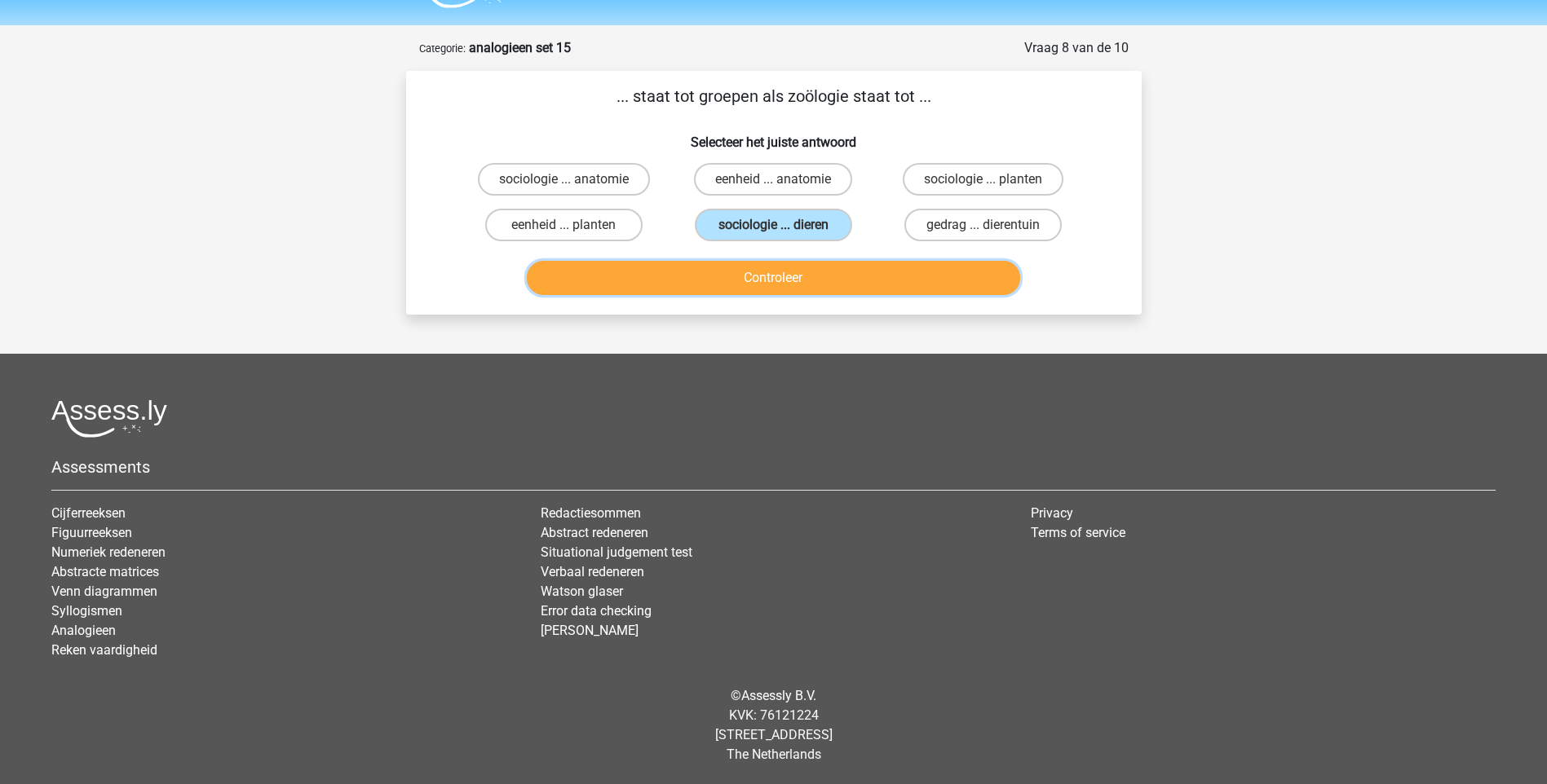
click at [784, 272] on button "Controleer" at bounding box center [774, 278] width 494 height 35
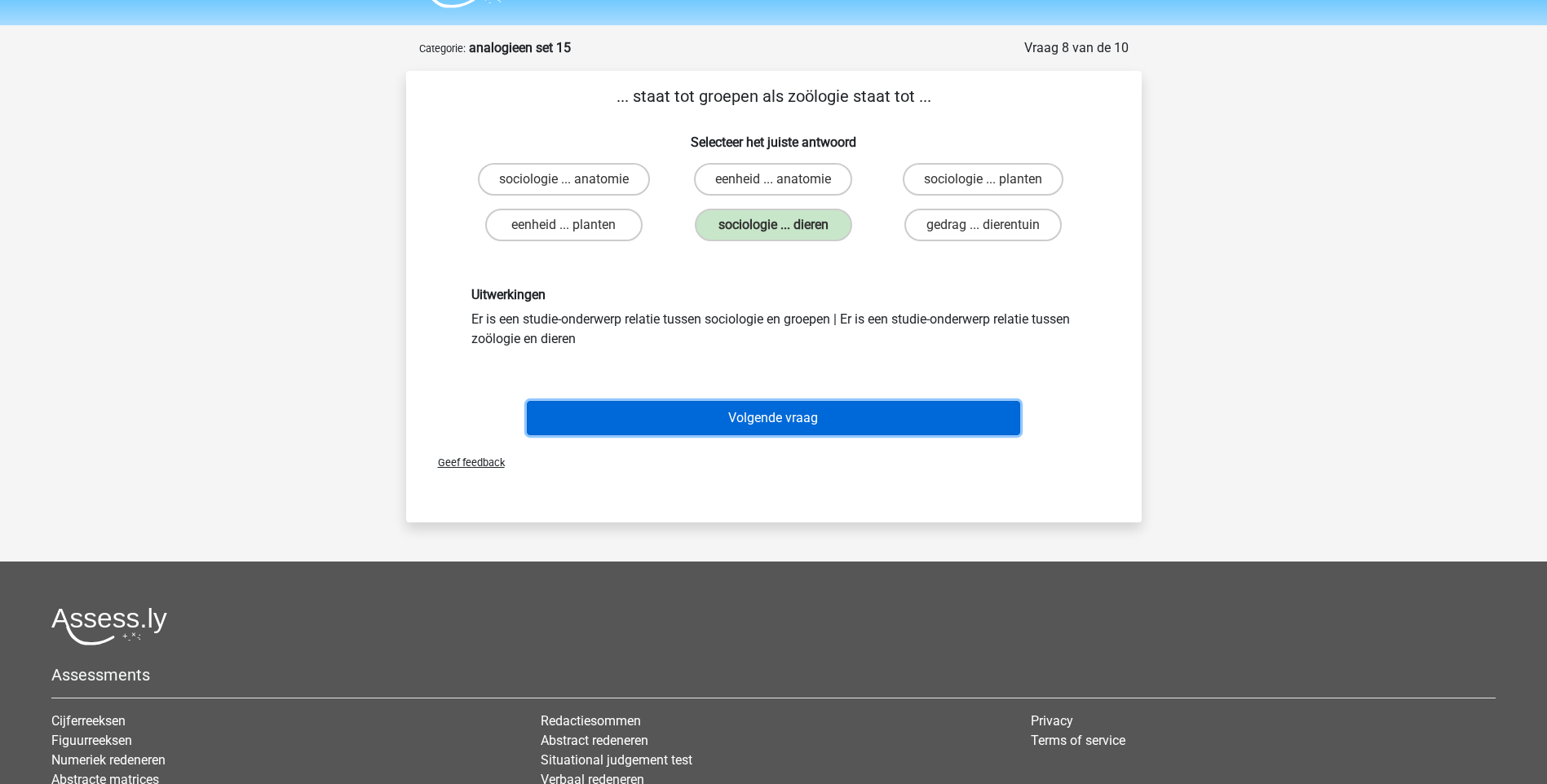
click at [758, 414] on button "Volgende vraag" at bounding box center [774, 418] width 494 height 35
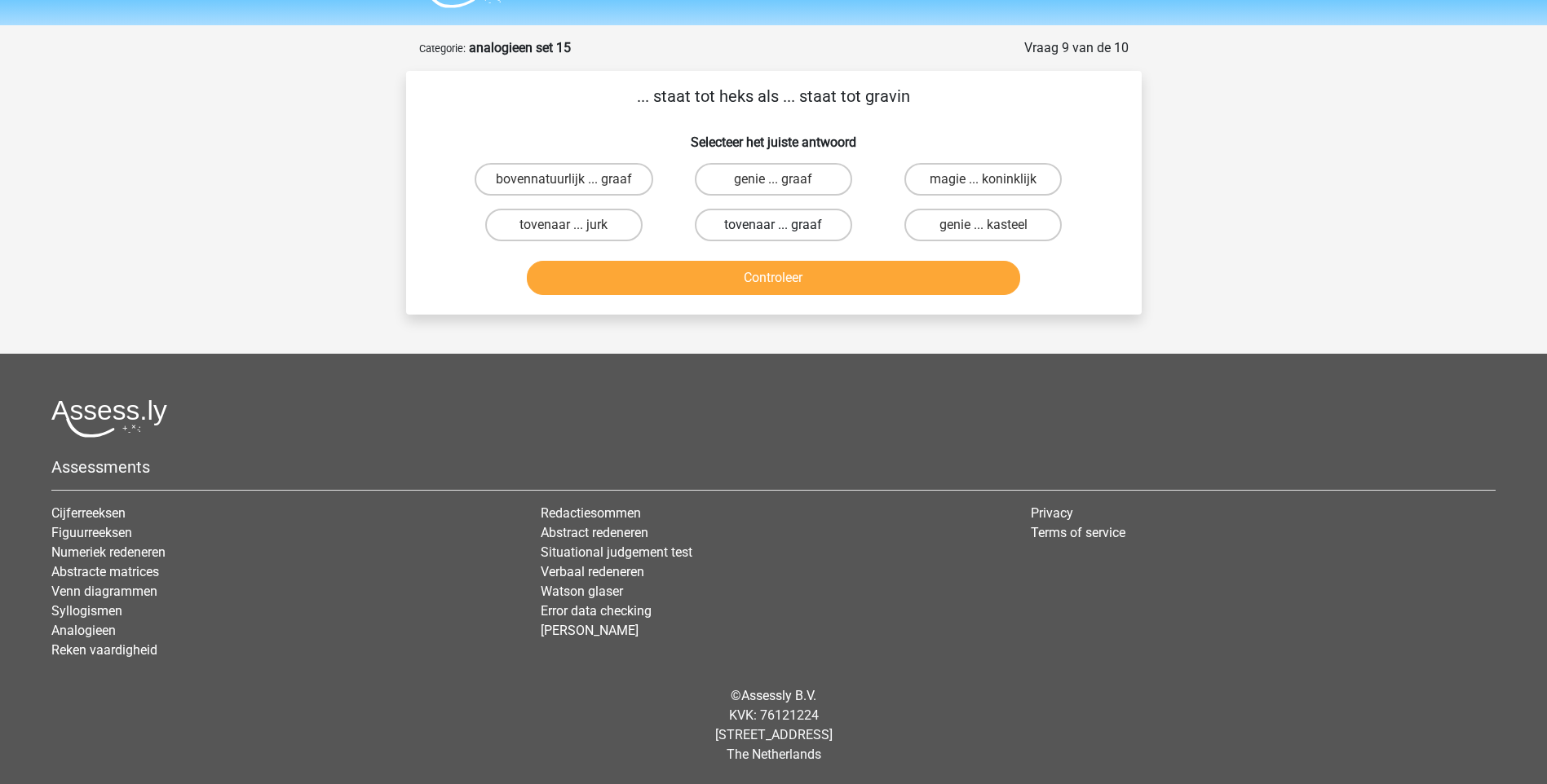
click at [810, 226] on label "tovenaar ... graaf" at bounding box center [773, 225] width 157 height 33
click at [783, 226] on input "tovenaar ... graaf" at bounding box center [779, 231] width 11 height 11
radio input "true"
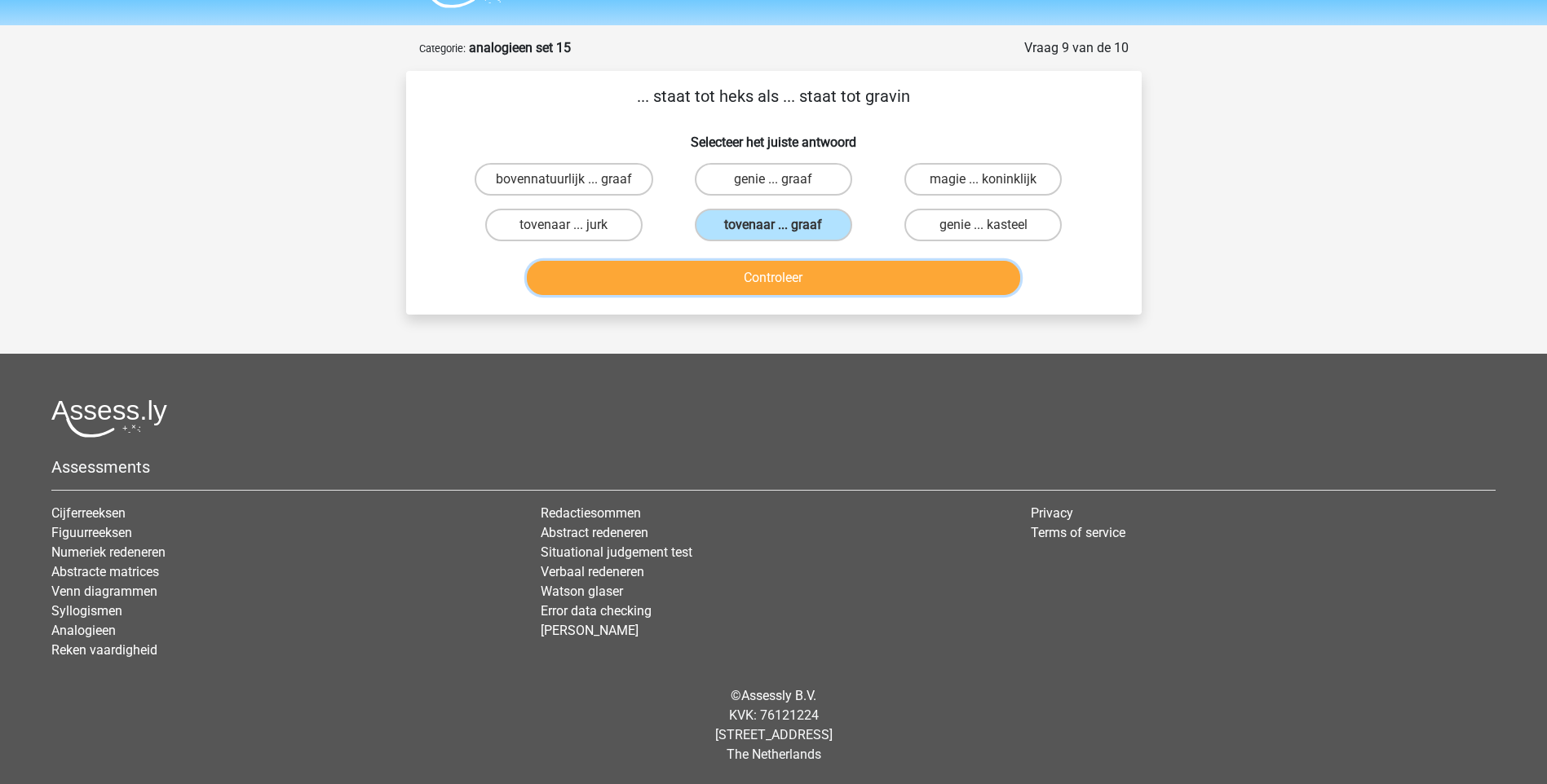
click at [813, 288] on button "Controleer" at bounding box center [774, 278] width 494 height 35
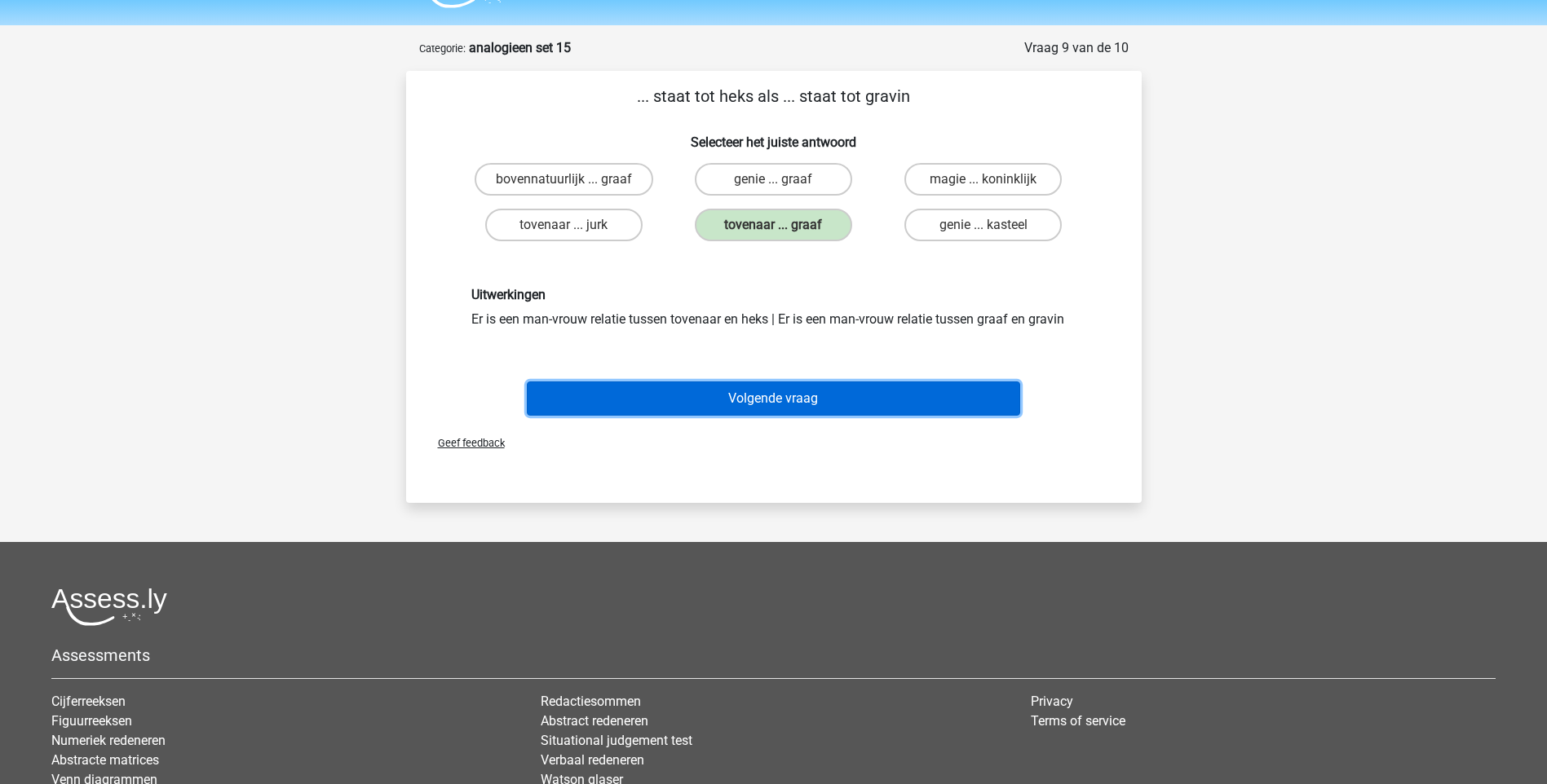
click at [792, 402] on button "Volgende vraag" at bounding box center [774, 399] width 494 height 35
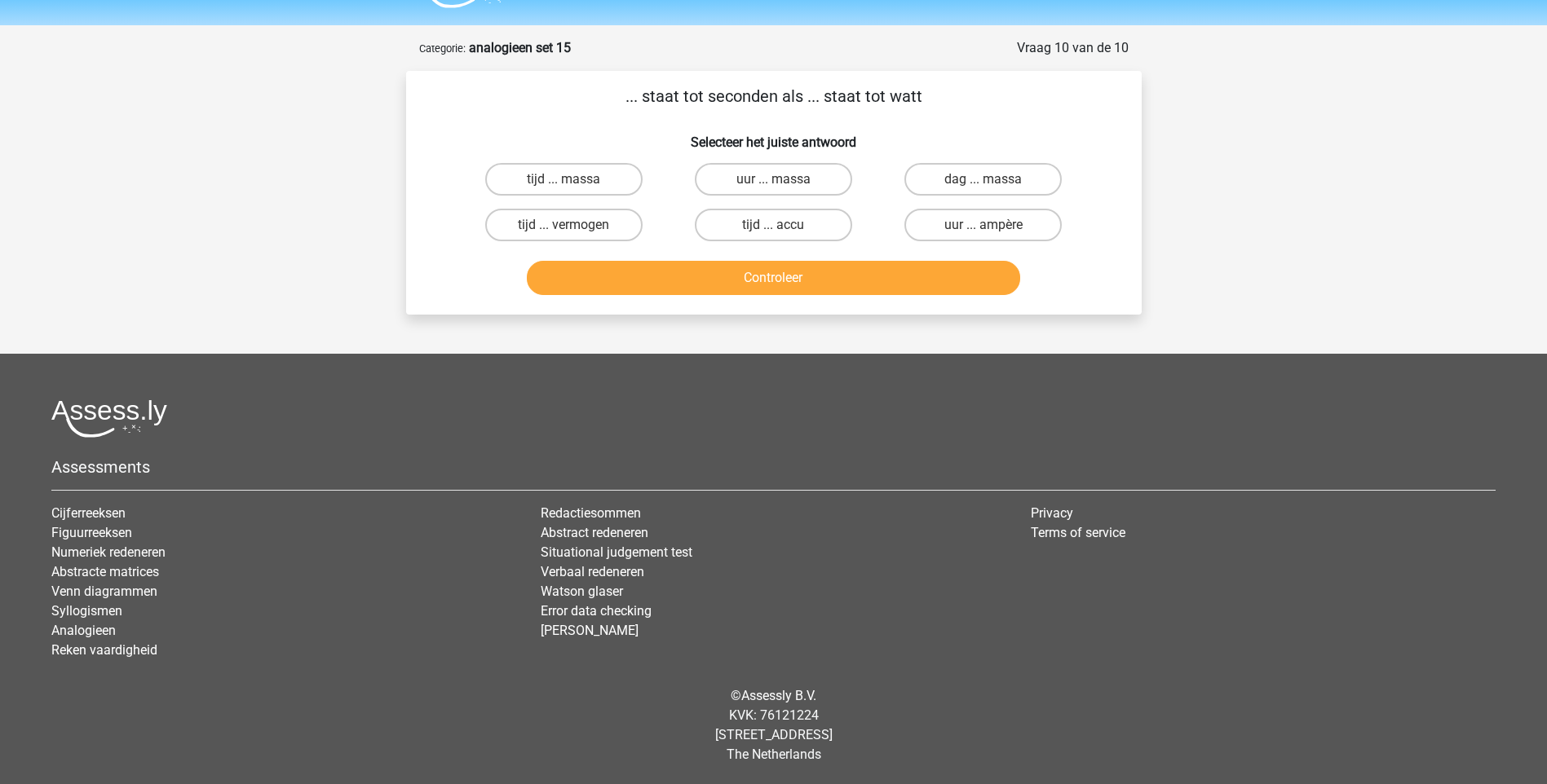
click at [990, 225] on input "uur ... ampère" at bounding box center [989, 231] width 11 height 11
radio input "true"
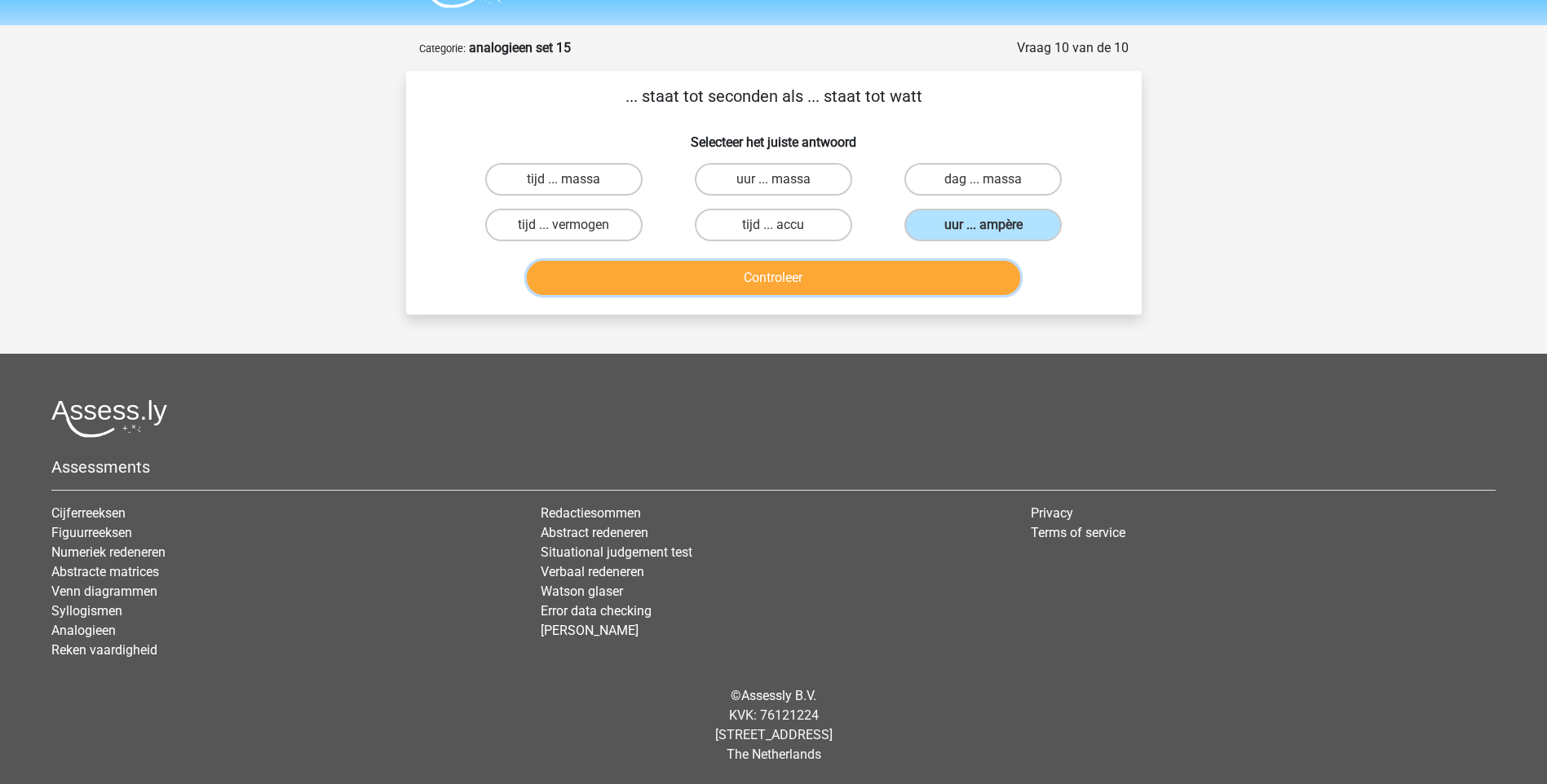
click at [860, 277] on button "Controleer" at bounding box center [774, 278] width 494 height 35
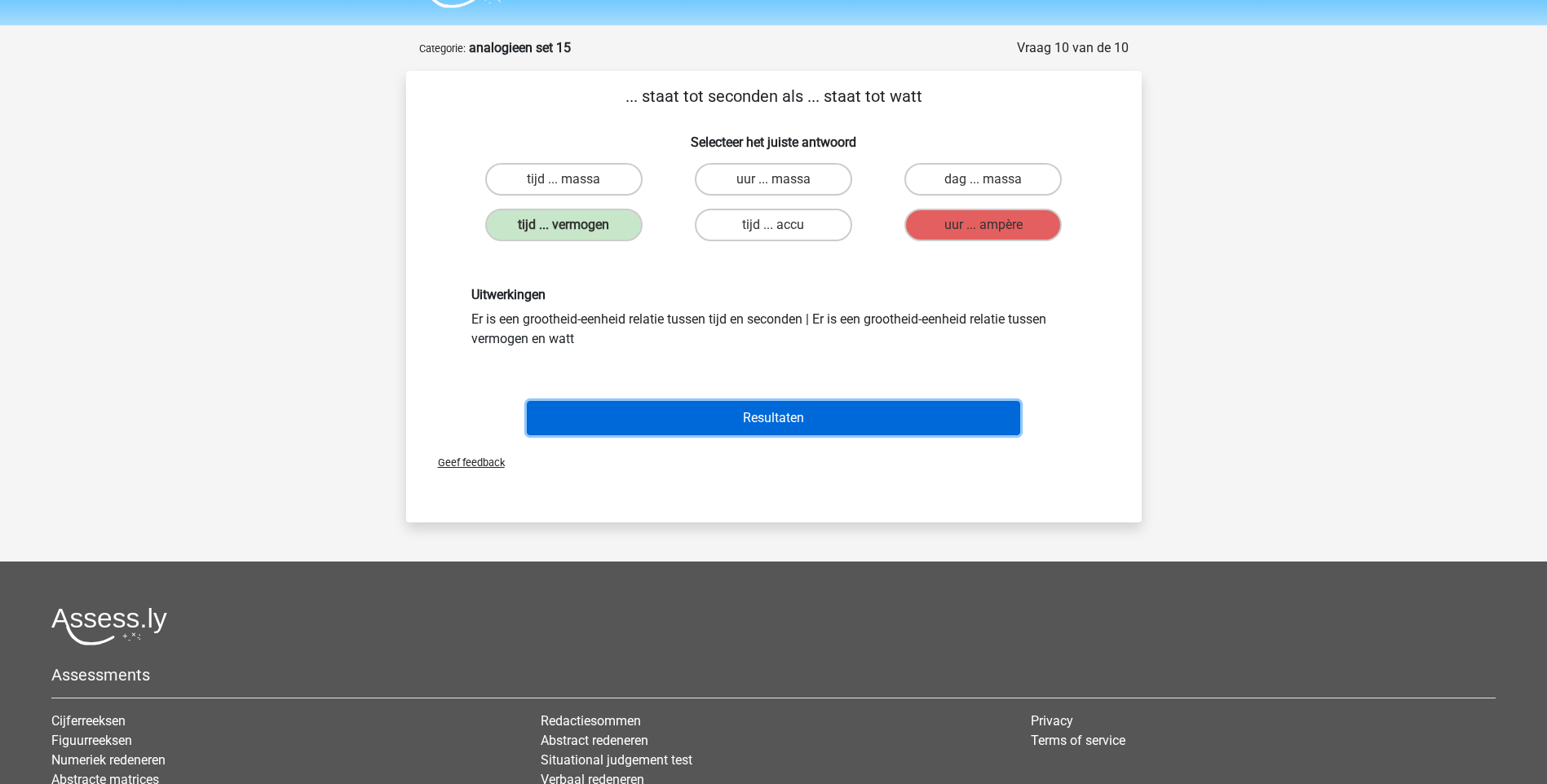
click at [749, 412] on button "Resultaten" at bounding box center [774, 418] width 494 height 35
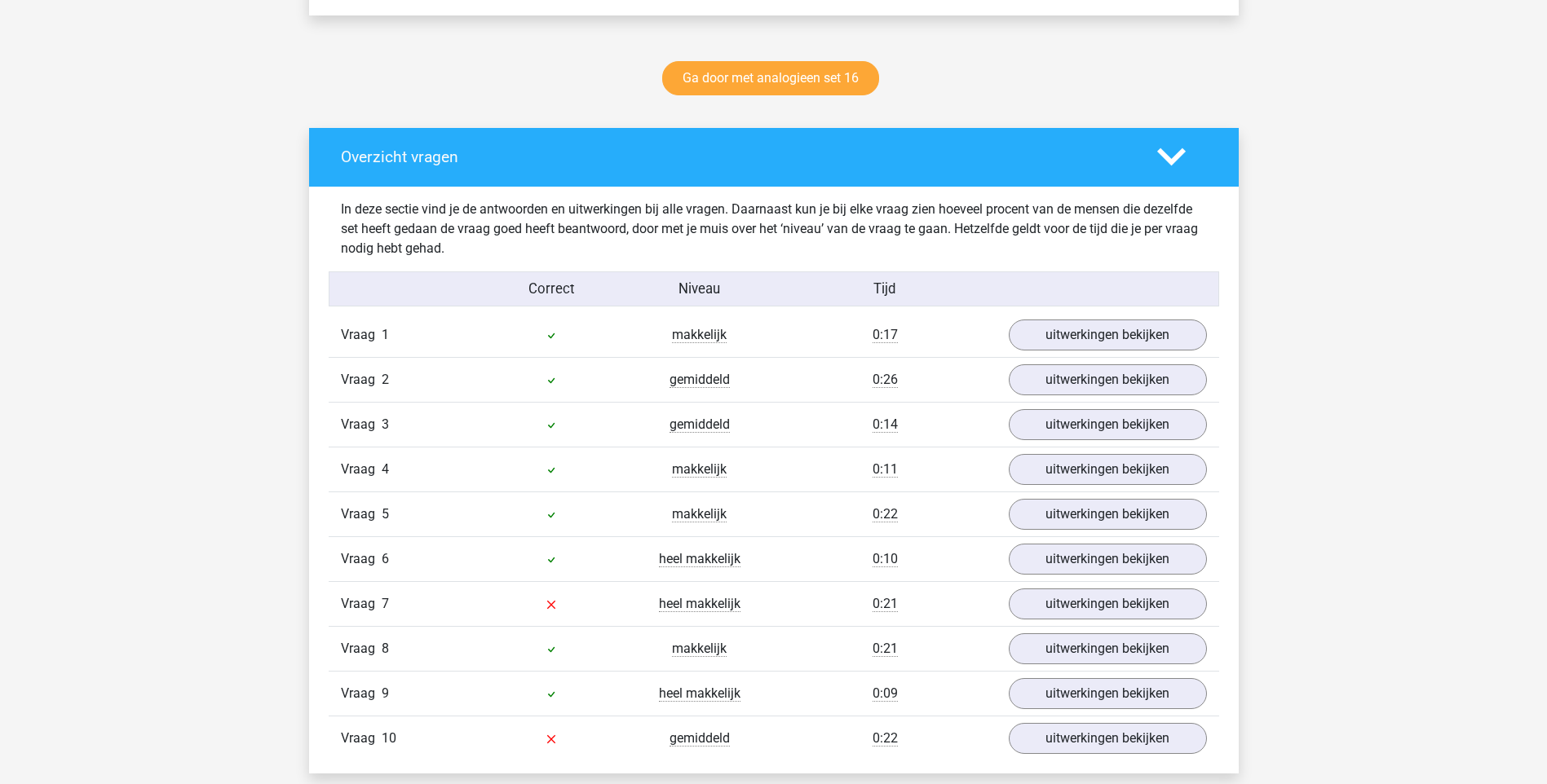
scroll to position [815, 0]
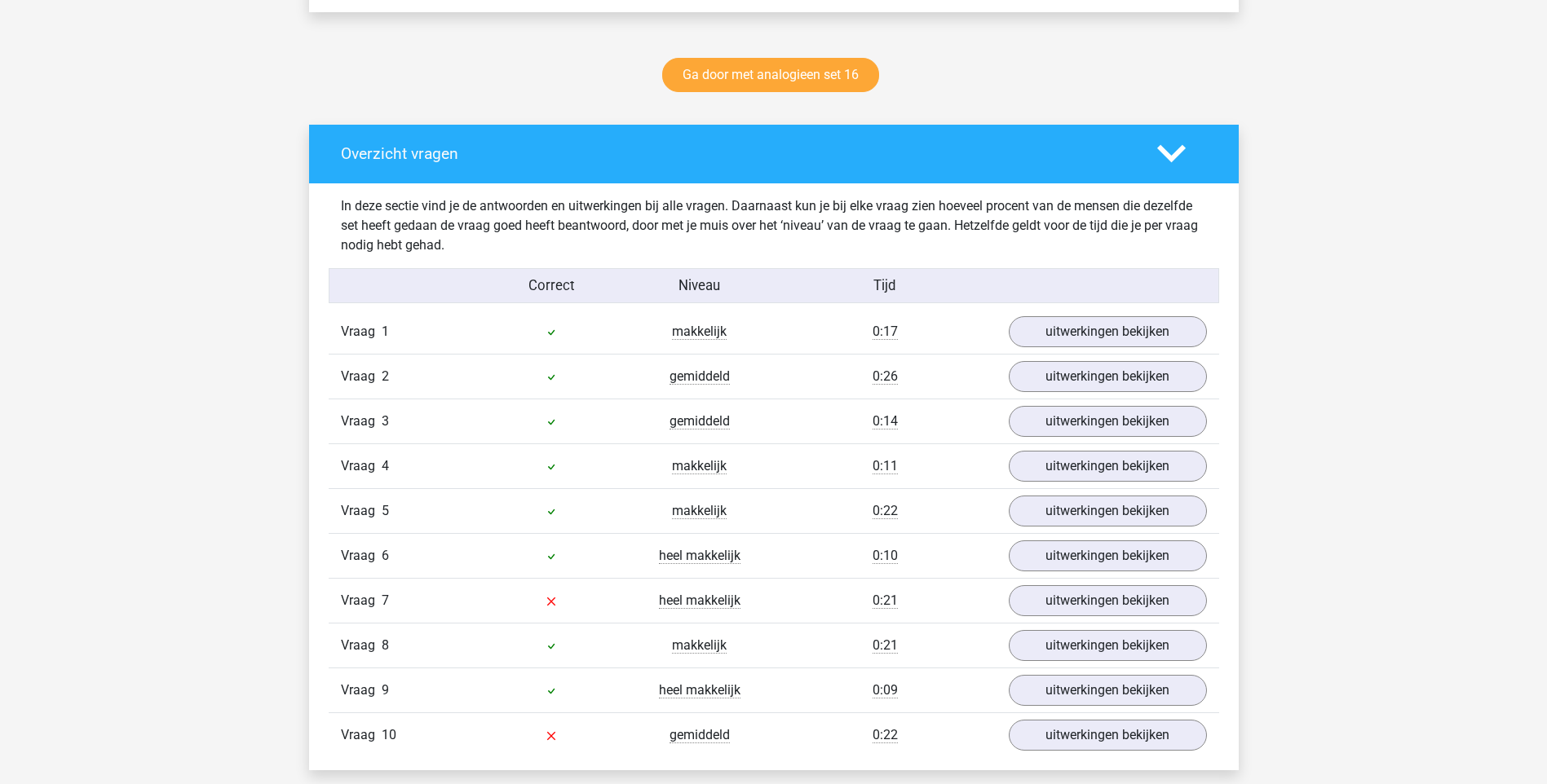
click at [1168, 152] on icon at bounding box center [1171, 153] width 28 height 28
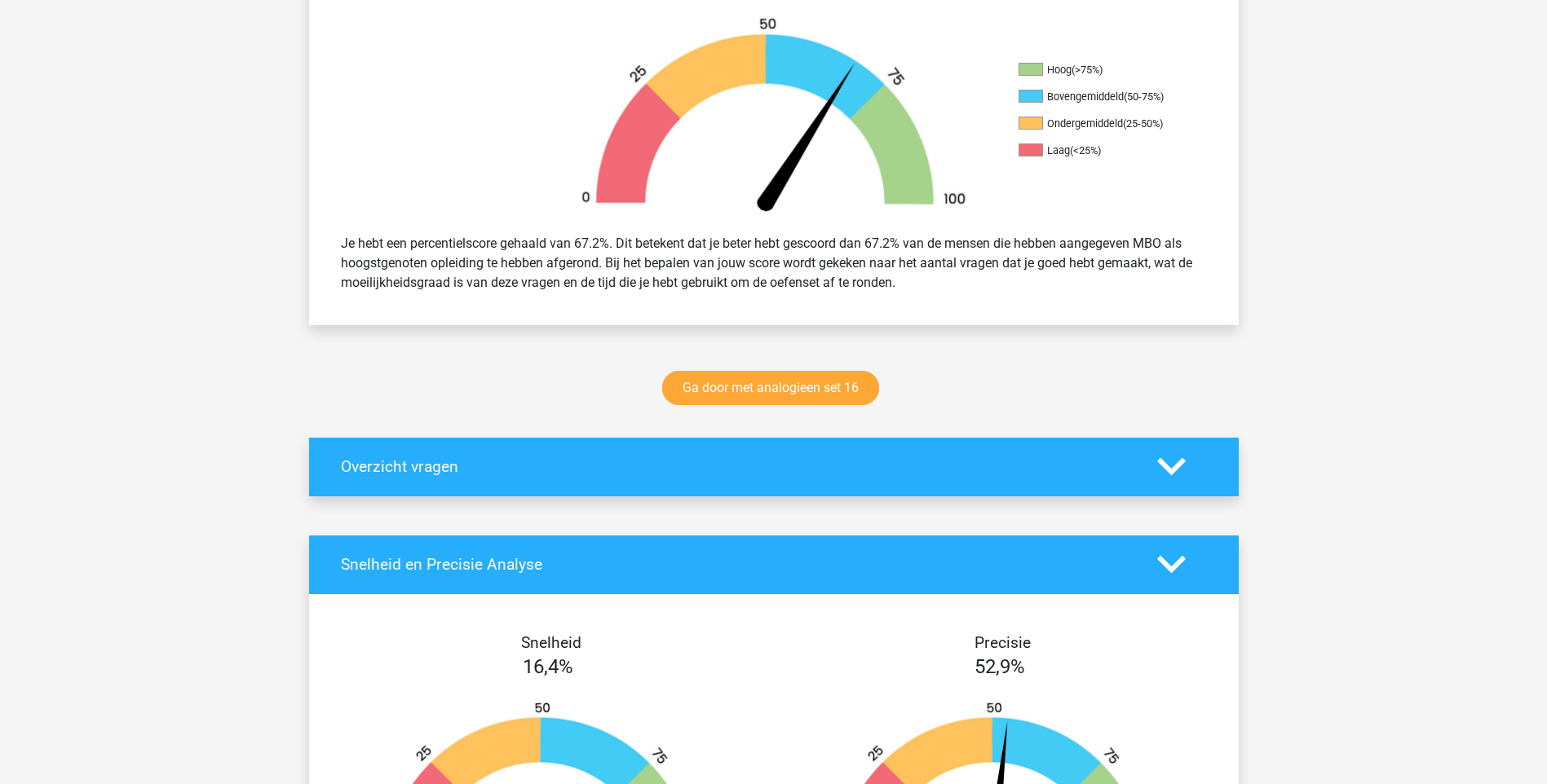
scroll to position [652, 0]
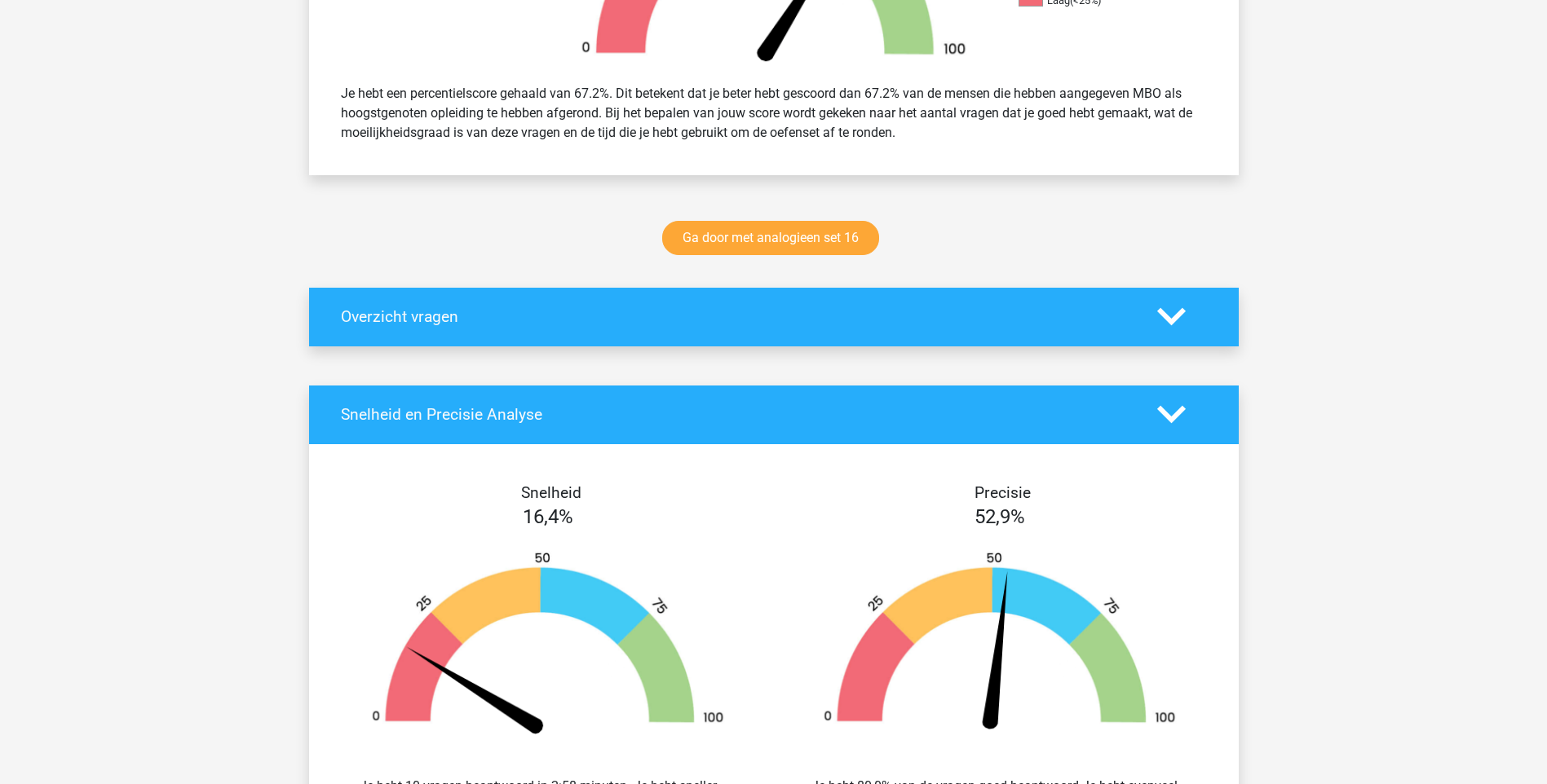
click at [1177, 312] on icon at bounding box center [1171, 316] width 28 height 28
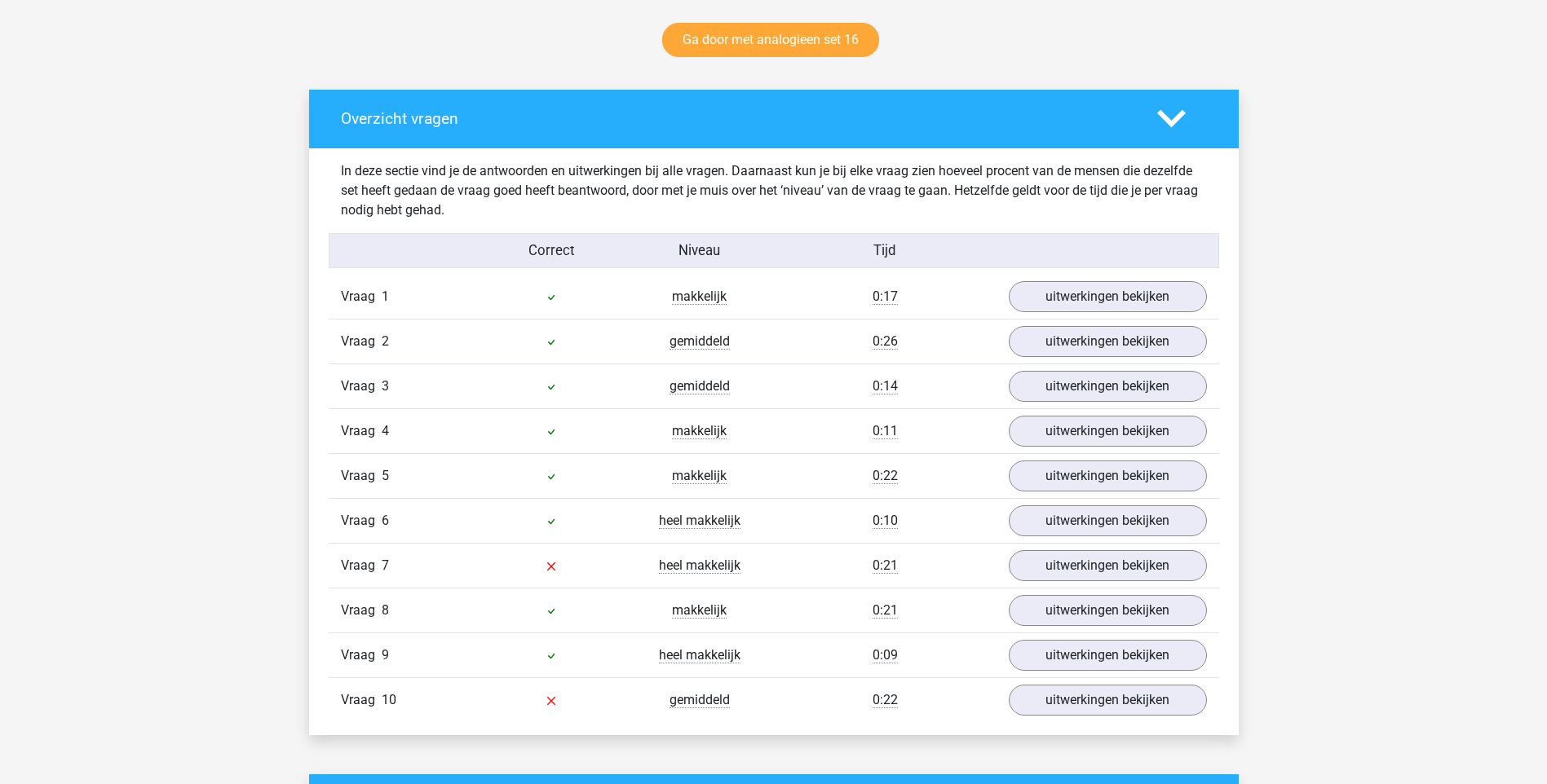
scroll to position [815, 0]
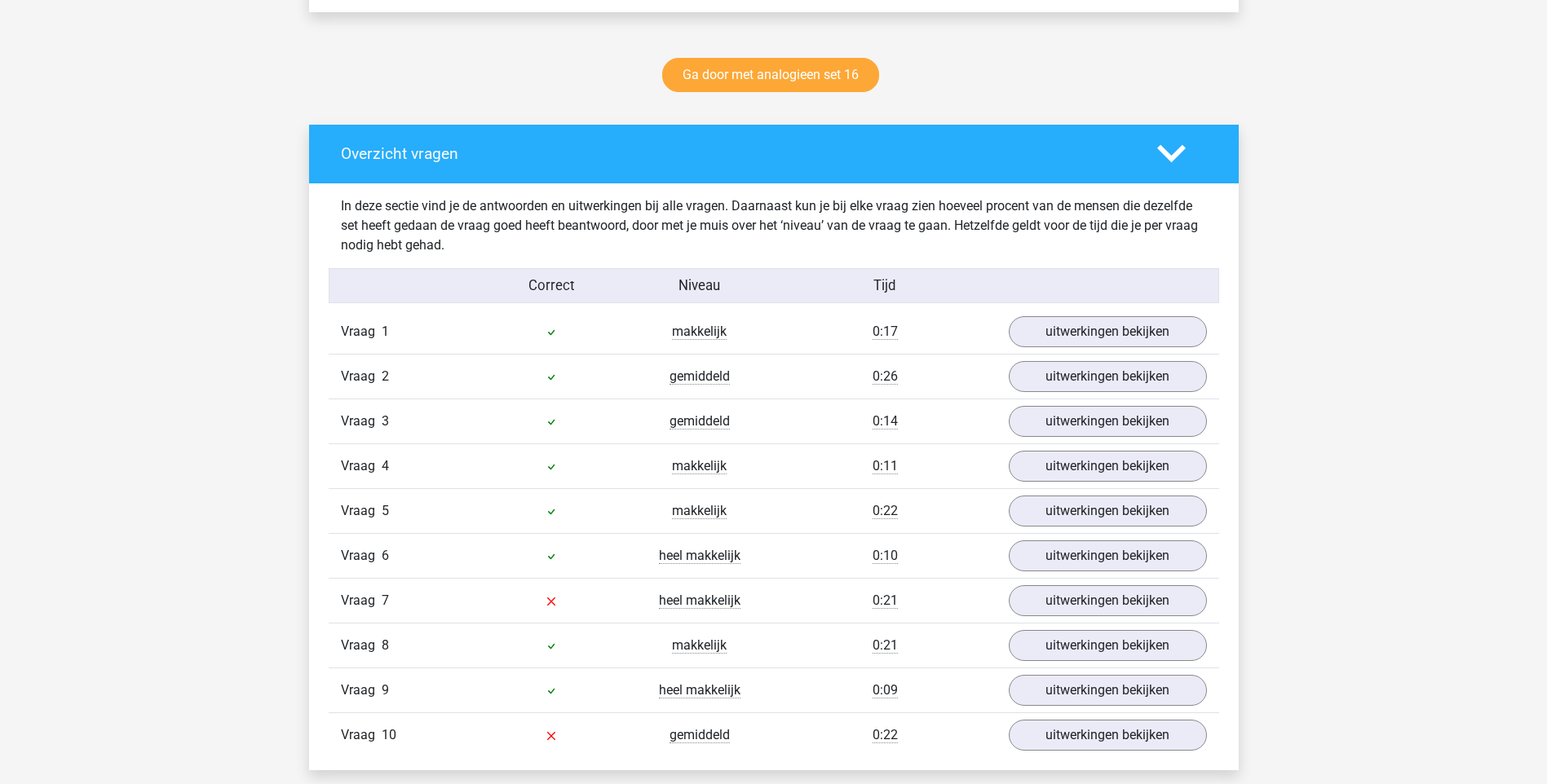
drag, startPoint x: 1178, startPoint y: 151, endPoint x: 1177, endPoint y: 188, distance: 37.0
click at [1178, 153] on polygon at bounding box center [1171, 154] width 28 height 18
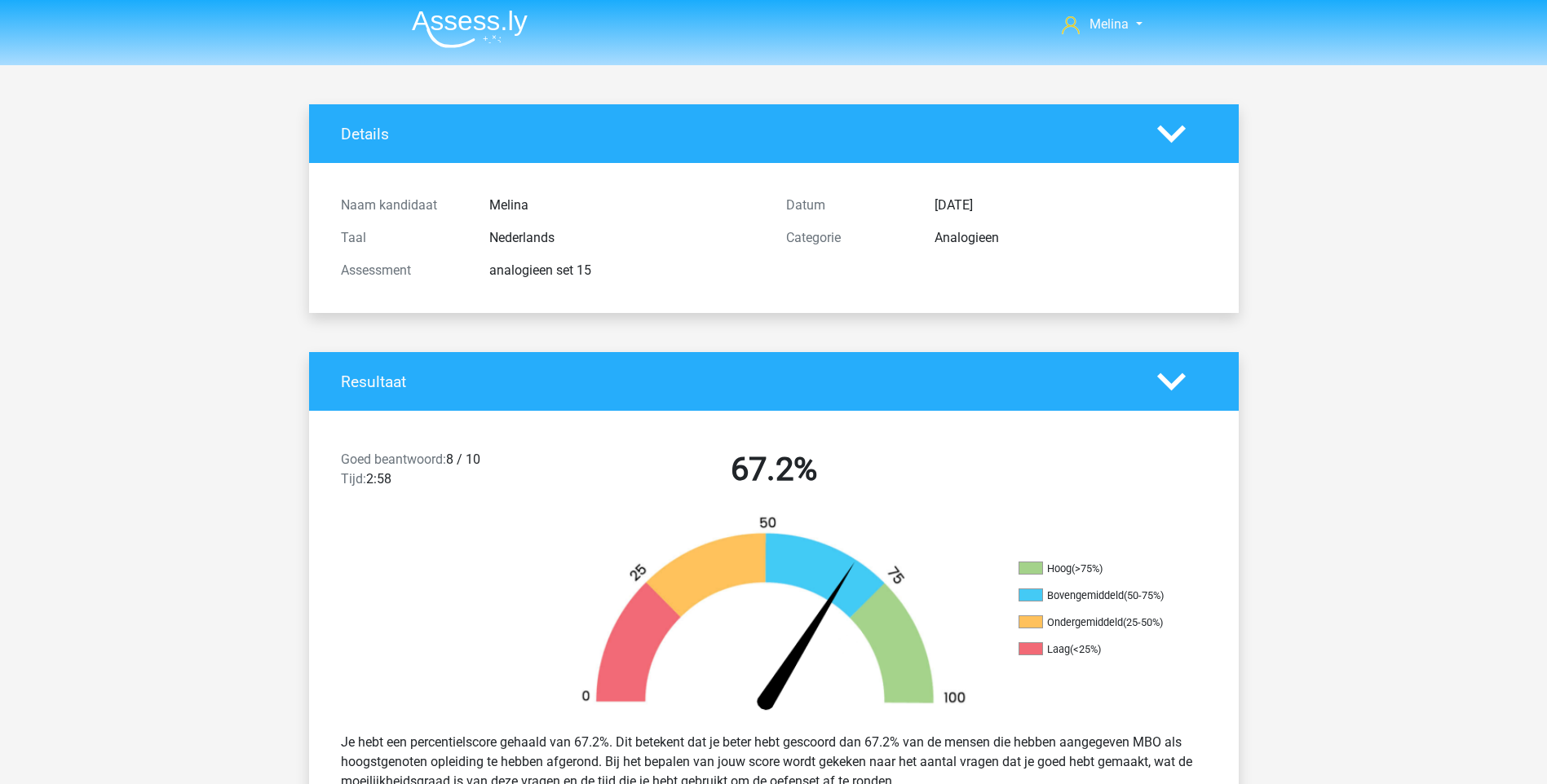
scroll to position [0, 0]
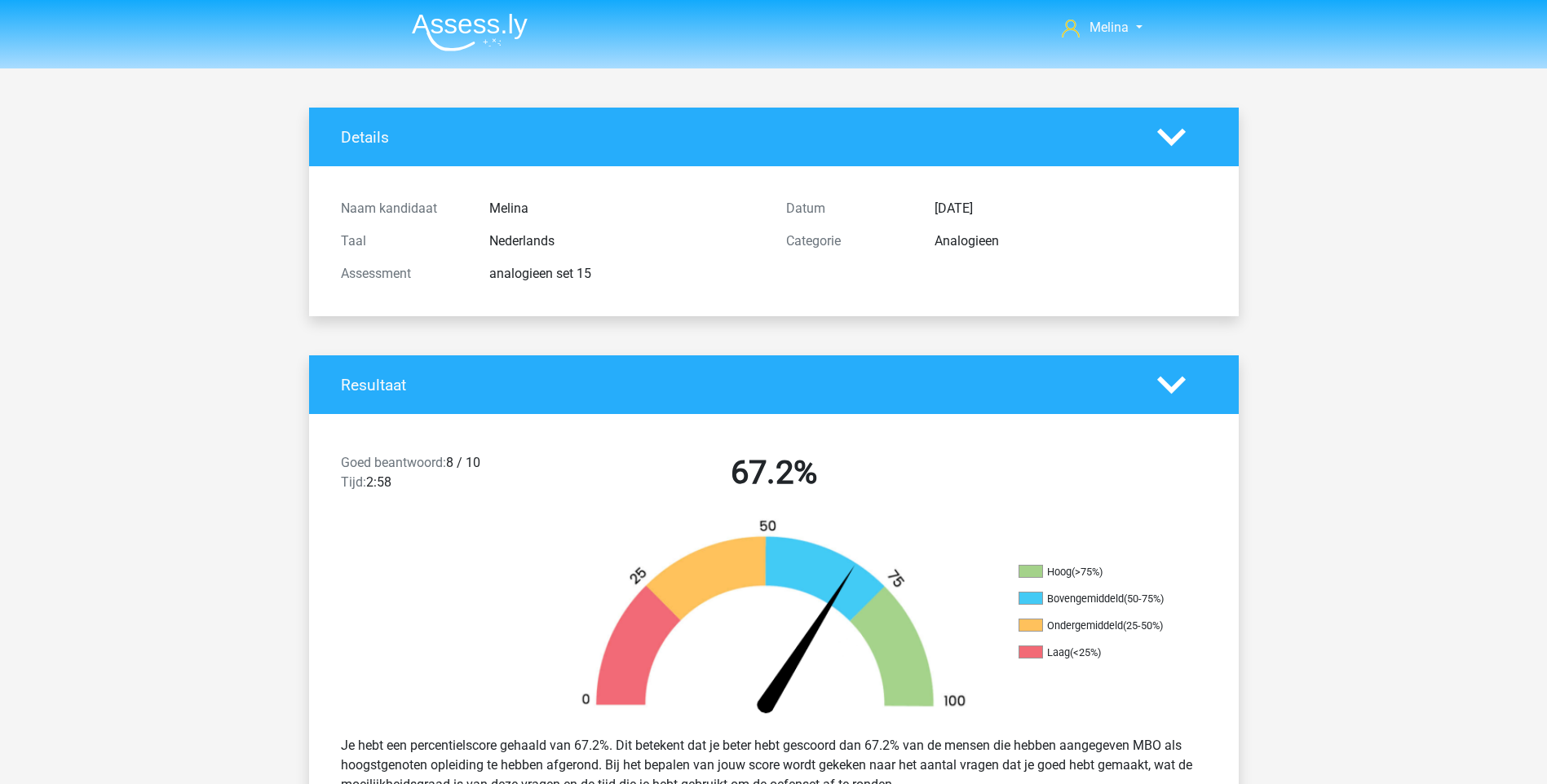
click at [1167, 131] on icon at bounding box center [1171, 136] width 28 height 28
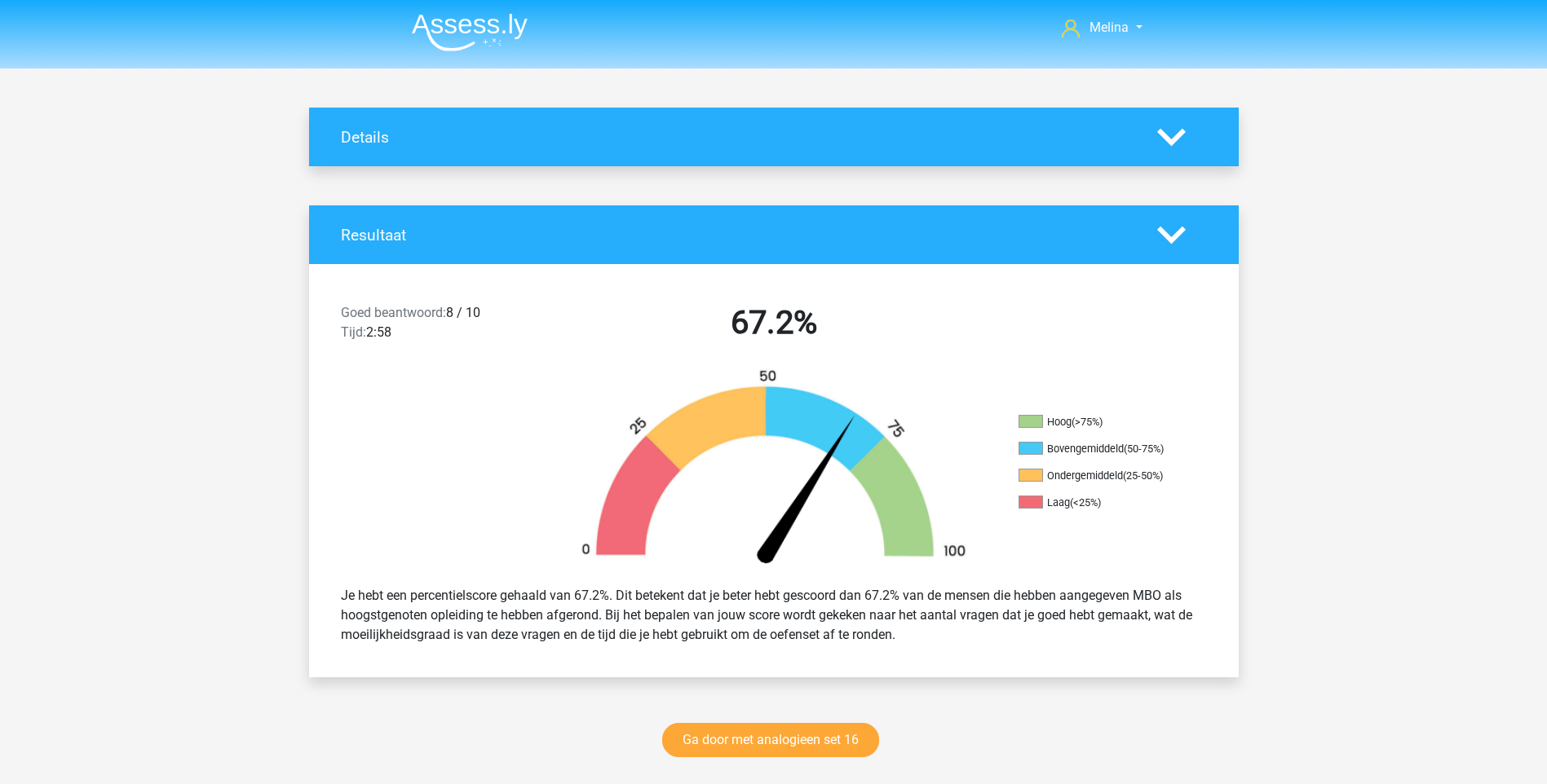
click at [1170, 238] on polygon at bounding box center [1171, 235] width 28 height 18
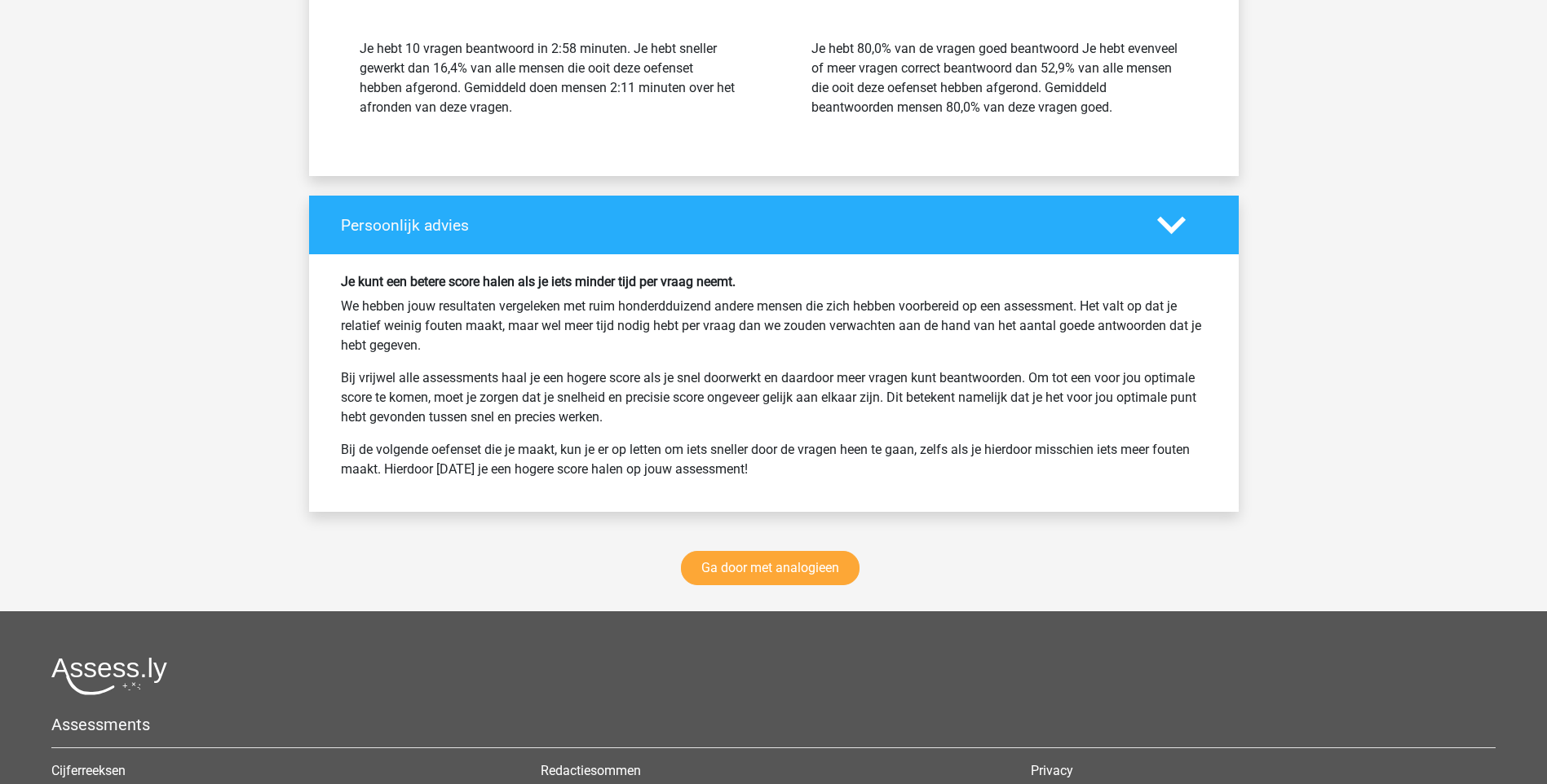
scroll to position [978, 0]
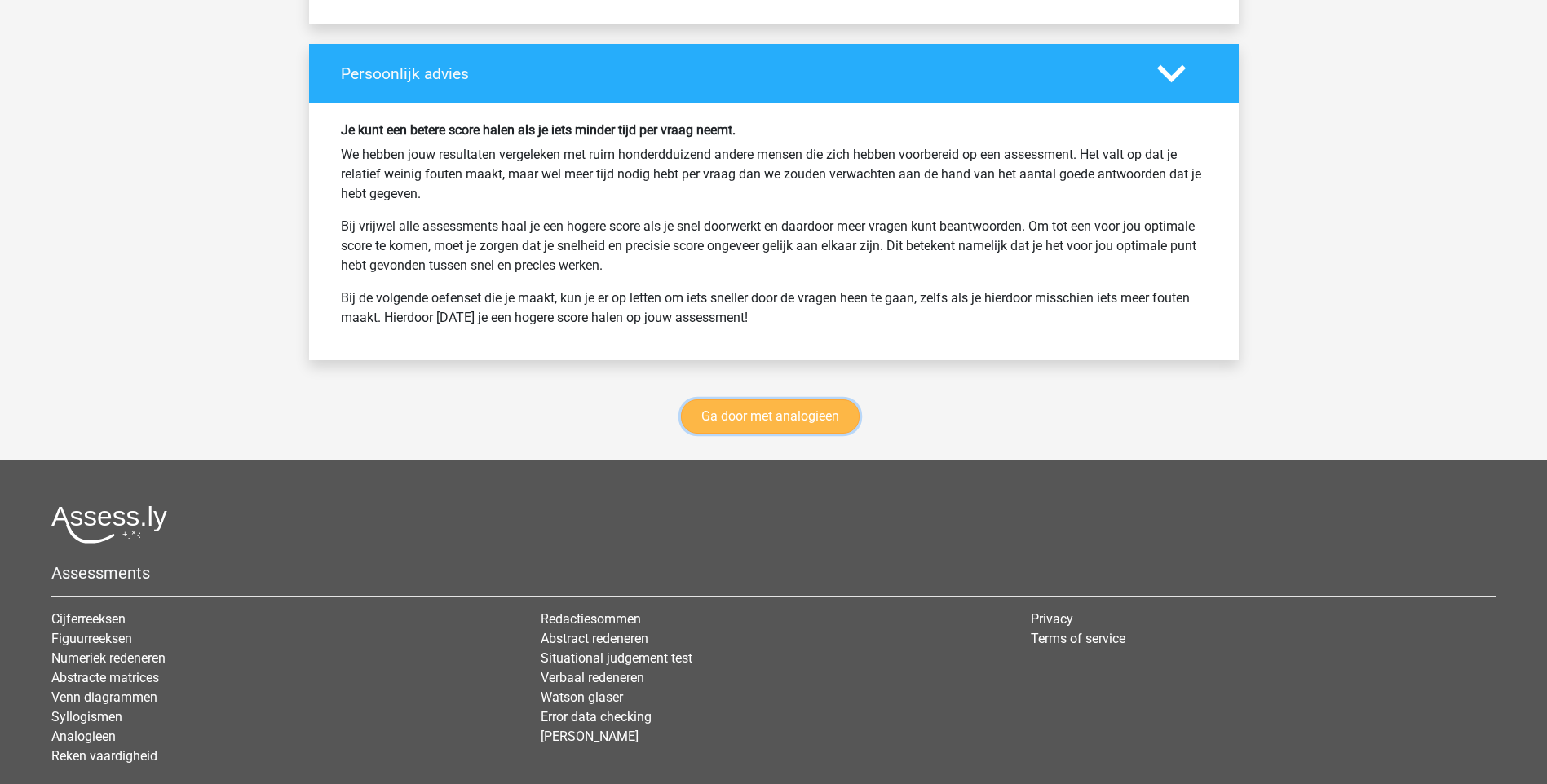
click at [838, 413] on link "Ga door met analogieen" at bounding box center [770, 417] width 178 height 35
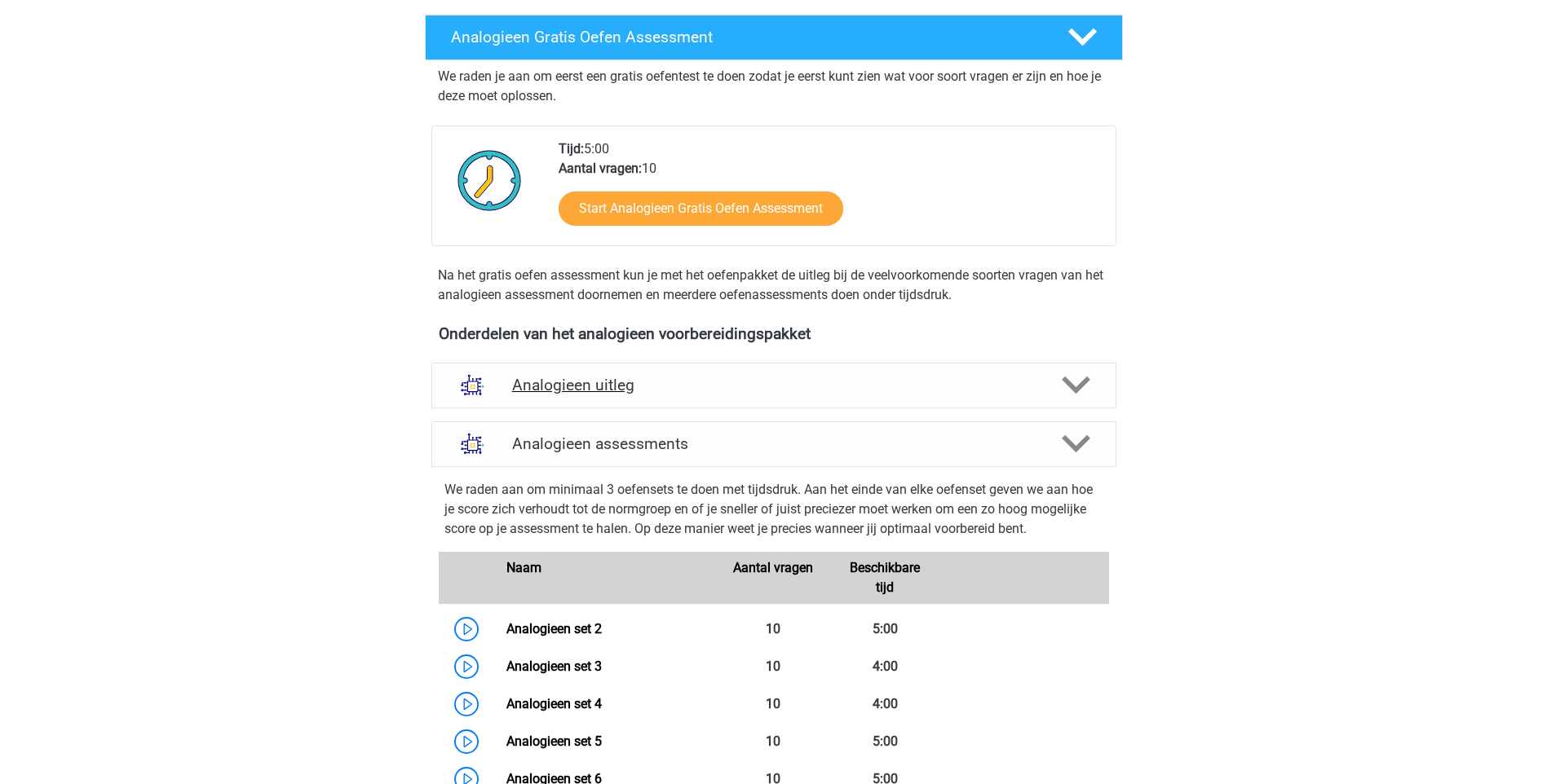
scroll to position [262, 0]
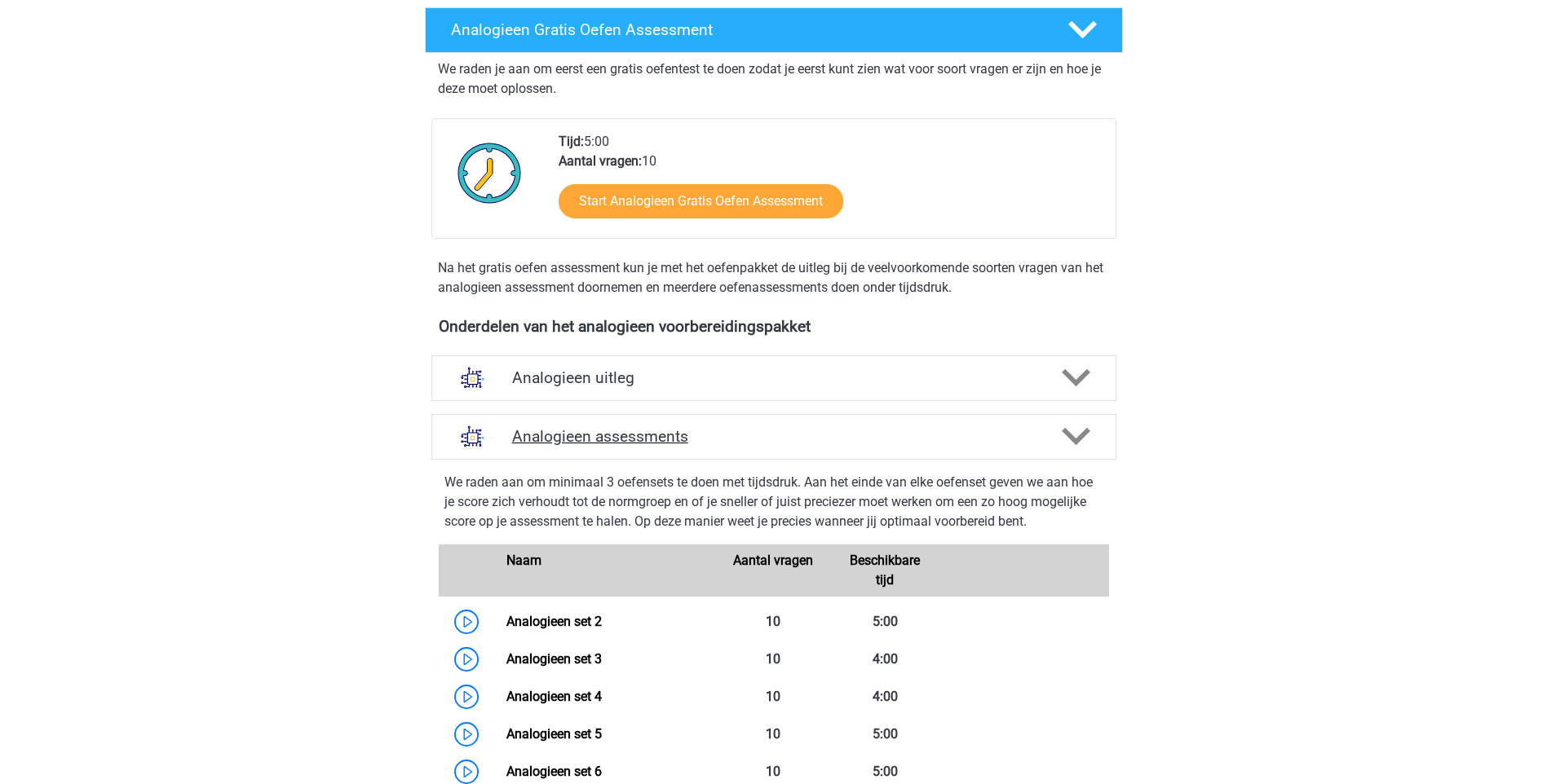
click at [1068, 433] on polygon at bounding box center [1075, 437] width 28 height 18
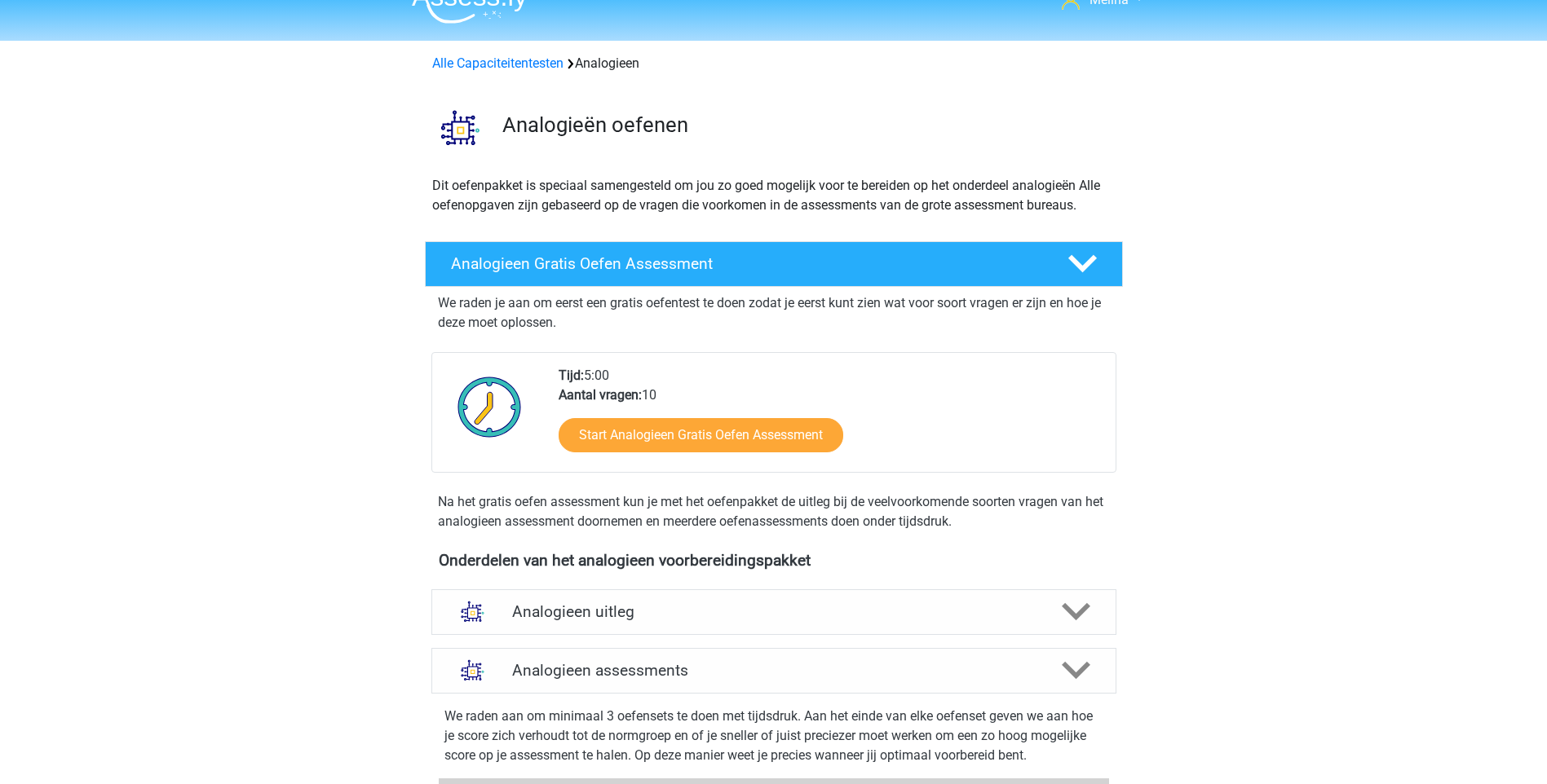
scroll to position [0, 0]
